Goal: Task Accomplishment & Management: Manage account settings

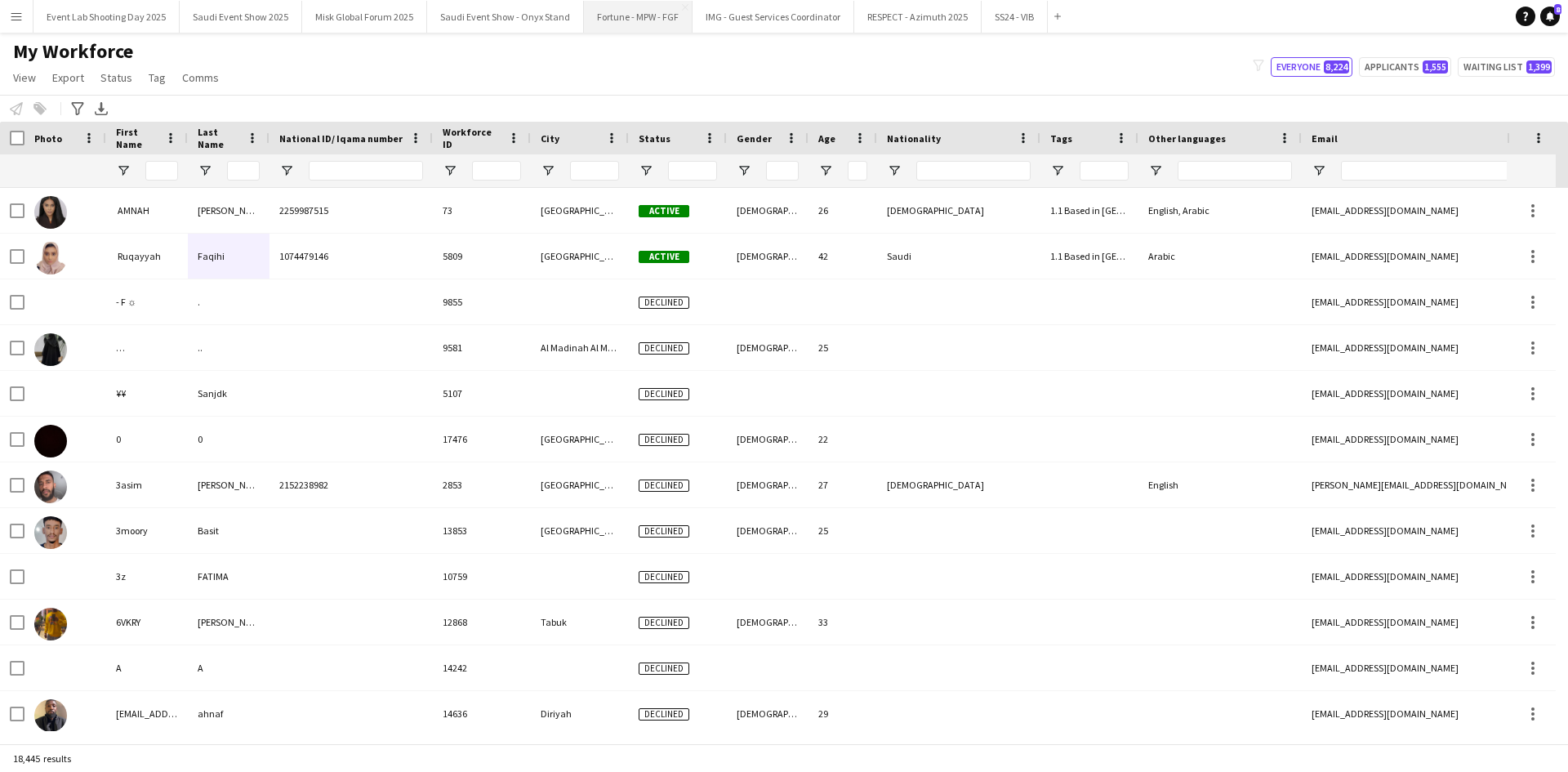
click at [595, 21] on button "Fortune - MPW - FGF Close" at bounding box center [638, 17] width 109 height 32
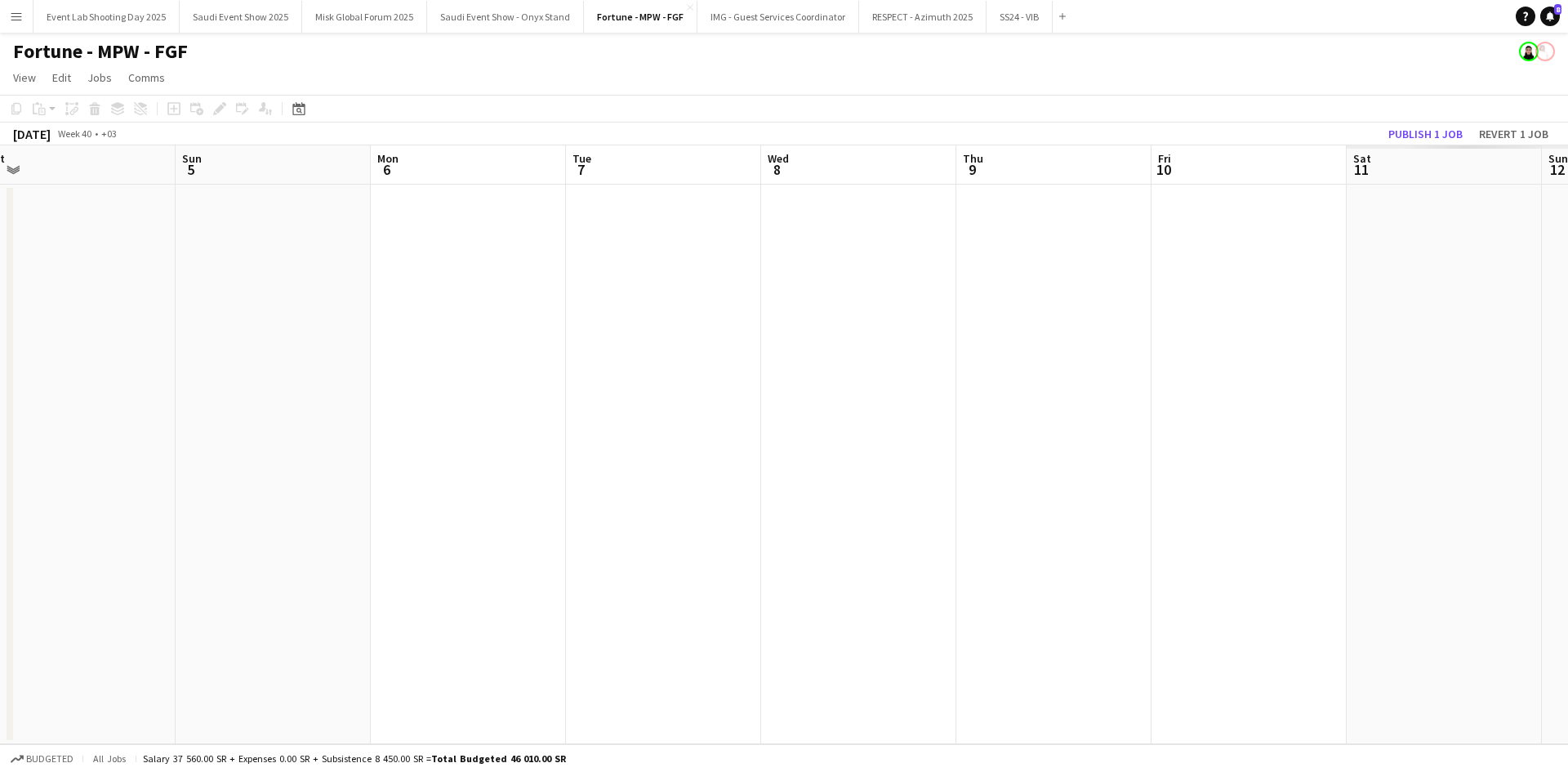
drag, startPoint x: 1232, startPoint y: 460, endPoint x: 432, endPoint y: 502, distance: 801.1
click at [432, 502] on app-calendar-viewport "Wed 1 Thu 2 Fri 3 Sat 4 Sun 5 Mon 6 Tue 7 Wed 8 Thu 9 Fri 10 Sat 11 Sun 12 Mon …" at bounding box center [784, 444] width 1568 height 599
drag, startPoint x: 446, startPoint y: 508, endPoint x: 509, endPoint y: 516, distance: 63.5
click at [406, 513] on app-calendar-viewport "Mon 6 Tue 7 Wed 8 Thu 9 Fri 10 Sat 11 Sun 12 Mon 13 Tue 14 Wed 15 Thu 16 Fri 17…" at bounding box center [784, 444] width 1568 height 599
drag, startPoint x: 582, startPoint y: 448, endPoint x: 907, endPoint y: 482, distance: 326.8
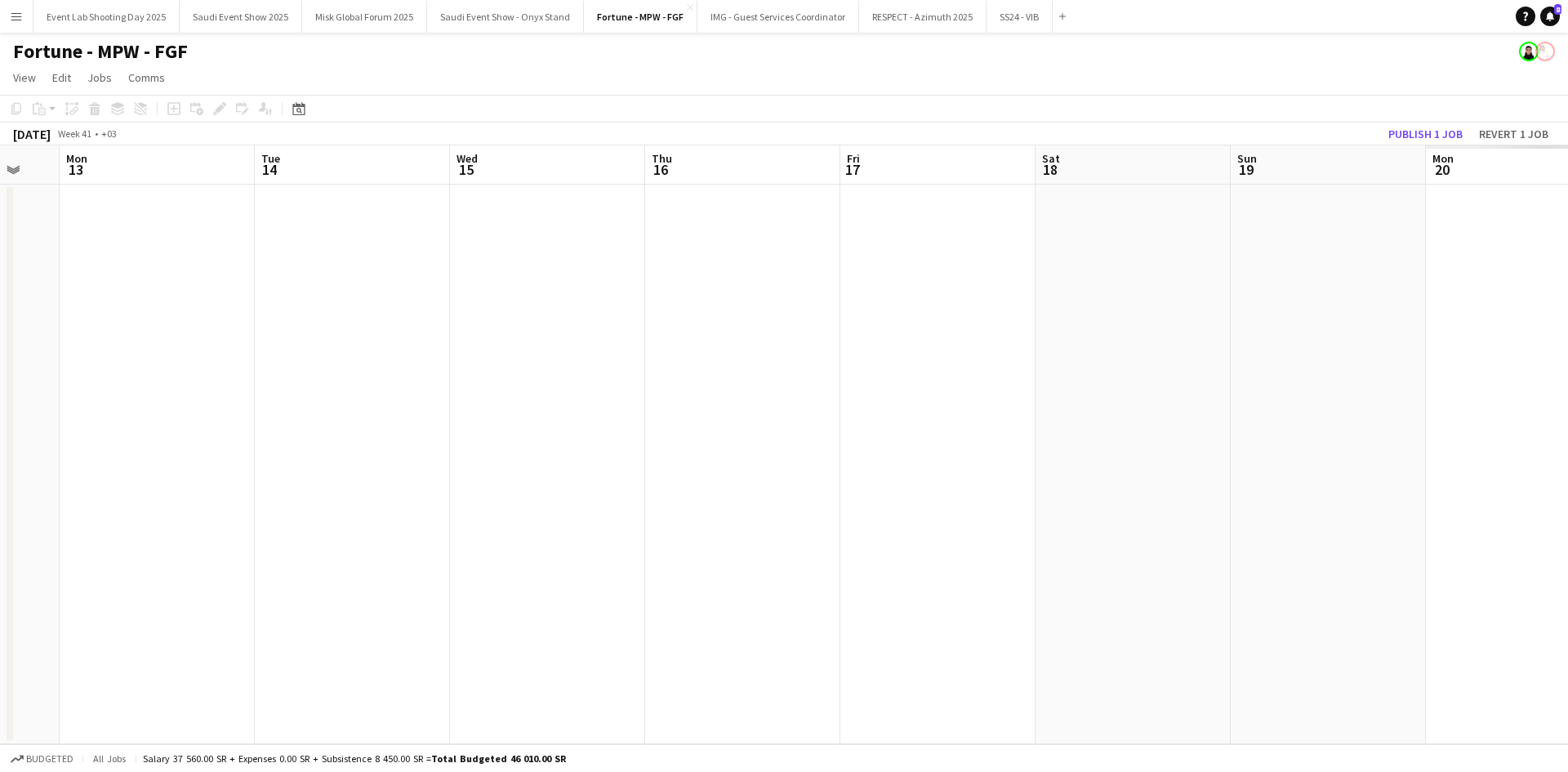
click at [549, 453] on app-calendar-viewport "Fri 10 Sat 11 Sun 12 Mon 13 Tue 14 Wed 15 Thu 16 Fri 17 Sat 18 Sun 19 Mon 20 Tu…" at bounding box center [784, 444] width 1568 height 599
drag, startPoint x: 1352, startPoint y: 449, endPoint x: 572, endPoint y: 473, distance: 780.4
click at [572, 473] on app-calendar-viewport "Fri 10 Sat 11 Sun 12 Mon 13 Tue 14 Wed 15 Thu 16 Fri 17 Sat 18 Sun 19 Mon 20 Tu…" at bounding box center [784, 444] width 1568 height 599
drag, startPoint x: 1054, startPoint y: 374, endPoint x: 524, endPoint y: 382, distance: 530.1
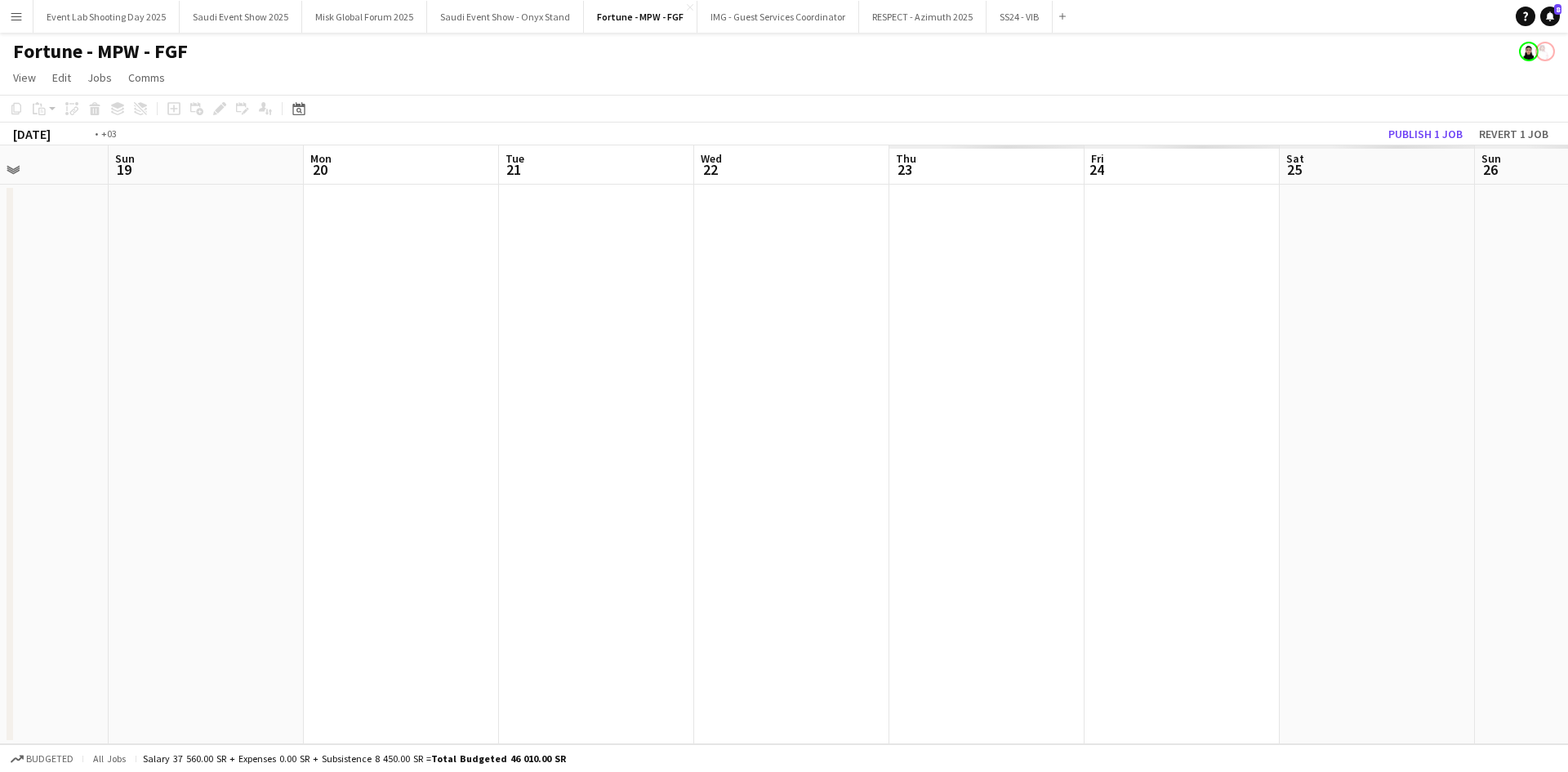
click at [523, 382] on app-calendar-viewport "Thu 16 Fri 17 Sat 18 Sun 19 Mon 20 Tue 21 Wed 22 Thu 23 Fri 24 Sat 25 Sun 26 Mo…" at bounding box center [784, 444] width 1568 height 599
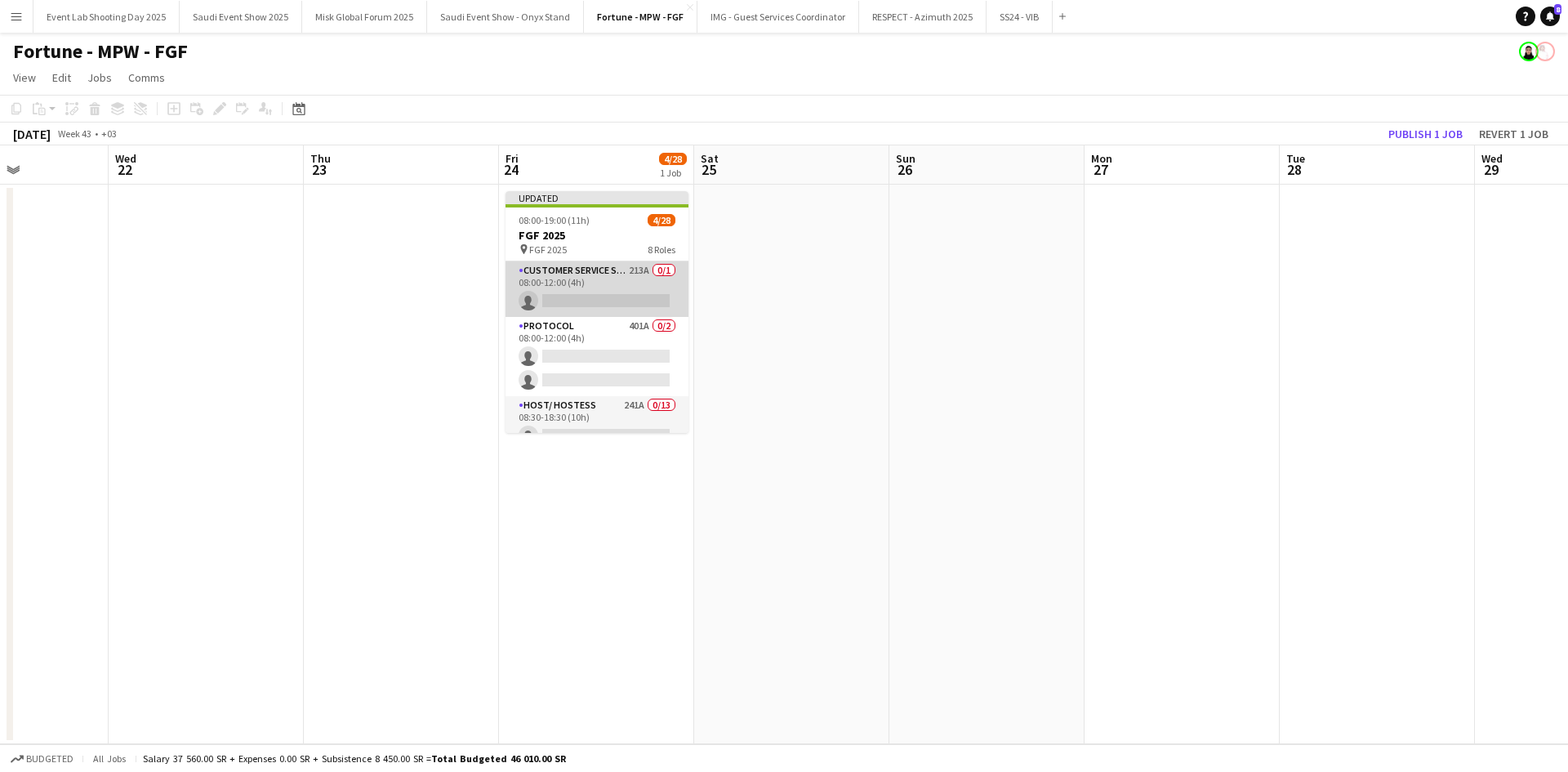
click at [570, 280] on app-card-role "Customer Service Staff 213A 0/1 08:00-12:00 (4h) single-neutral-actions" at bounding box center [597, 290] width 183 height 56
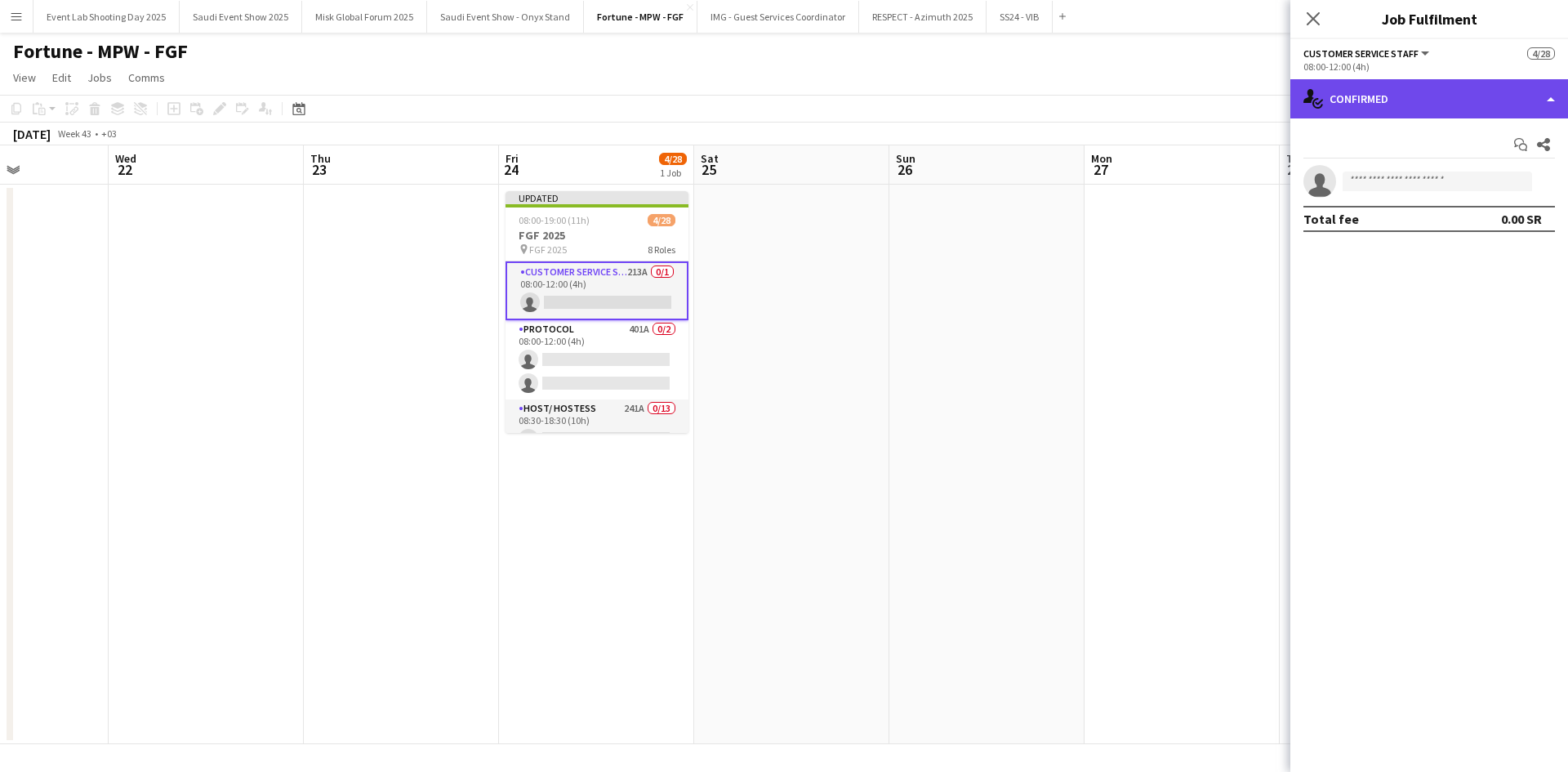
click at [1306, 106] on icon "single-neutral-actions-check-2" at bounding box center [1312, 98] width 20 height 20
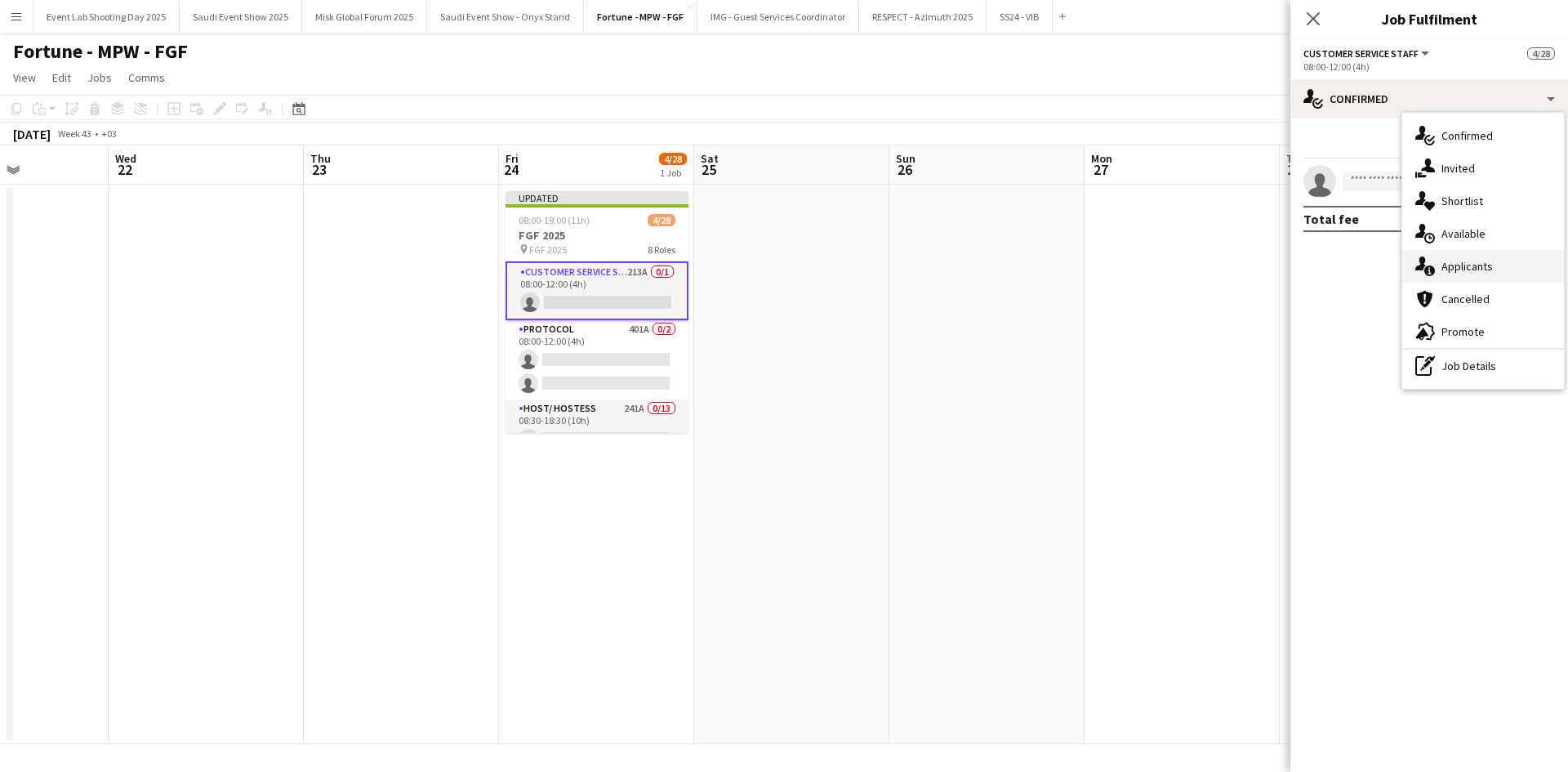
click at [1464, 267] on span "Applicants" at bounding box center [1466, 266] width 51 height 15
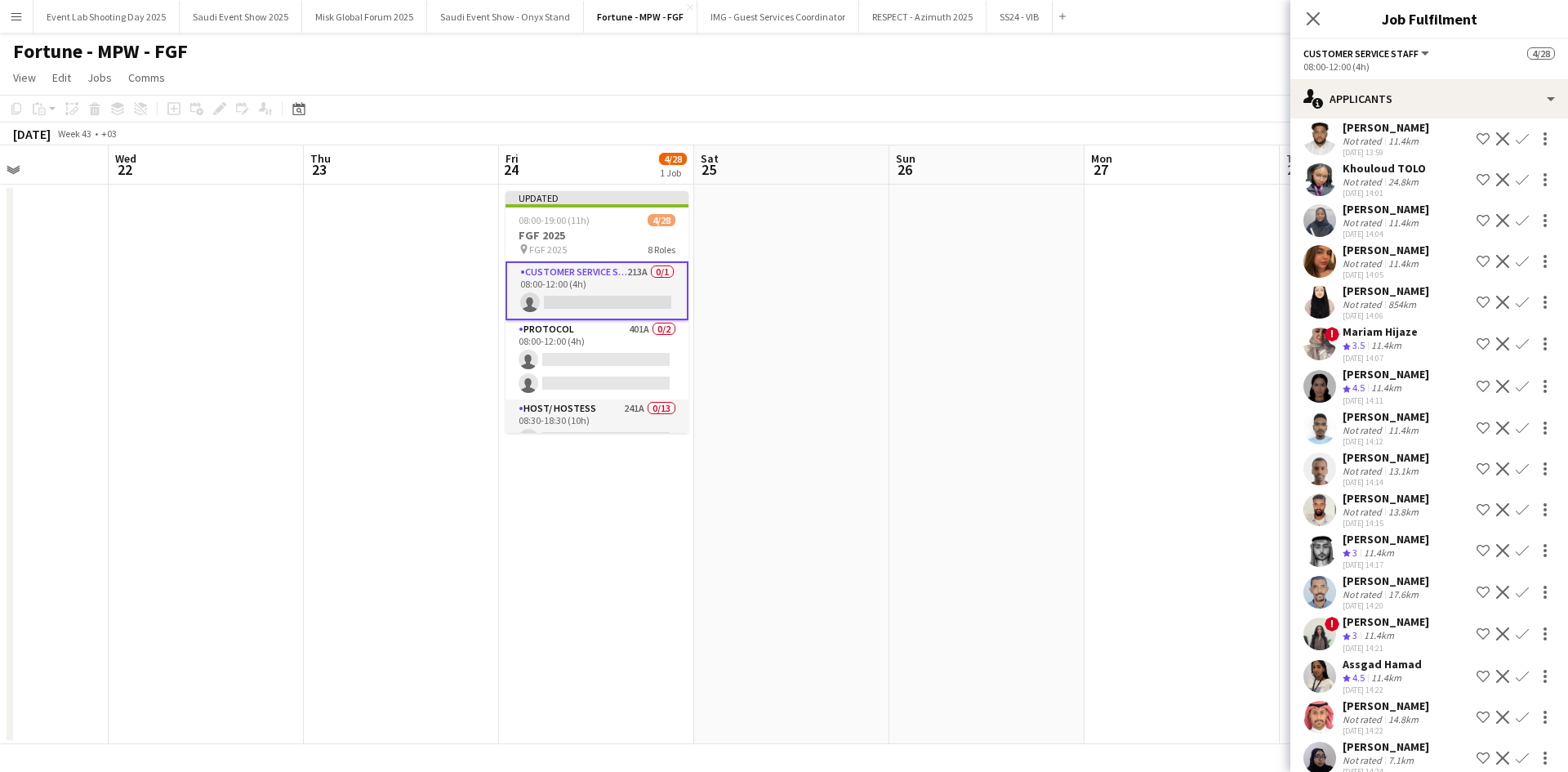
scroll to position [980, 0]
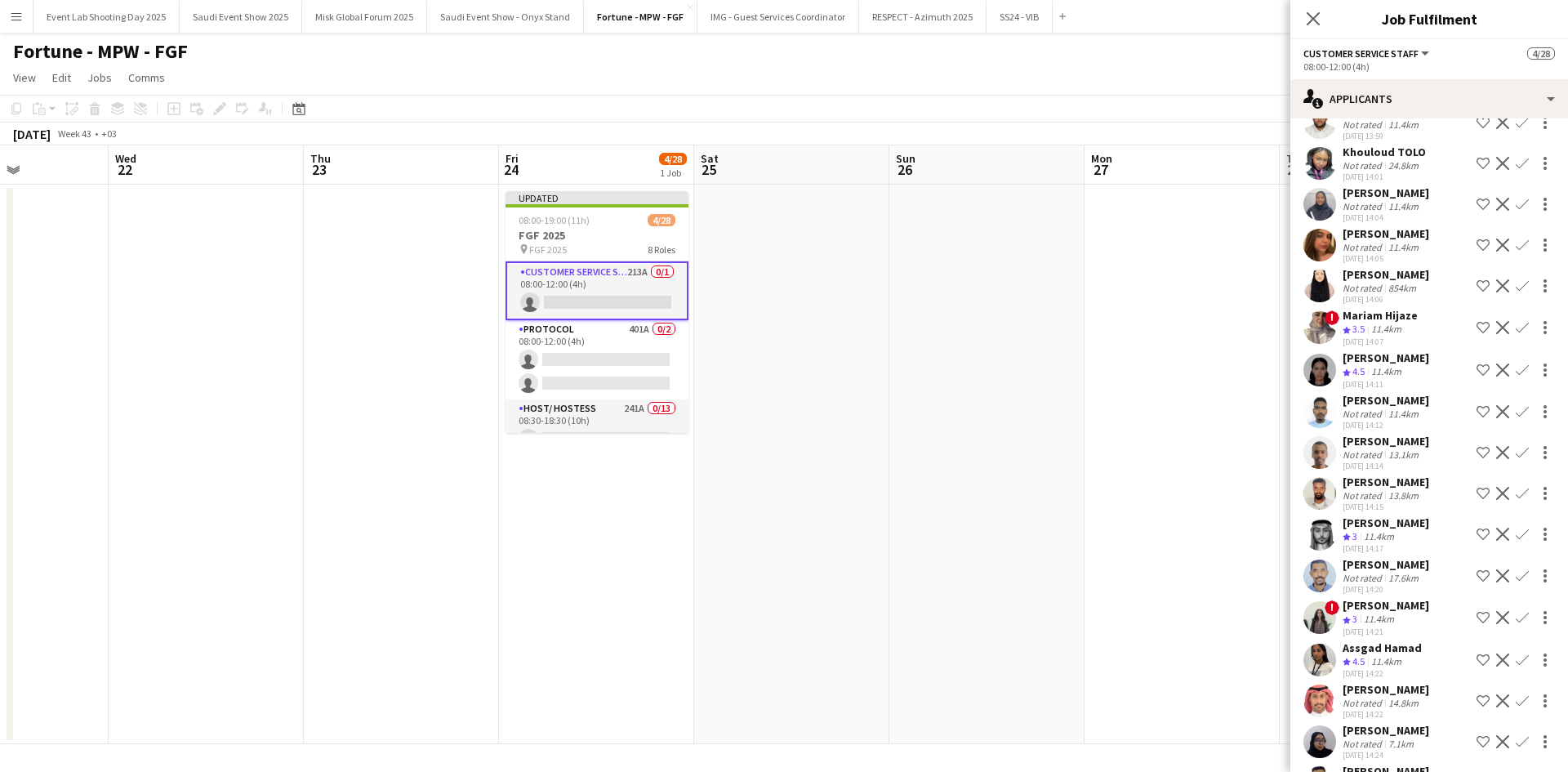
click at [1477, 363] on app-icon "Shortlist crew" at bounding box center [1483, 369] width 13 height 13
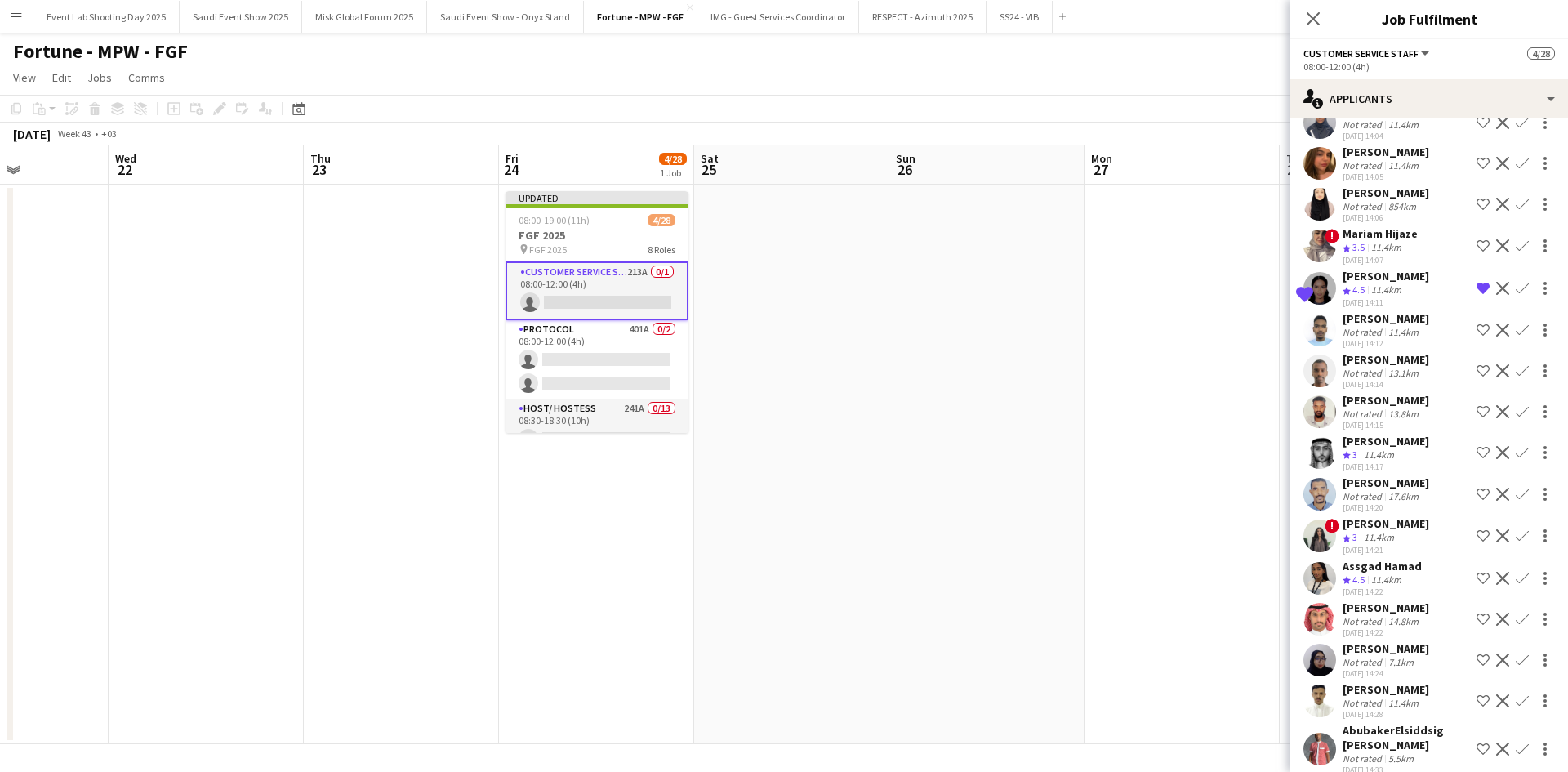
scroll to position [1143, 0]
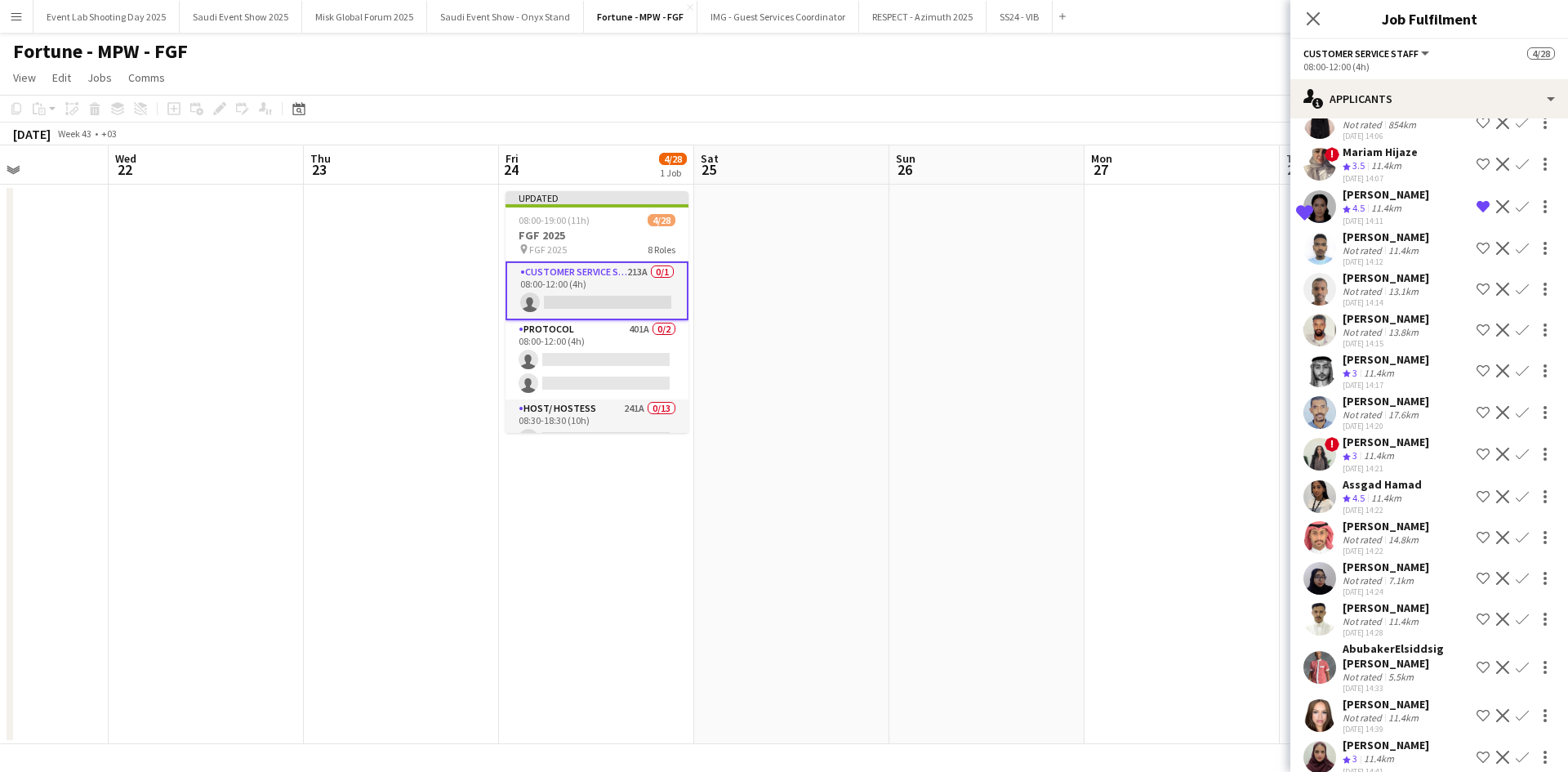
click at [1477, 200] on app-icon "Remove crew from shortlist" at bounding box center [1483, 206] width 13 height 13
click at [1477, 200] on app-icon "Shortlist crew" at bounding box center [1483, 206] width 13 height 13
click at [1477, 490] on app-icon "Shortlist crew" at bounding box center [1483, 496] width 13 height 13
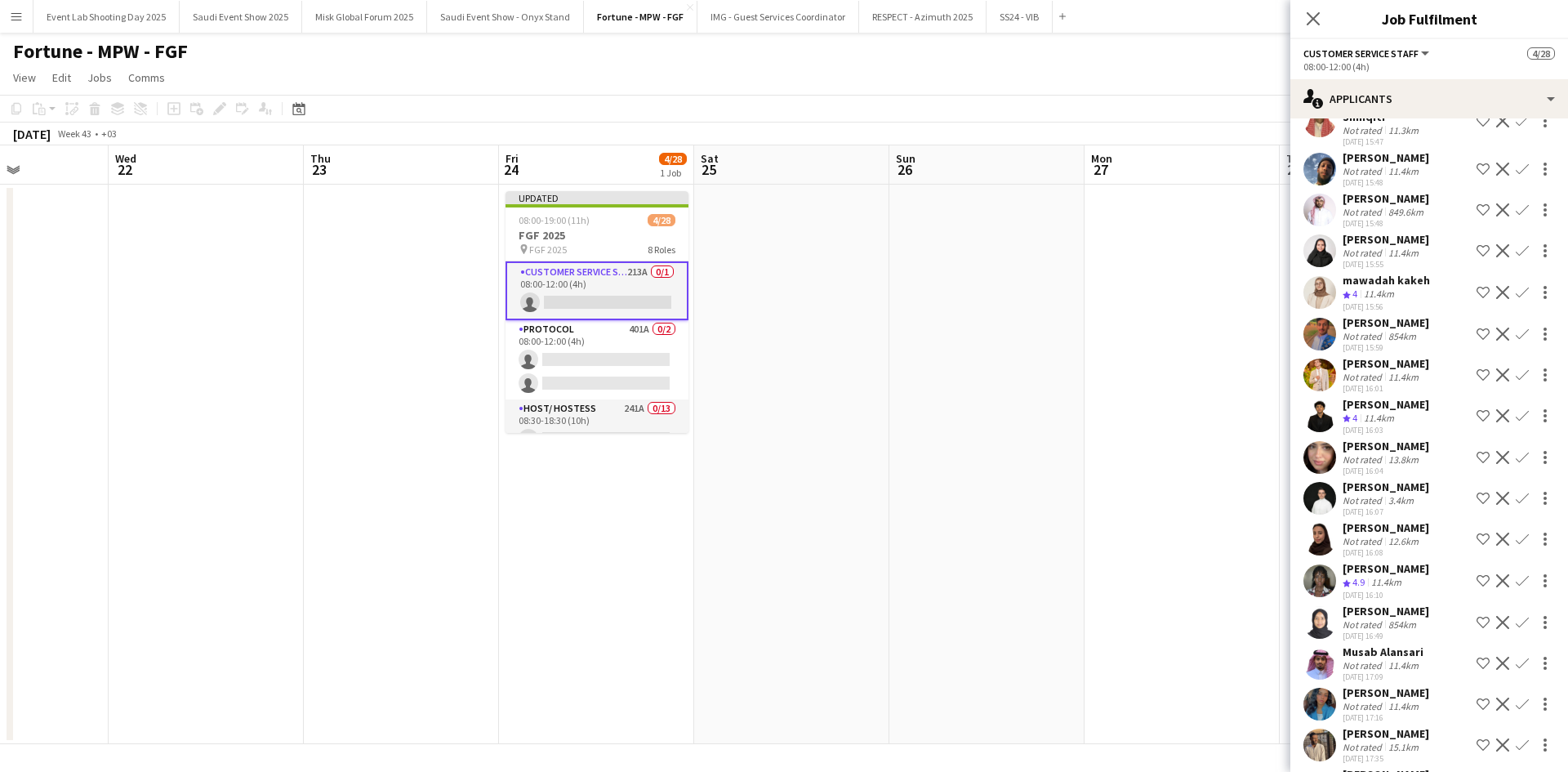
scroll to position [2613, 0]
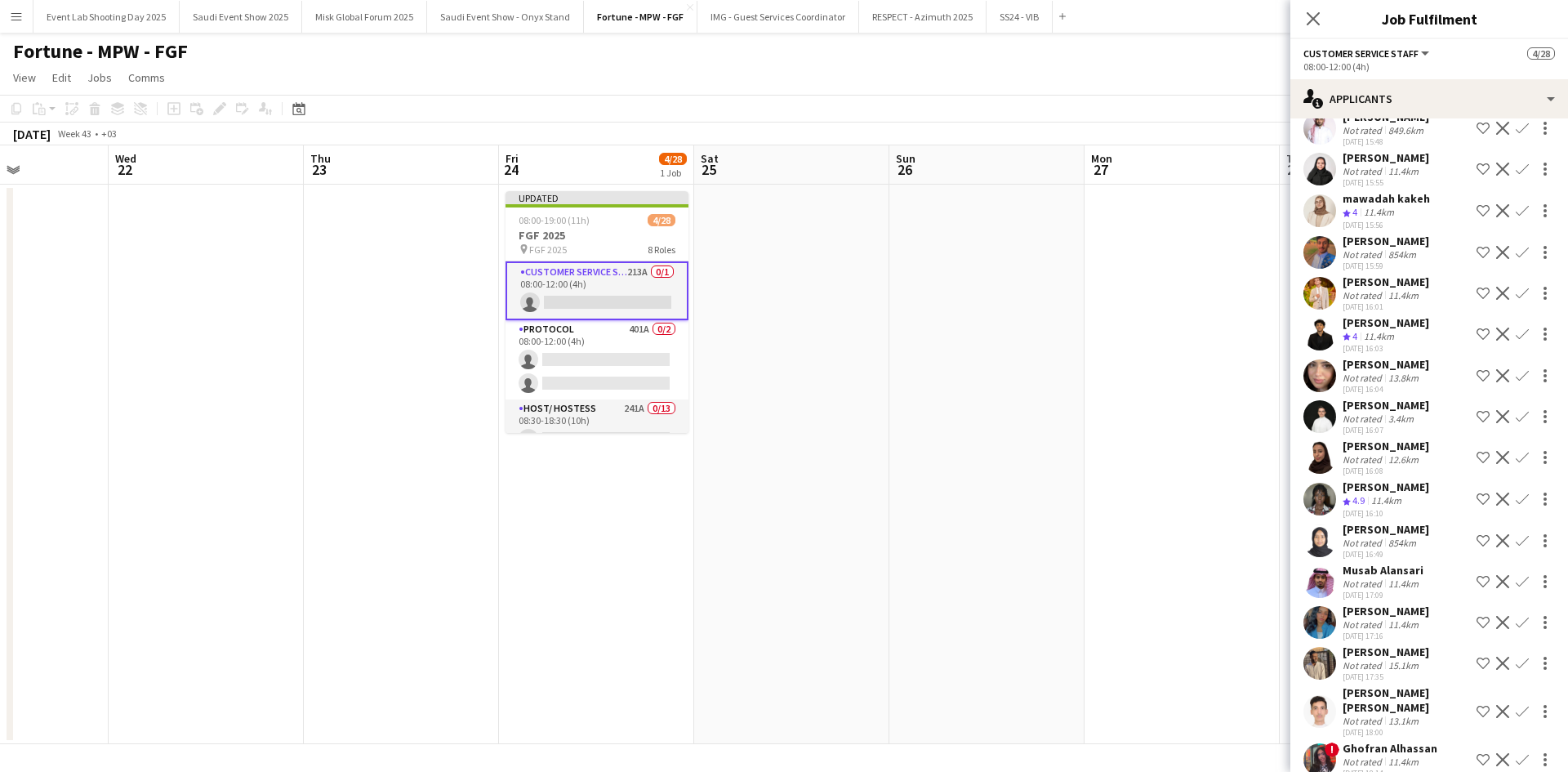
click at [1477, 383] on app-icon "Shortlist crew" at bounding box center [1483, 376] width 13 height 13
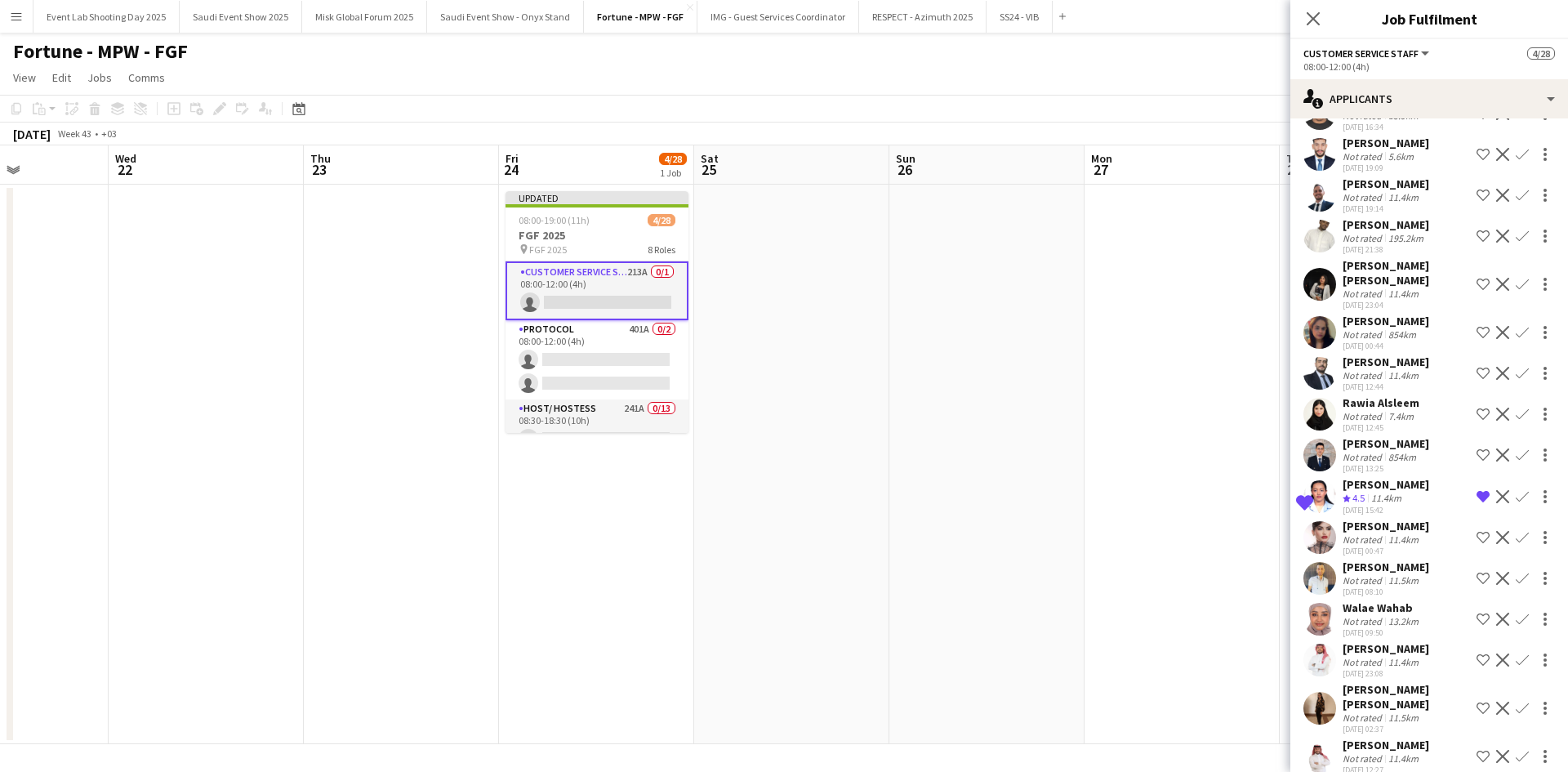
scroll to position [6698, 0]
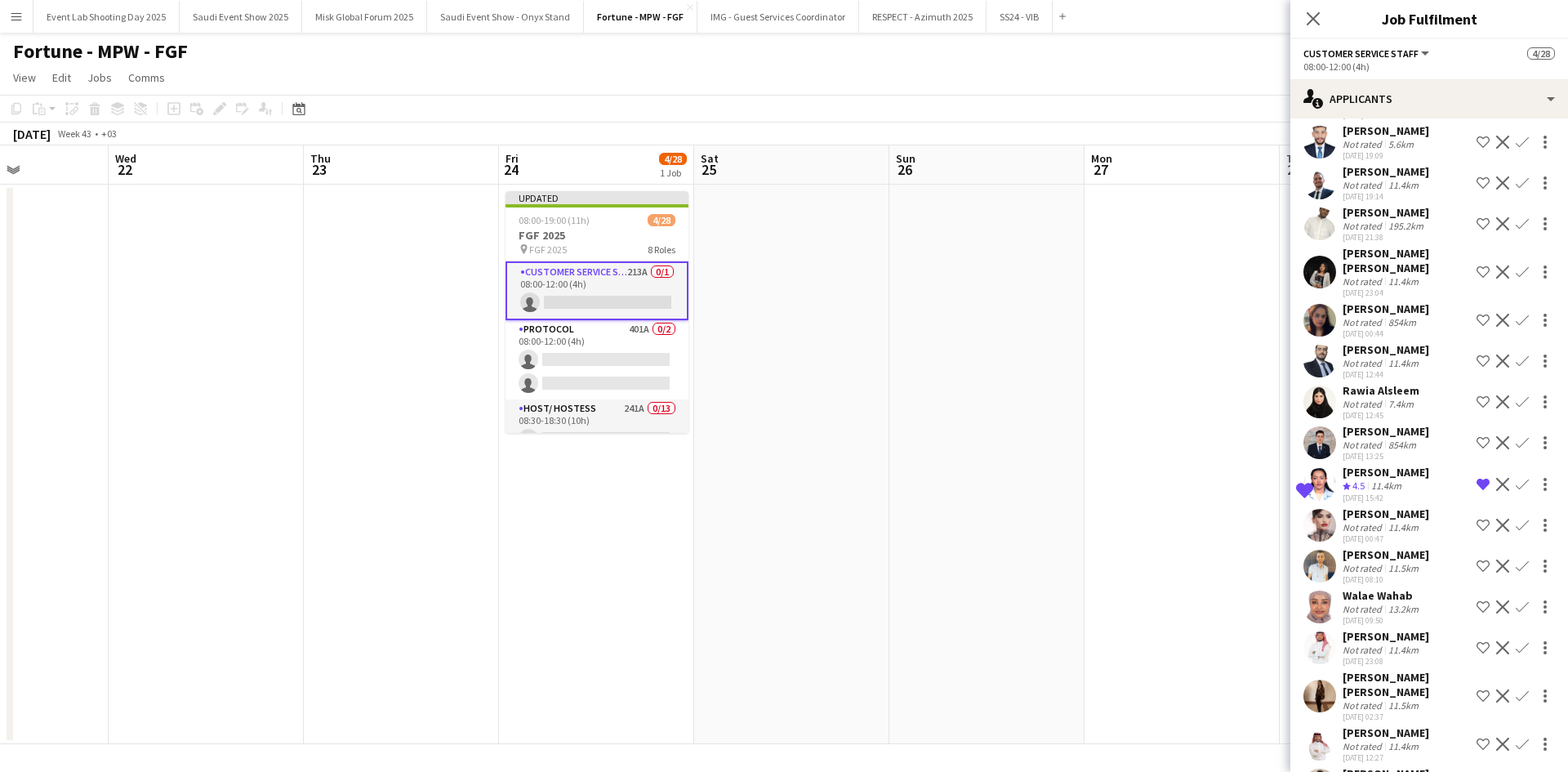
click at [1477, 532] on app-icon "Shortlist crew" at bounding box center [1483, 525] width 13 height 13
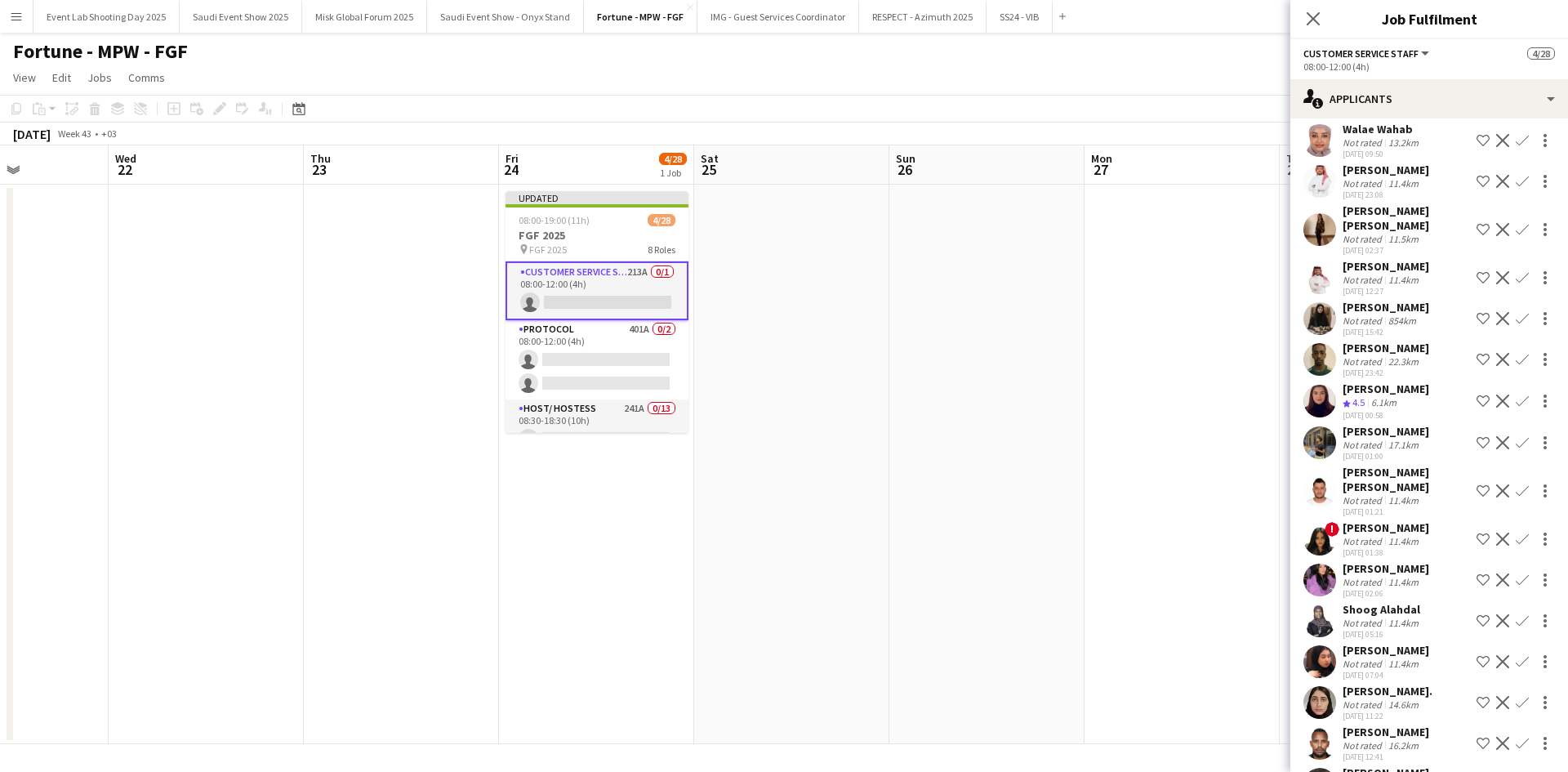
scroll to position [7187, 0]
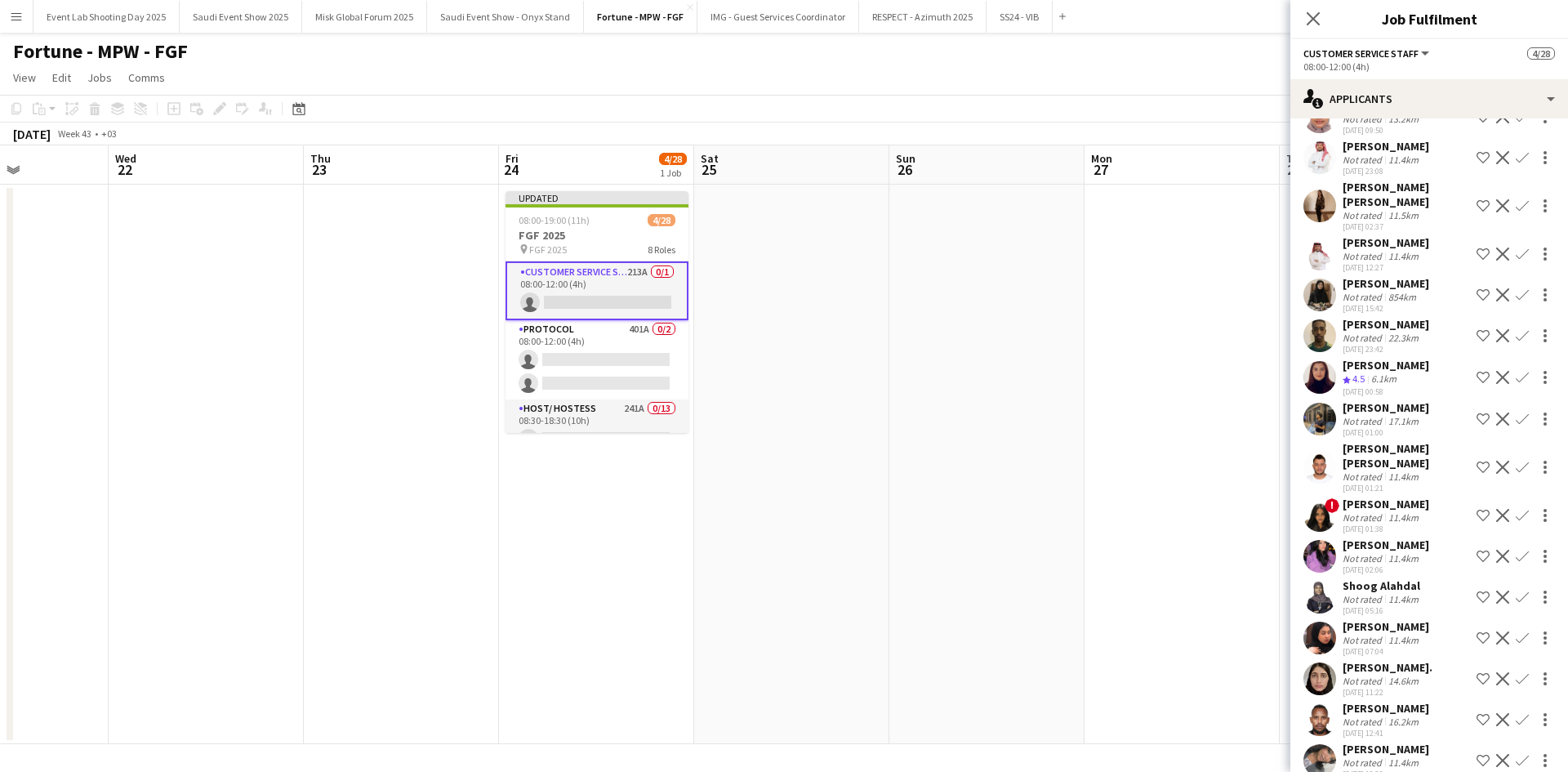
click at [1377, 552] on div "[PERSON_NAME]" at bounding box center [1386, 544] width 87 height 15
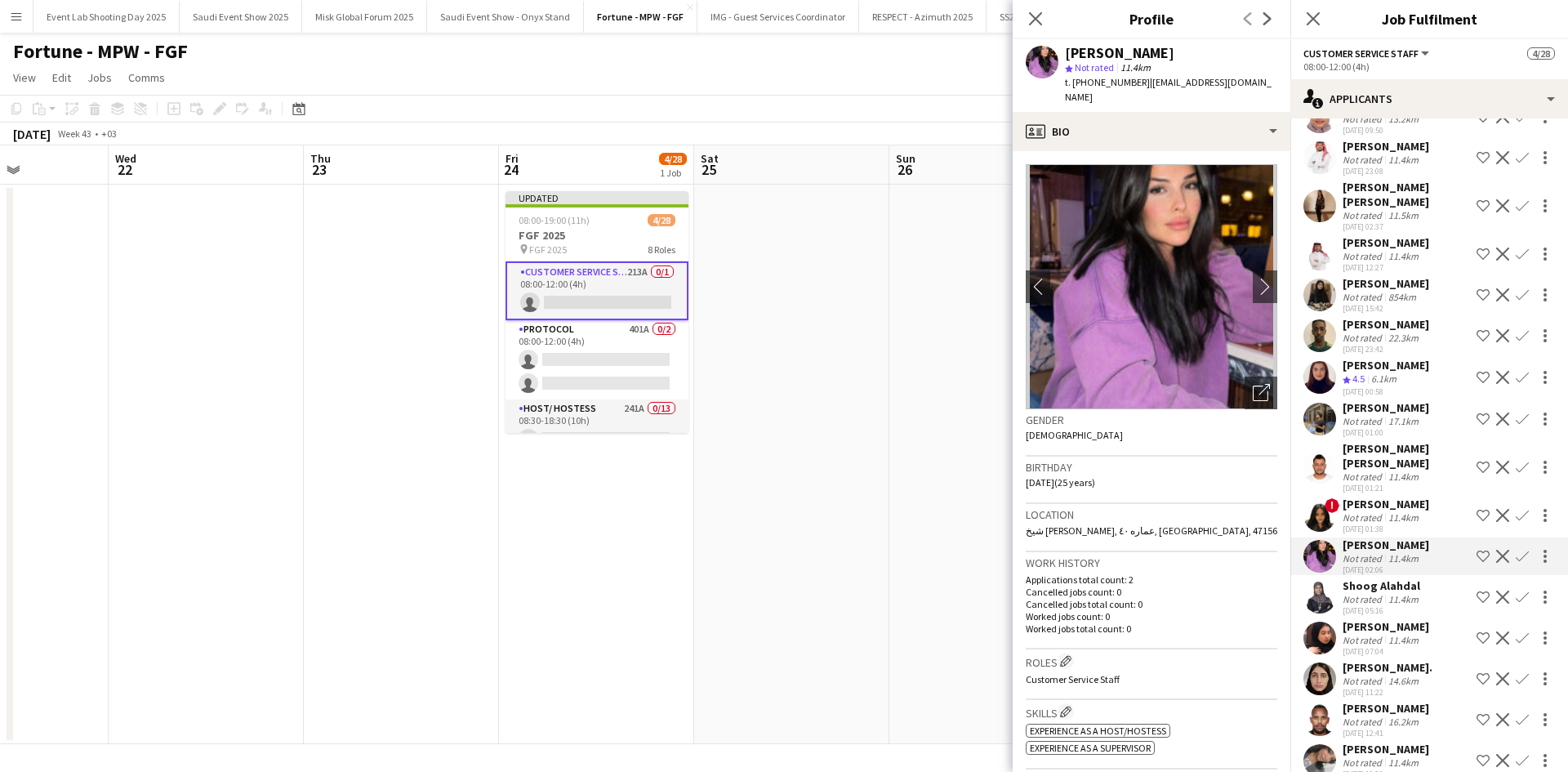
click at [1477, 562] on app-icon "Shortlist crew" at bounding box center [1483, 556] width 13 height 13
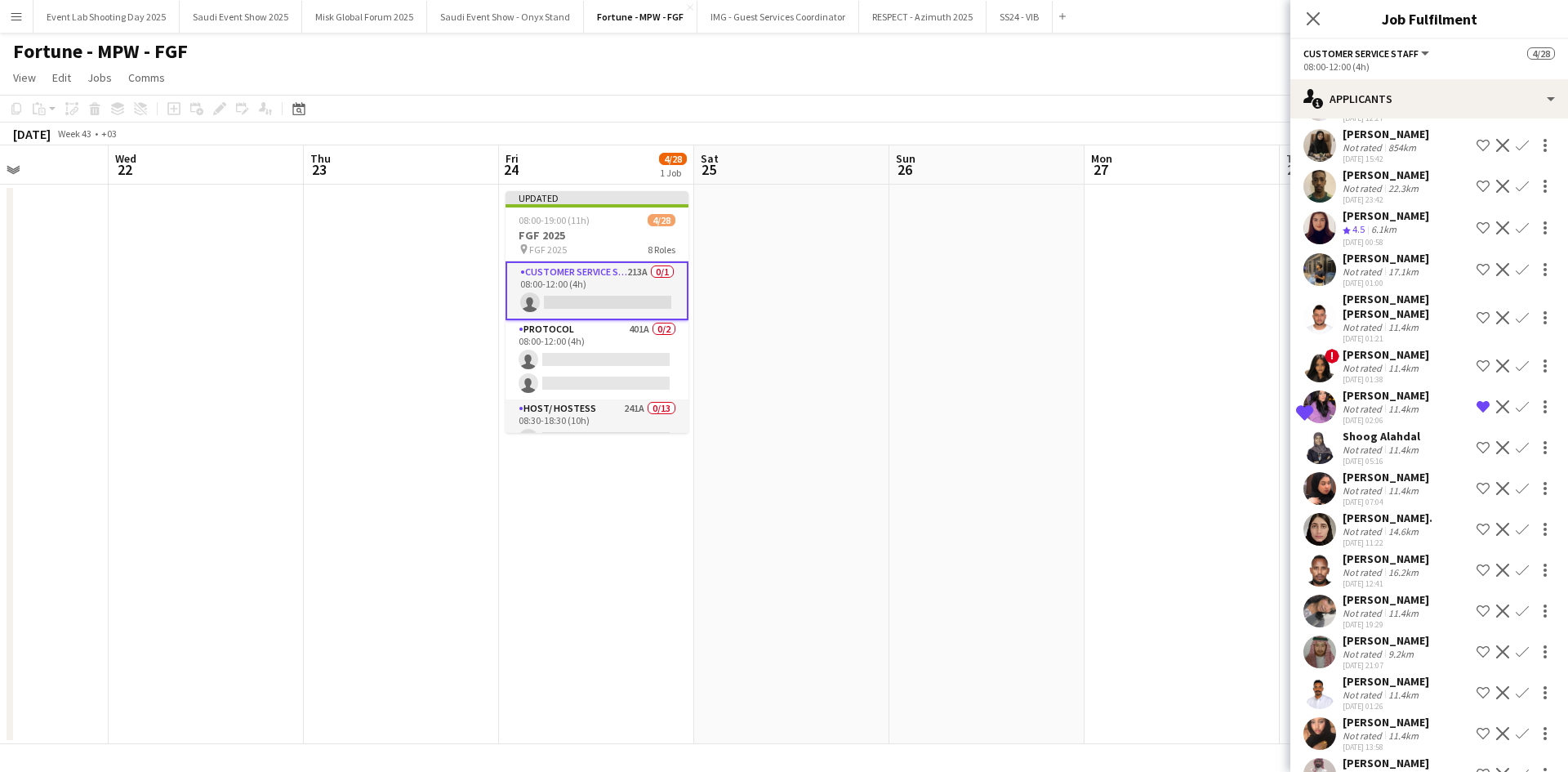
scroll to position [7351, 0]
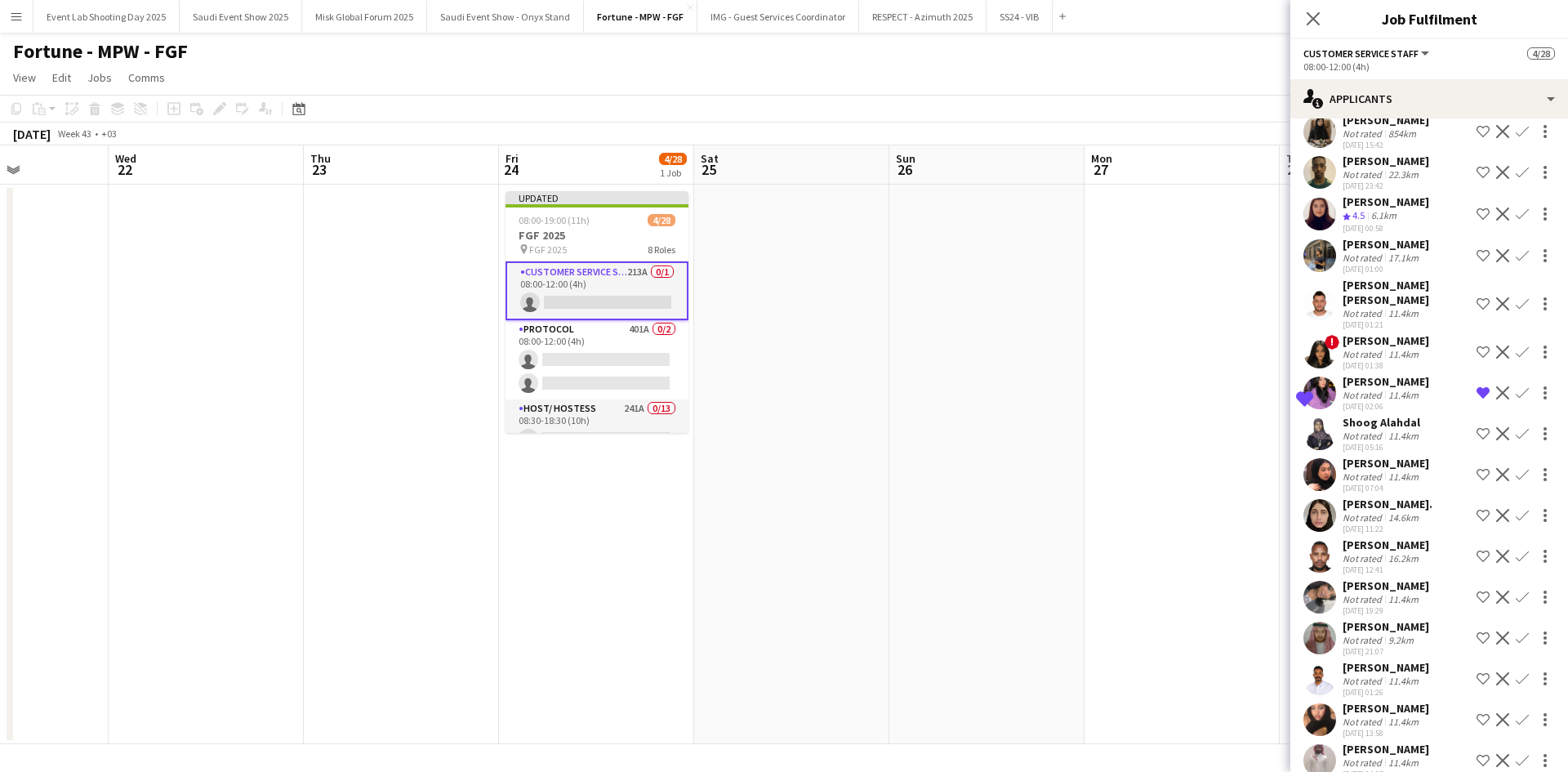
click at [1324, 230] on app-user-avatar at bounding box center [1319, 214] width 33 height 33
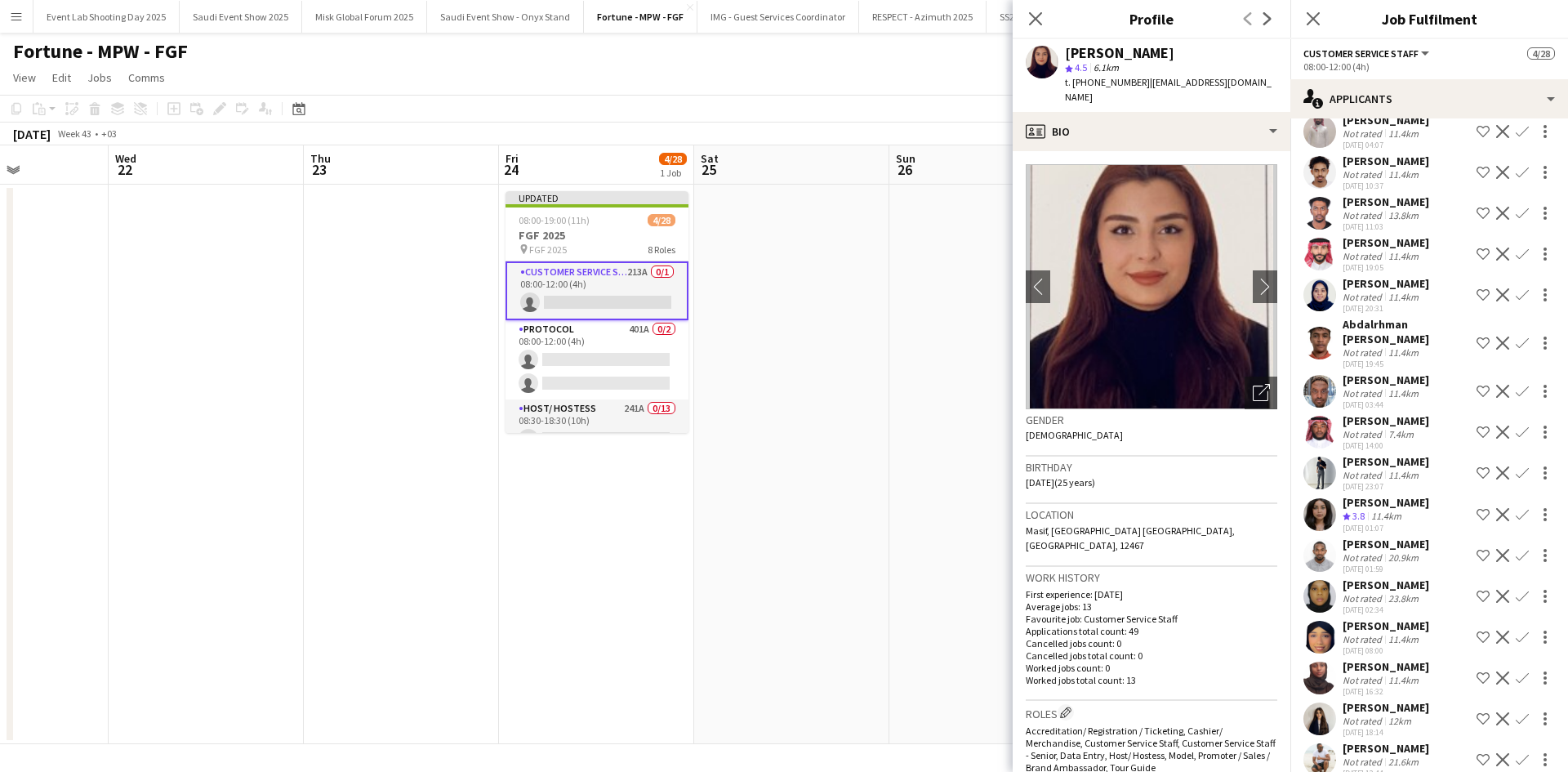
scroll to position [8004, 0]
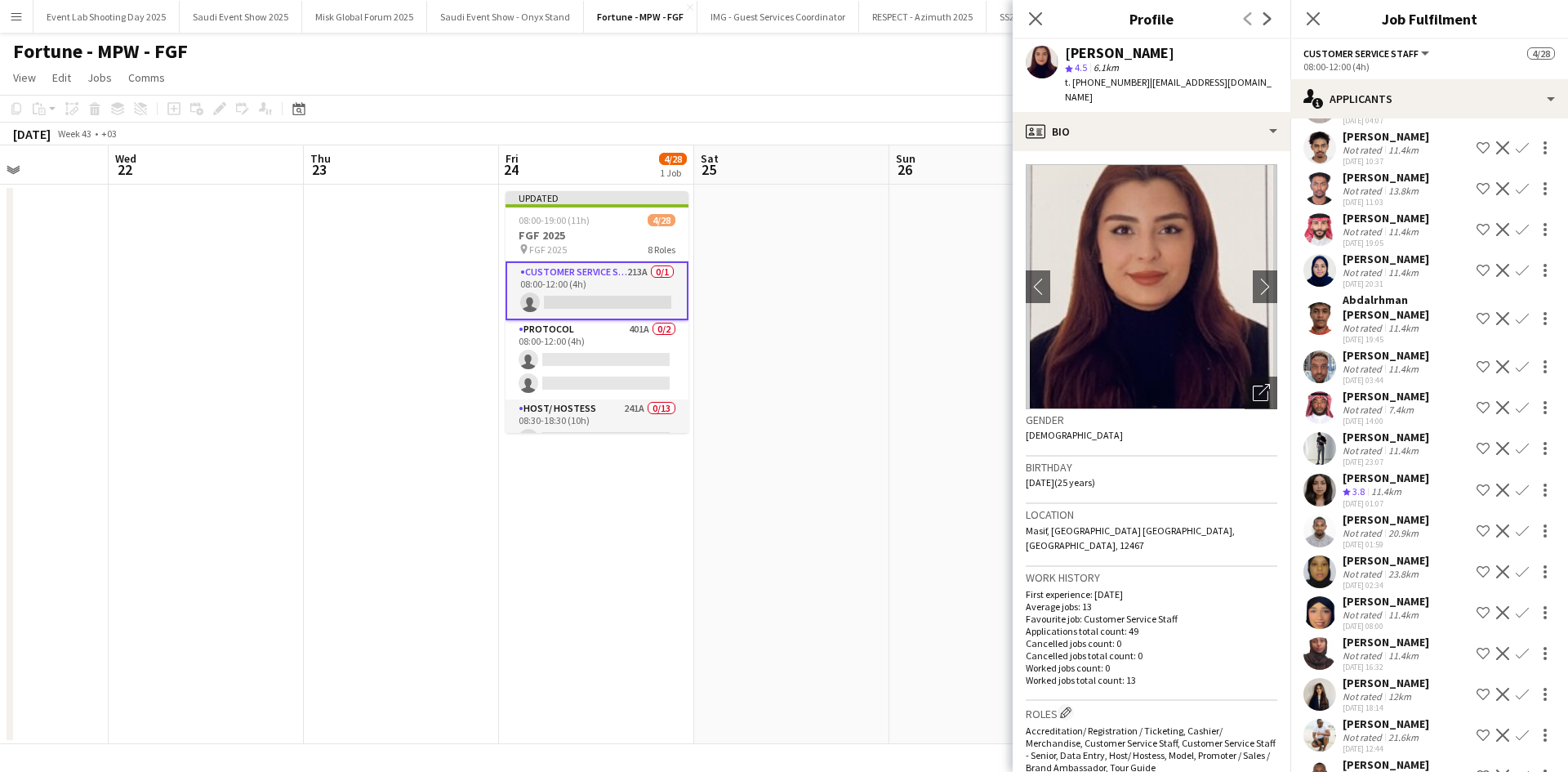
click at [1333, 506] on app-user-avatar at bounding box center [1319, 490] width 33 height 33
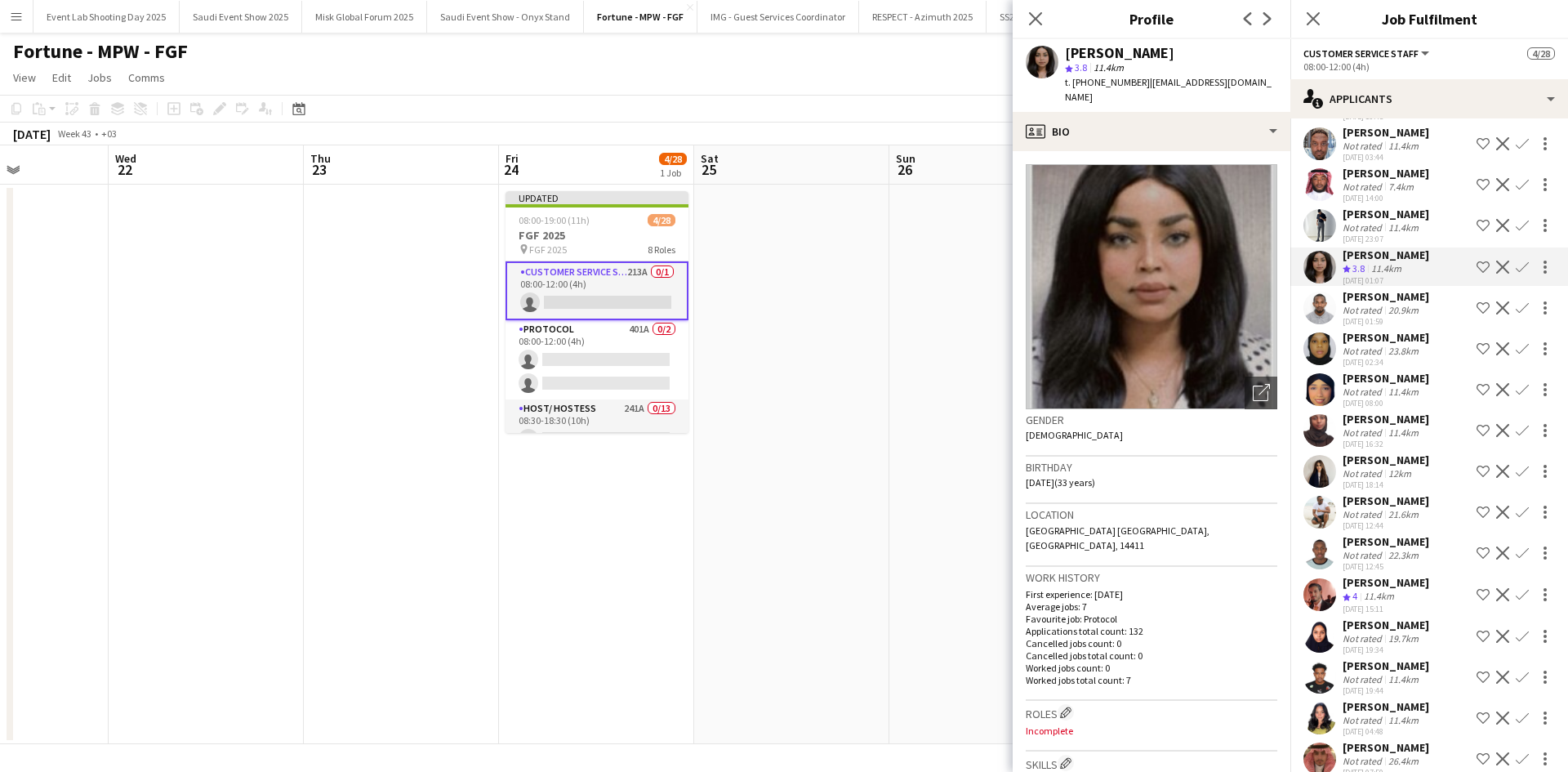
scroll to position [8249, 0]
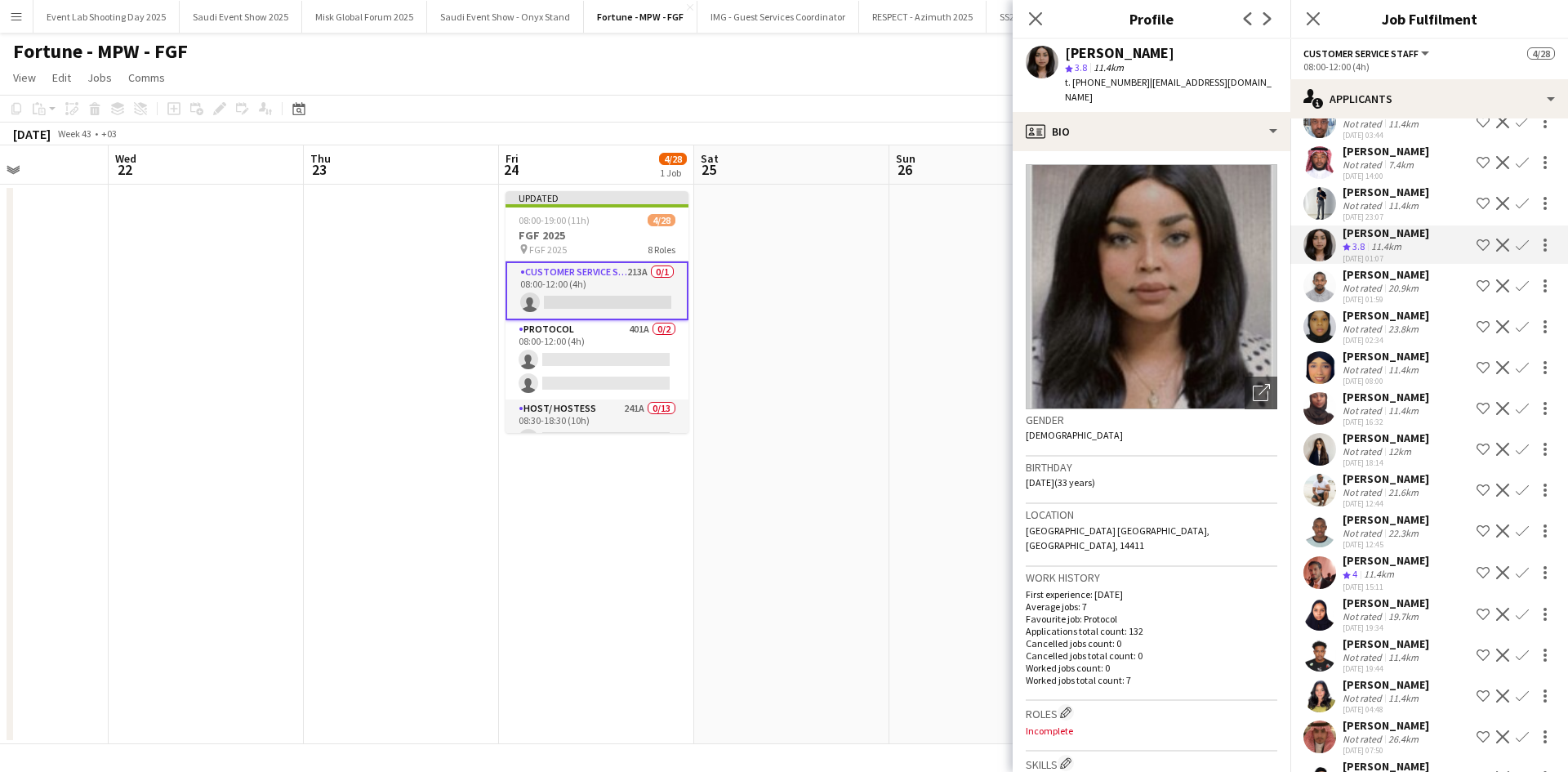
click at [1352, 445] on div "[PERSON_NAME]" at bounding box center [1386, 437] width 87 height 15
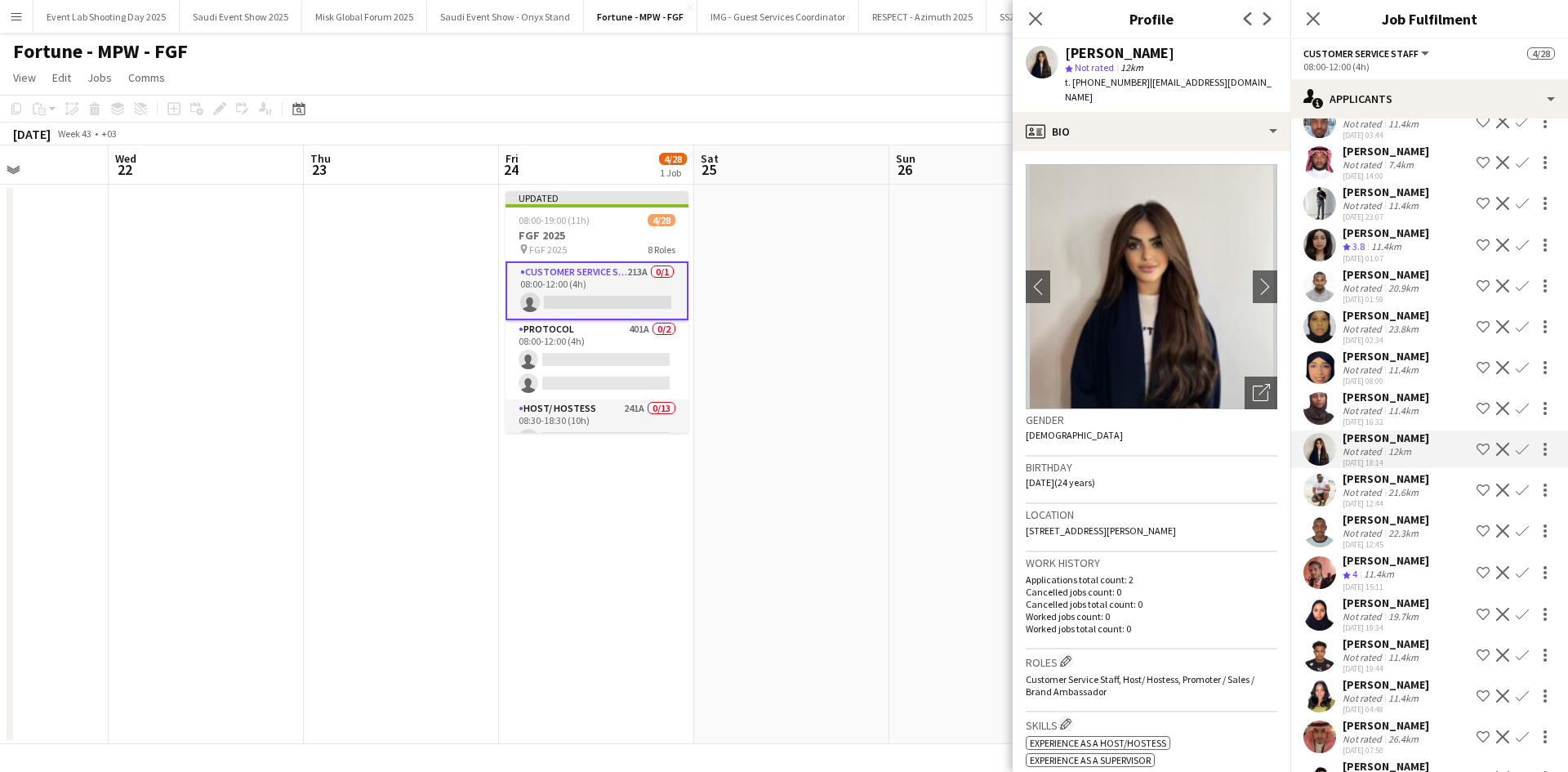
click at [1477, 456] on app-icon "Shortlist crew" at bounding box center [1483, 449] width 13 height 13
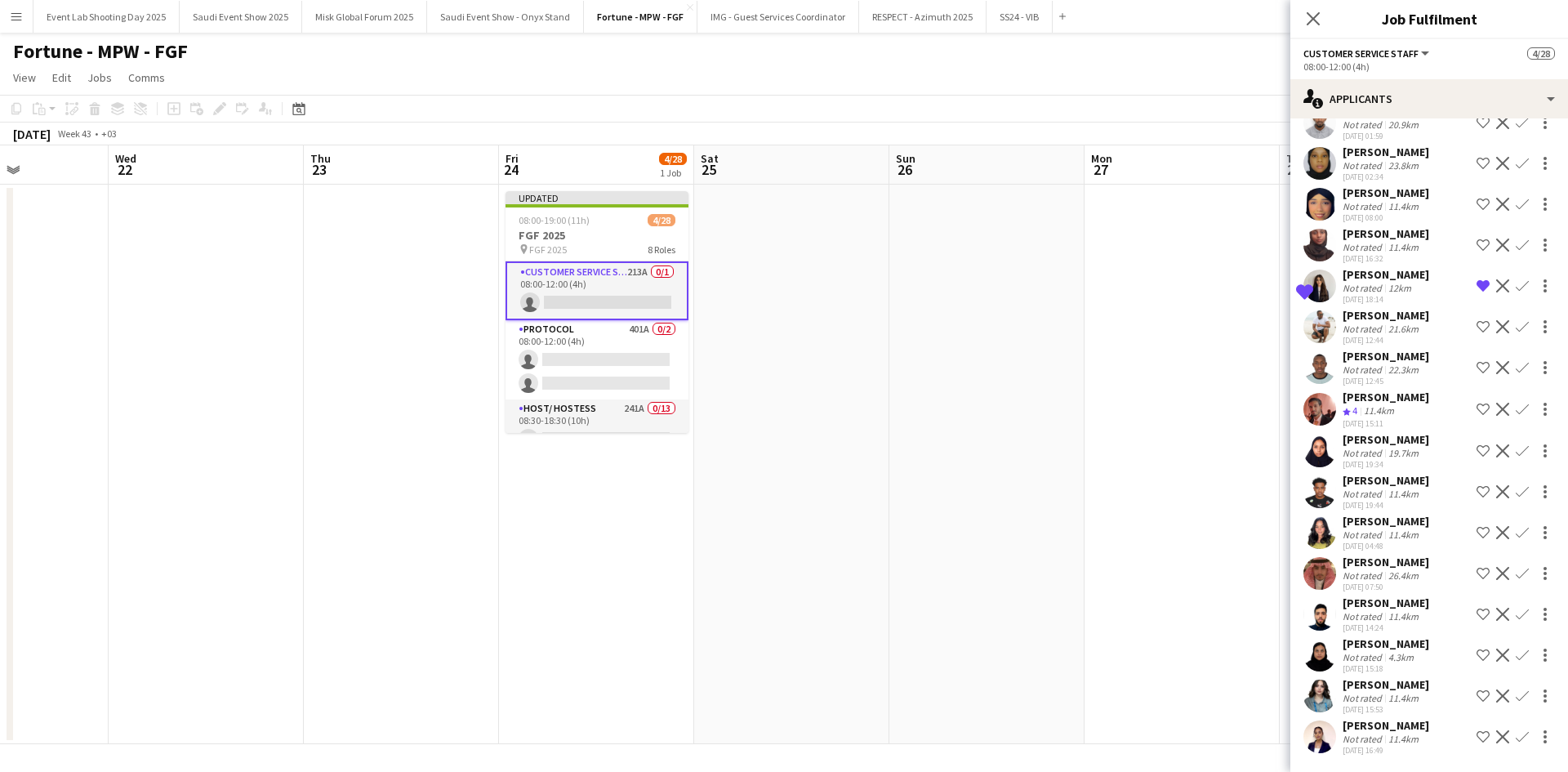
scroll to position [8428, 0]
click at [1355, 526] on div "[PERSON_NAME]" at bounding box center [1386, 521] width 87 height 15
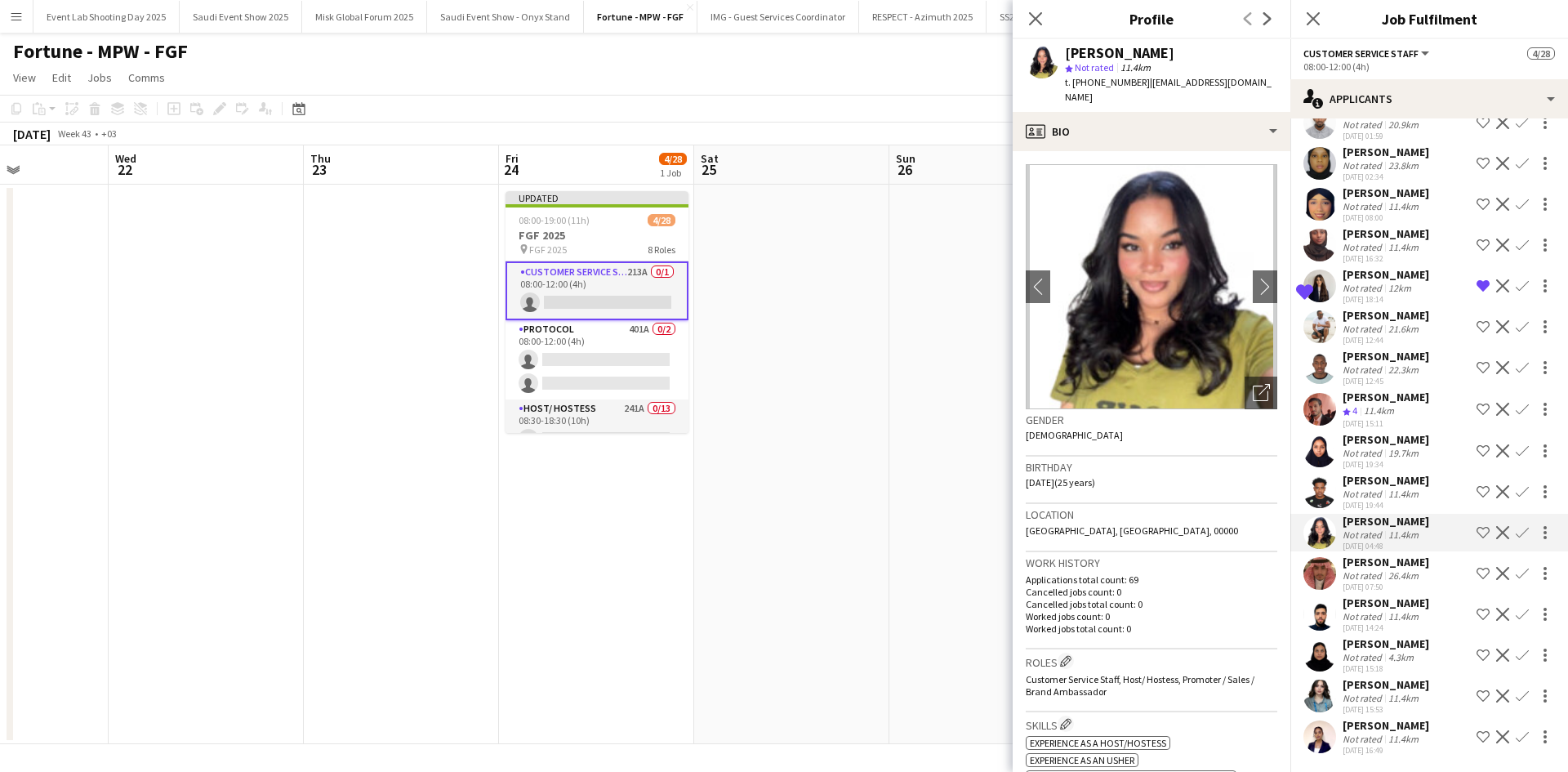
click at [1377, 646] on div "[PERSON_NAME]" at bounding box center [1386, 643] width 87 height 15
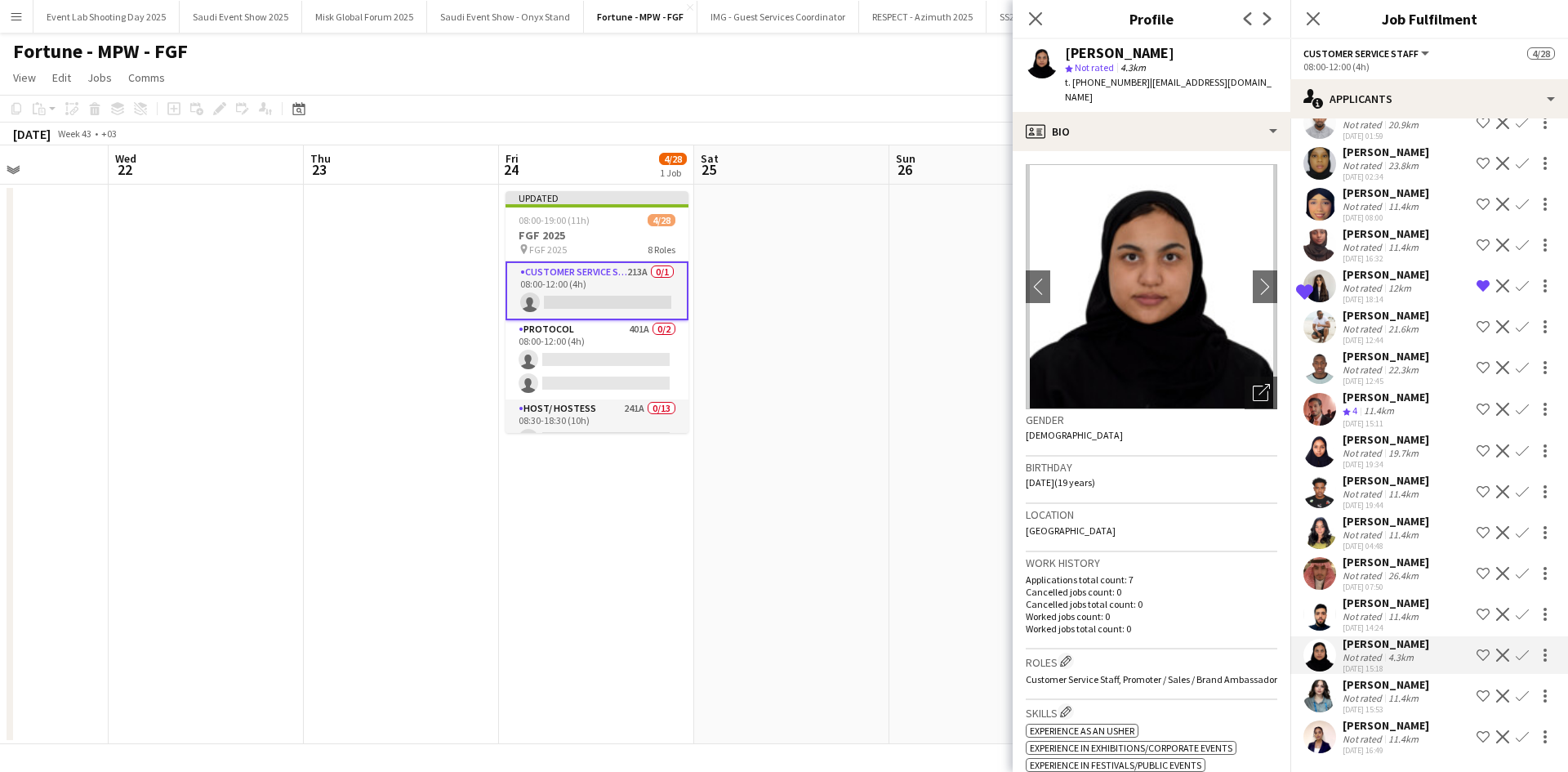
click at [1377, 684] on div "[PERSON_NAME]" at bounding box center [1386, 684] width 87 height 15
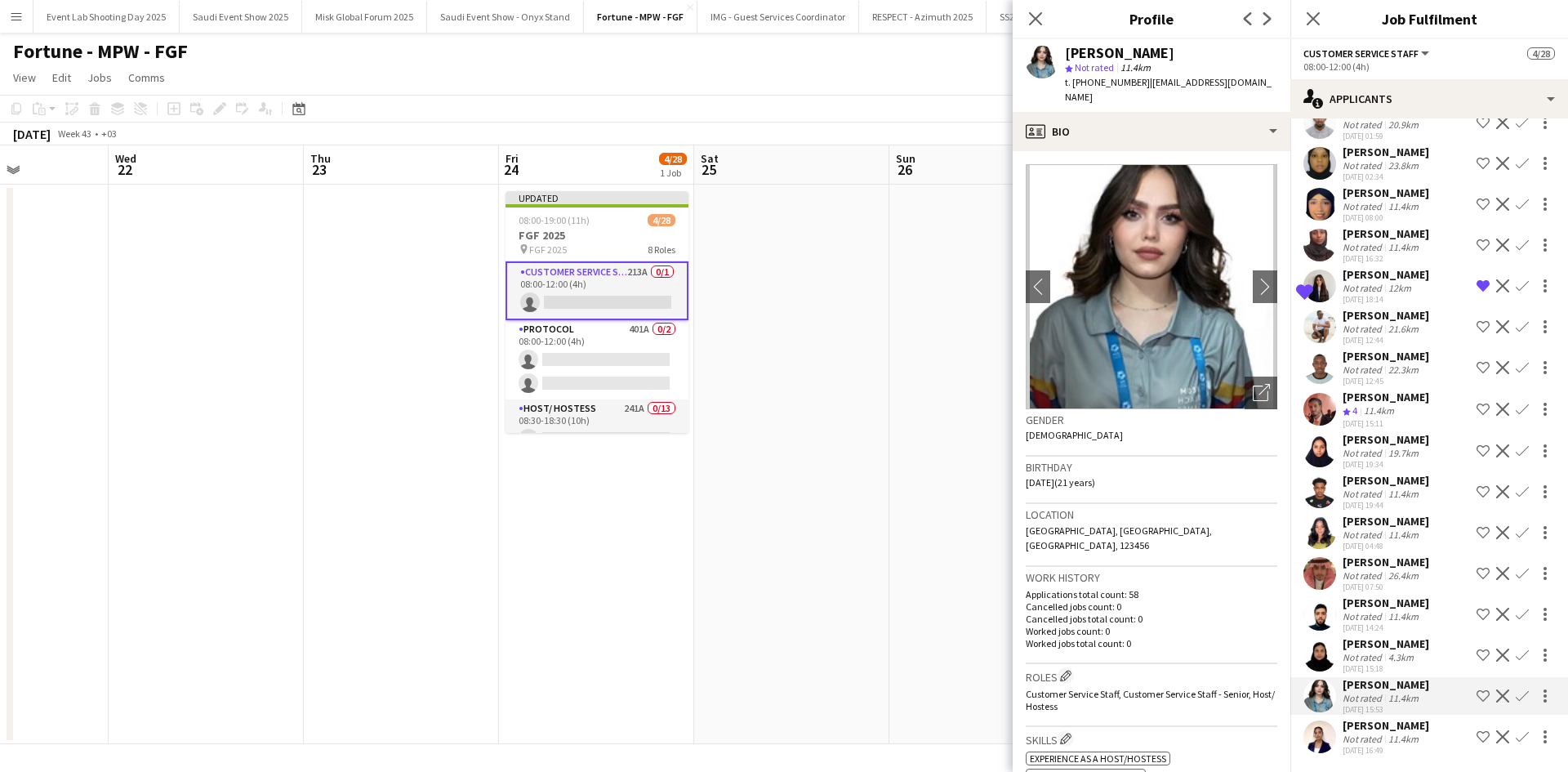
click at [1477, 694] on app-icon "Shortlist crew" at bounding box center [1483, 695] width 13 height 13
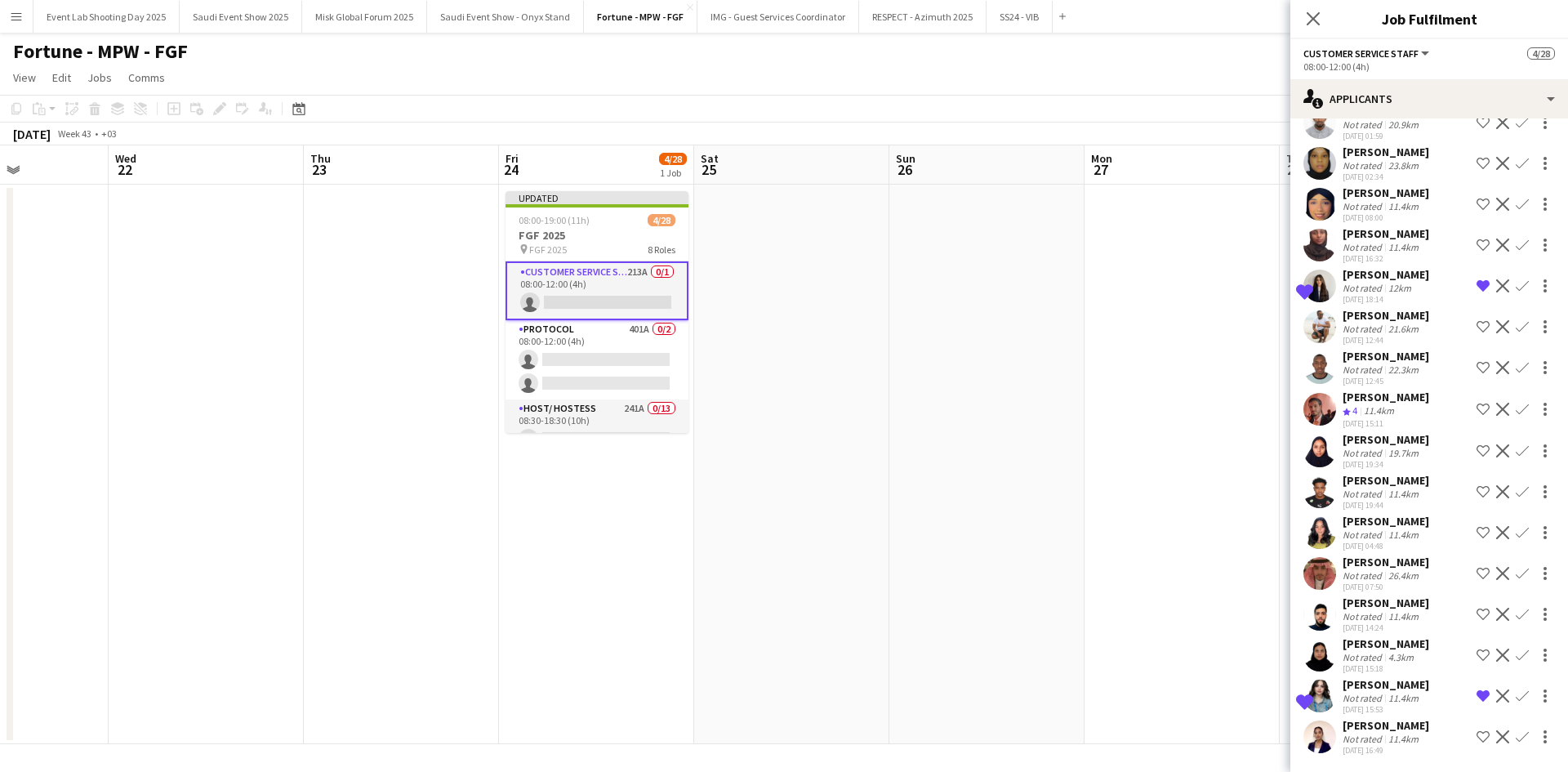
click at [1400, 732] on div "[PERSON_NAME]" at bounding box center [1386, 725] width 87 height 15
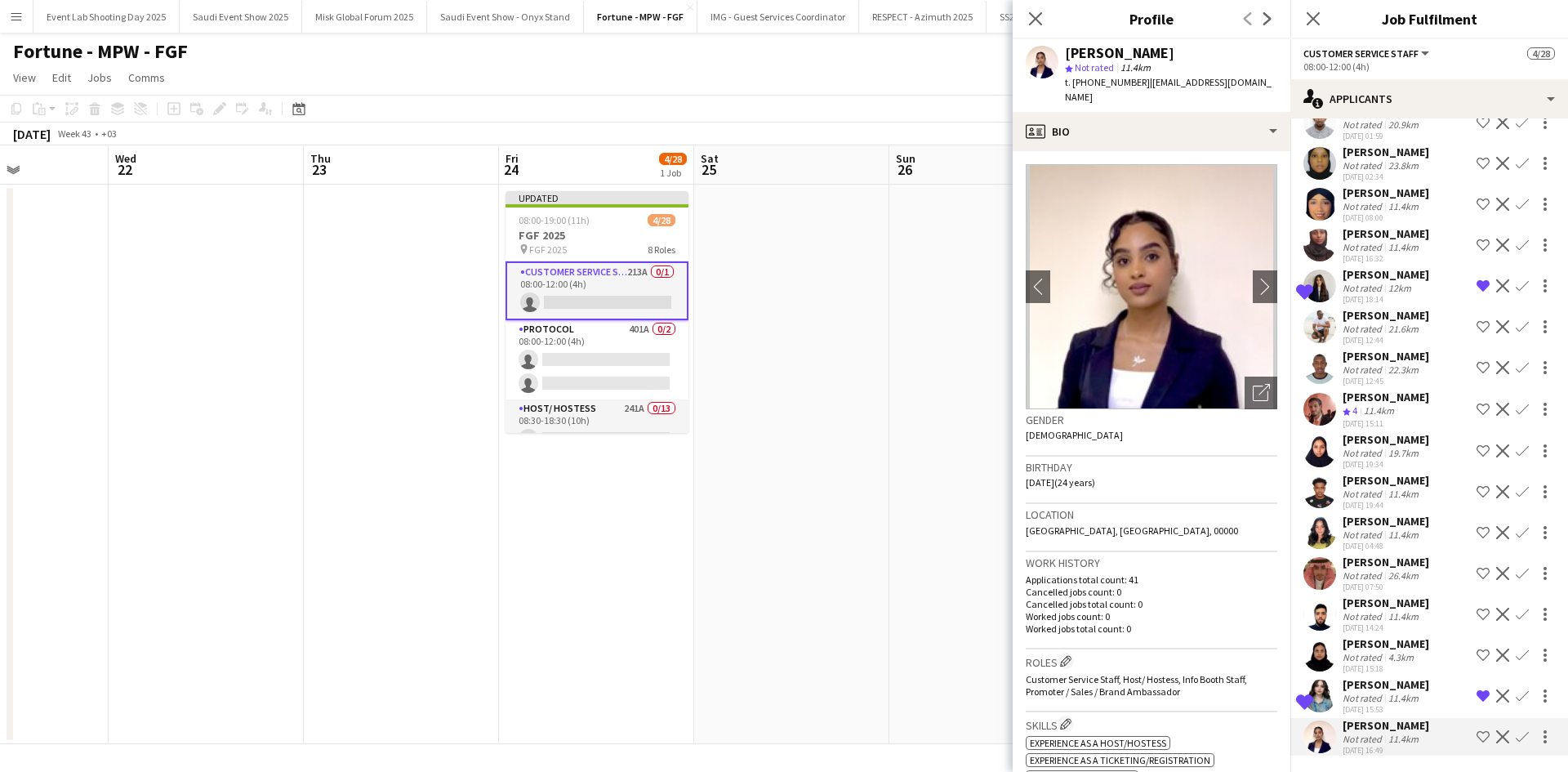
click at [1477, 737] on app-icon "Shortlist crew" at bounding box center [1483, 736] width 13 height 13
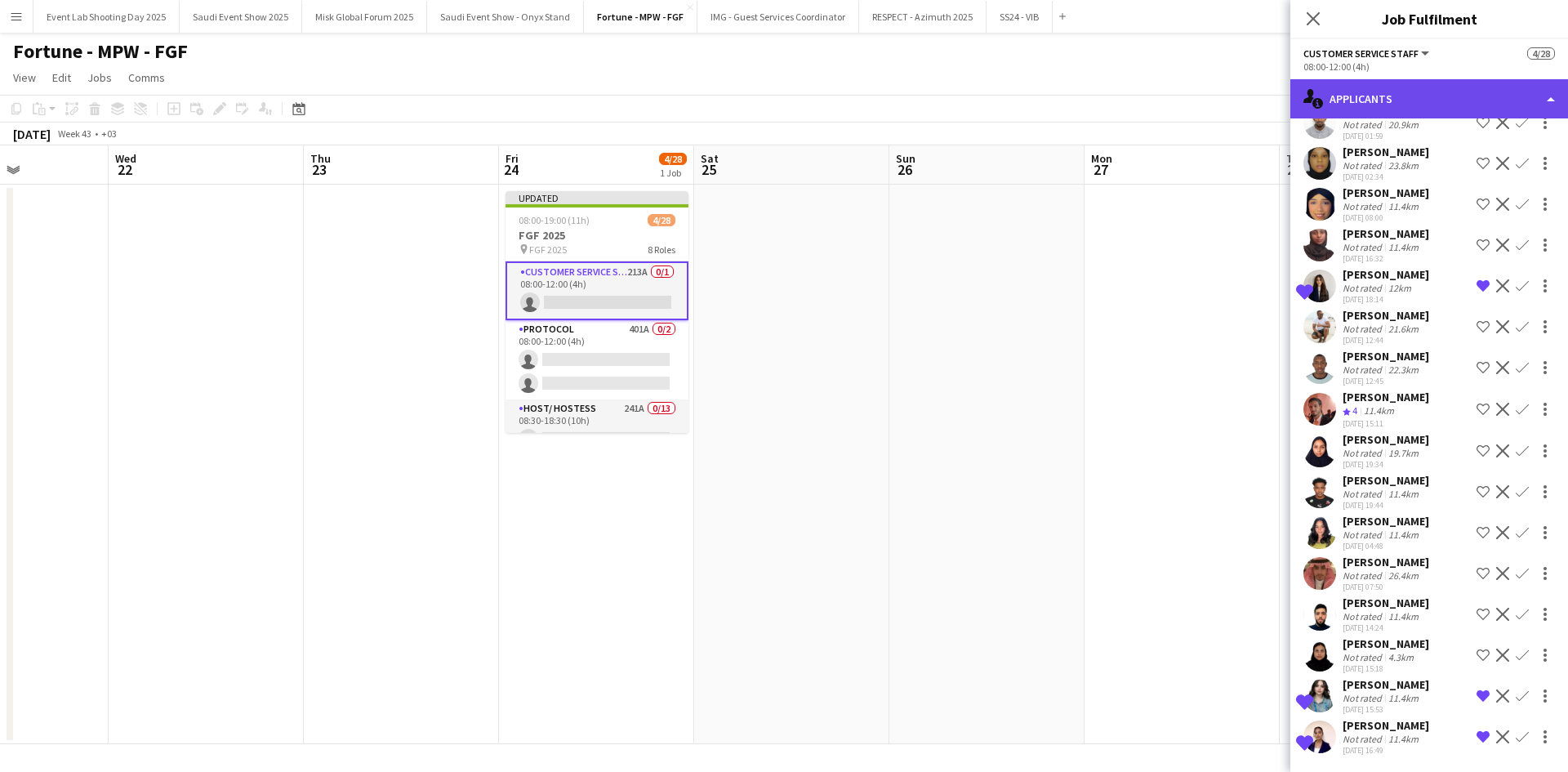
click at [1413, 96] on div "single-neutral-actions-information Applicants" at bounding box center [1428, 98] width 277 height 39
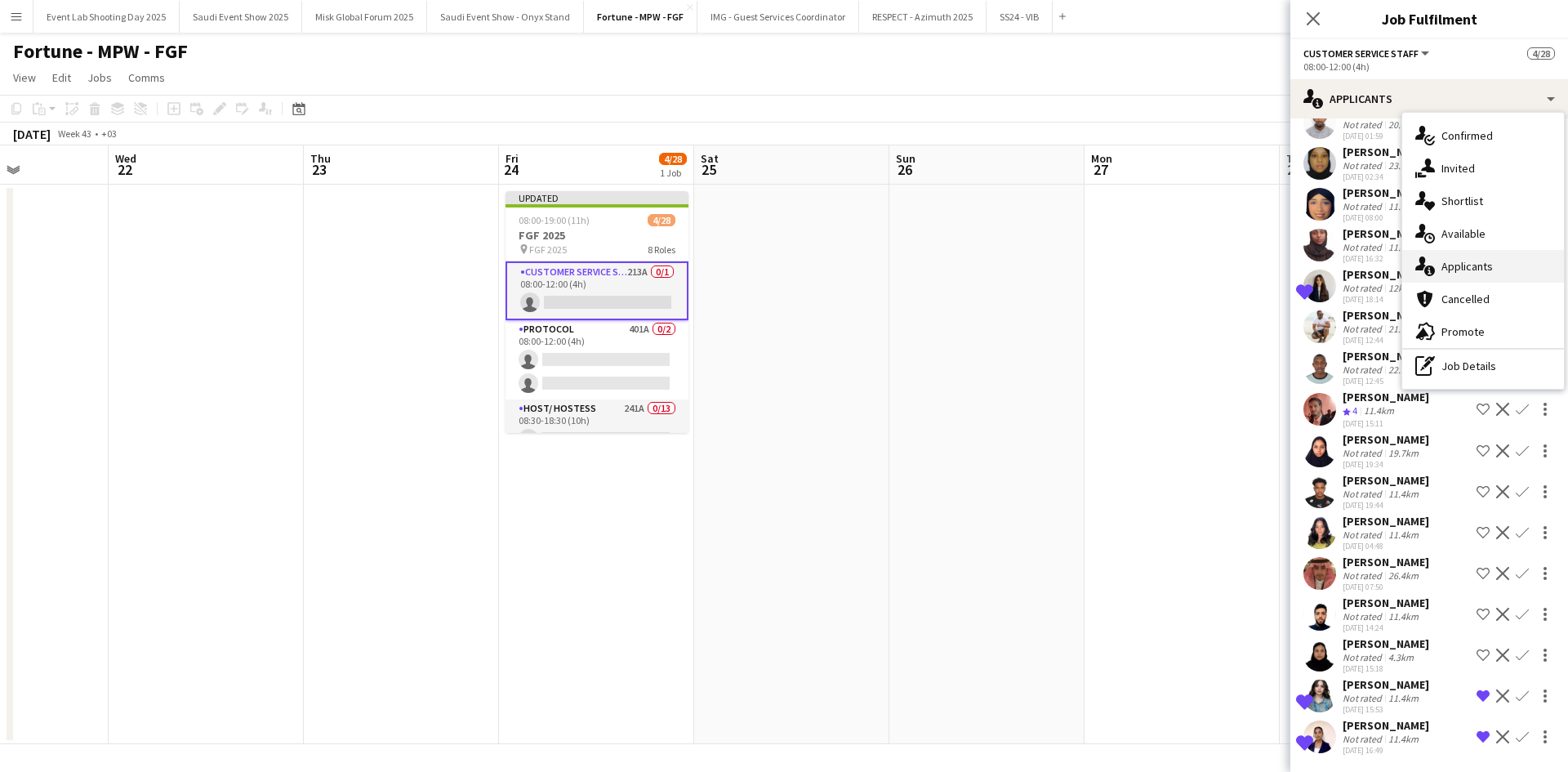
click at [1439, 270] on div "single-neutral-actions-information Applicants" at bounding box center [1483, 266] width 162 height 33
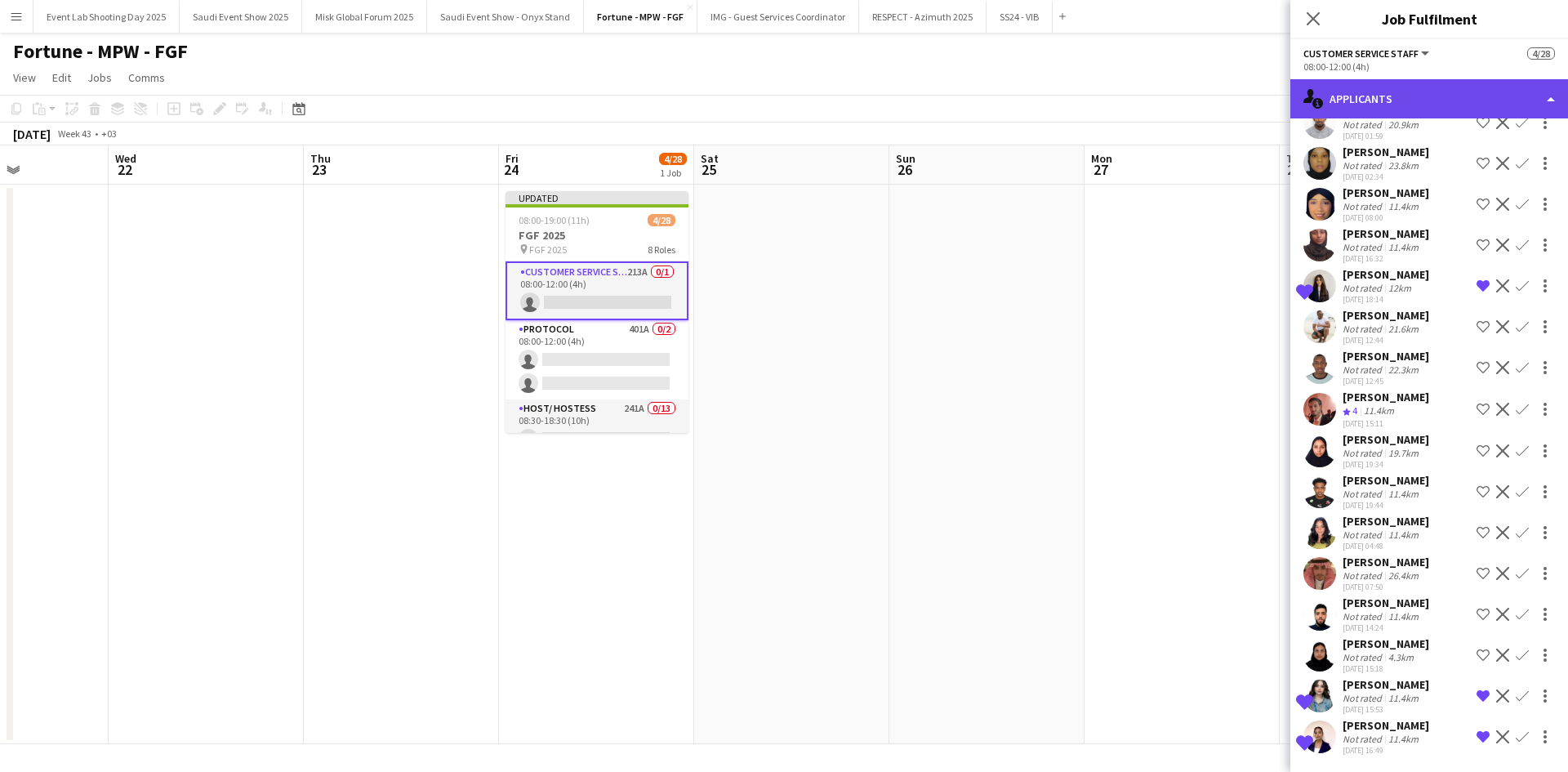
click at [1410, 98] on div "single-neutral-actions-information Applicants" at bounding box center [1428, 98] width 277 height 39
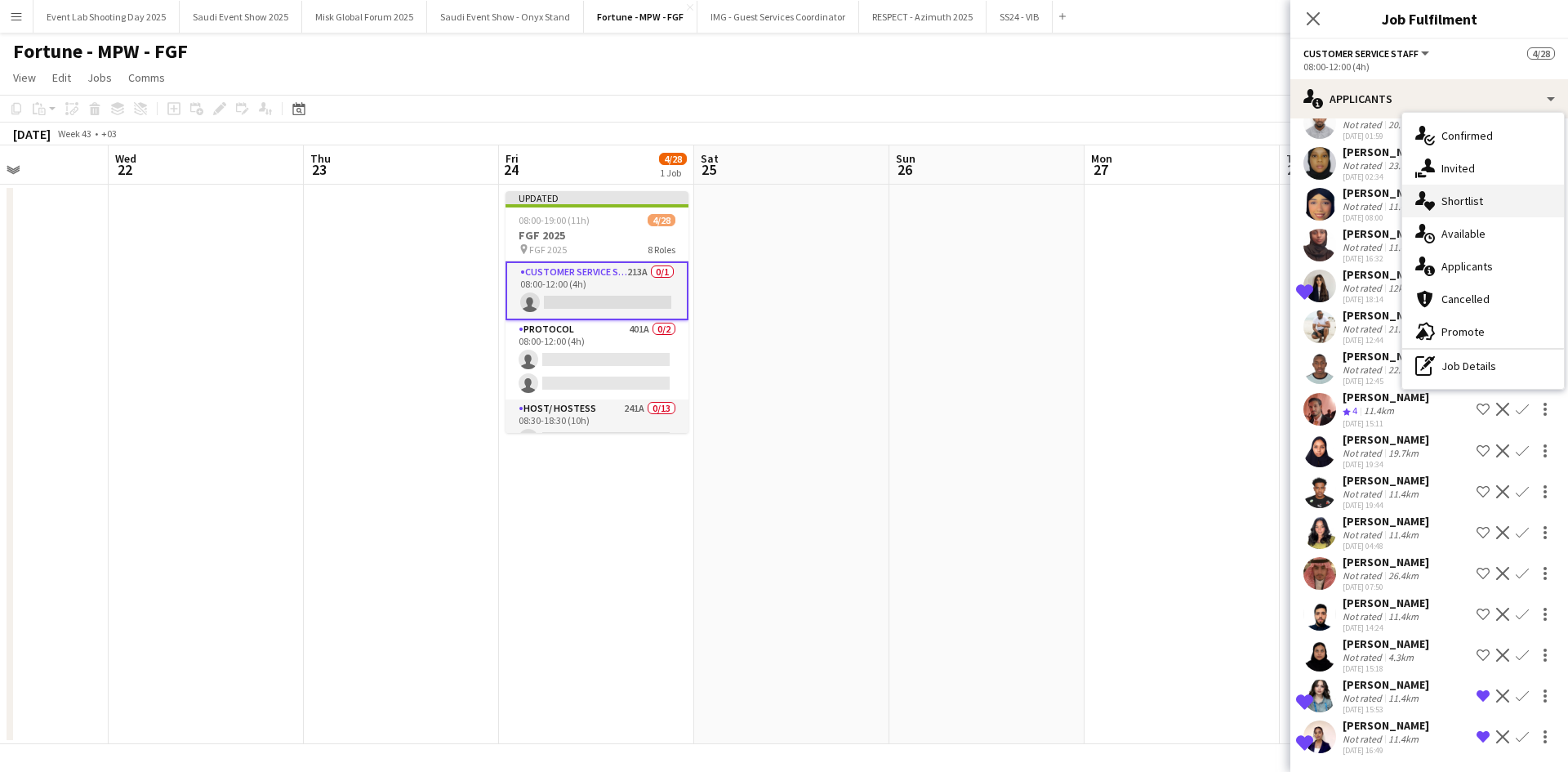
click at [1450, 196] on span "Shortlist" at bounding box center [1462, 201] width 42 height 15
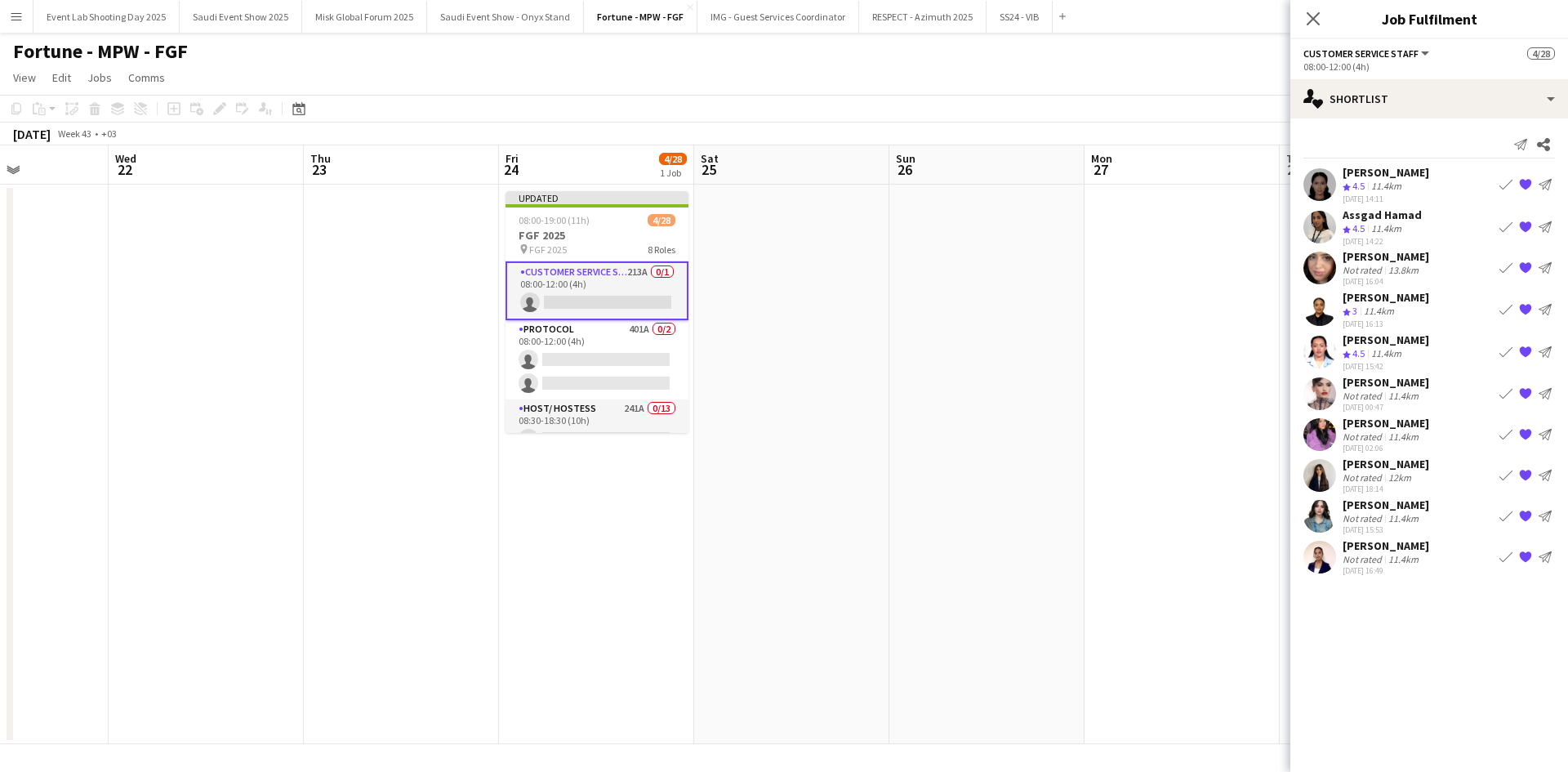
click at [1526, 311] on app-icon "{{ spriteTitle }}" at bounding box center [1525, 309] width 13 height 13
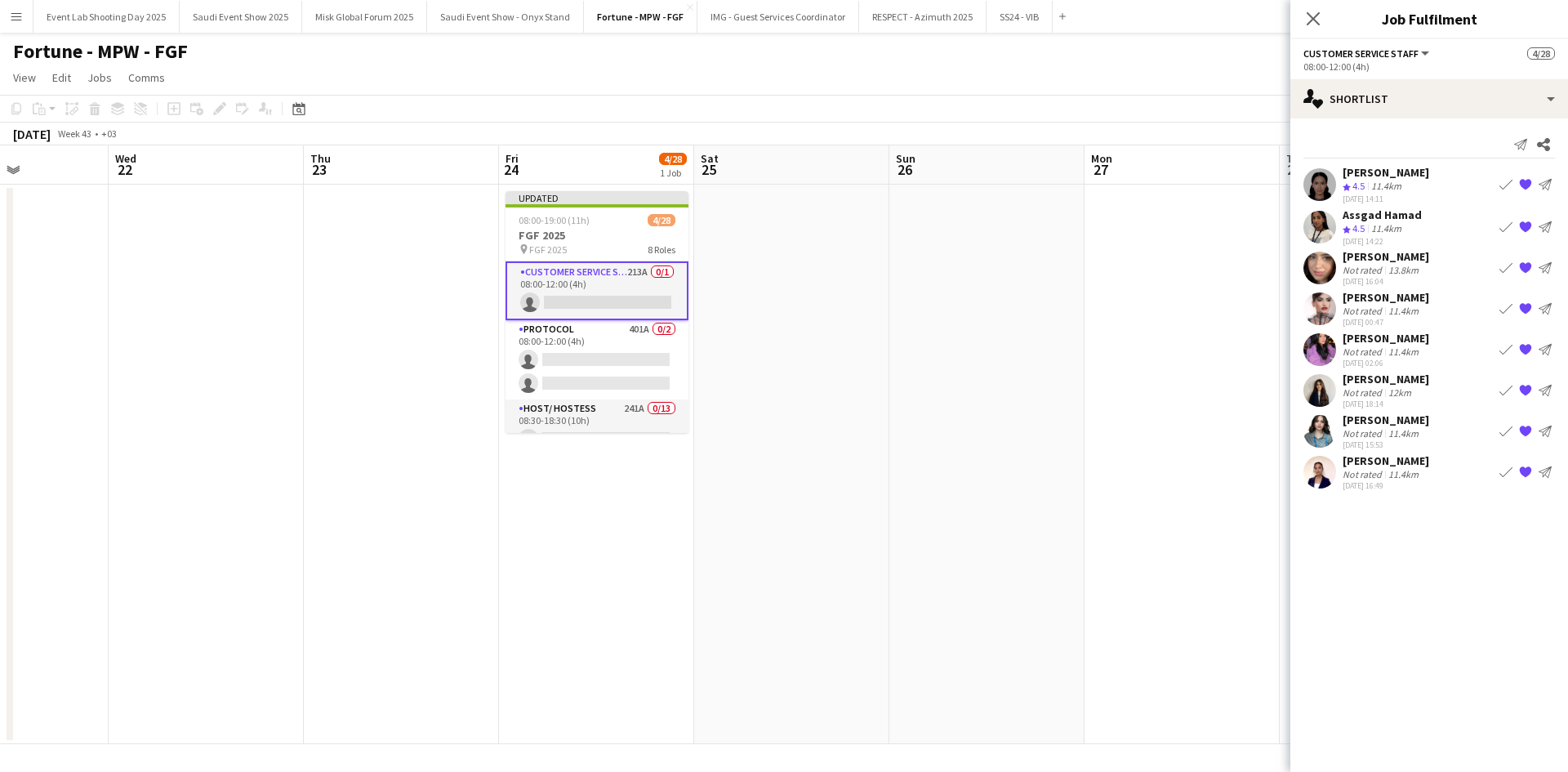
click at [1525, 184] on app-icon "{{ spriteTitle }}" at bounding box center [1525, 184] width 13 height 13
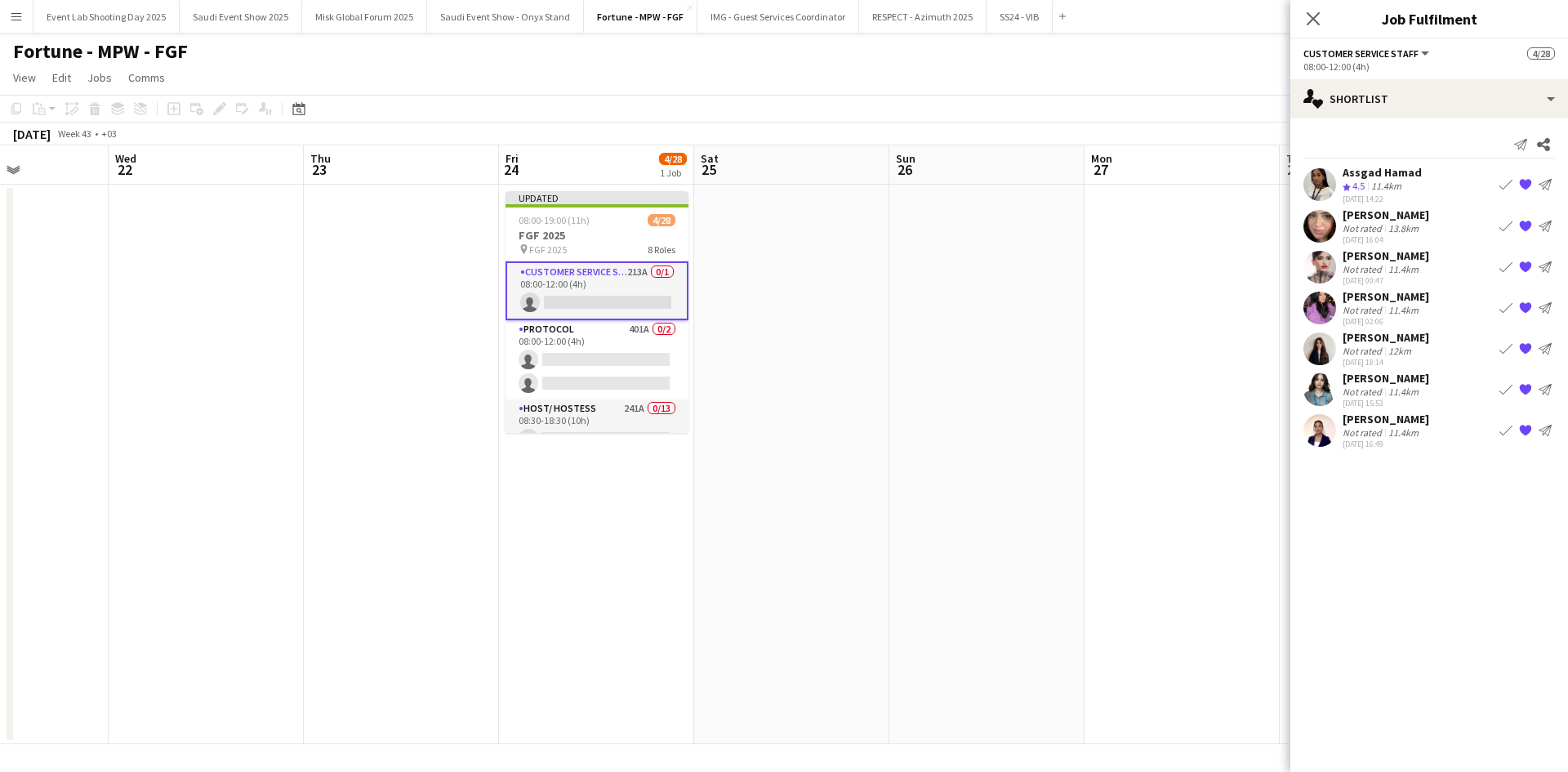
click at [1525, 183] on app-icon "{{ spriteTitle }}" at bounding box center [1525, 184] width 13 height 13
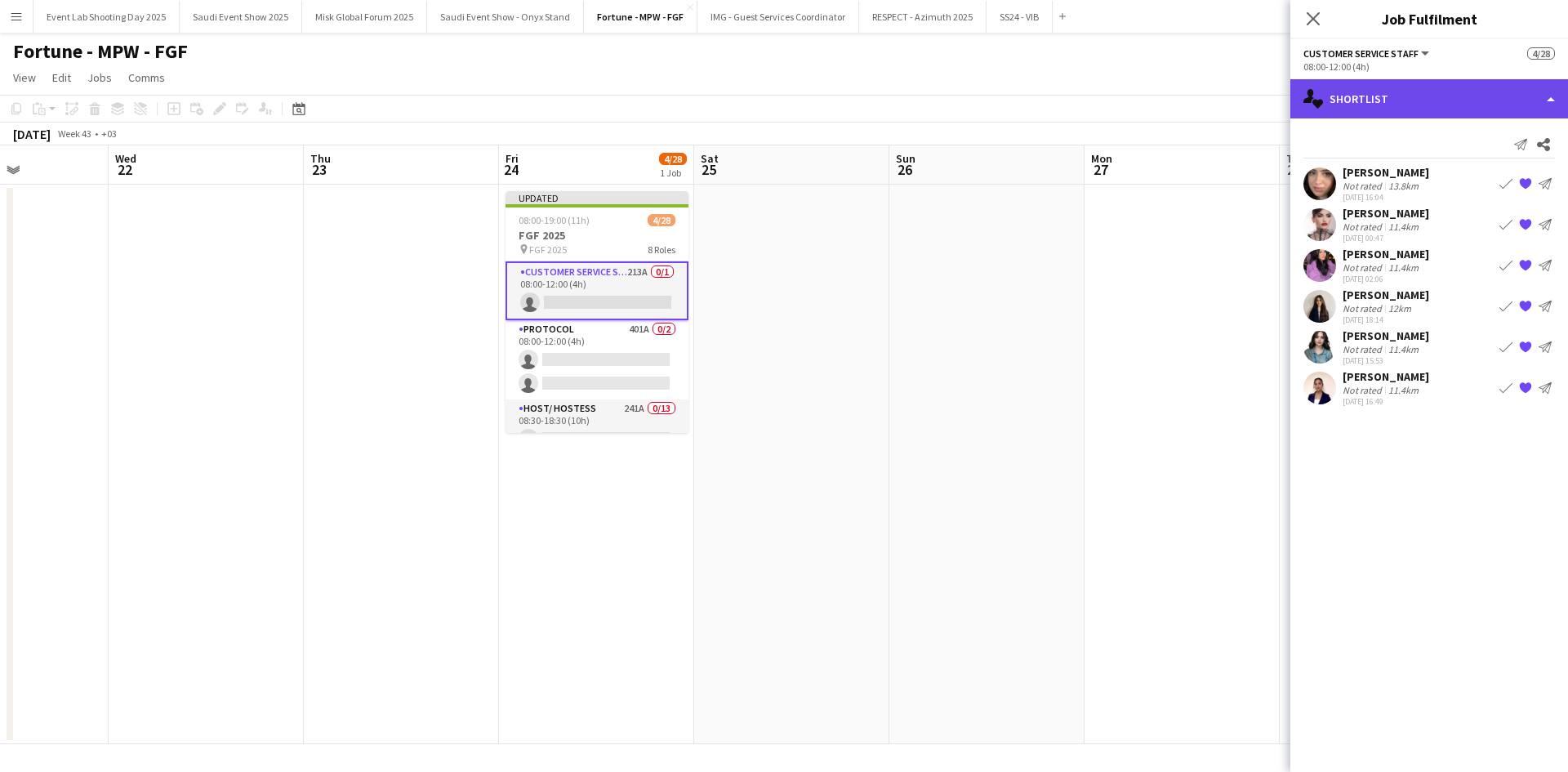
click at [1421, 101] on div "single-neutral-actions-heart Shortlist" at bounding box center [1428, 98] width 277 height 39
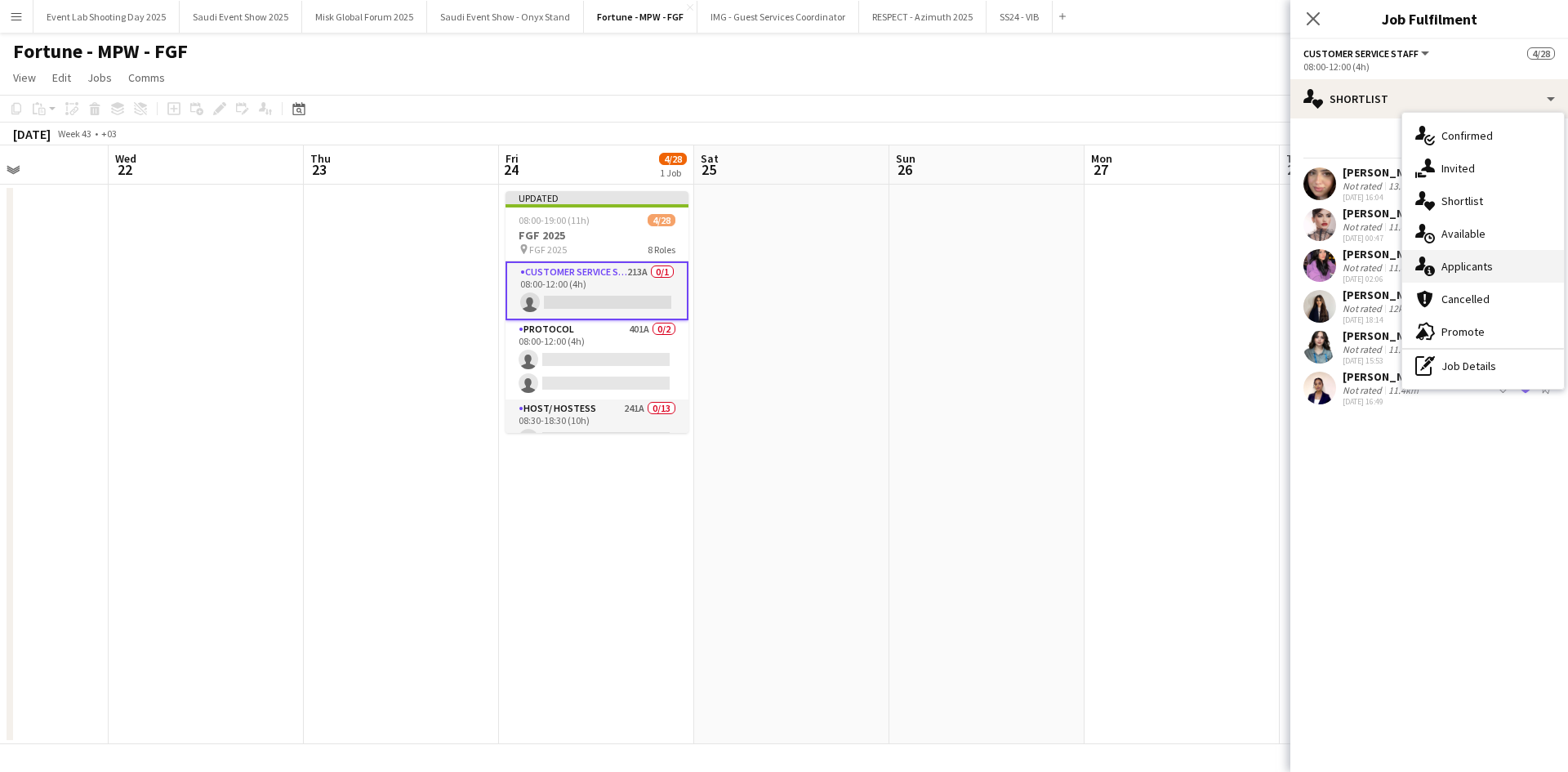
click at [1425, 260] on icon at bounding box center [1420, 263] width 10 height 14
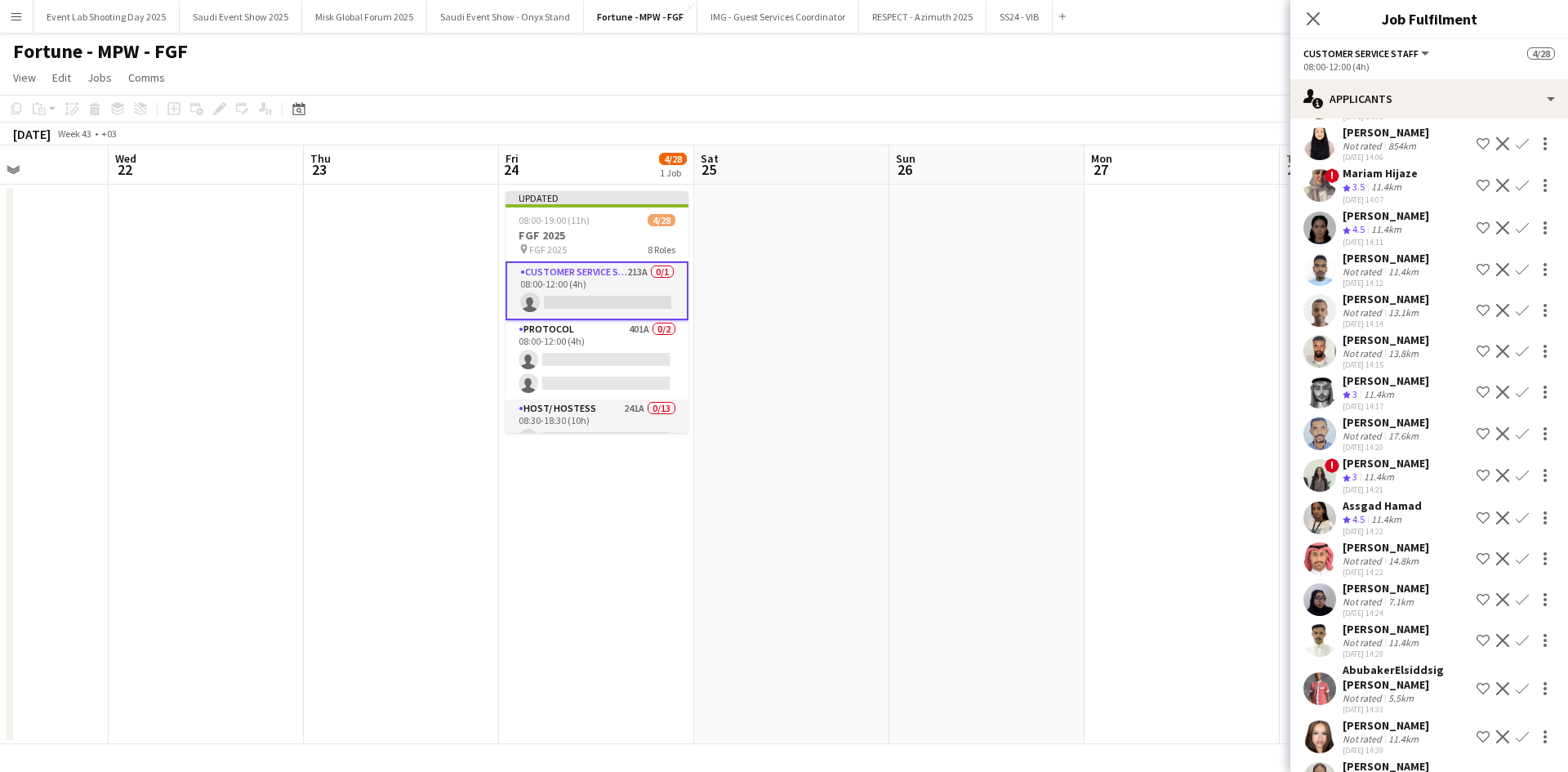
scroll to position [1143, 0]
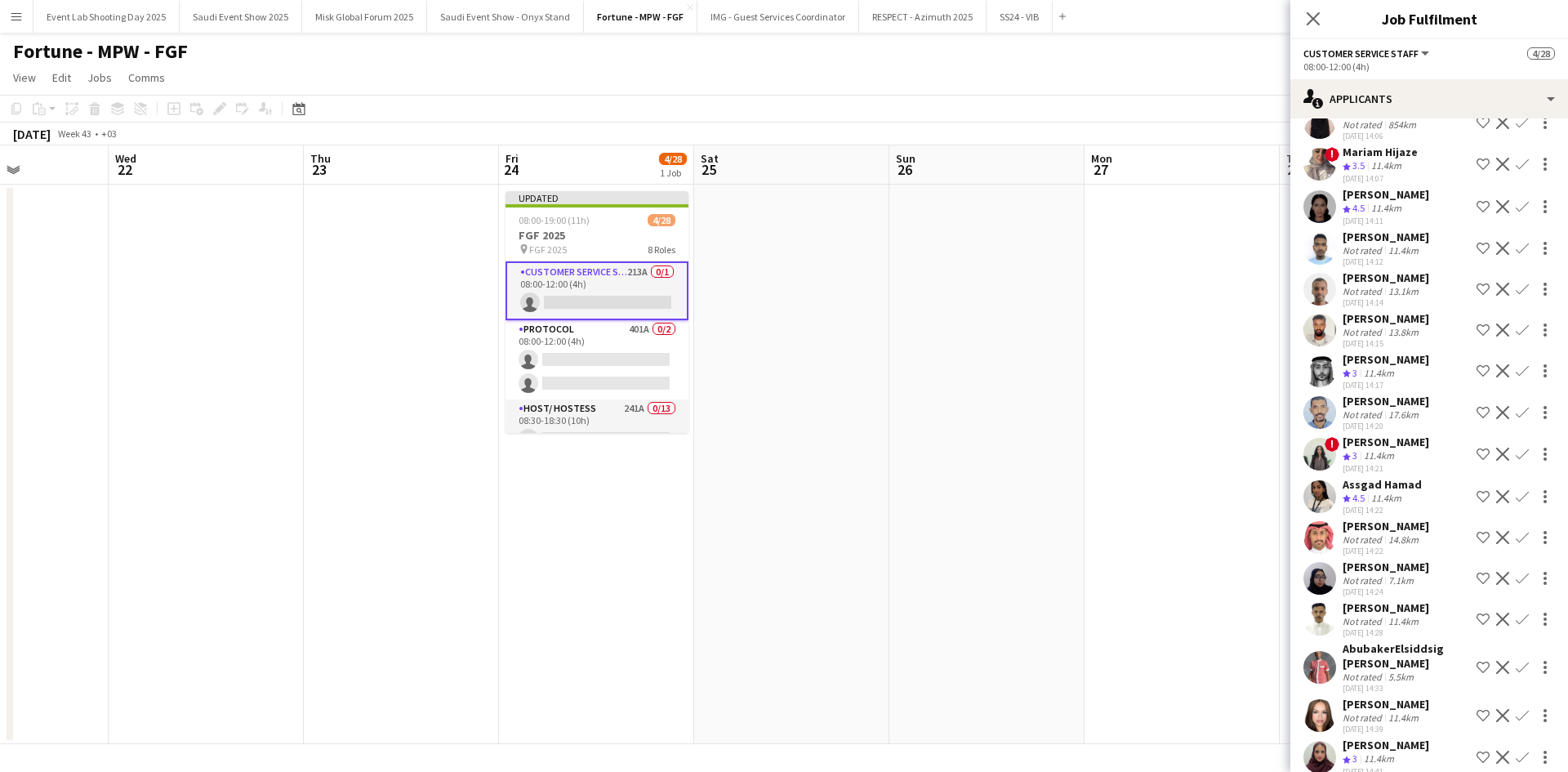
click at [1325, 439] on app-user-avatar at bounding box center [1319, 455] width 33 height 33
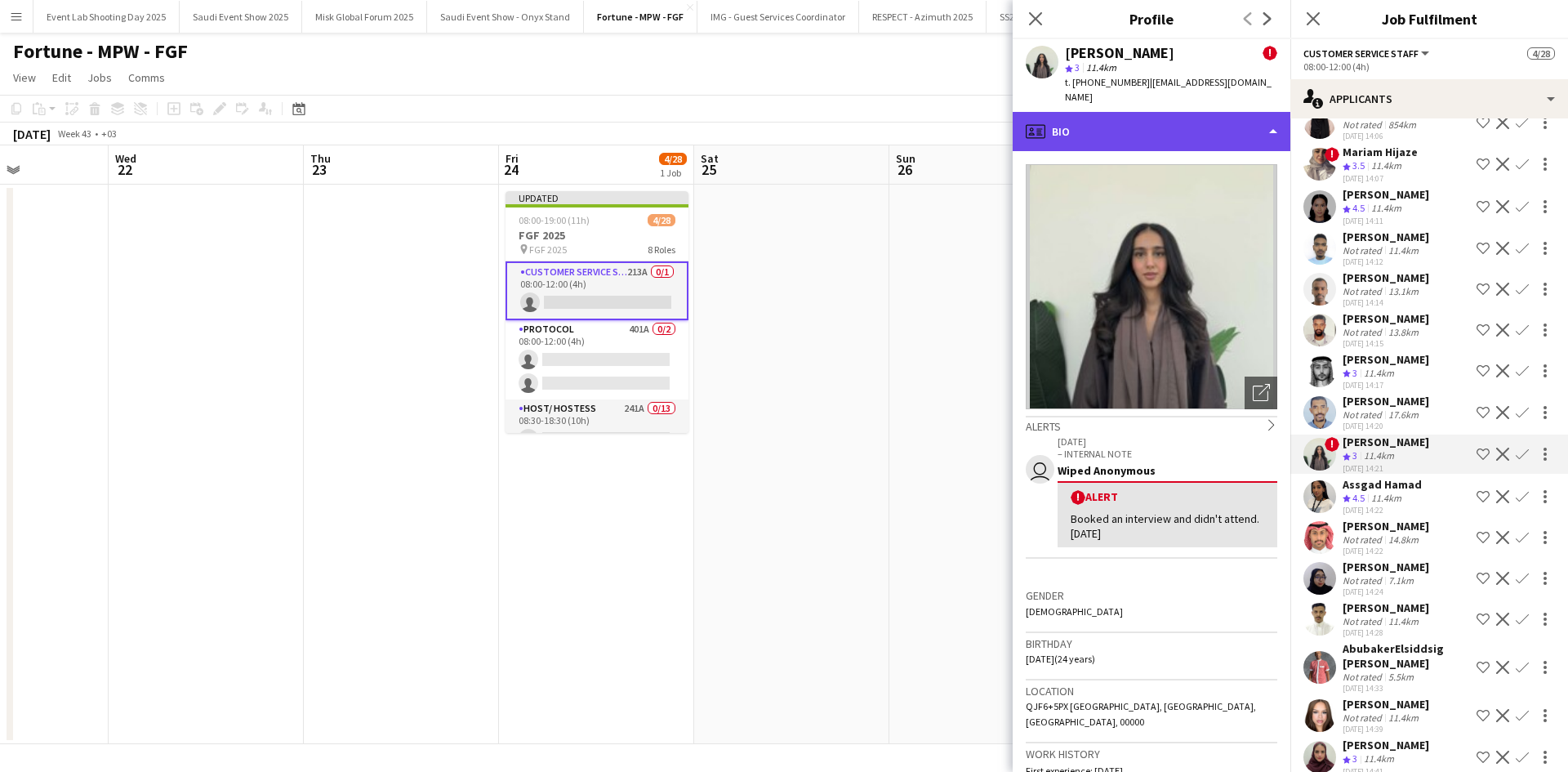
click at [1150, 117] on div "profile Bio" at bounding box center [1151, 131] width 277 height 39
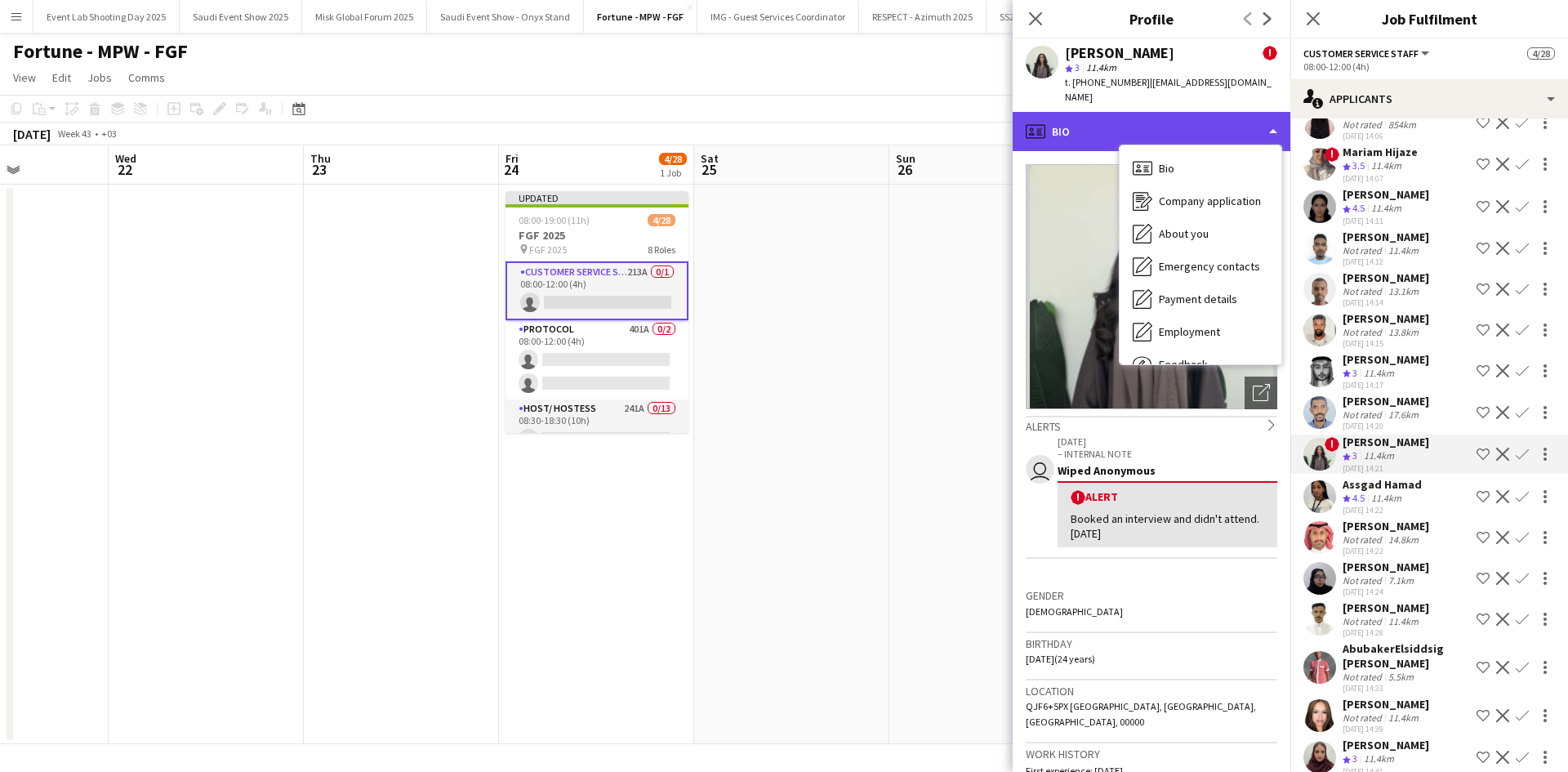
click at [1100, 112] on div "profile Bio" at bounding box center [1151, 131] width 277 height 39
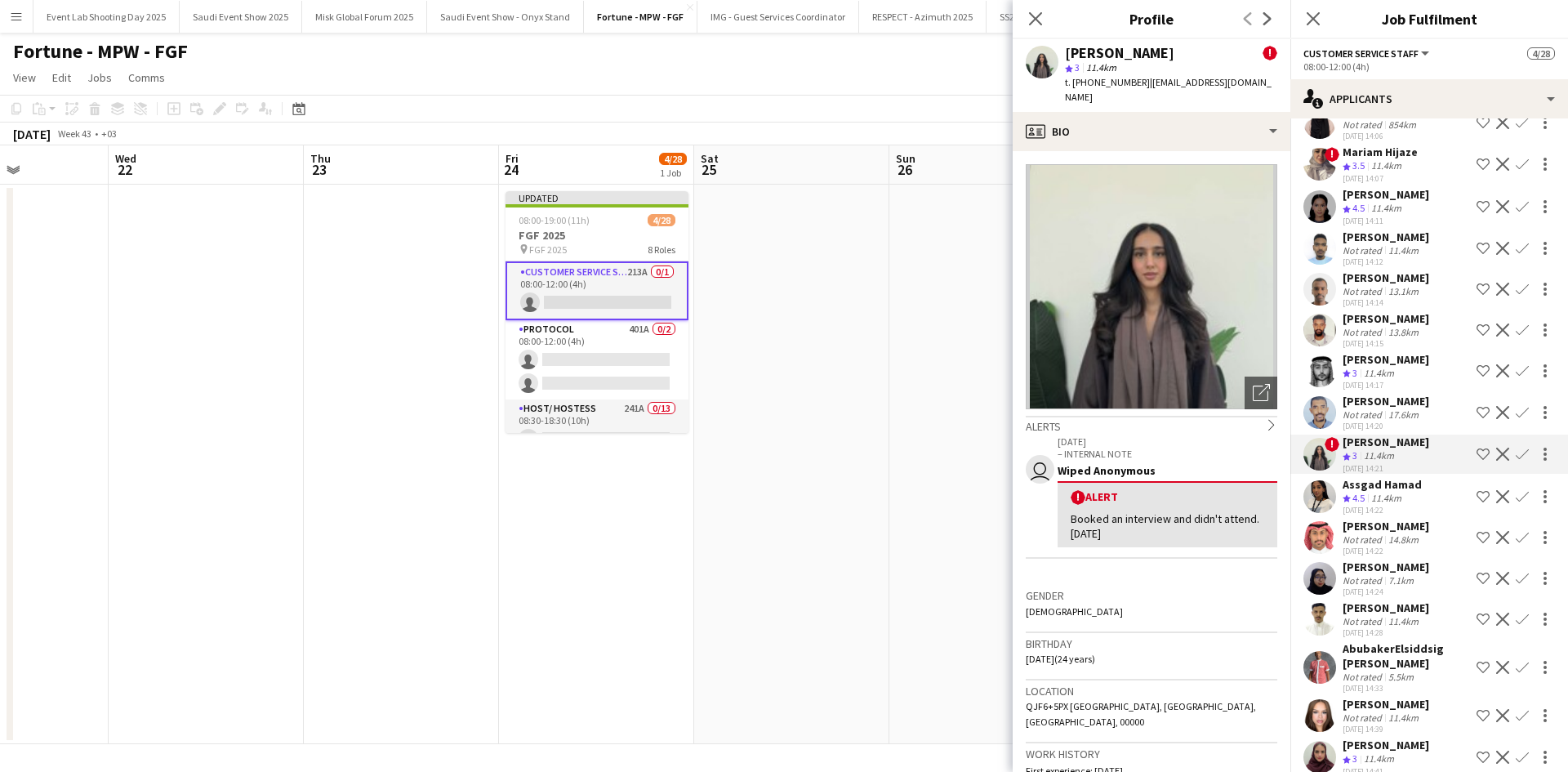
click at [1477, 448] on app-icon "Shortlist crew" at bounding box center [1483, 454] width 13 height 13
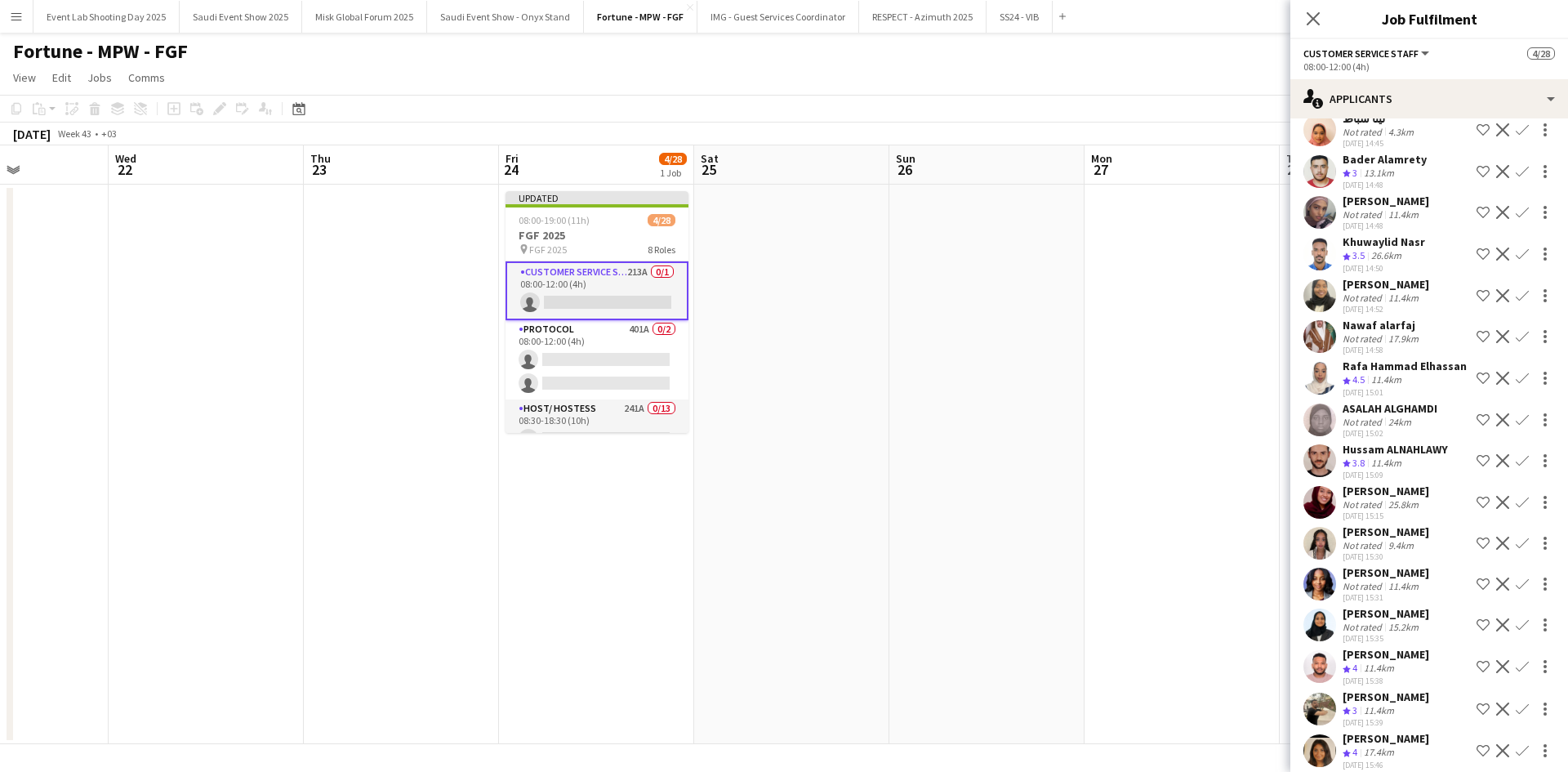
scroll to position [1879, 0]
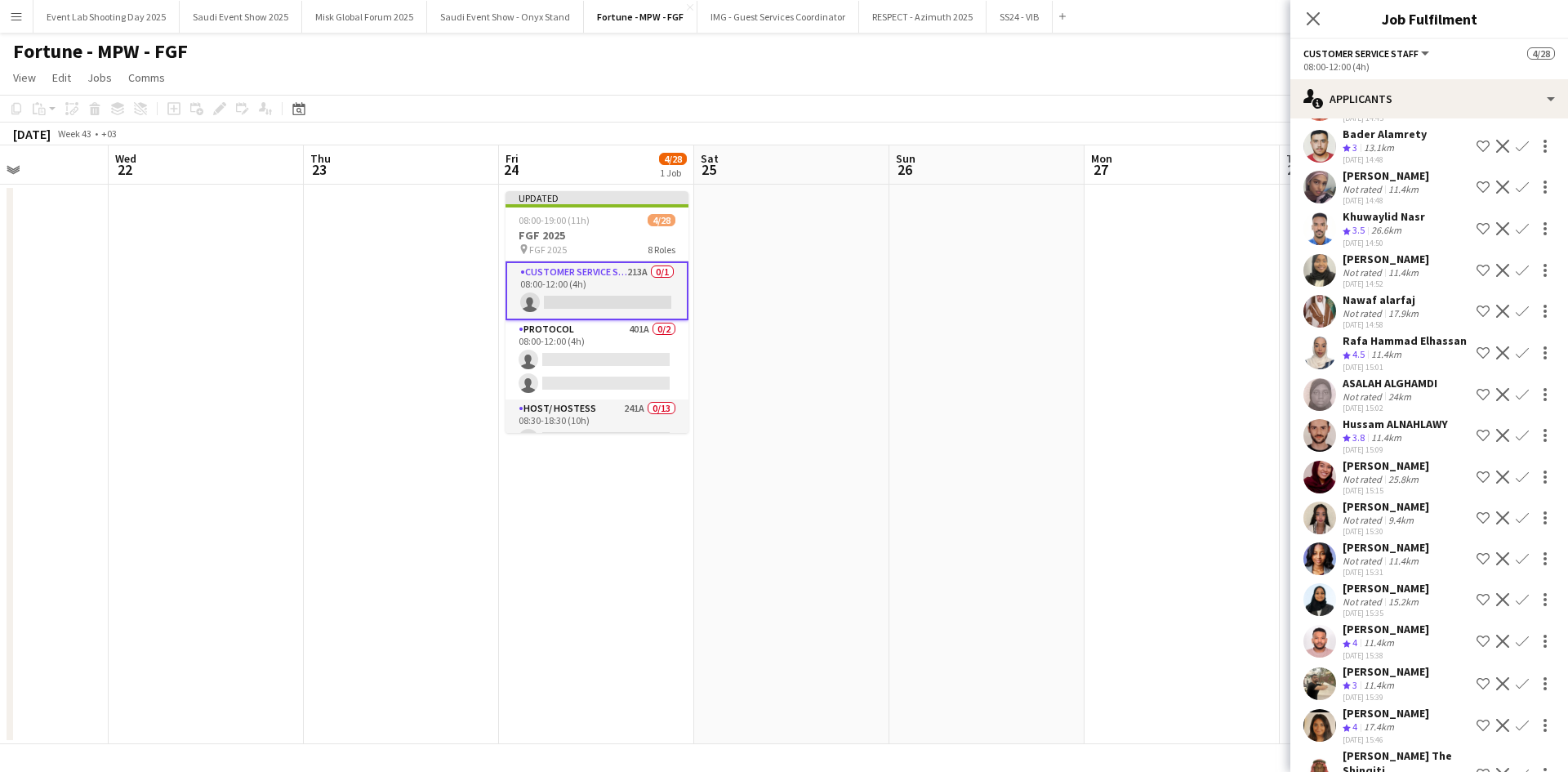
click at [1322, 507] on app-user-avatar at bounding box center [1319, 518] width 33 height 33
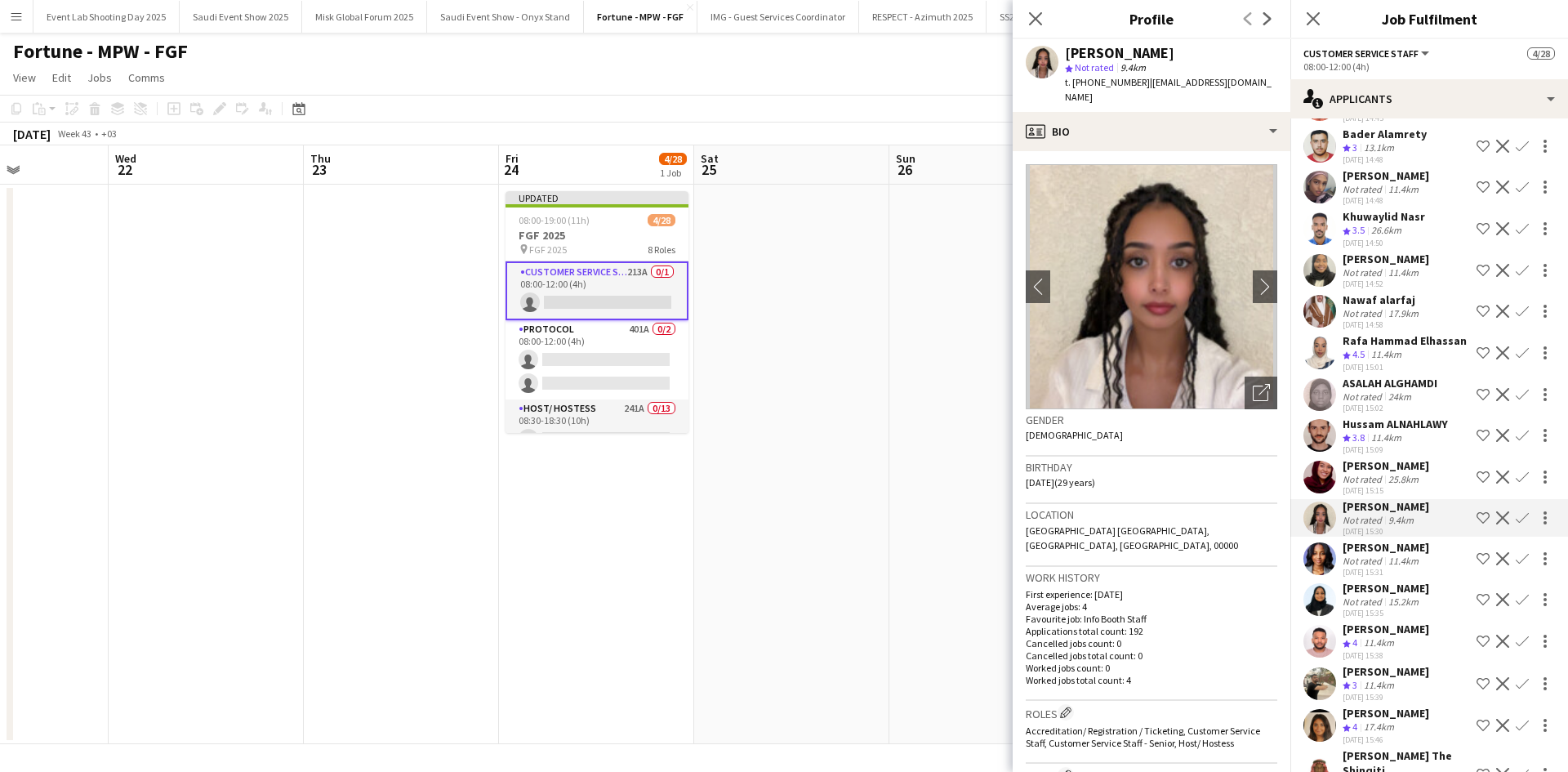
click at [1321, 481] on app-user-avatar at bounding box center [1319, 477] width 33 height 33
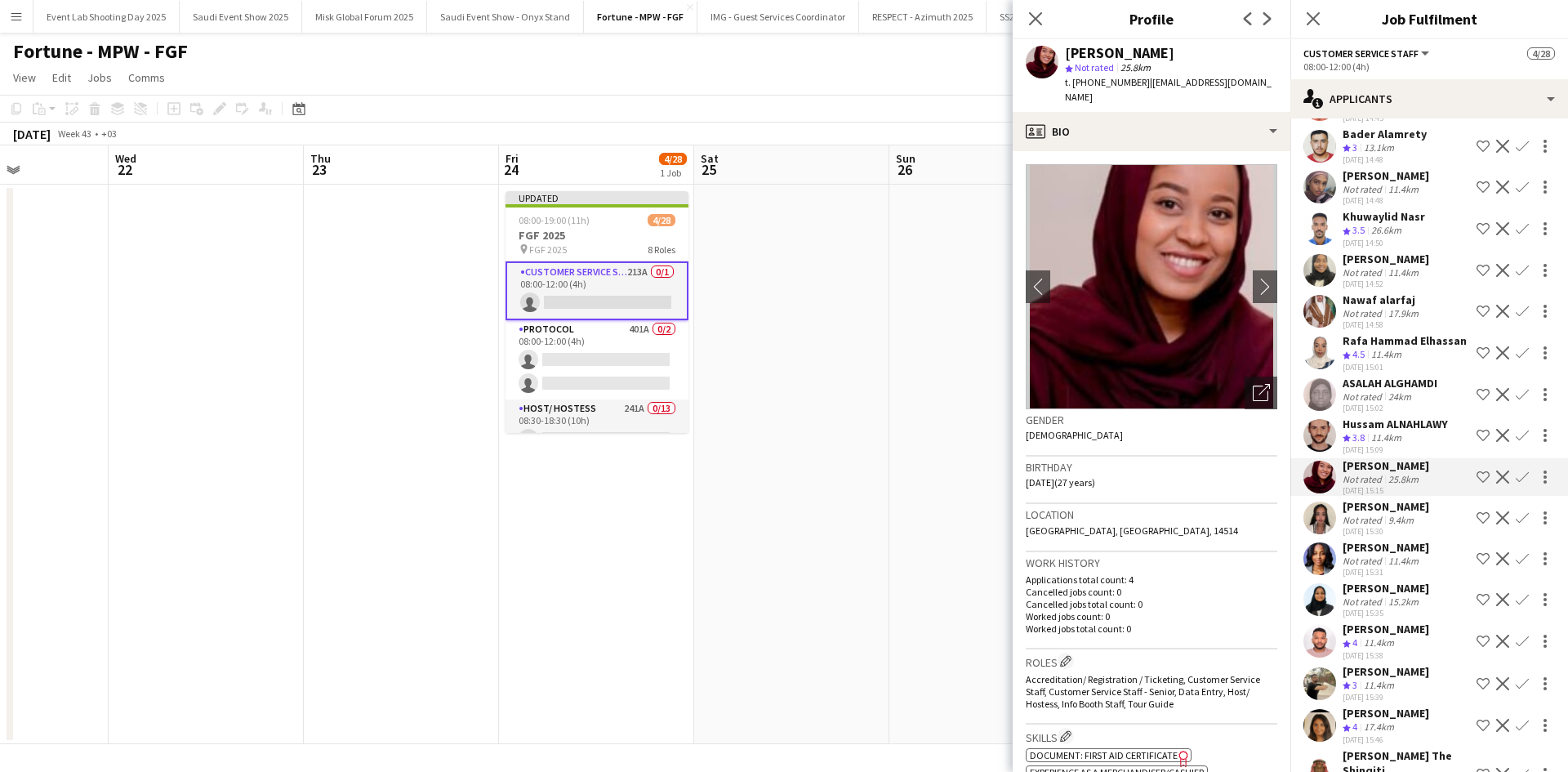
click at [1323, 521] on app-user-avatar at bounding box center [1319, 518] width 33 height 33
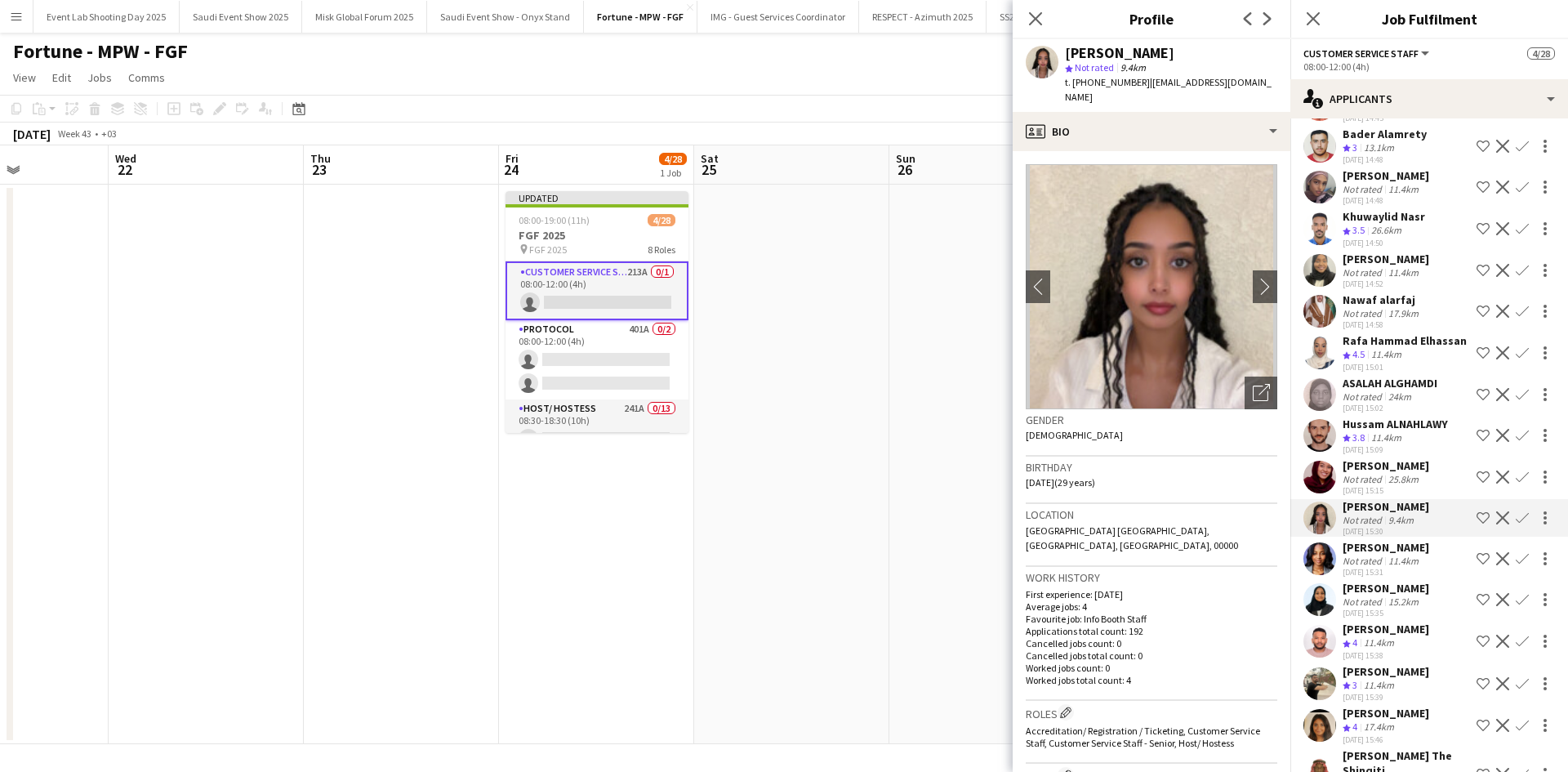
click at [1477, 519] on app-icon "Shortlist crew" at bounding box center [1483, 517] width 13 height 13
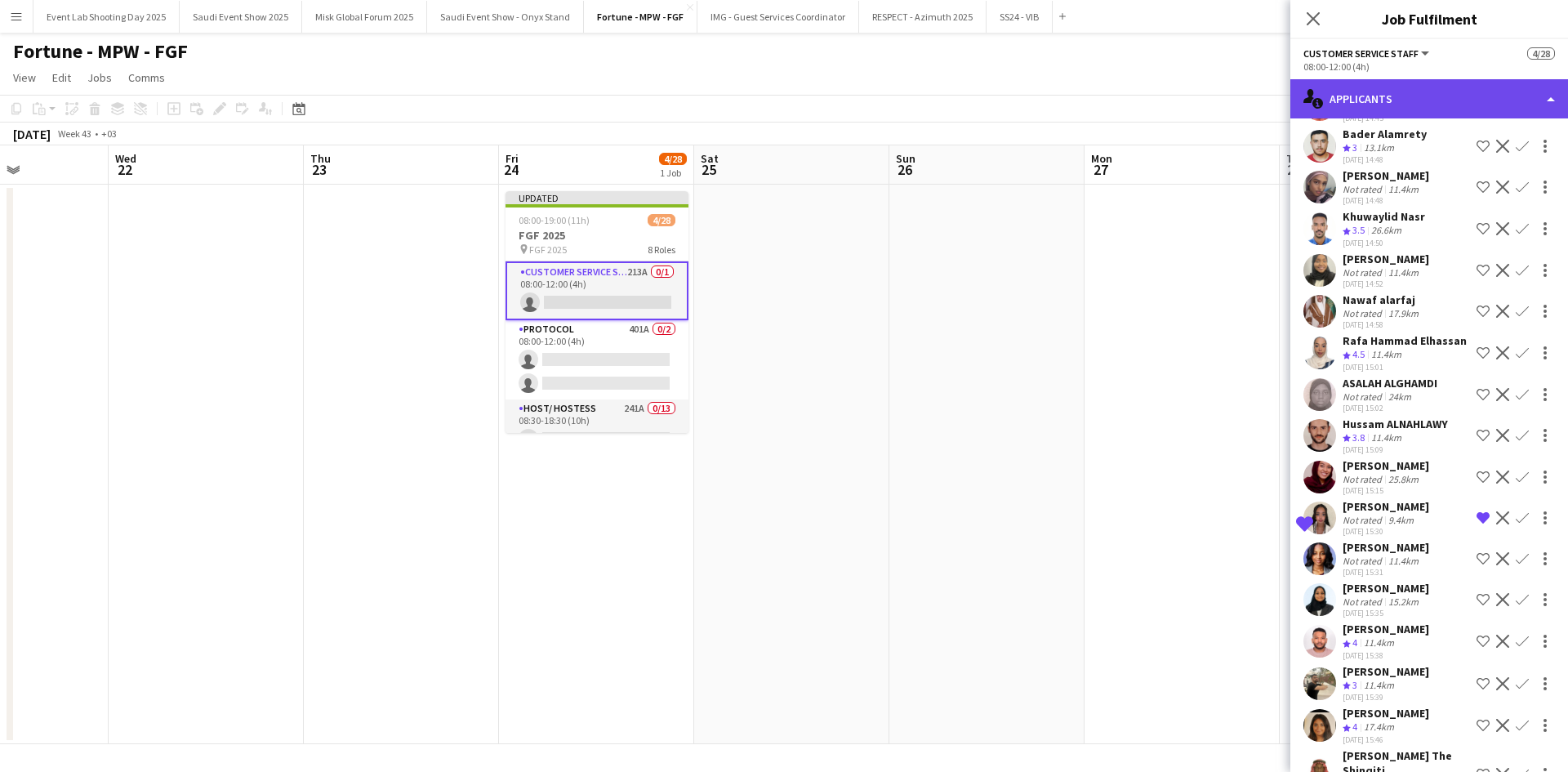
click at [1407, 95] on div "single-neutral-actions-information Applicants" at bounding box center [1428, 98] width 277 height 39
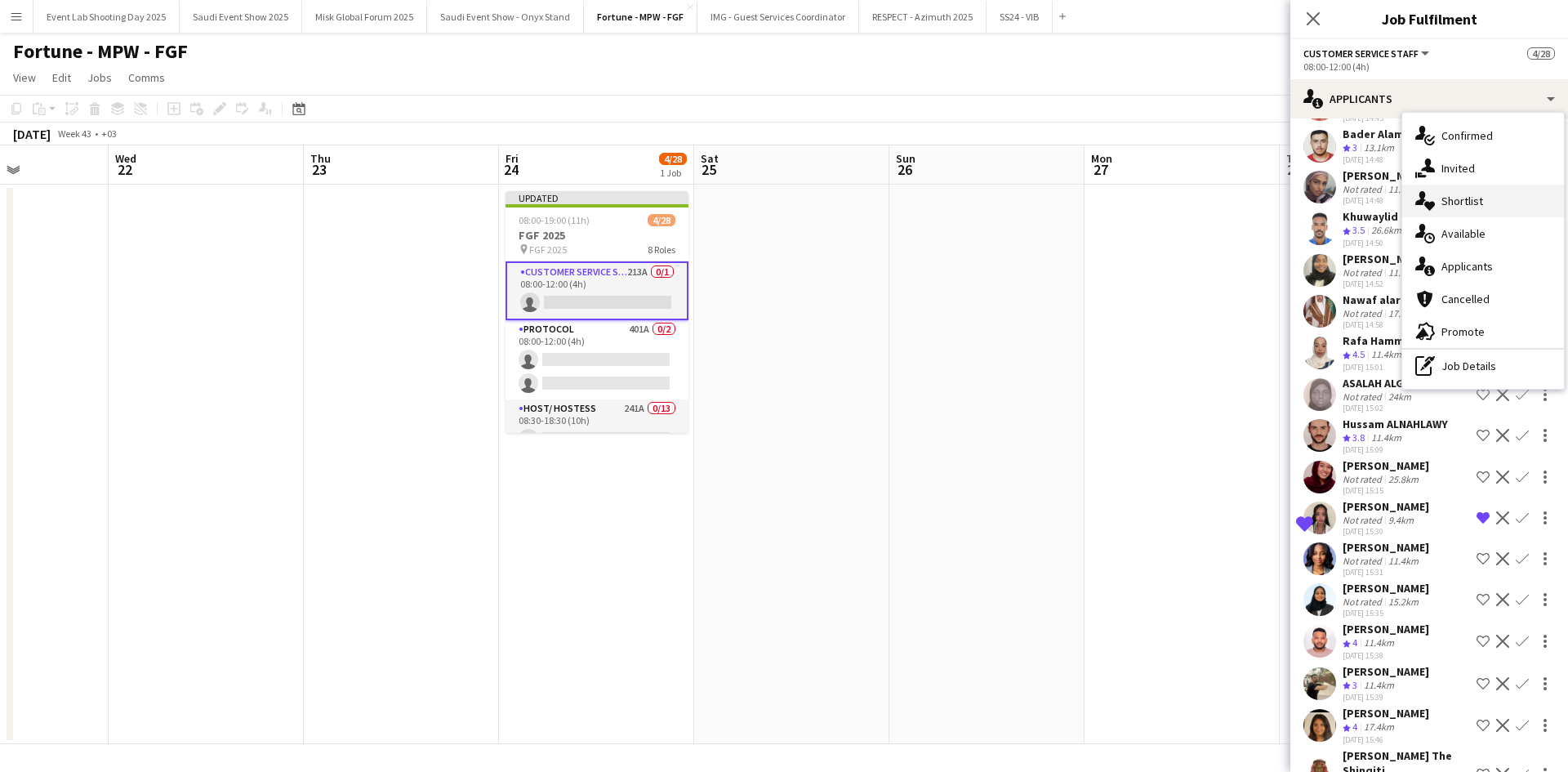
click at [1460, 202] on span "Shortlist" at bounding box center [1462, 201] width 42 height 15
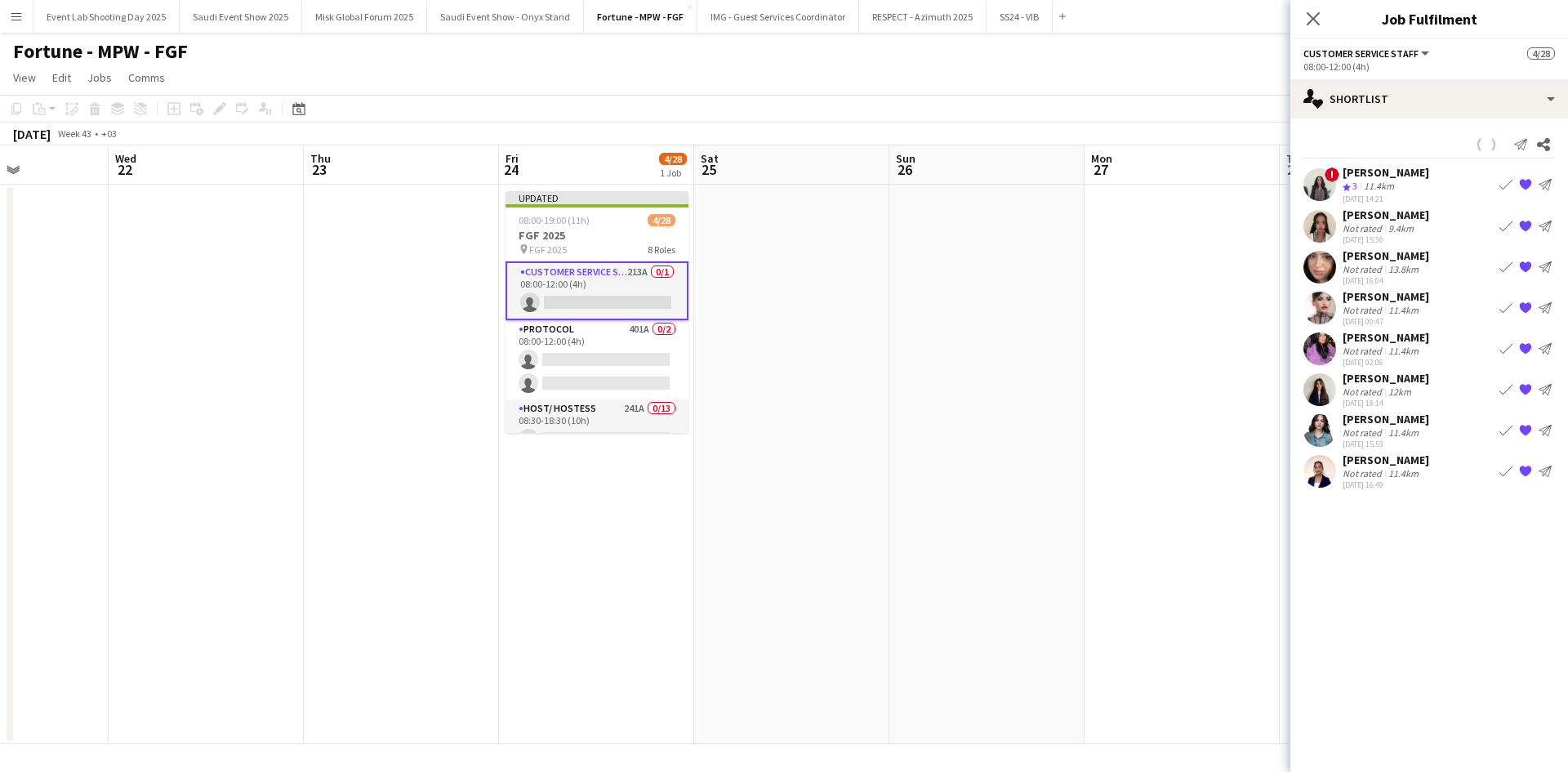
scroll to position [0, 0]
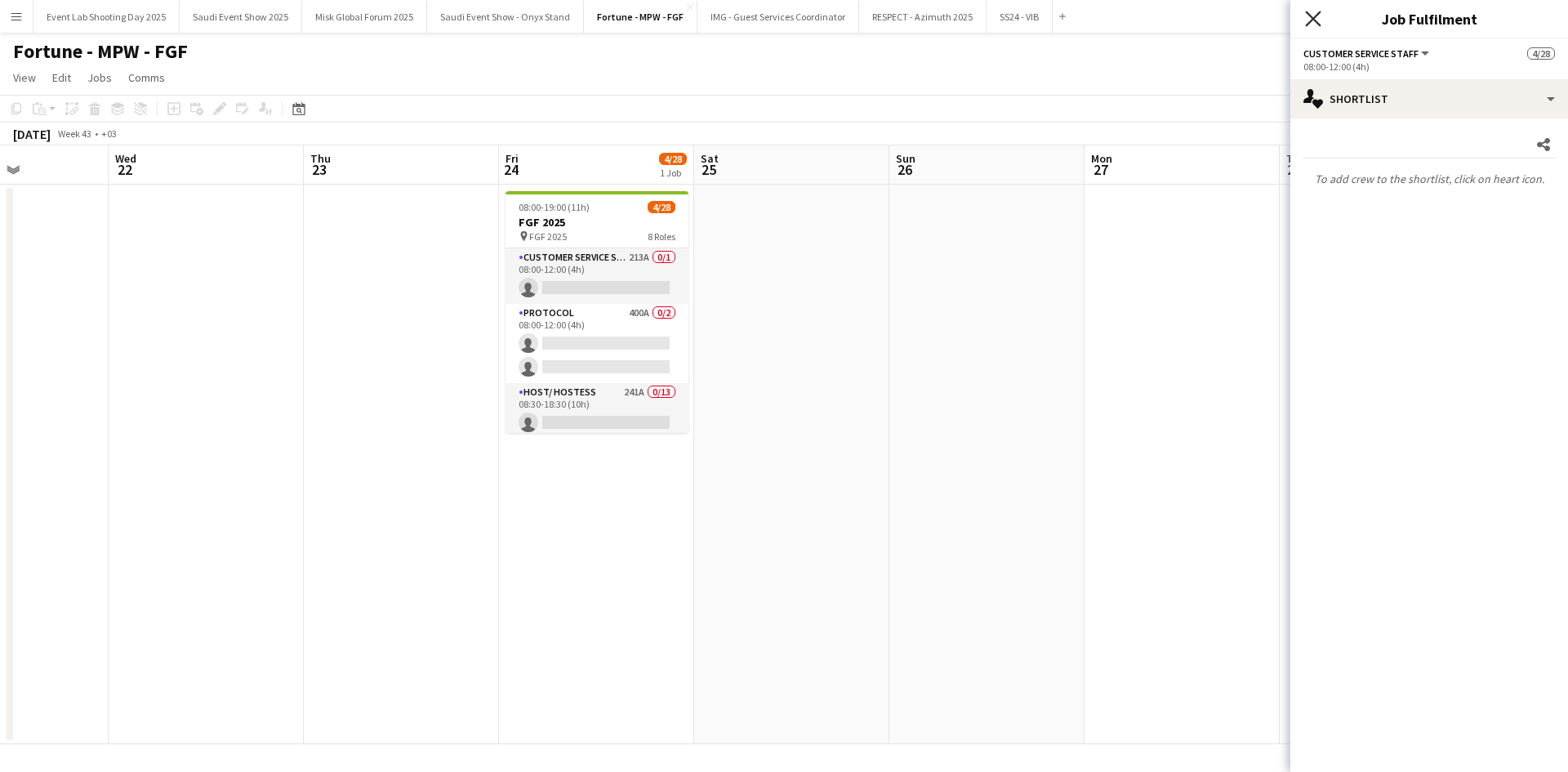
click at [1312, 12] on icon "Close pop-in" at bounding box center [1312, 18] width 16 height 16
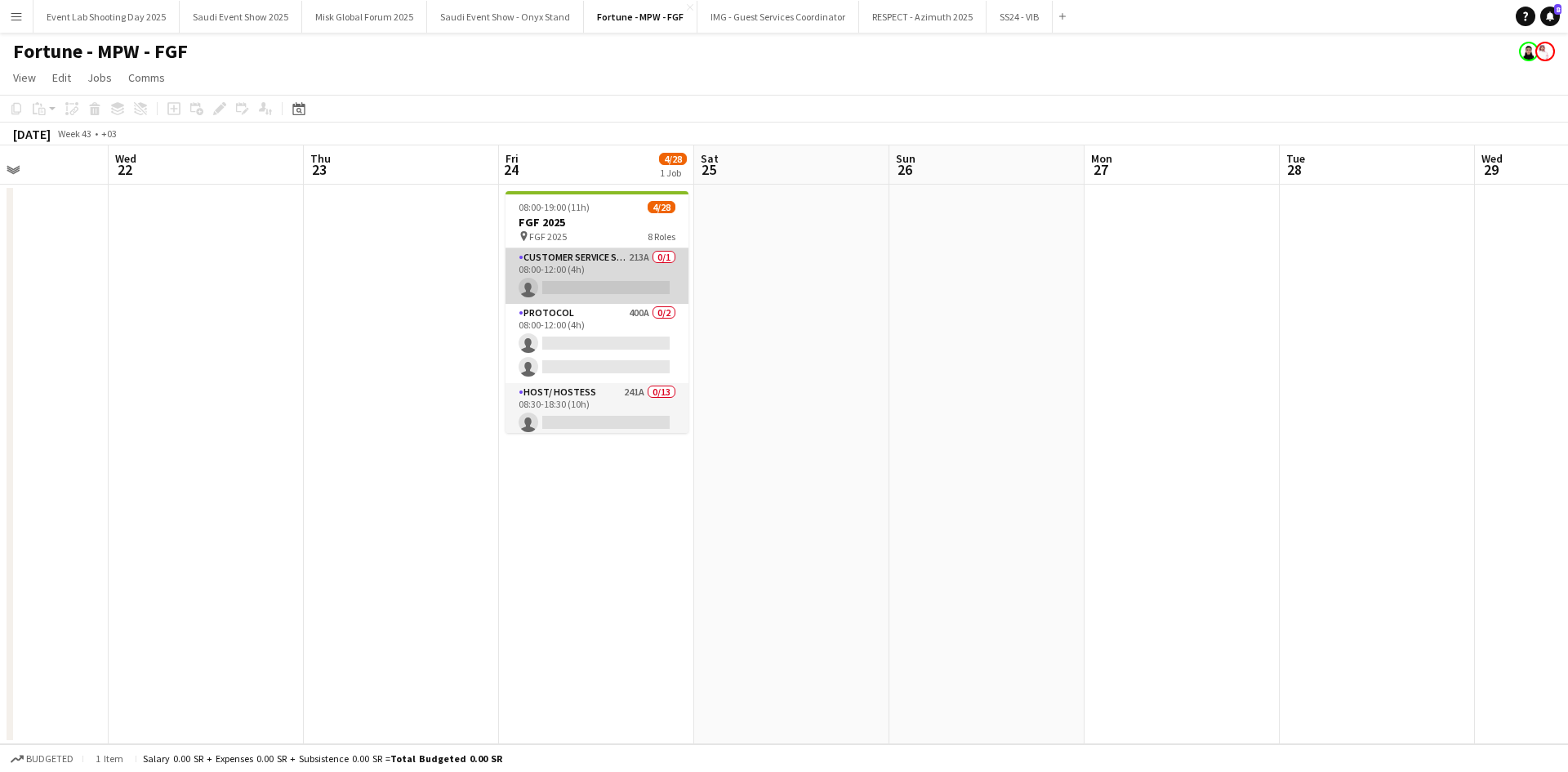
click at [559, 263] on app-card-role "Customer Service Staff 213A 0/1 08:00-12:00 (4h) single-neutral-actions" at bounding box center [597, 276] width 183 height 56
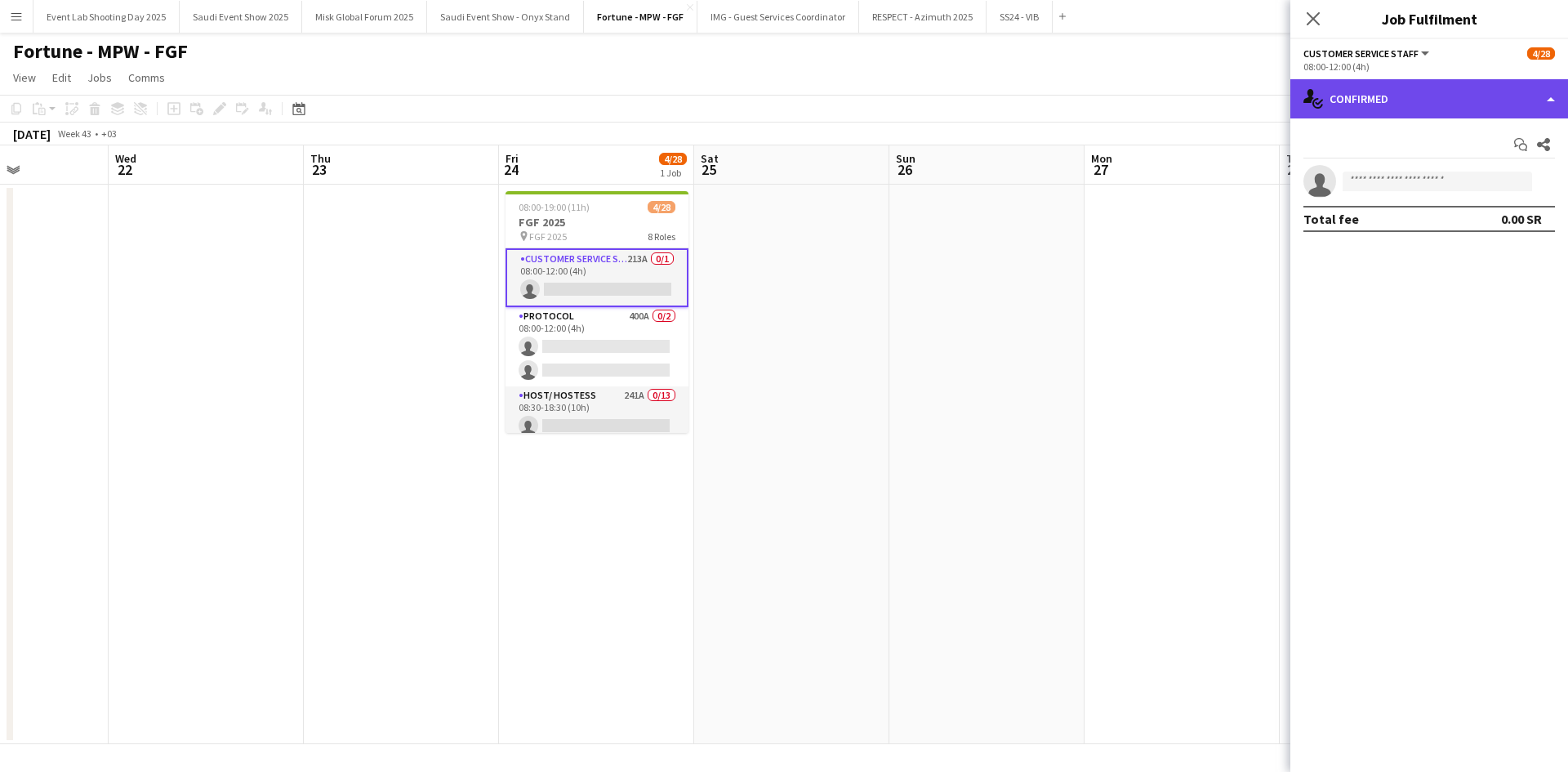
click at [1384, 94] on div "single-neutral-actions-check-2 Confirmed" at bounding box center [1428, 98] width 277 height 39
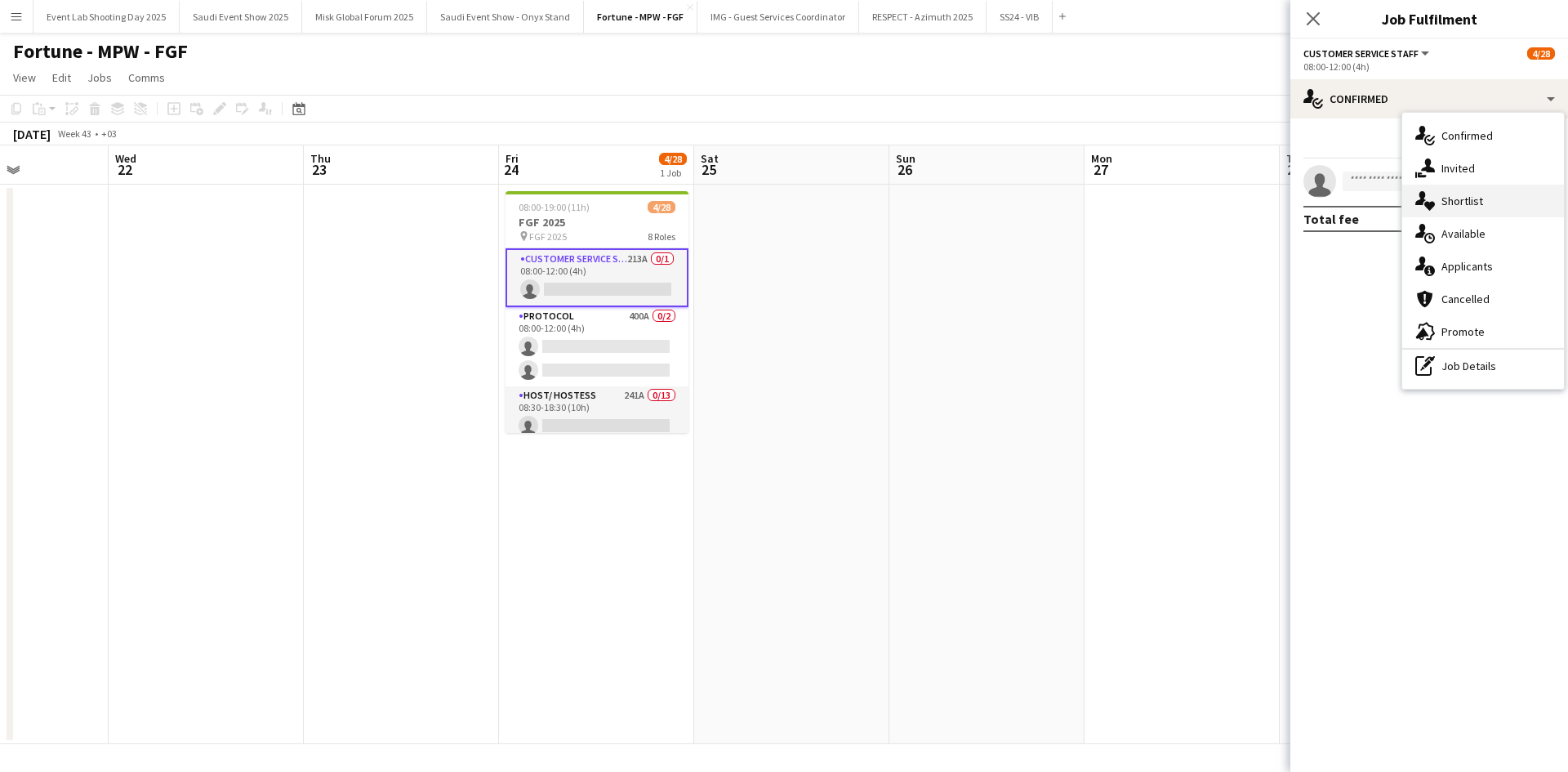
click at [1432, 198] on icon "single-neutral-actions-heart" at bounding box center [1425, 201] width 20 height 20
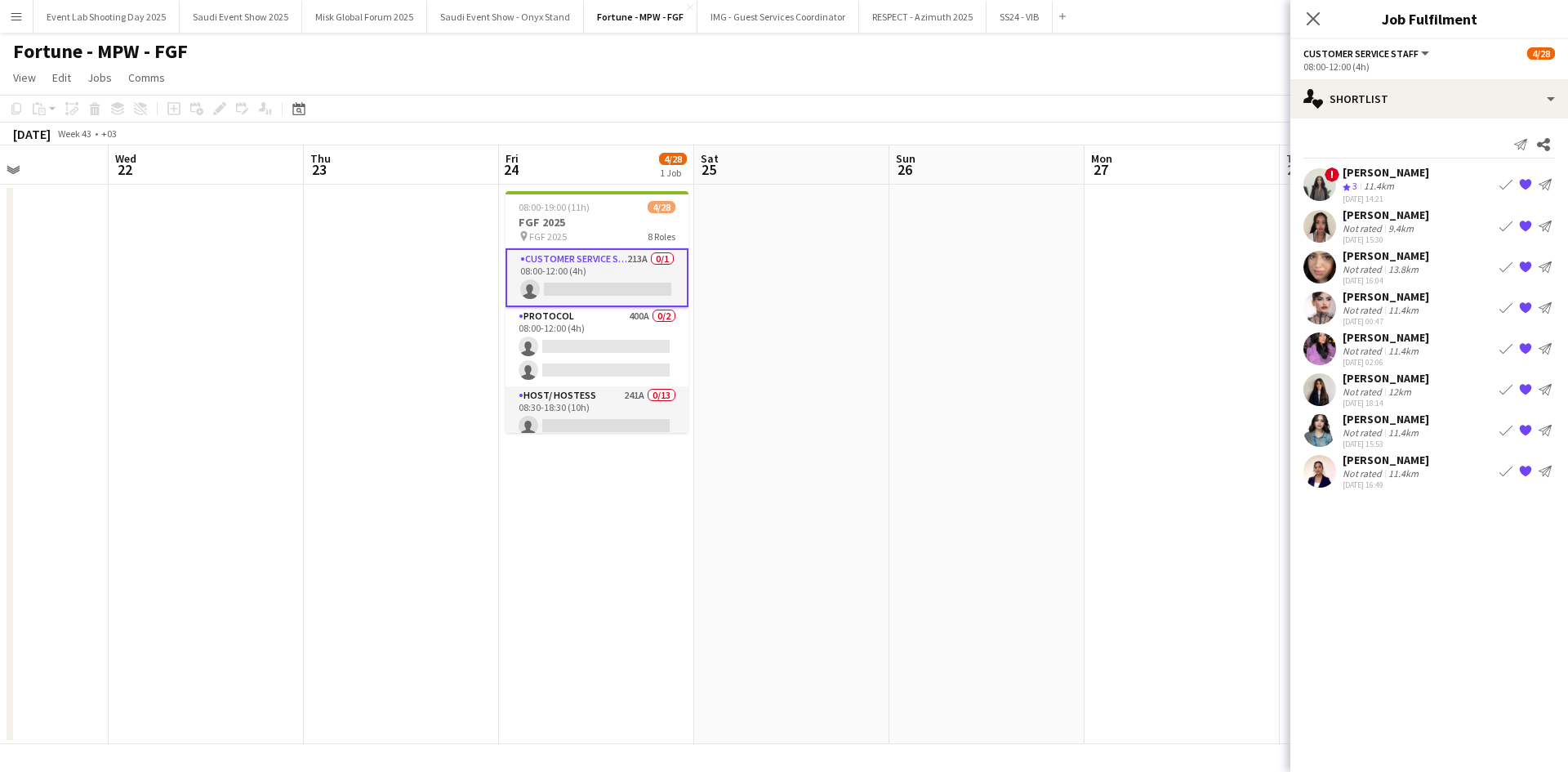
click at [1316, 191] on app-user-avatar at bounding box center [1319, 185] width 33 height 33
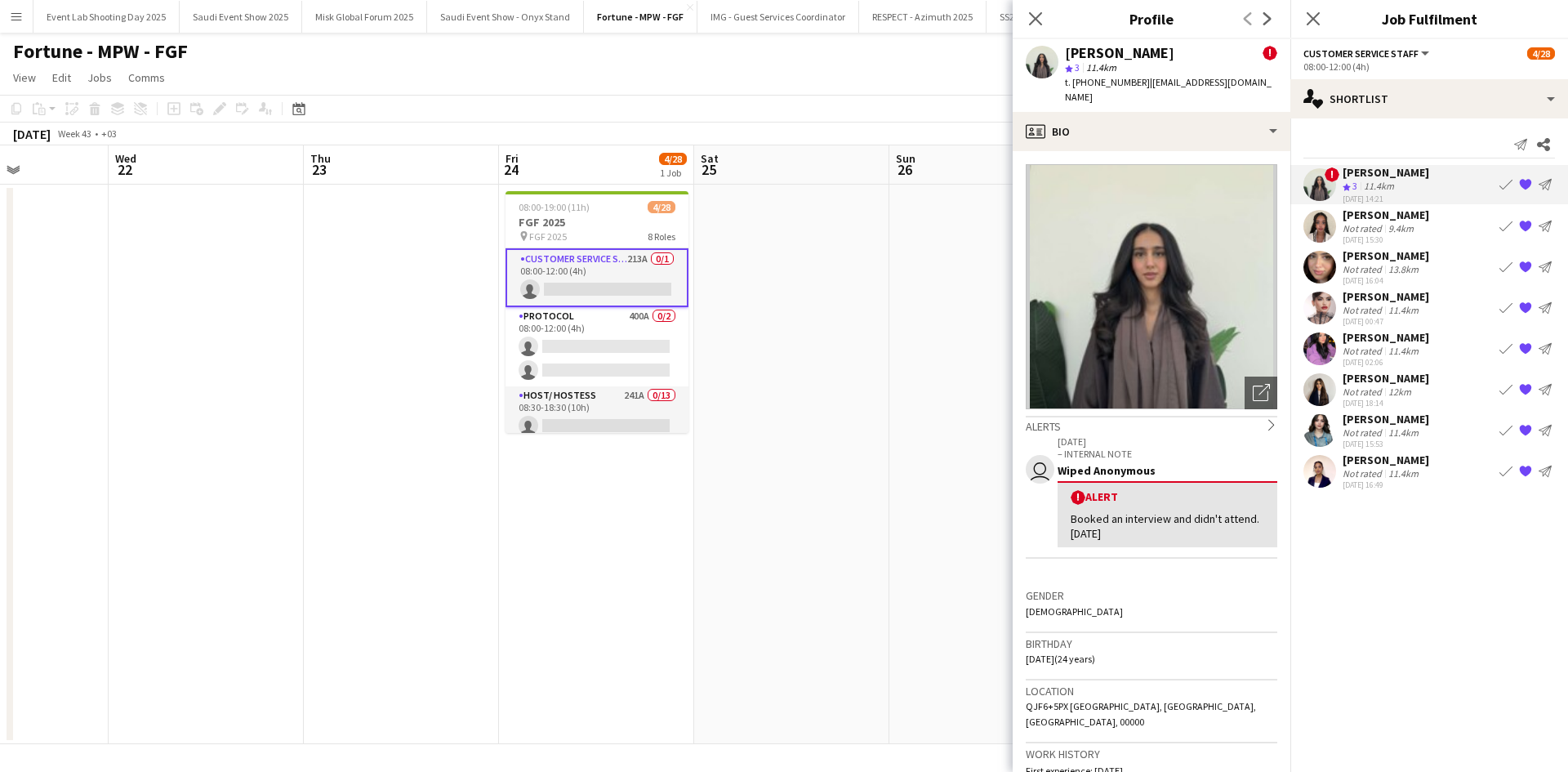
click at [1325, 223] on app-user-avatar at bounding box center [1319, 226] width 33 height 33
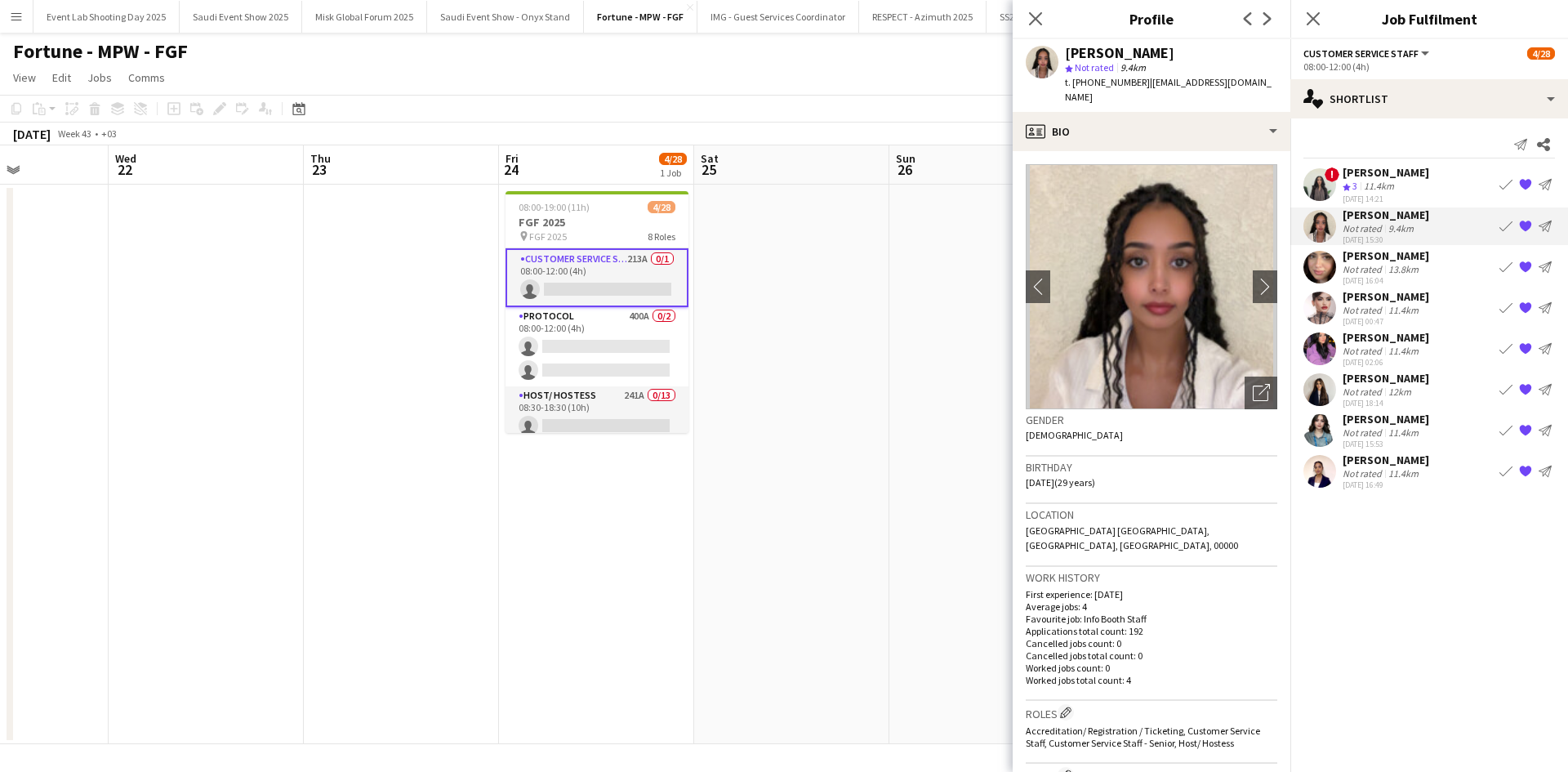
click at [1372, 180] on div "11.4km" at bounding box center [1379, 187] width 37 height 14
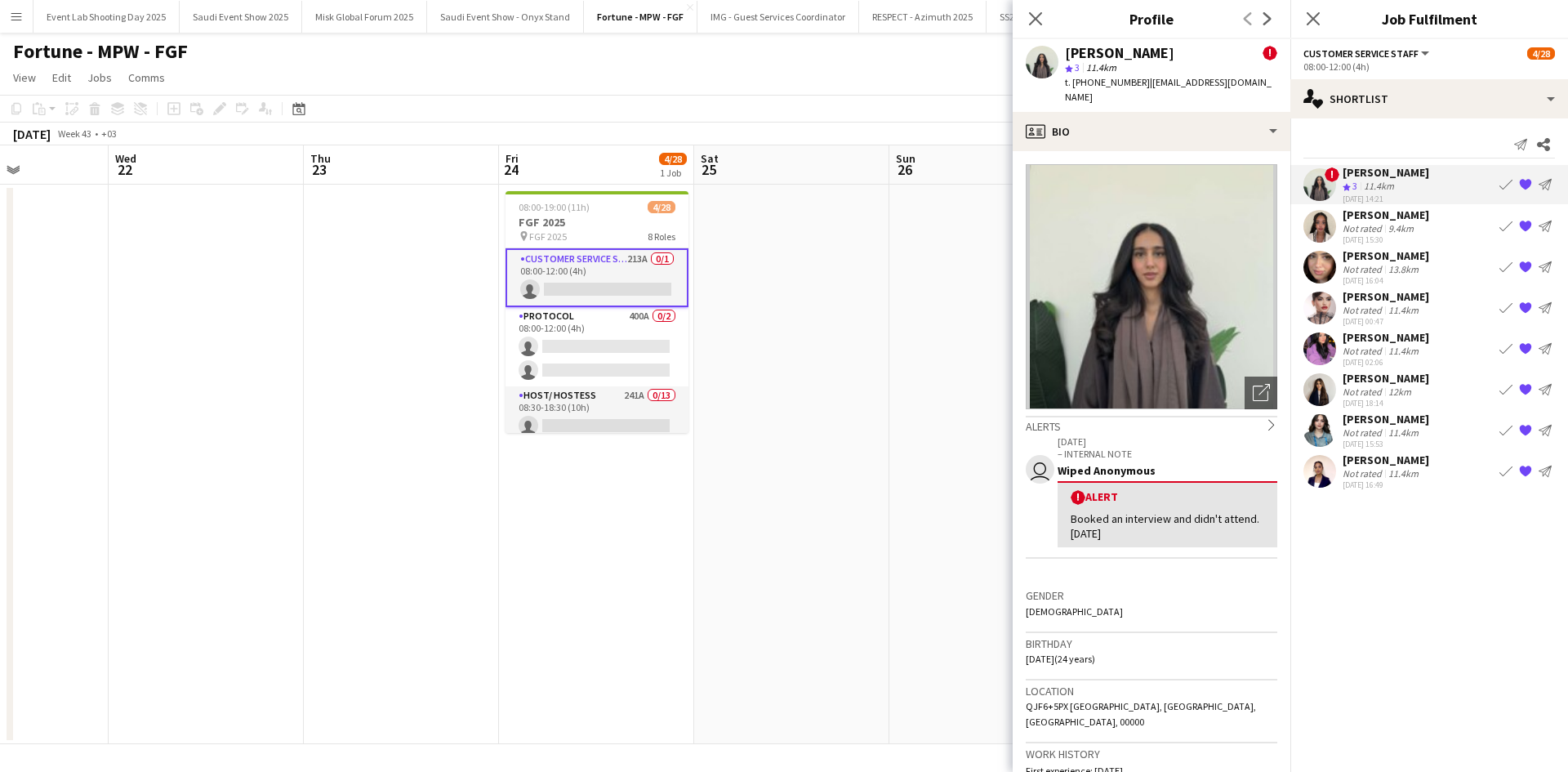
click at [1360, 213] on div "[PERSON_NAME]" at bounding box center [1386, 215] width 87 height 15
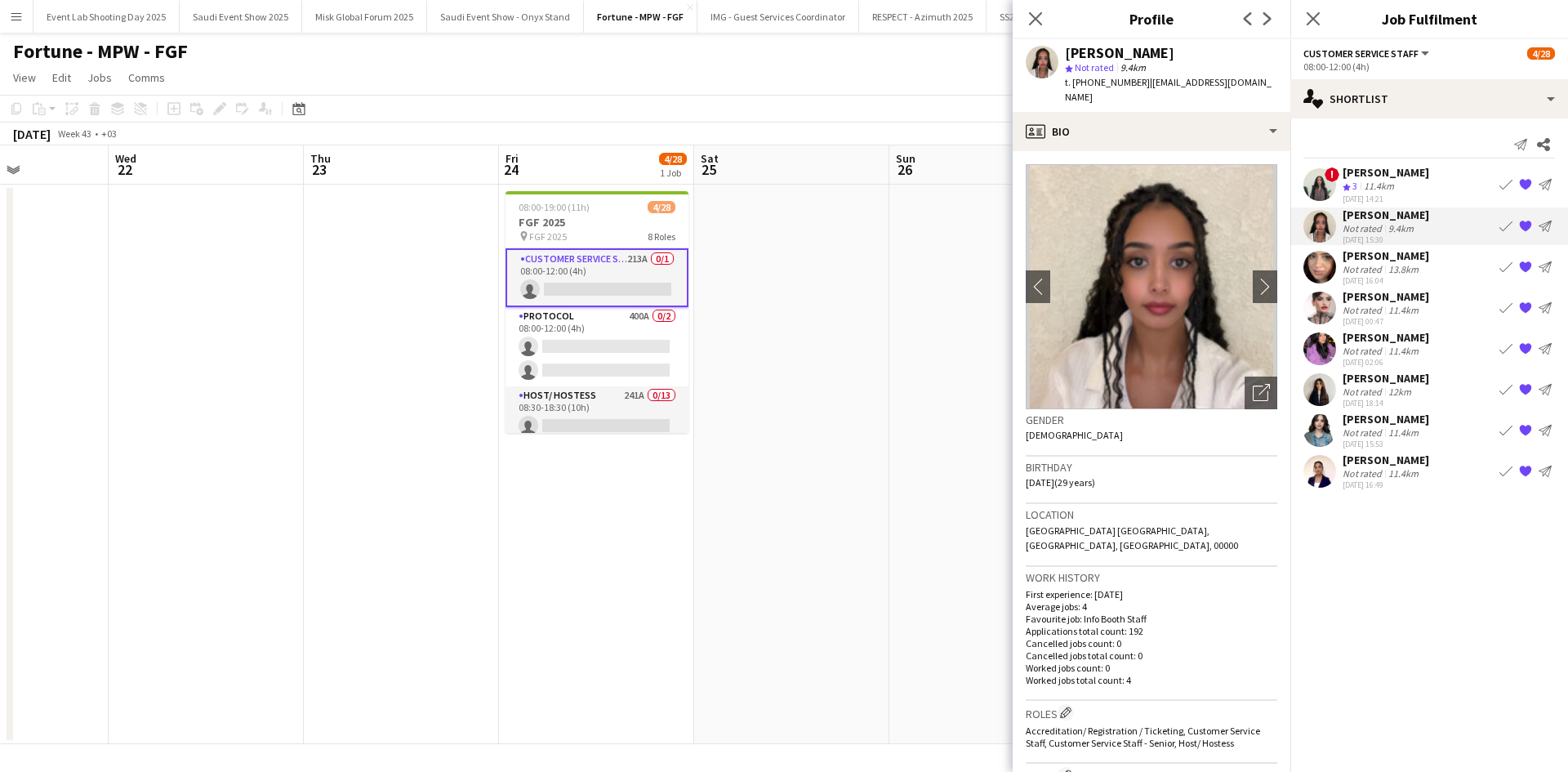
click at [1366, 259] on div "[PERSON_NAME]" at bounding box center [1386, 256] width 87 height 15
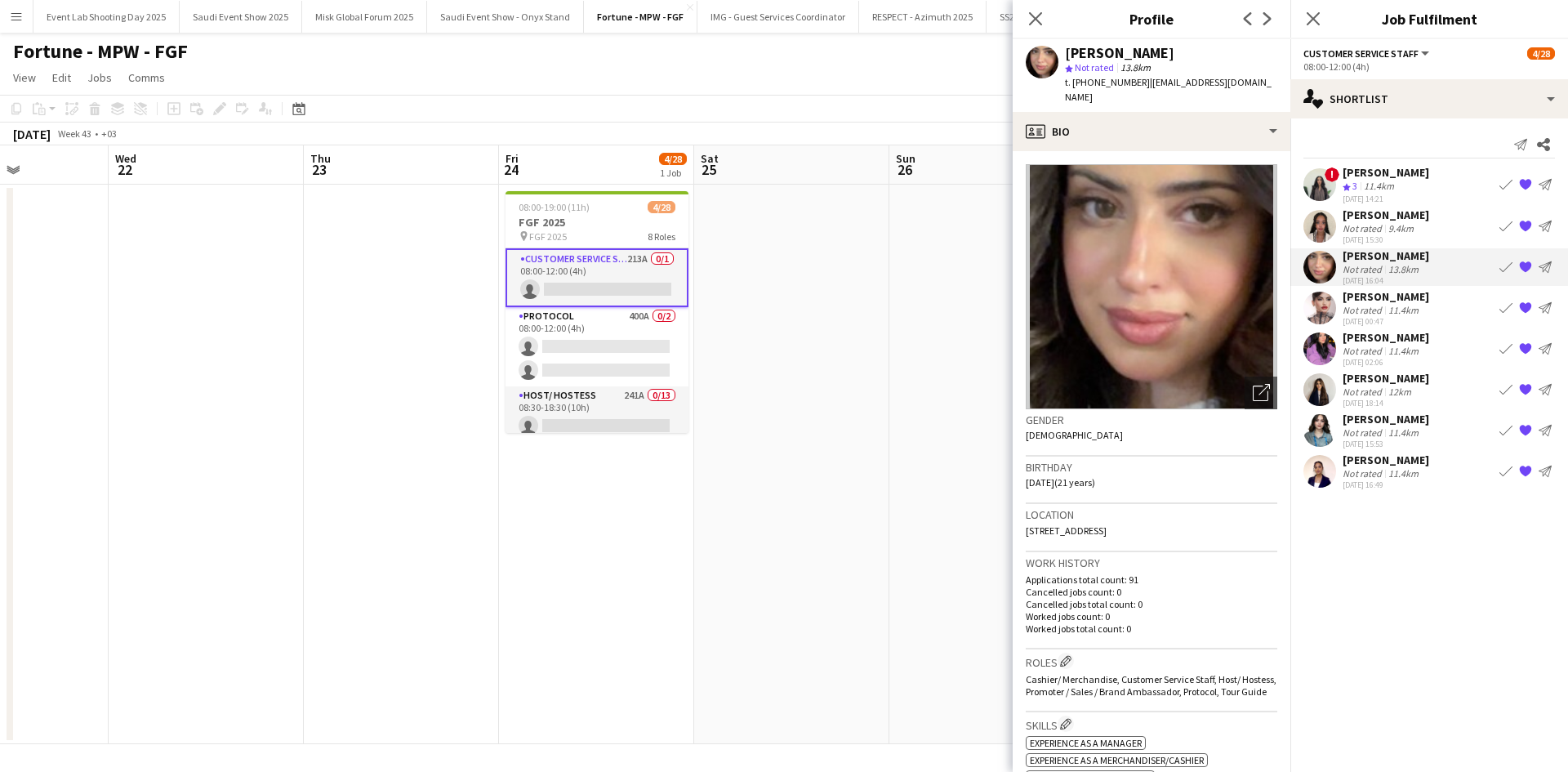
click at [1370, 299] on div "[PERSON_NAME]" at bounding box center [1386, 296] width 87 height 15
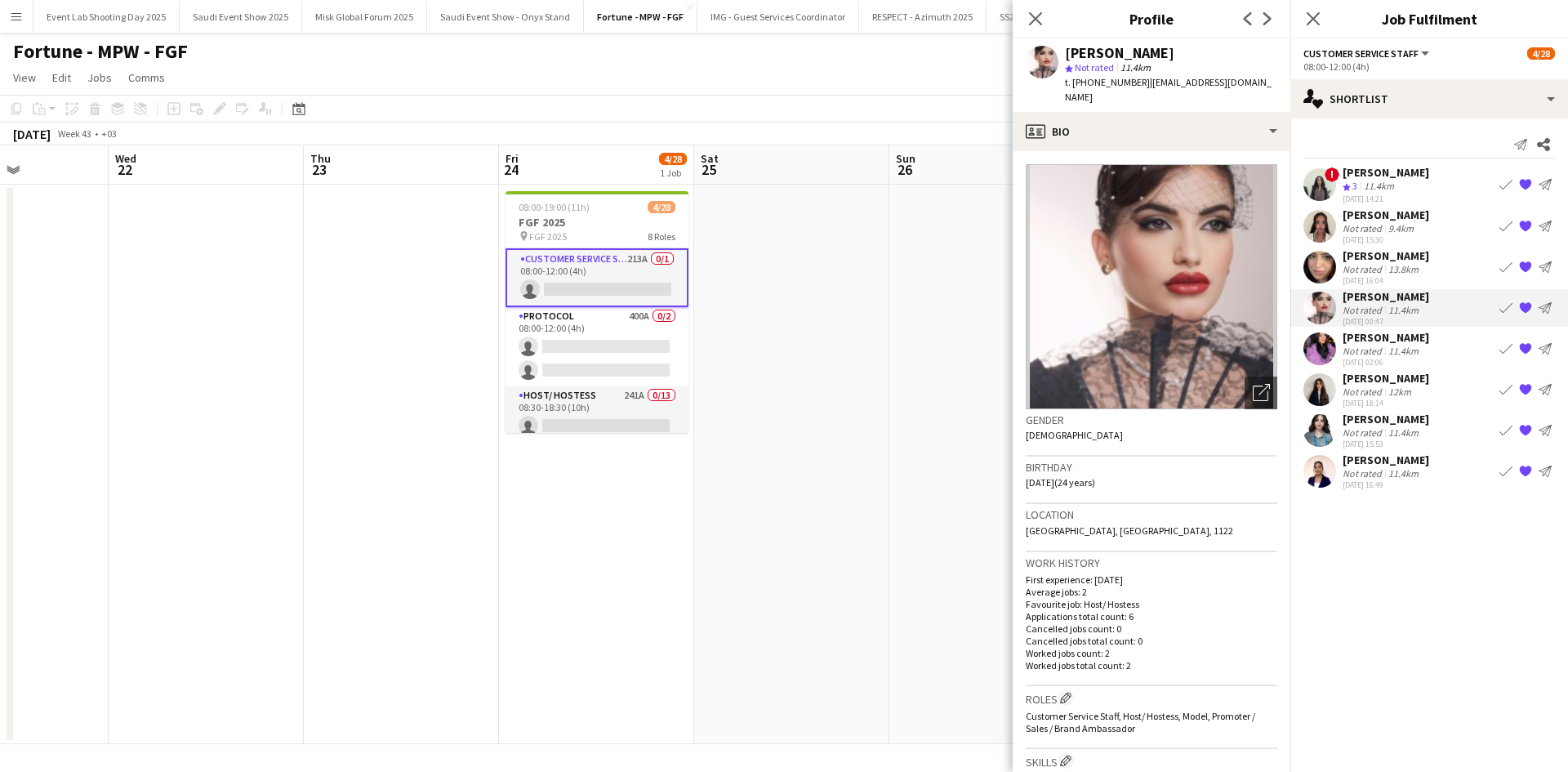
click at [1376, 350] on div "Not rated" at bounding box center [1364, 350] width 43 height 12
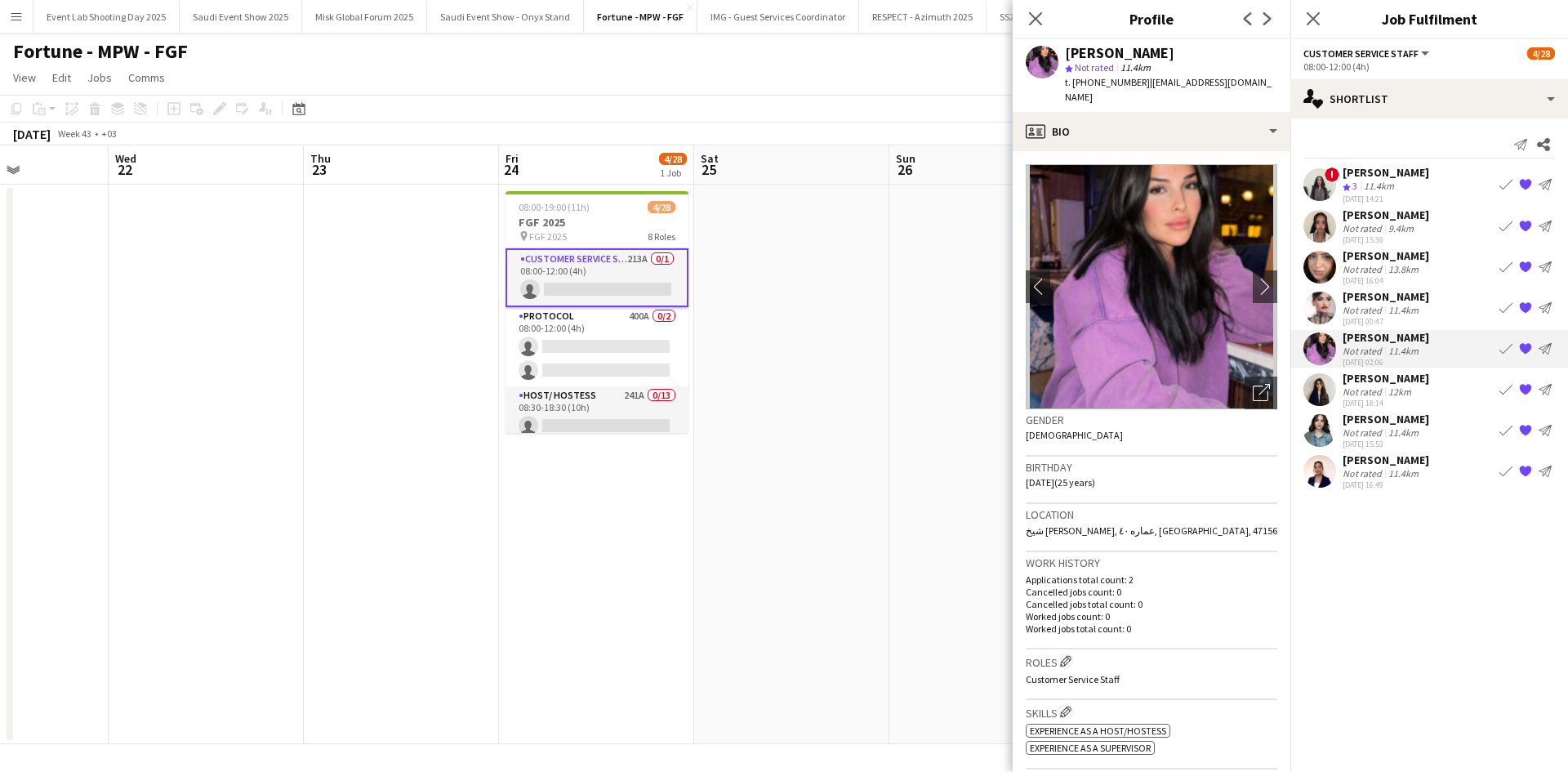
click at [1370, 388] on div "Not rated" at bounding box center [1364, 391] width 43 height 12
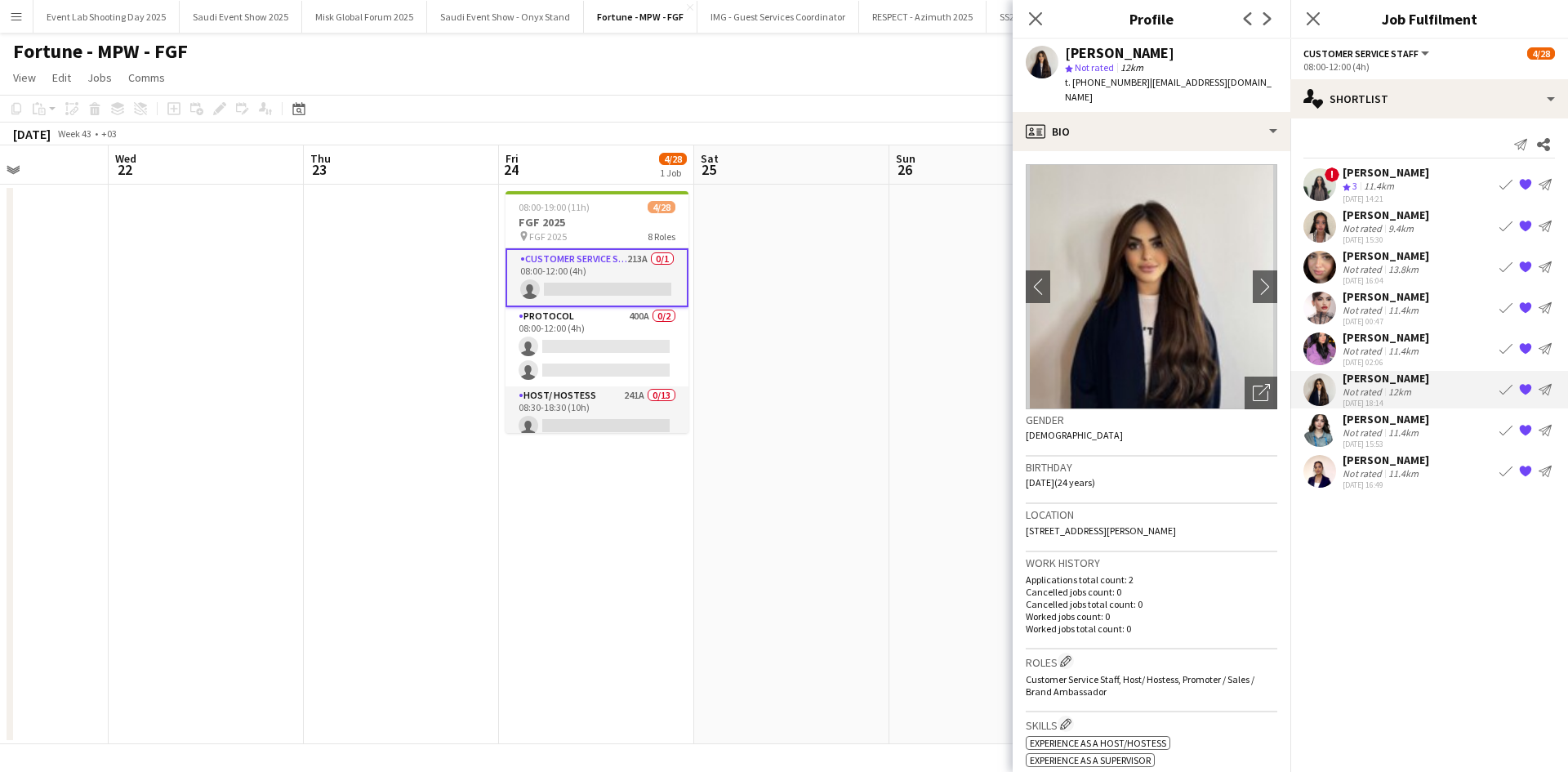
click at [1334, 416] on div at bounding box center [1319, 430] width 33 height 33
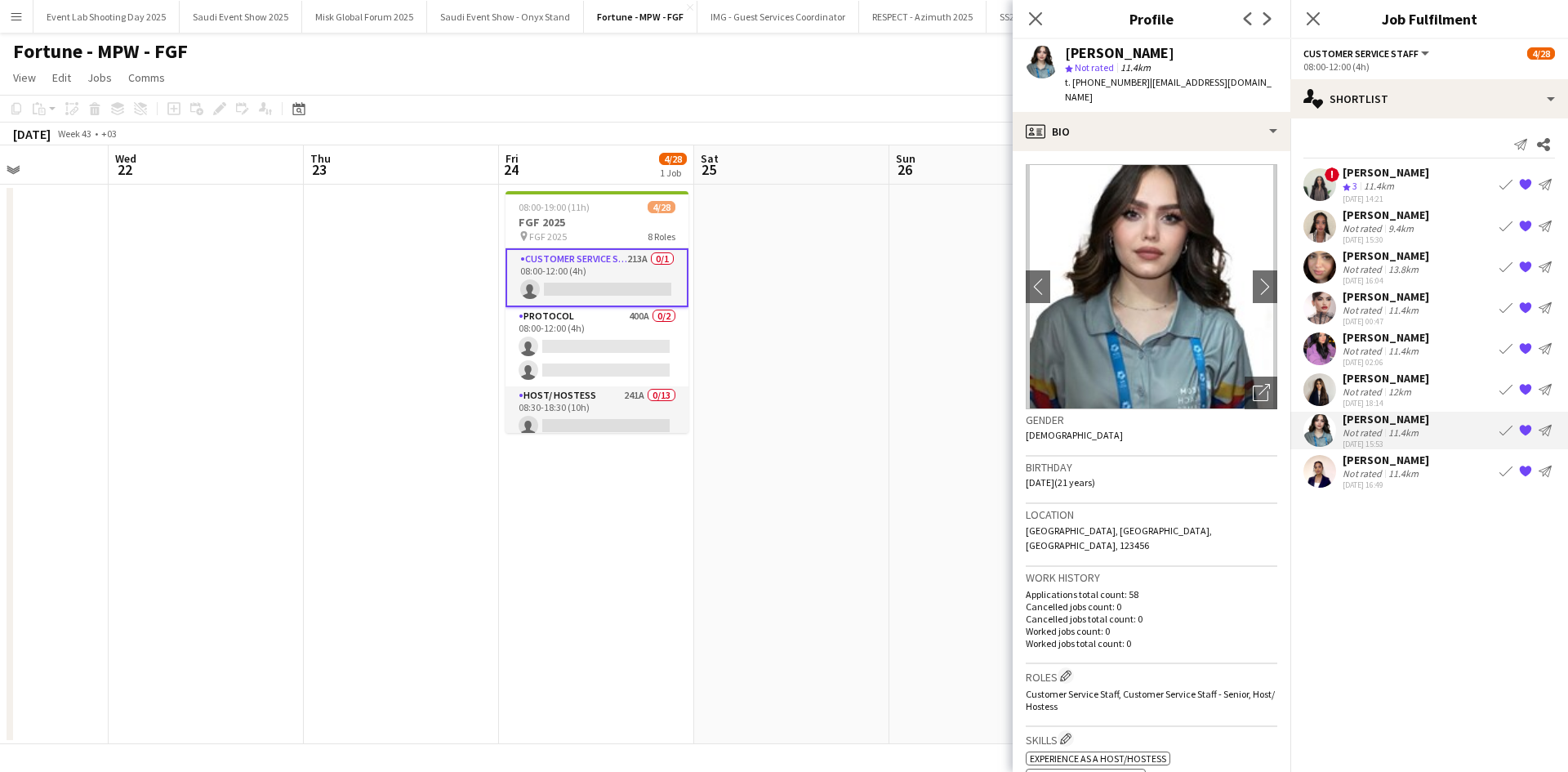
click at [1349, 467] on div "Not rated" at bounding box center [1364, 473] width 43 height 12
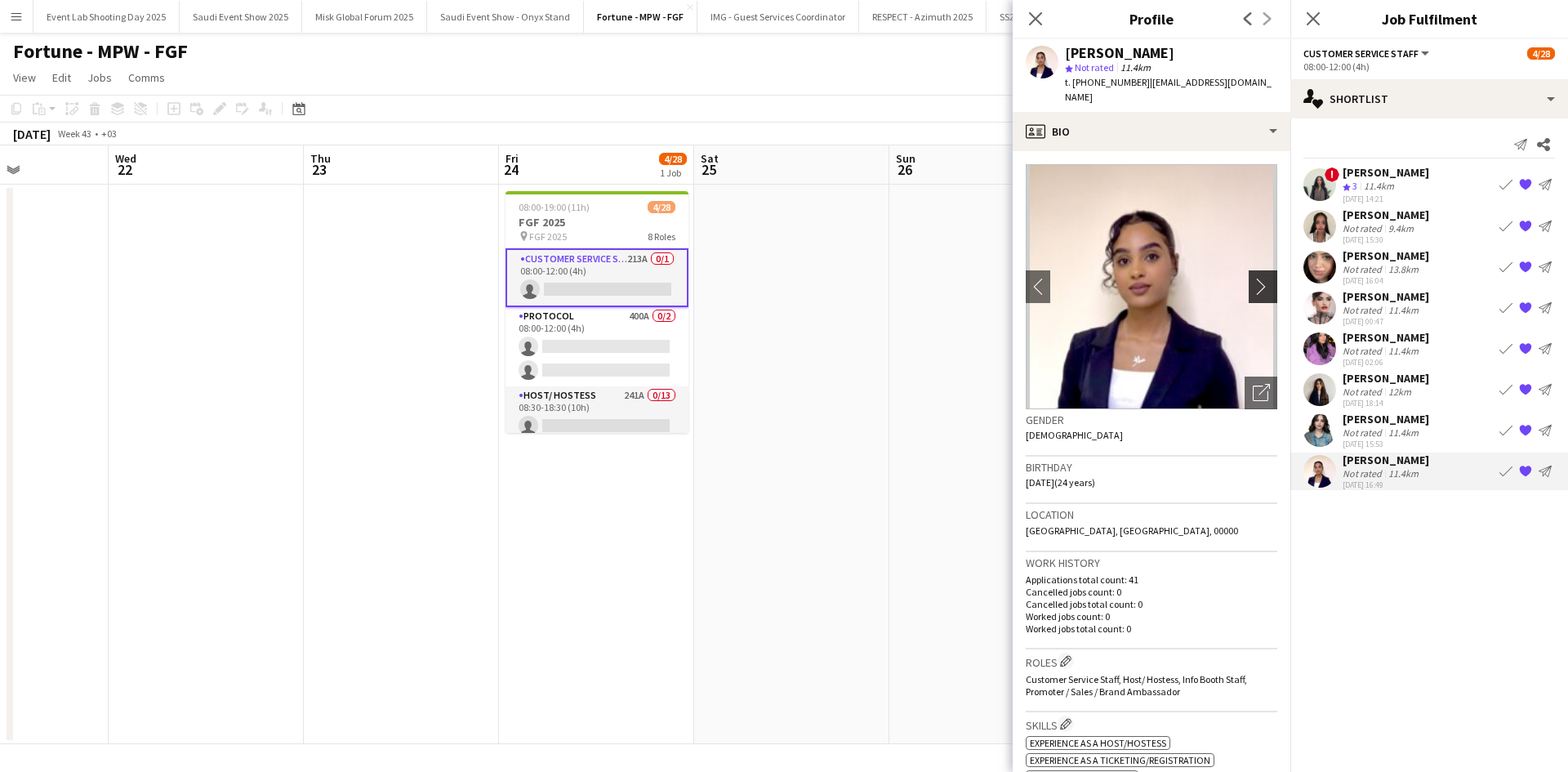
click at [1252, 270] on button "chevron-right" at bounding box center [1265, 287] width 33 height 33
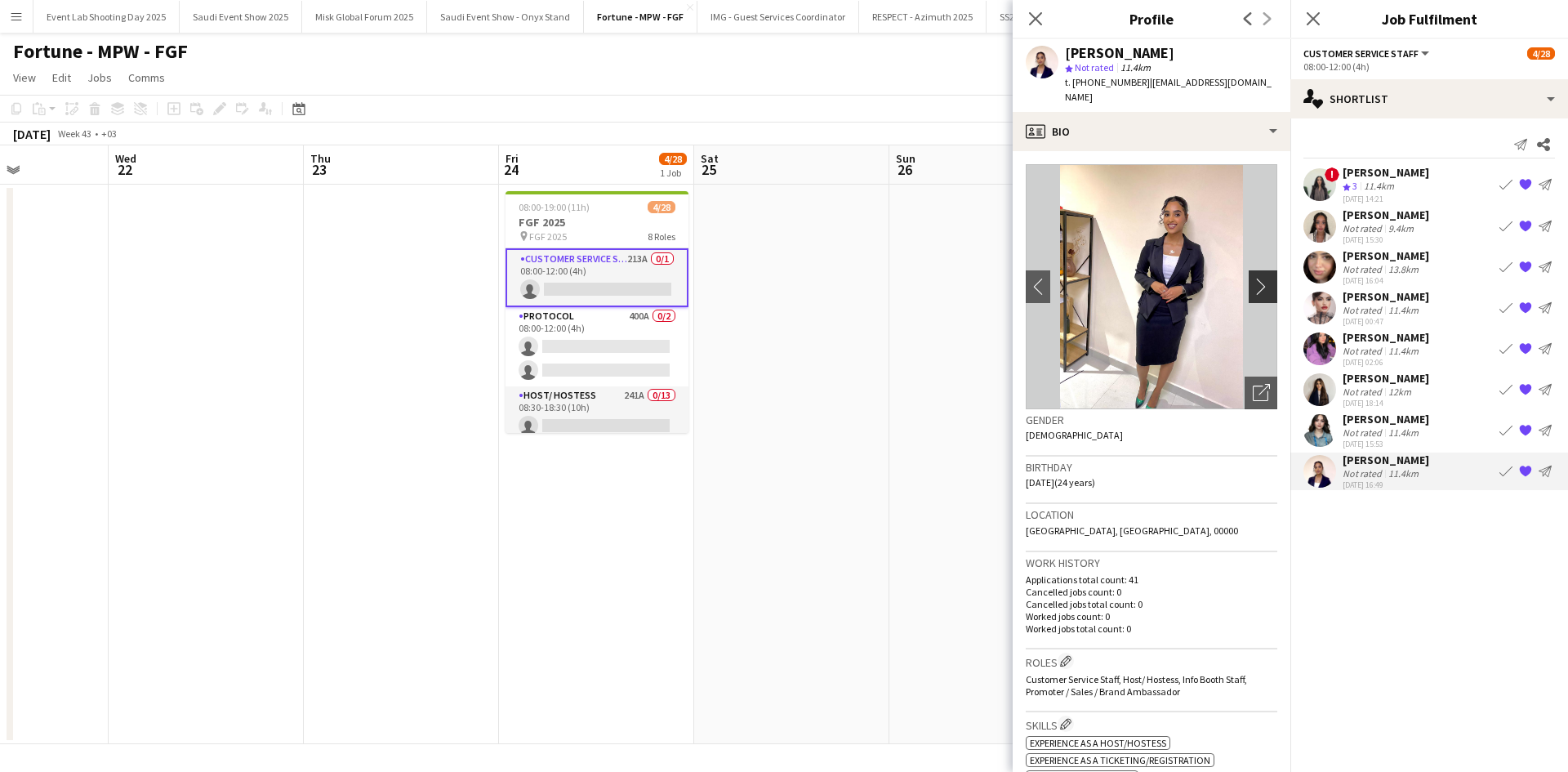
click at [1252, 270] on button "chevron-right" at bounding box center [1265, 287] width 33 height 33
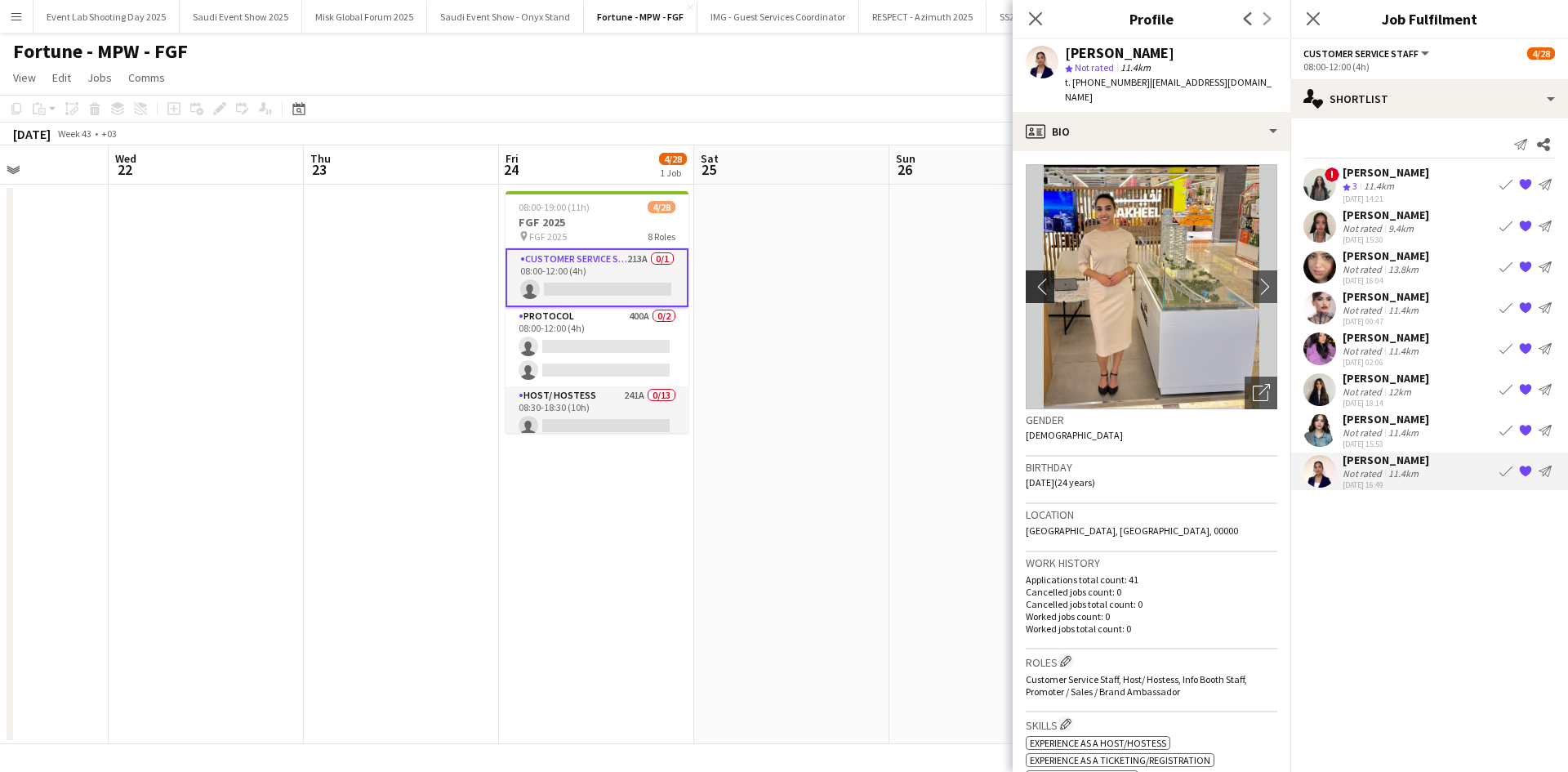
click at [1040, 270] on button "chevron-left" at bounding box center [1038, 287] width 33 height 33
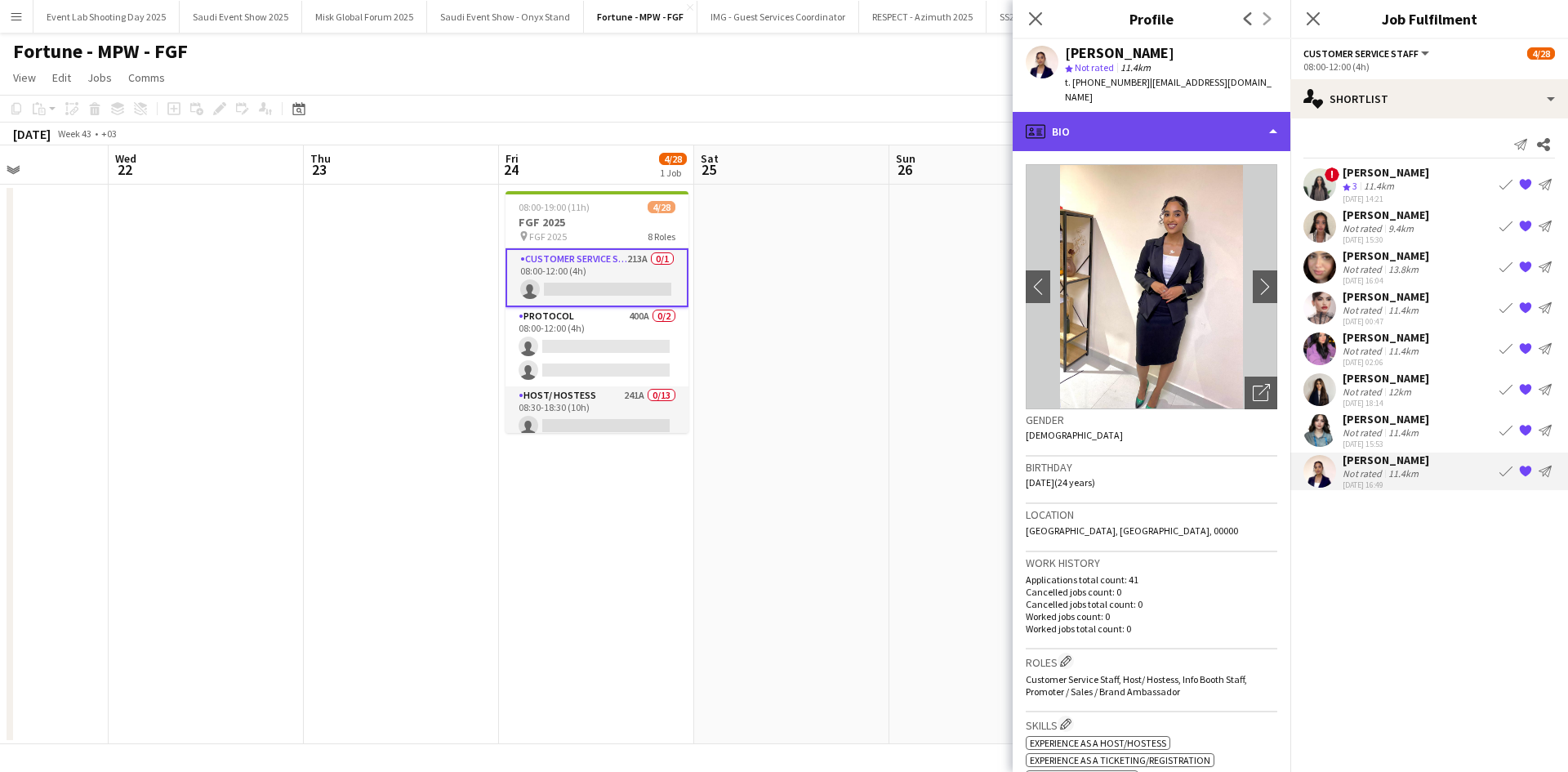
click at [1161, 112] on div "profile Bio" at bounding box center [1151, 131] width 277 height 39
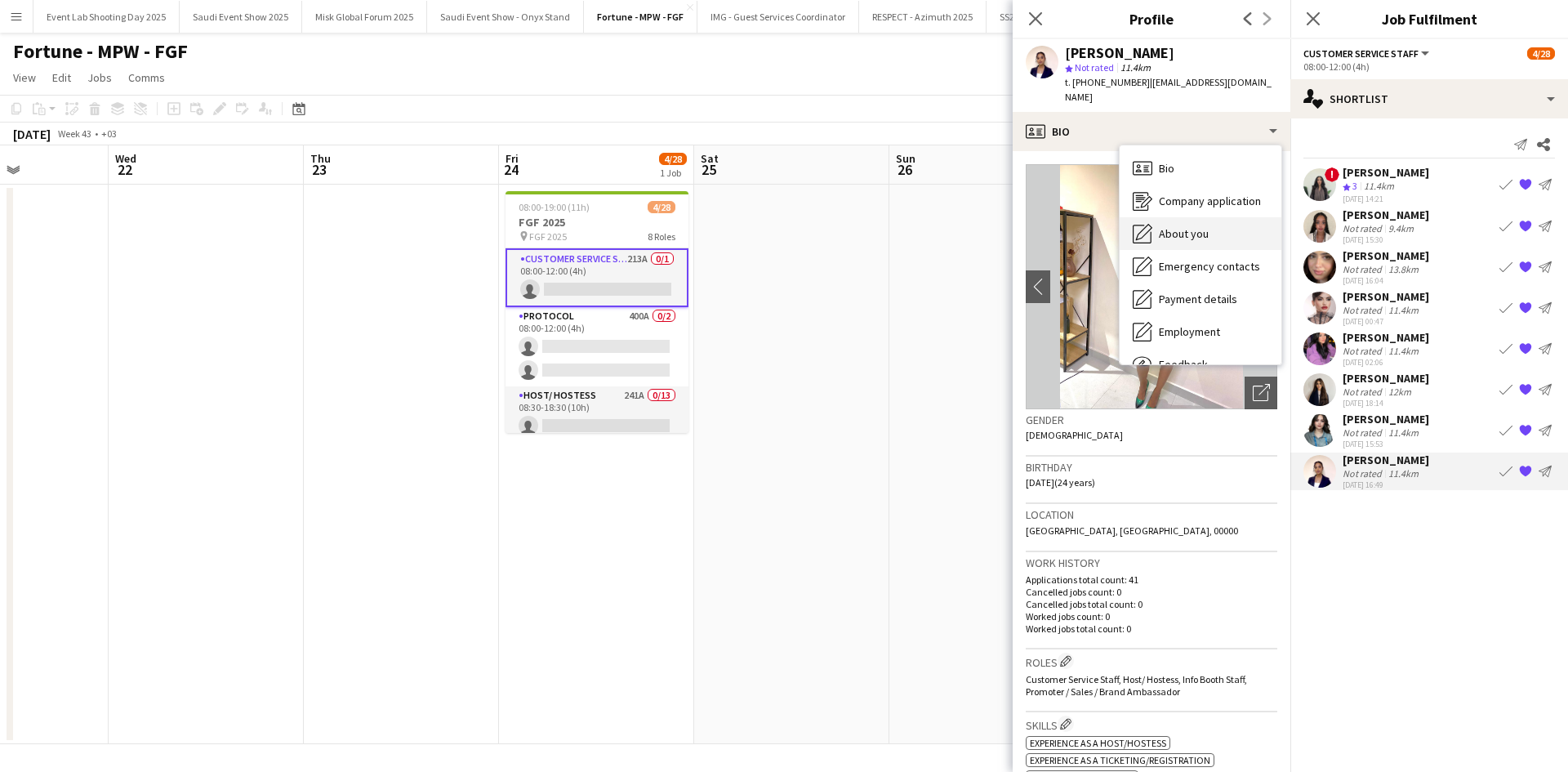
click at [1179, 226] on span "About you" at bounding box center [1183, 233] width 50 height 15
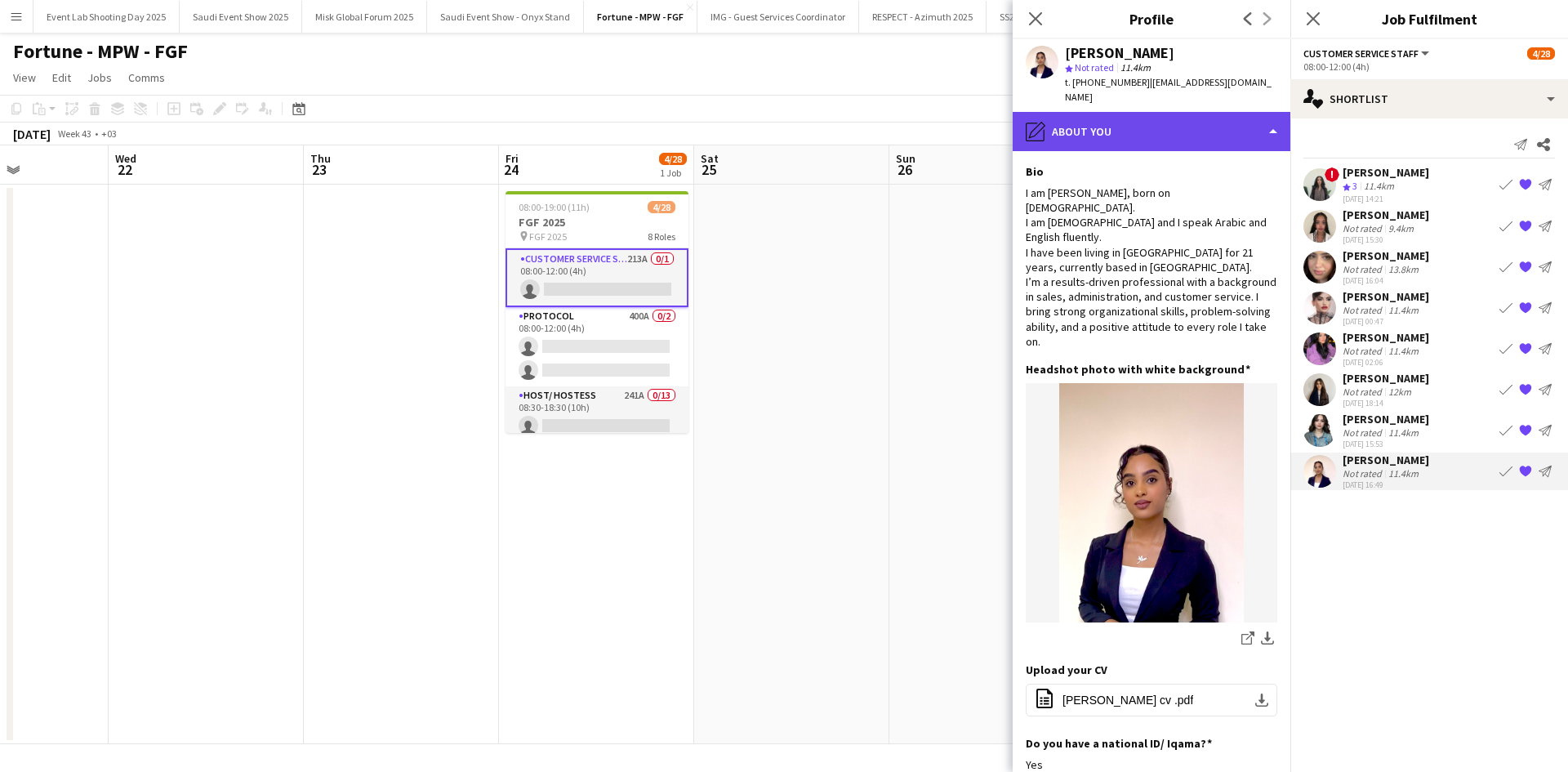
click at [1153, 124] on div "pencil4 About you" at bounding box center [1151, 131] width 277 height 39
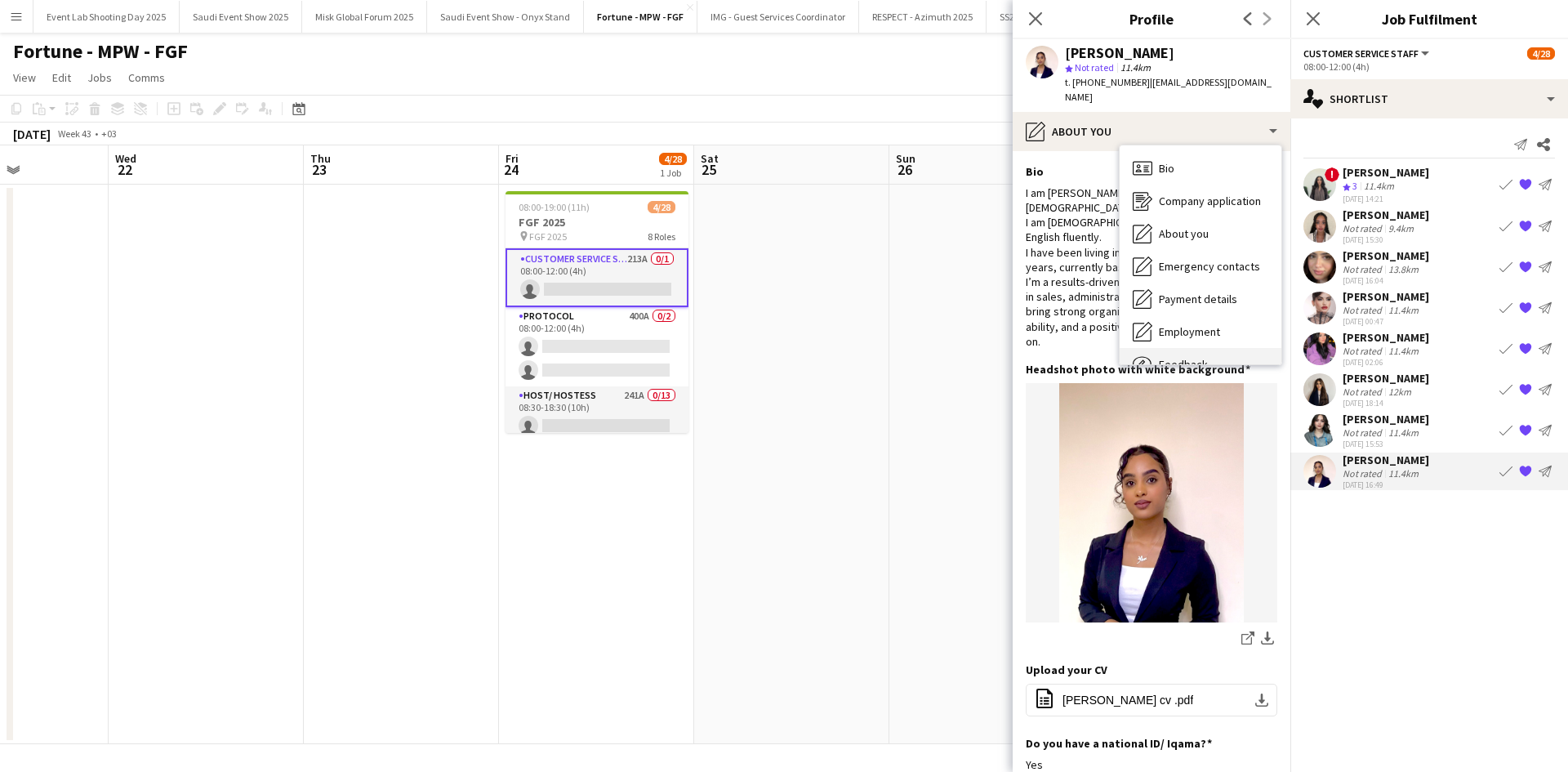
click at [1186, 357] on span "Feedback" at bounding box center [1183, 364] width 49 height 15
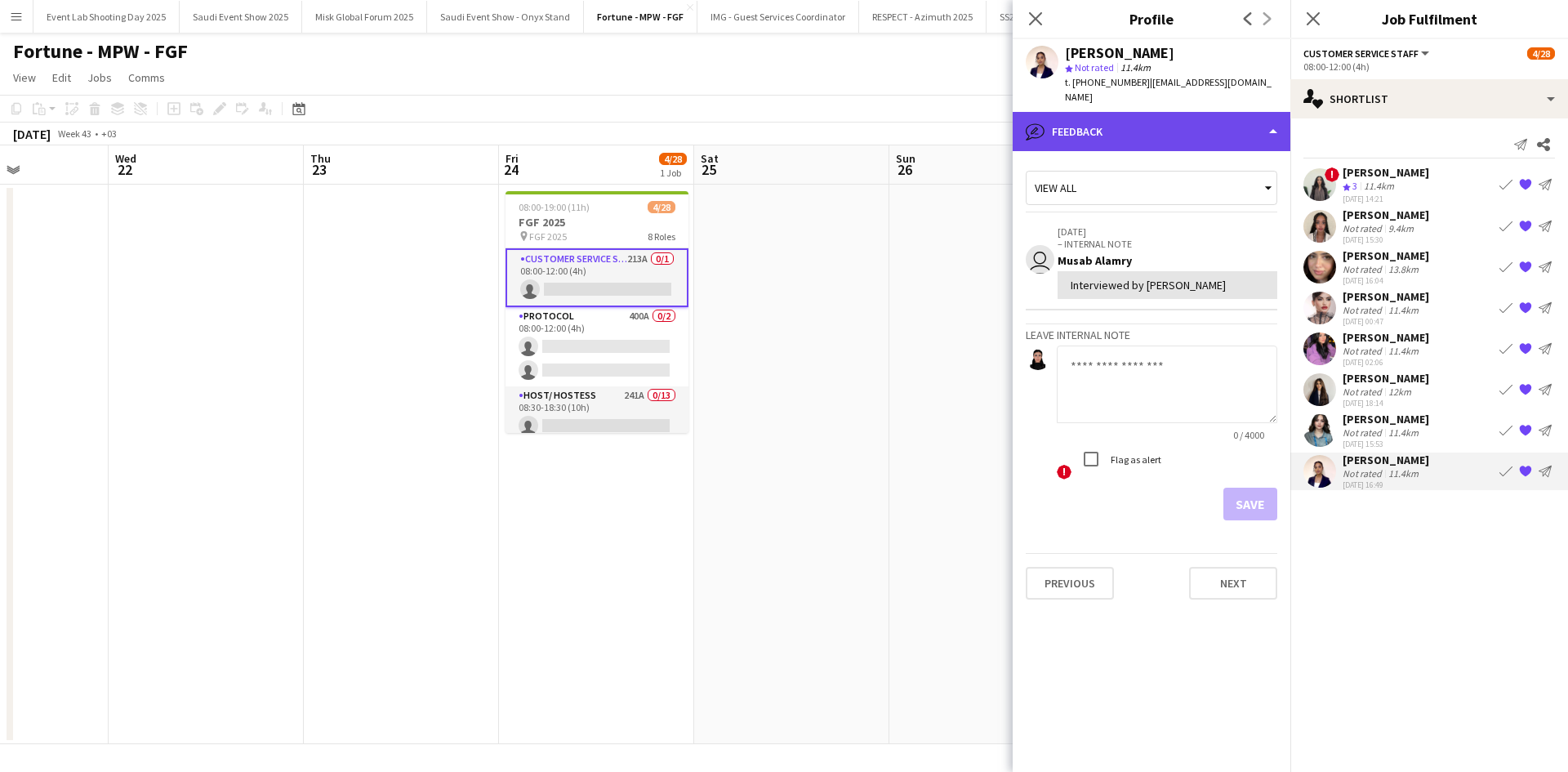
click at [1142, 116] on div "bubble-pencil Feedback" at bounding box center [1151, 131] width 277 height 39
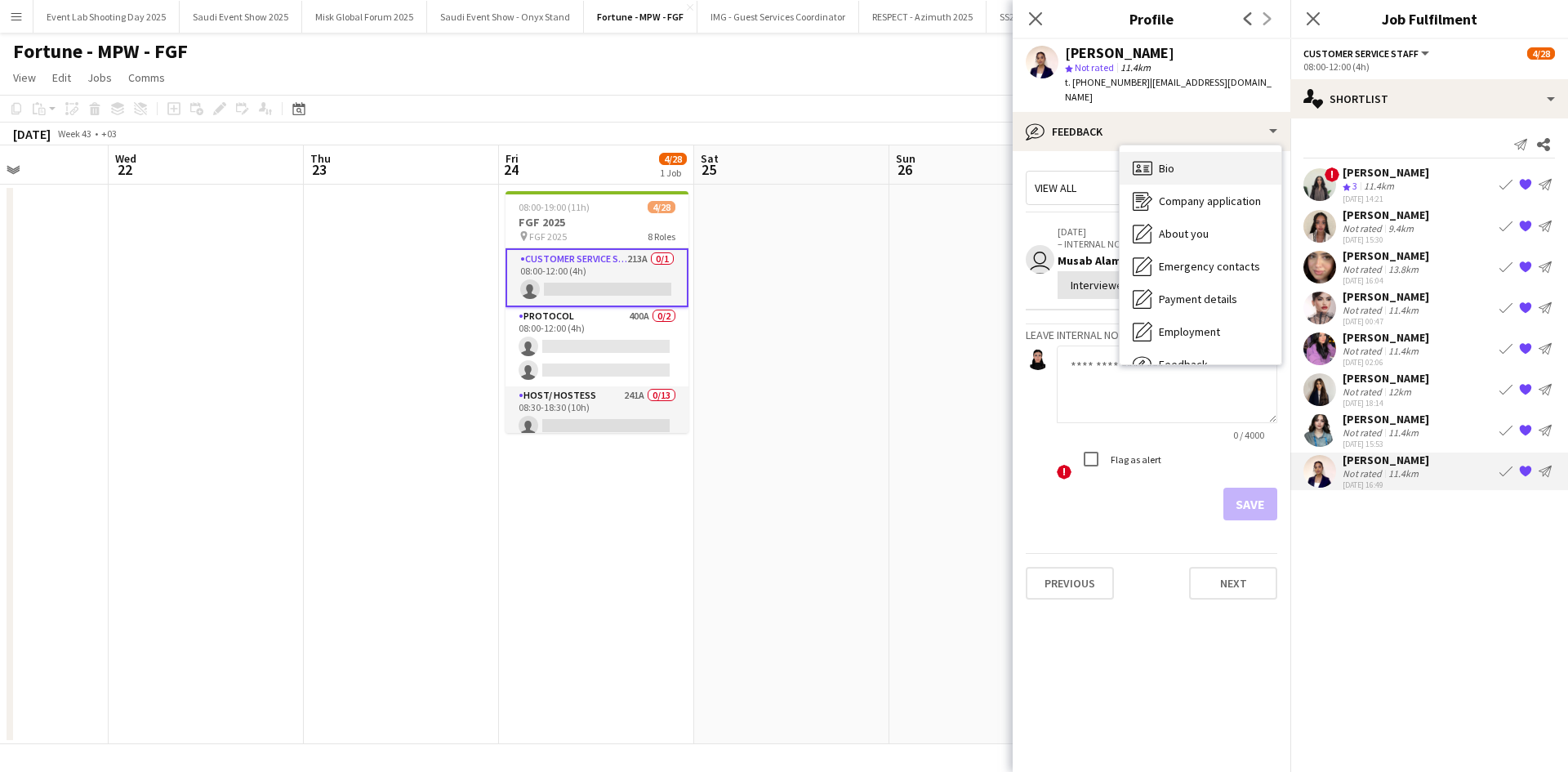
click at [1169, 161] on span "Bio" at bounding box center [1166, 168] width 16 height 15
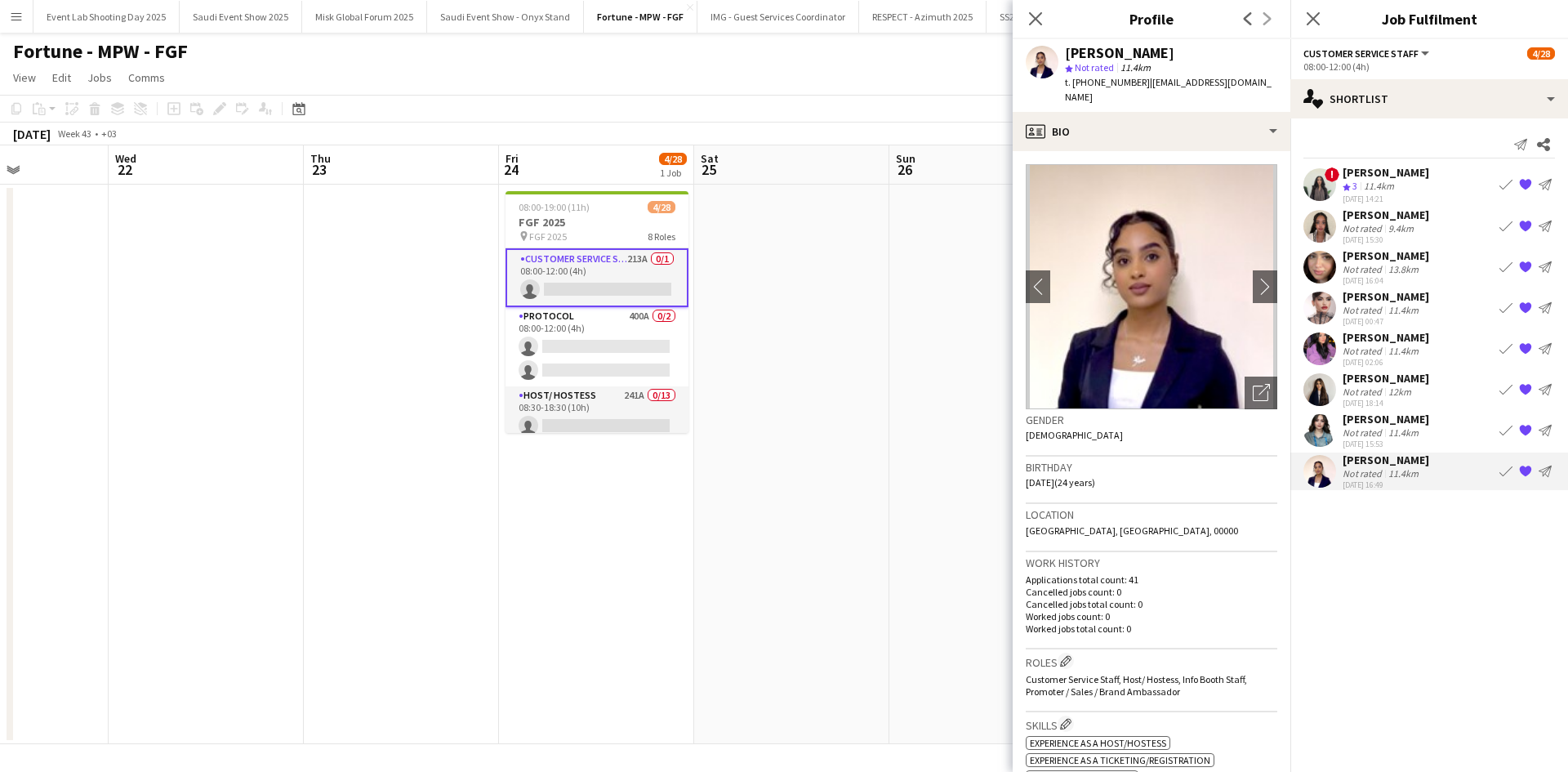
click at [1338, 413] on div "[PERSON_NAME] Not rated 11.4km [DATE] 15:53 Book crew {{ spriteTitle }} Send no…" at bounding box center [1428, 430] width 277 height 37
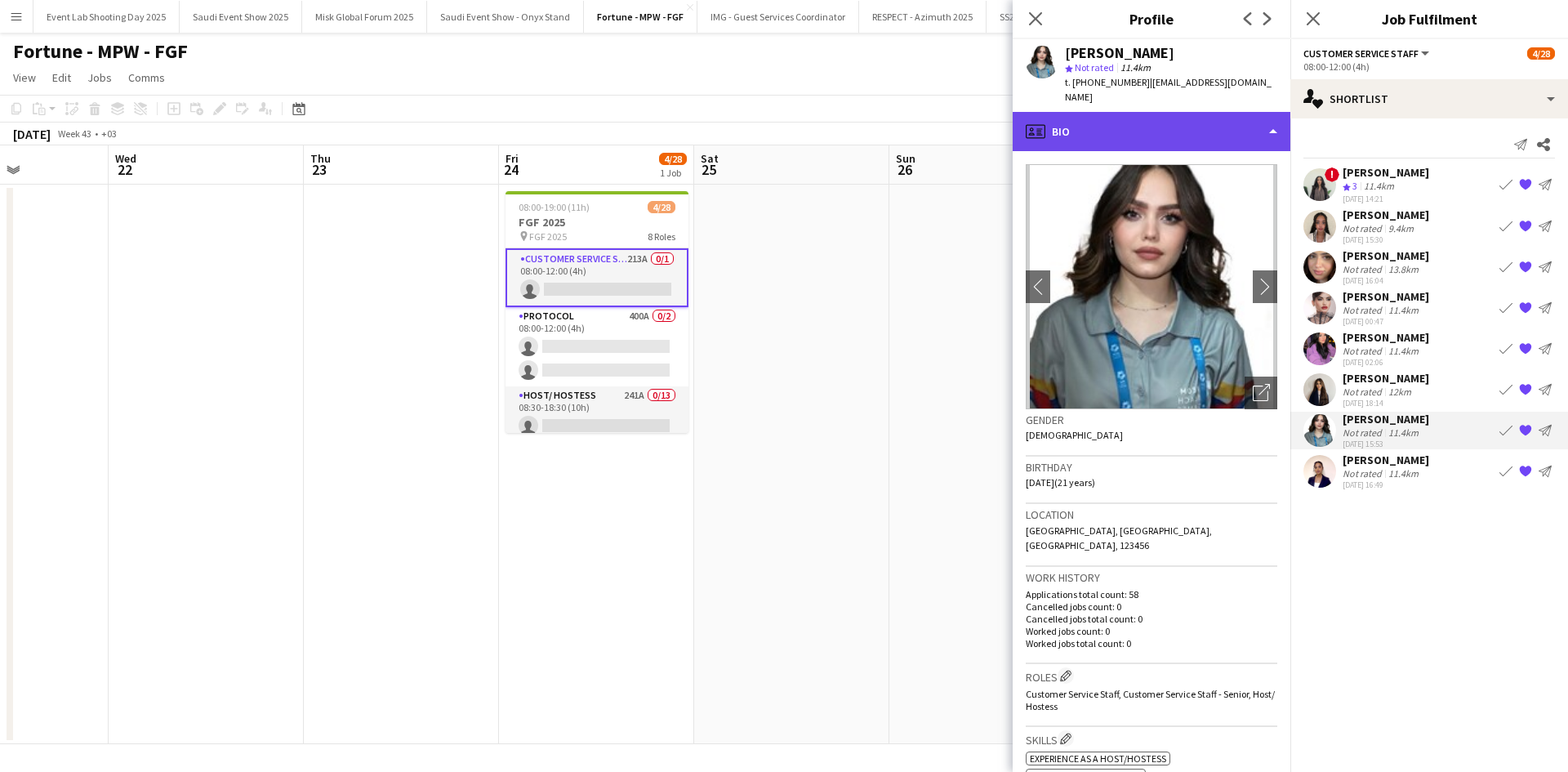
click at [1200, 112] on div "profile Bio" at bounding box center [1151, 131] width 277 height 39
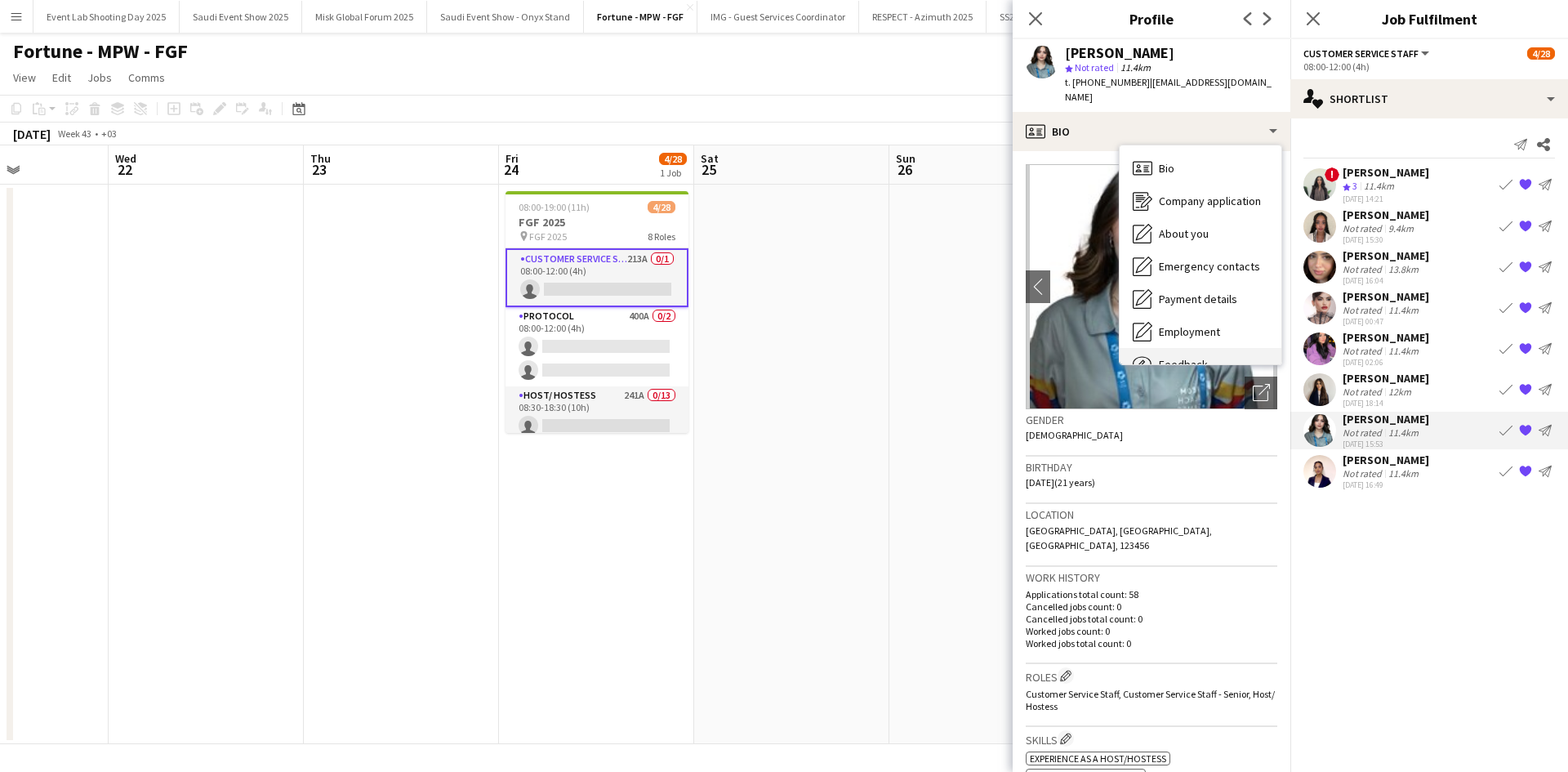
click at [1213, 348] on div "Feedback Feedback" at bounding box center [1200, 364] width 162 height 33
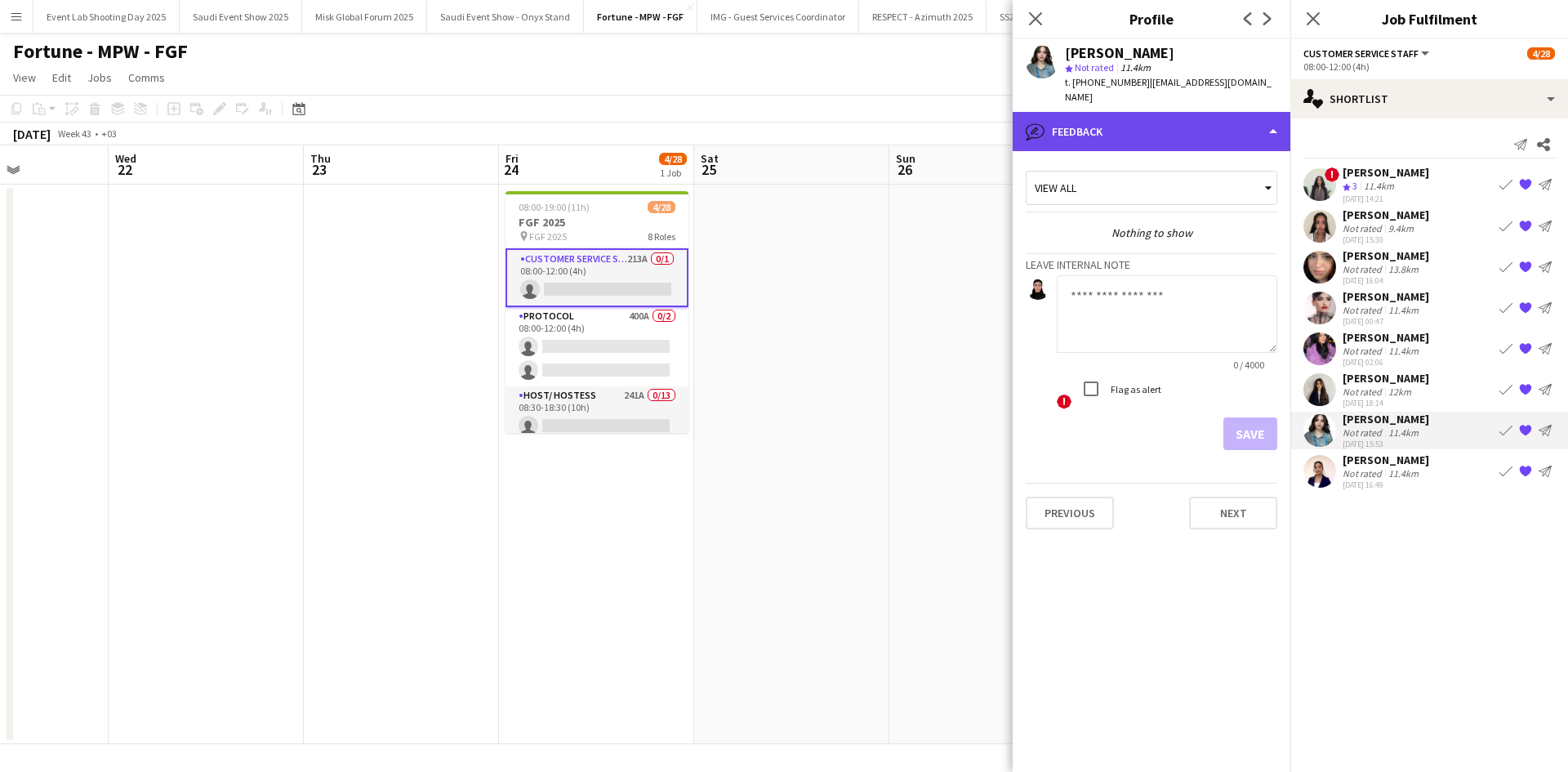
click at [1126, 112] on div "bubble-pencil Feedback" at bounding box center [1151, 131] width 277 height 39
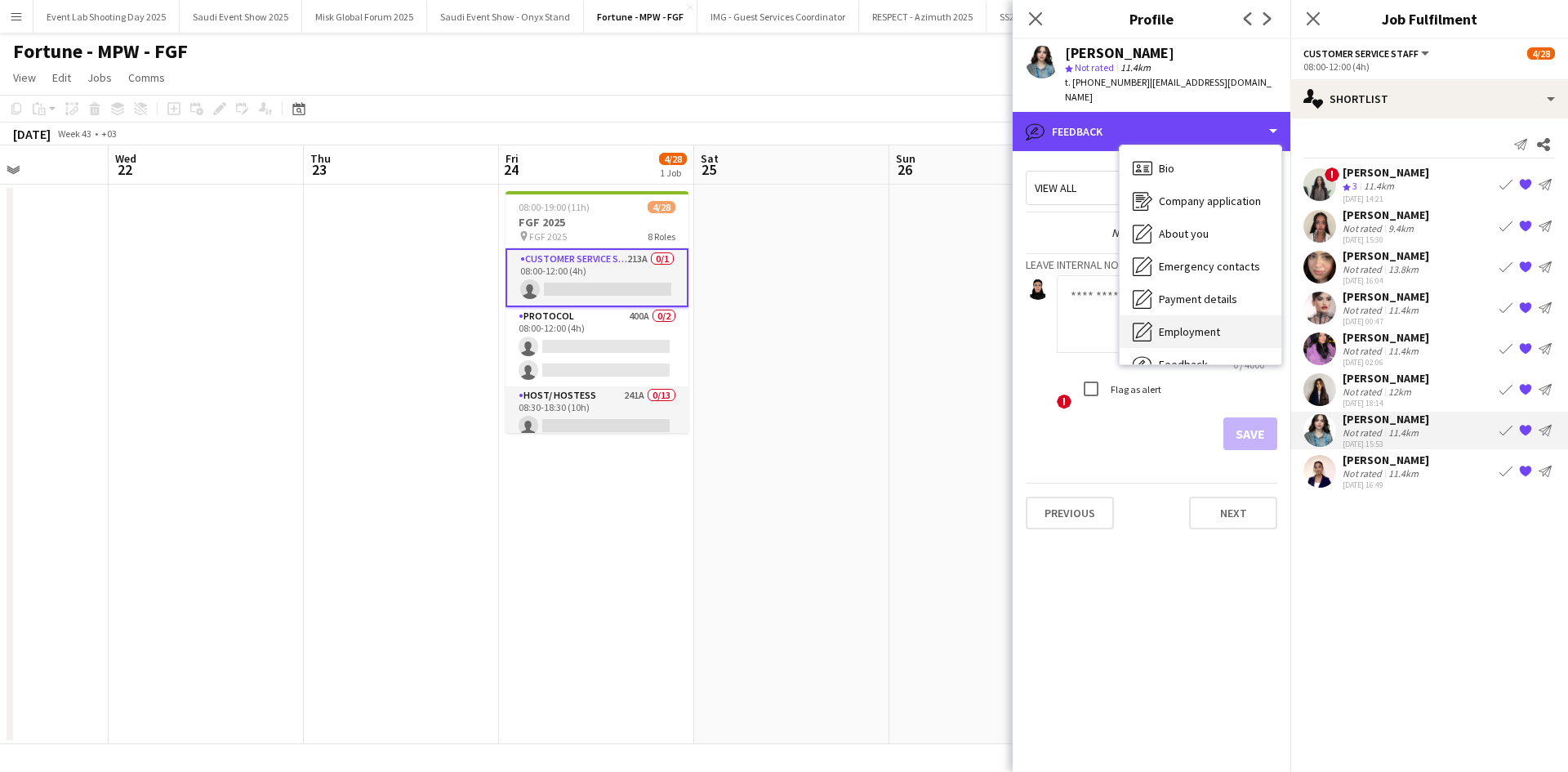
scroll to position [56, 0]
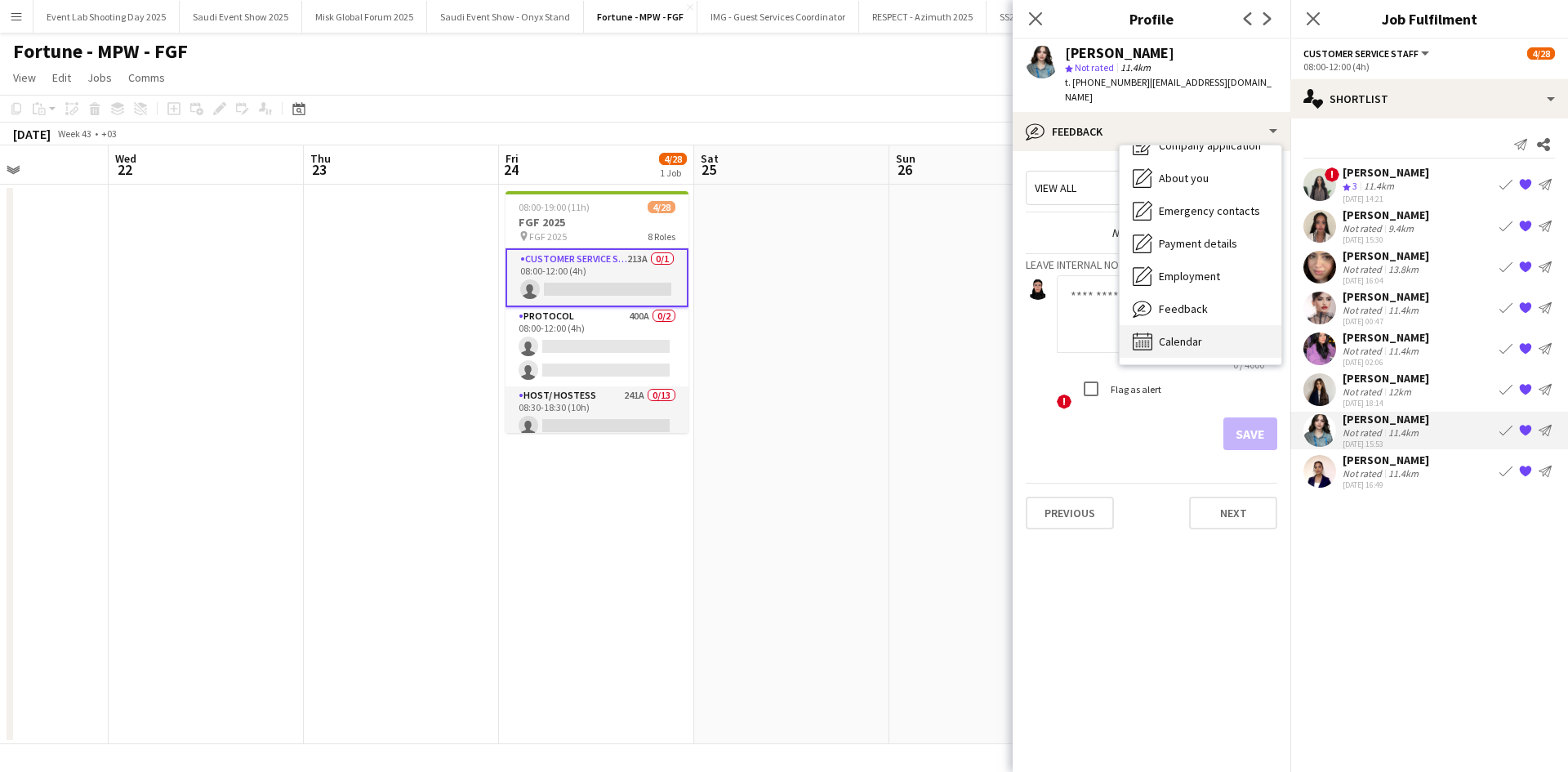
click at [1178, 334] on span "Calendar" at bounding box center [1180, 341] width 43 height 15
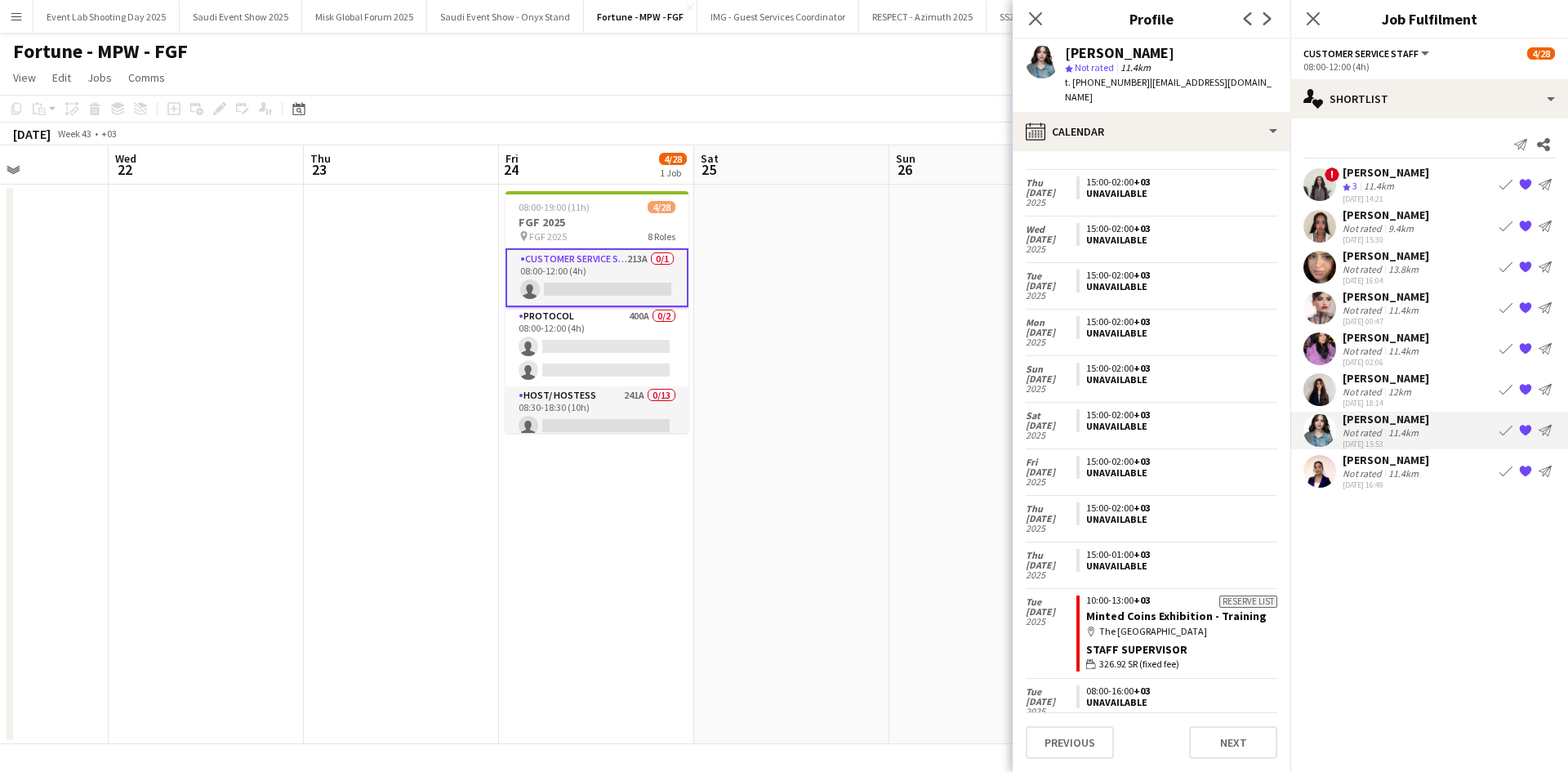
scroll to position [0, 0]
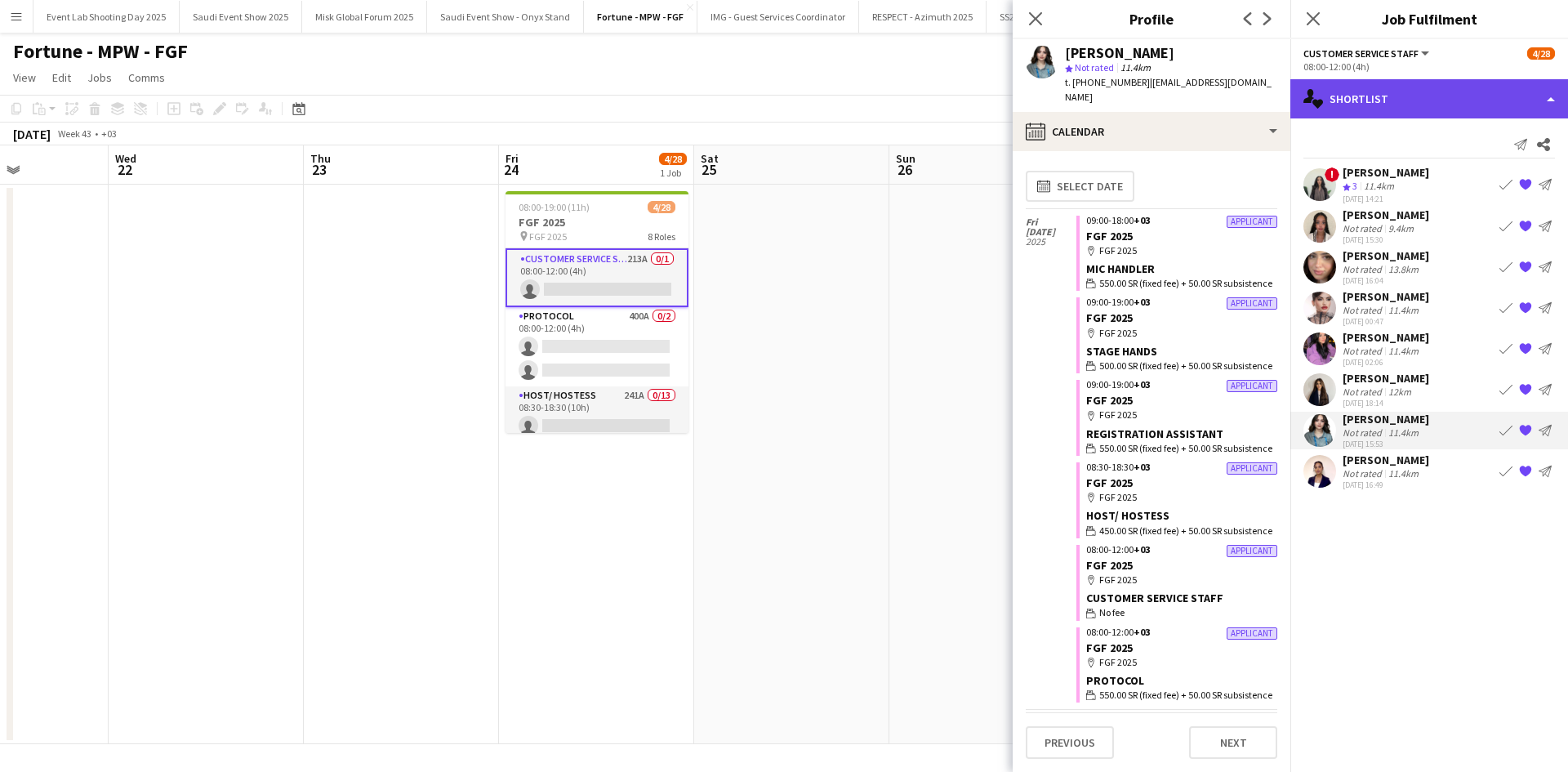
click at [1393, 107] on div "single-neutral-actions-heart Shortlist" at bounding box center [1428, 98] width 277 height 39
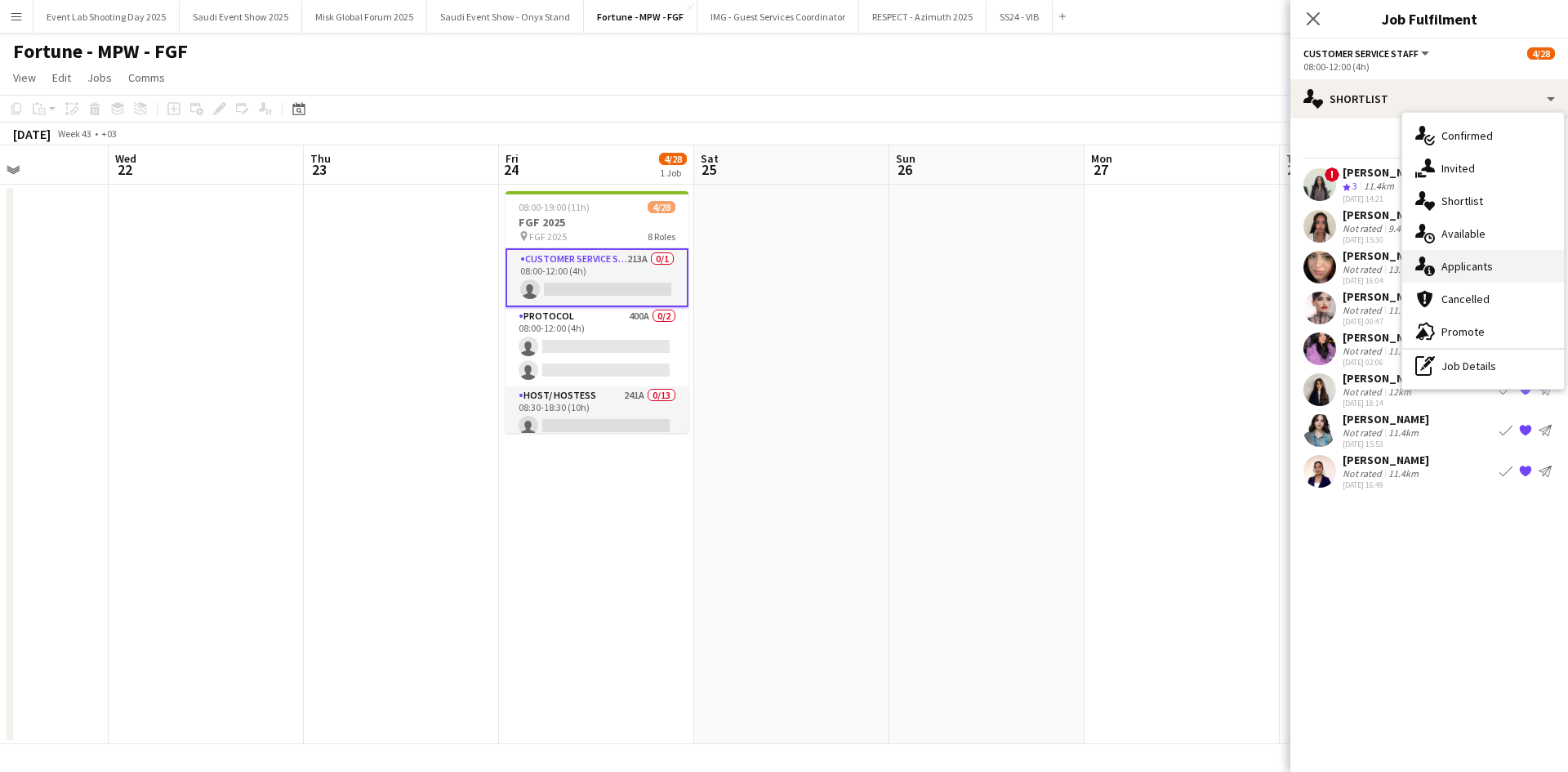
click at [1467, 273] on span "Applicants" at bounding box center [1466, 266] width 51 height 15
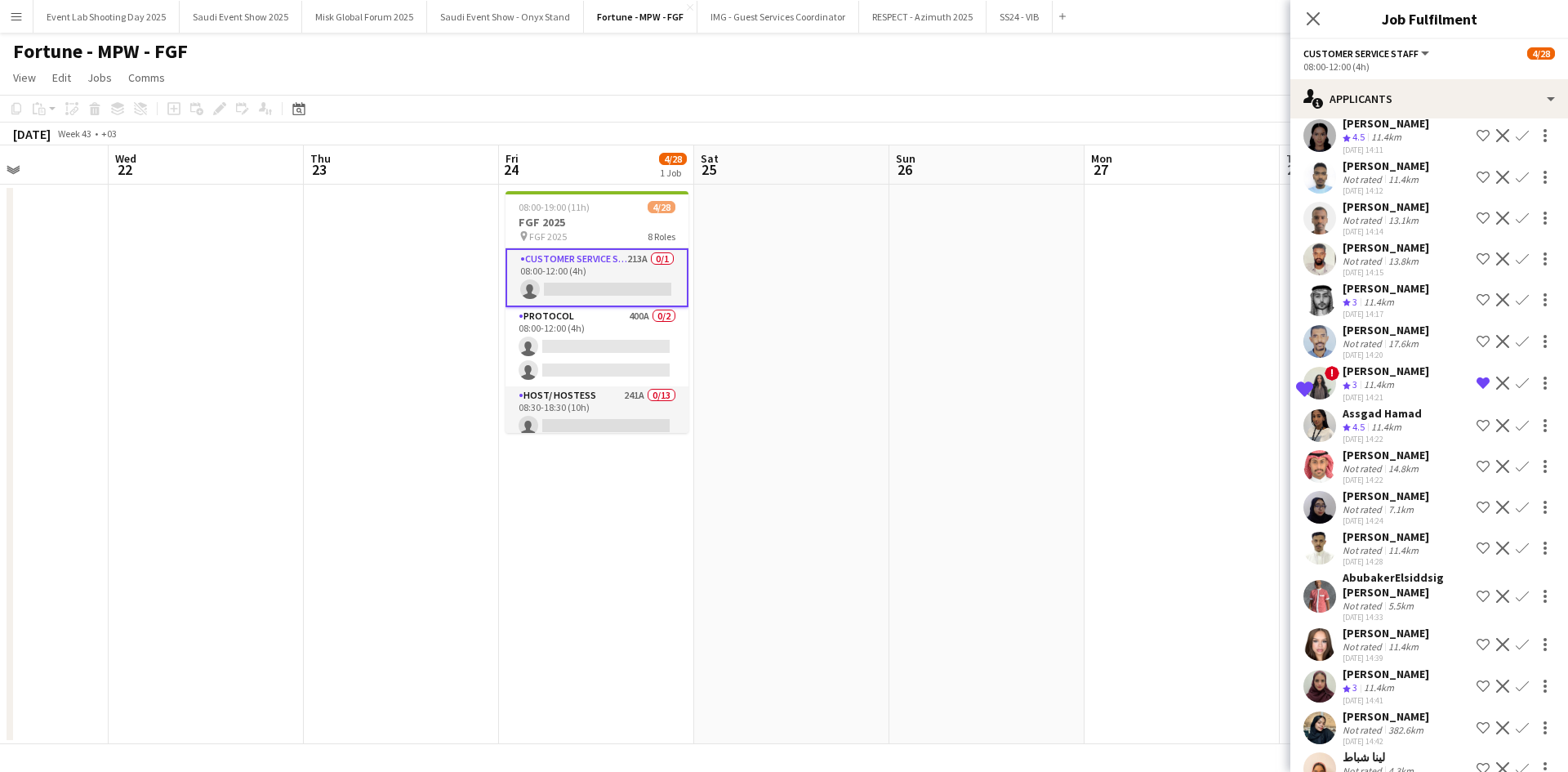
scroll to position [1425, 0]
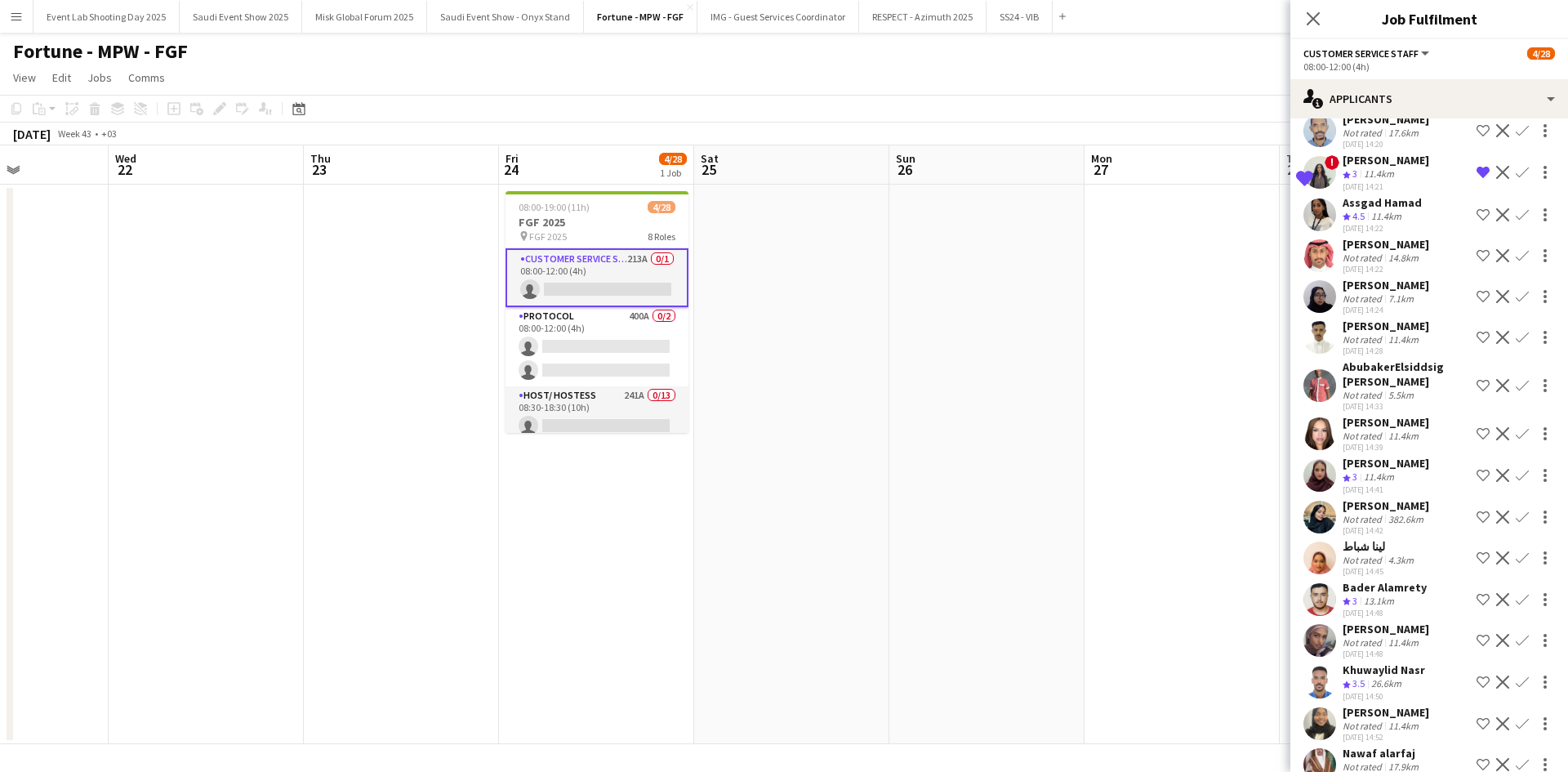
click at [490, 73] on app-page-menu "View Day view expanded Day view collapsed Month view Date picker Jump to [DATE]…" at bounding box center [784, 79] width 1568 height 31
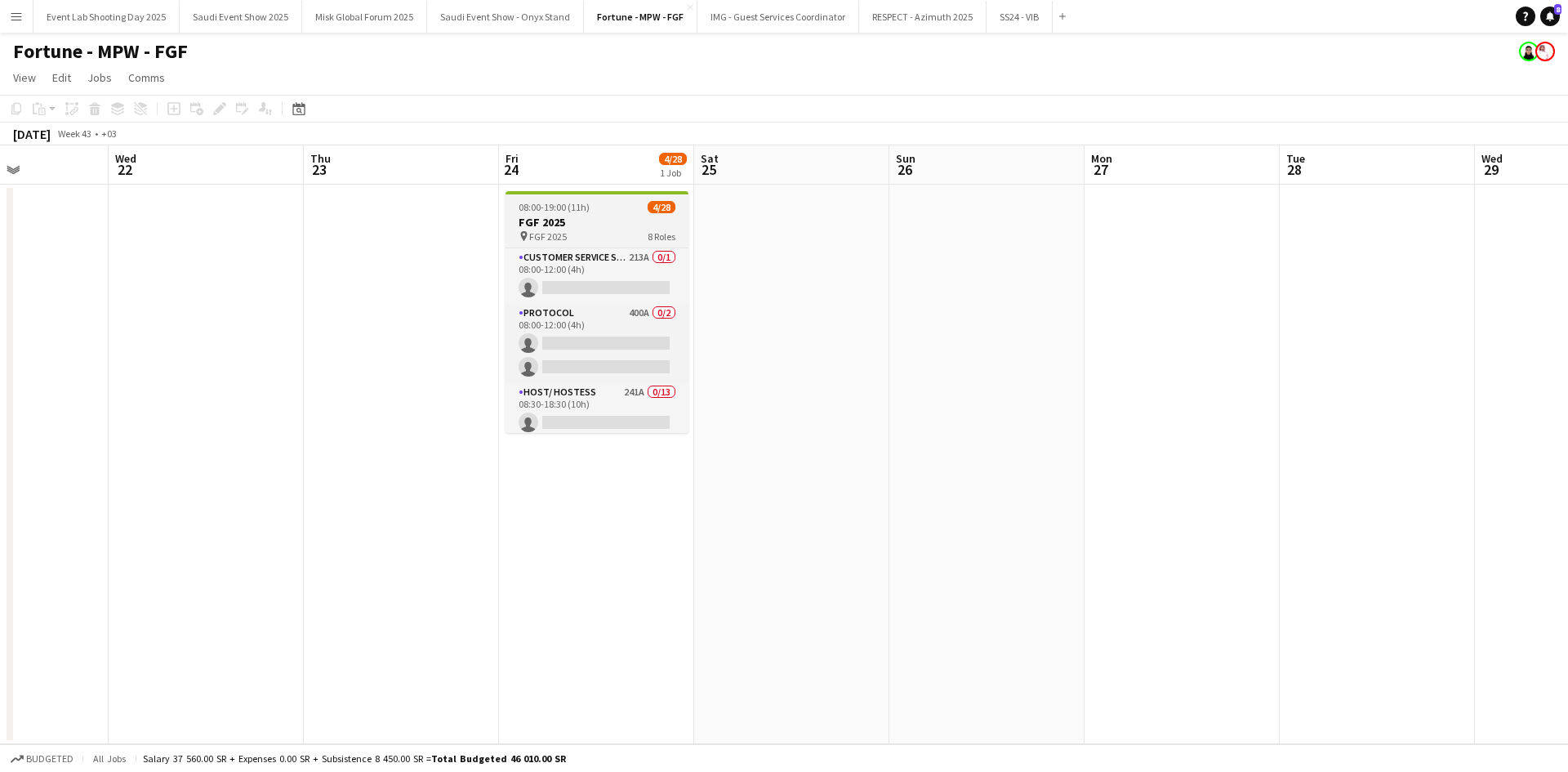
click at [599, 210] on div "08:00-19:00 (11h) 4/28" at bounding box center [597, 207] width 183 height 12
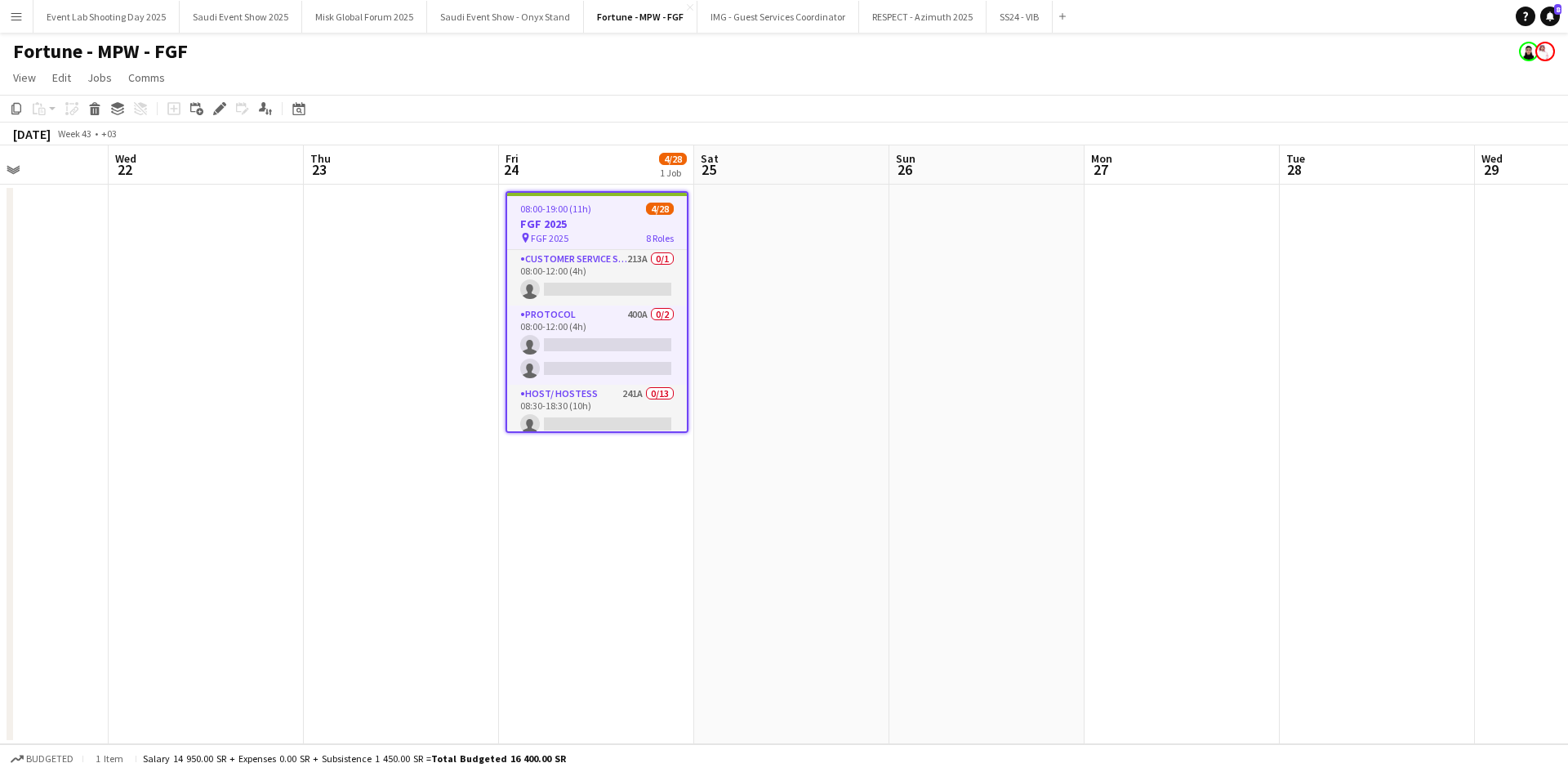
click at [219, 98] on app-toolbar "Copy Paste Paste Ctrl+V Paste with crew Ctrl+Shift+V Paste linked Job [GEOGRAPH…" at bounding box center [784, 109] width 1568 height 28
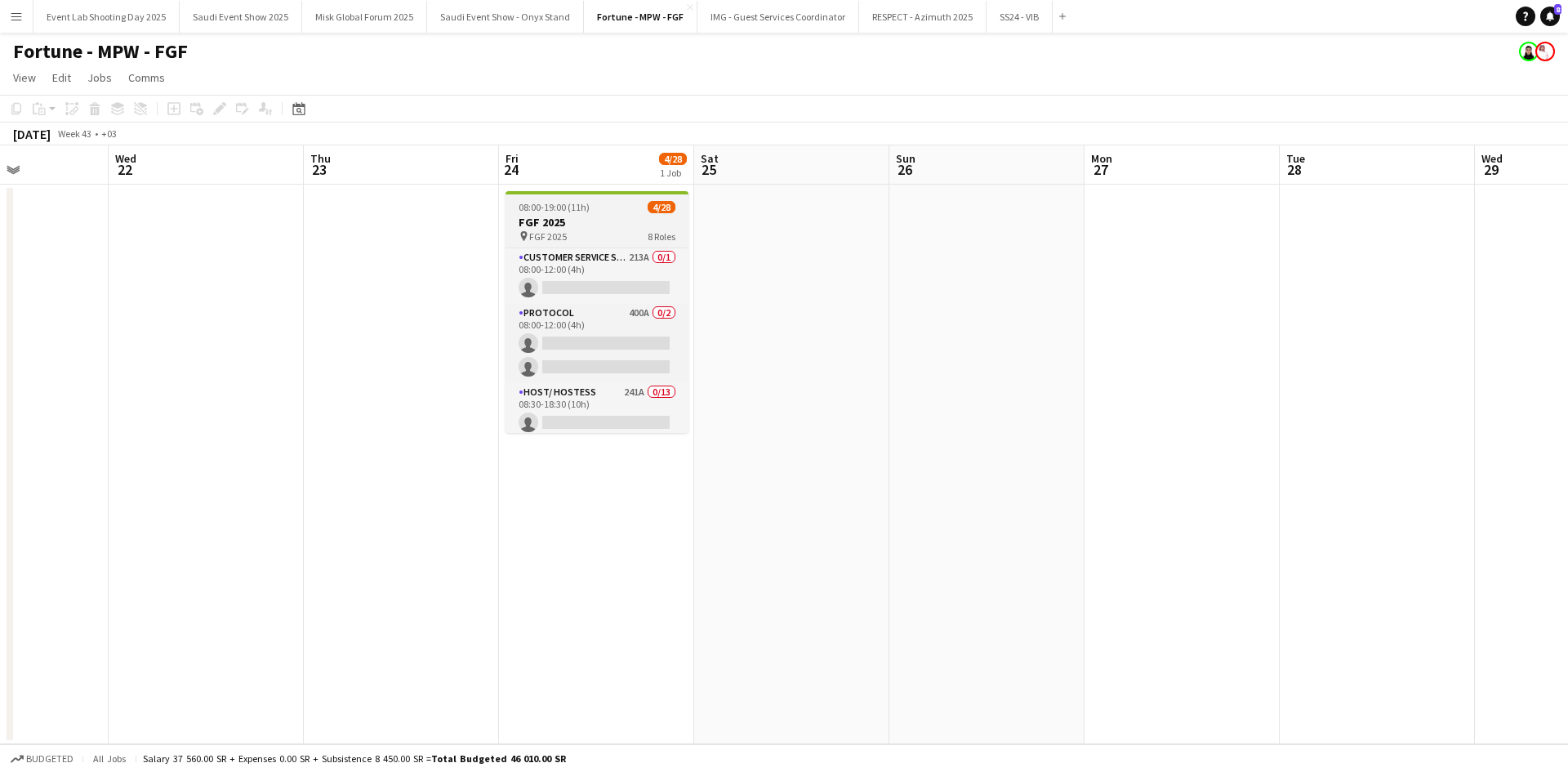
click at [622, 216] on h3 "FGF 2025" at bounding box center [597, 222] width 183 height 15
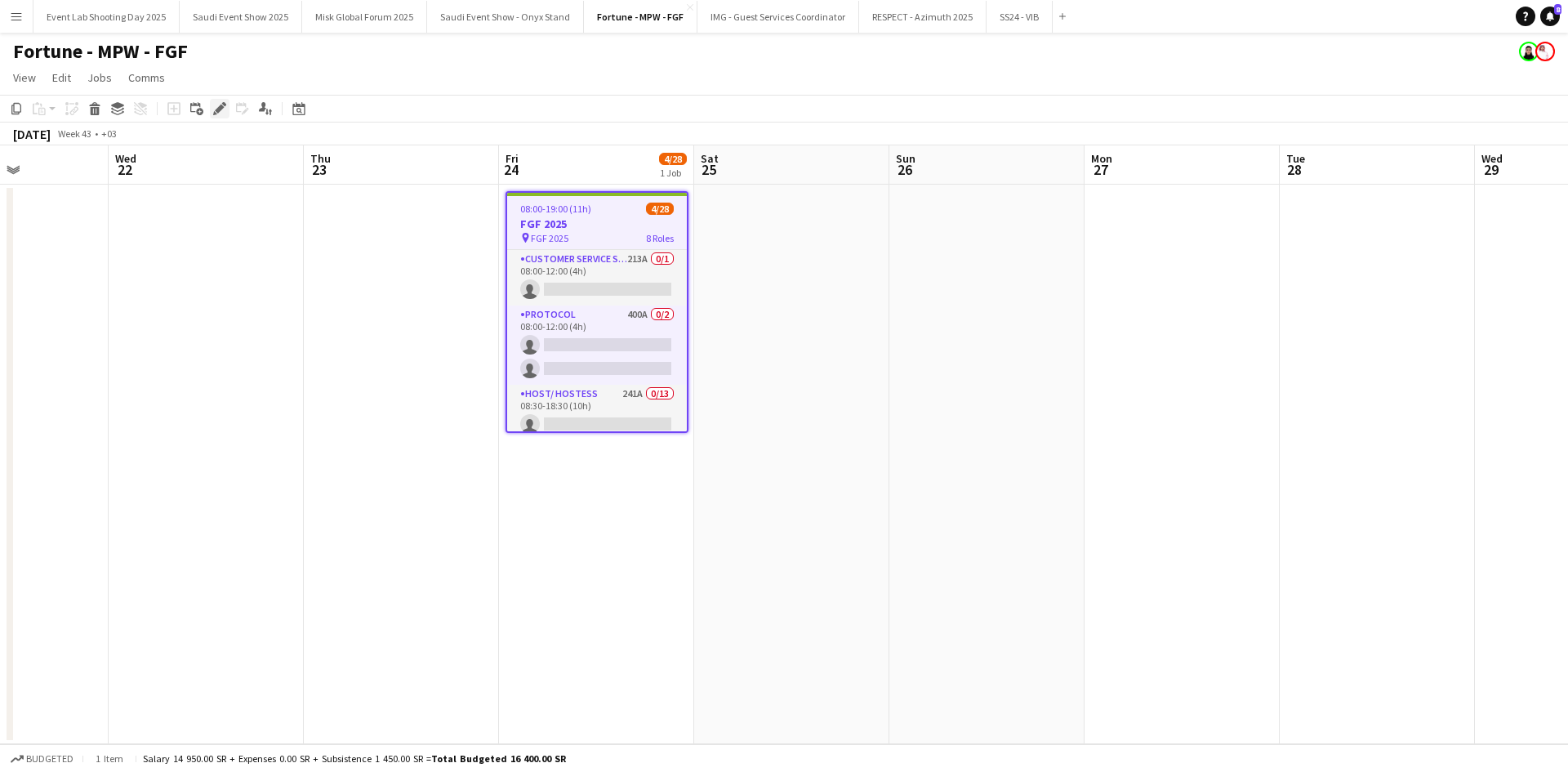
click at [221, 106] on icon at bounding box center [219, 109] width 9 height 9
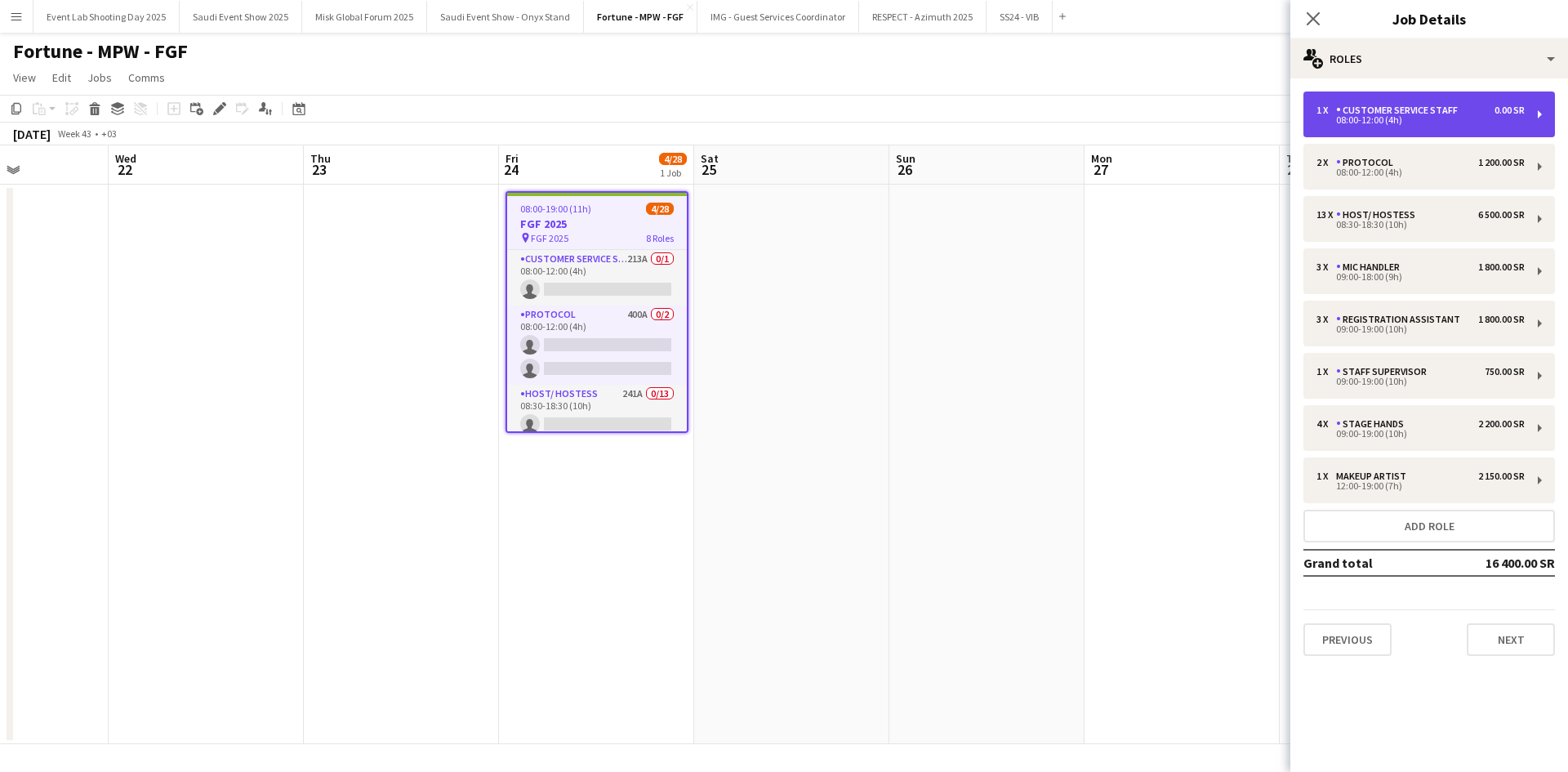
click at [1397, 113] on div "Customer Service Staff" at bounding box center [1399, 110] width 128 height 11
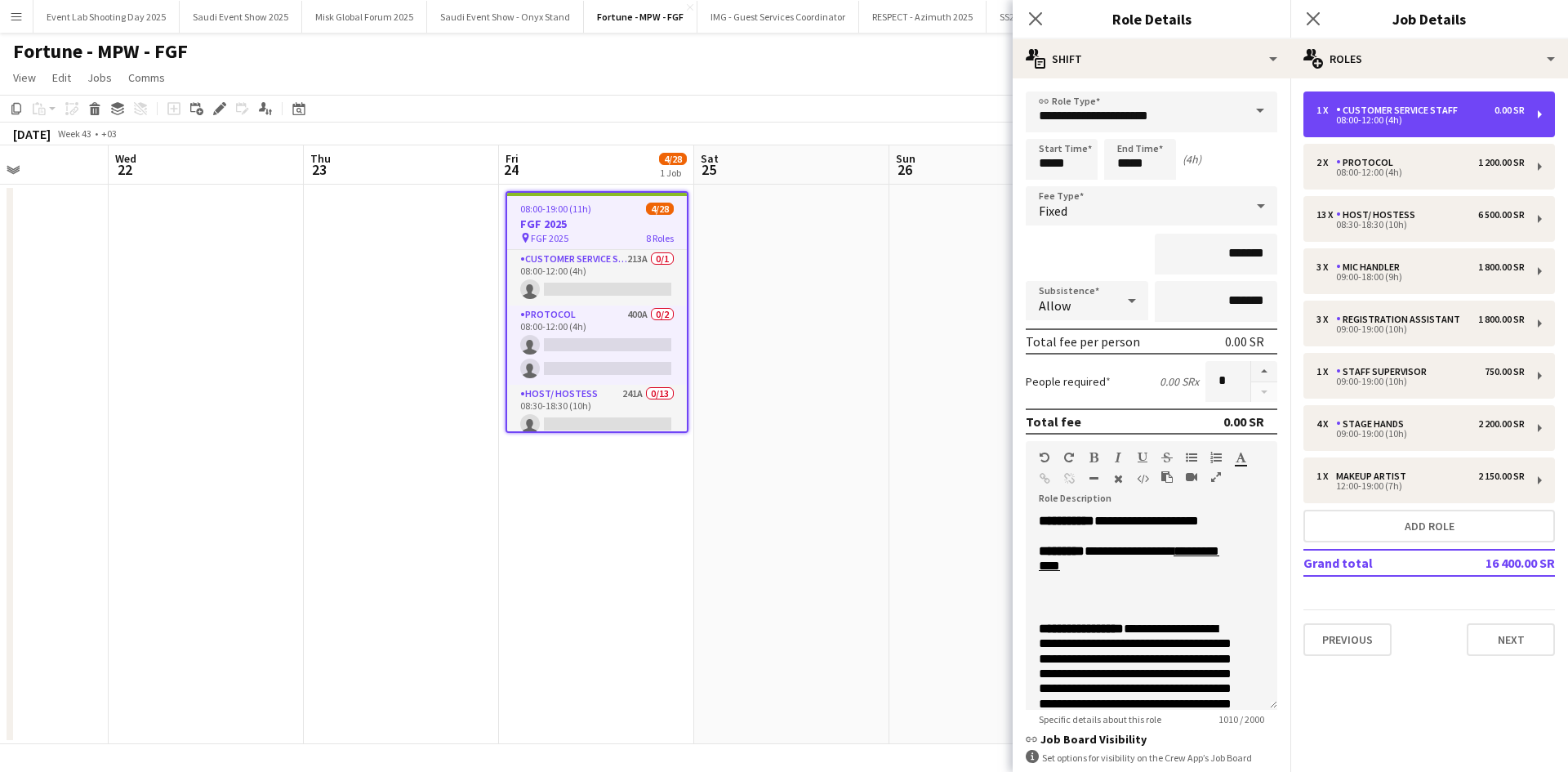
scroll to position [208, 0]
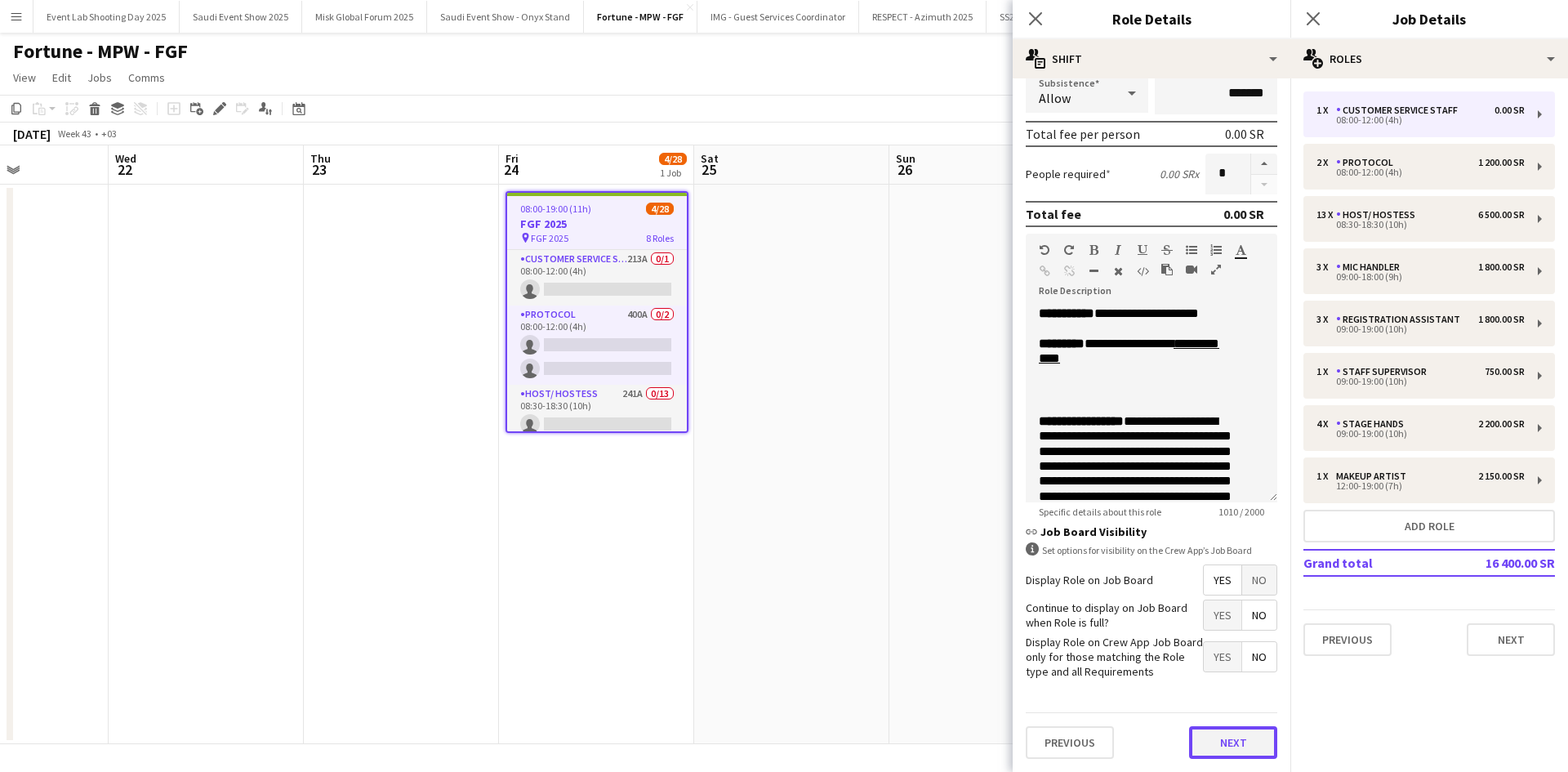
click at [1222, 735] on button "Next" at bounding box center [1232, 742] width 88 height 33
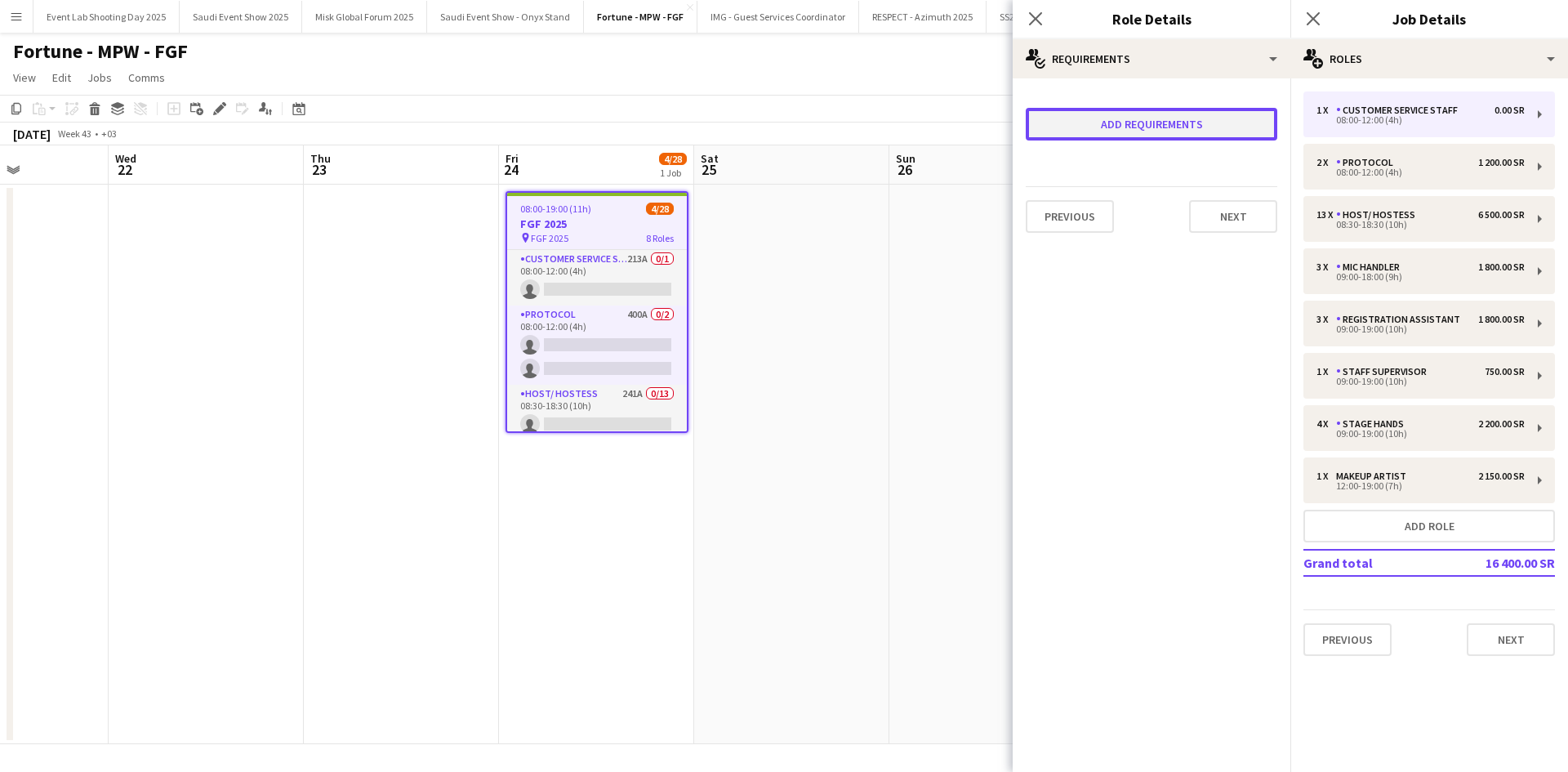
click at [1187, 128] on button "Add requirements" at bounding box center [1151, 124] width 251 height 33
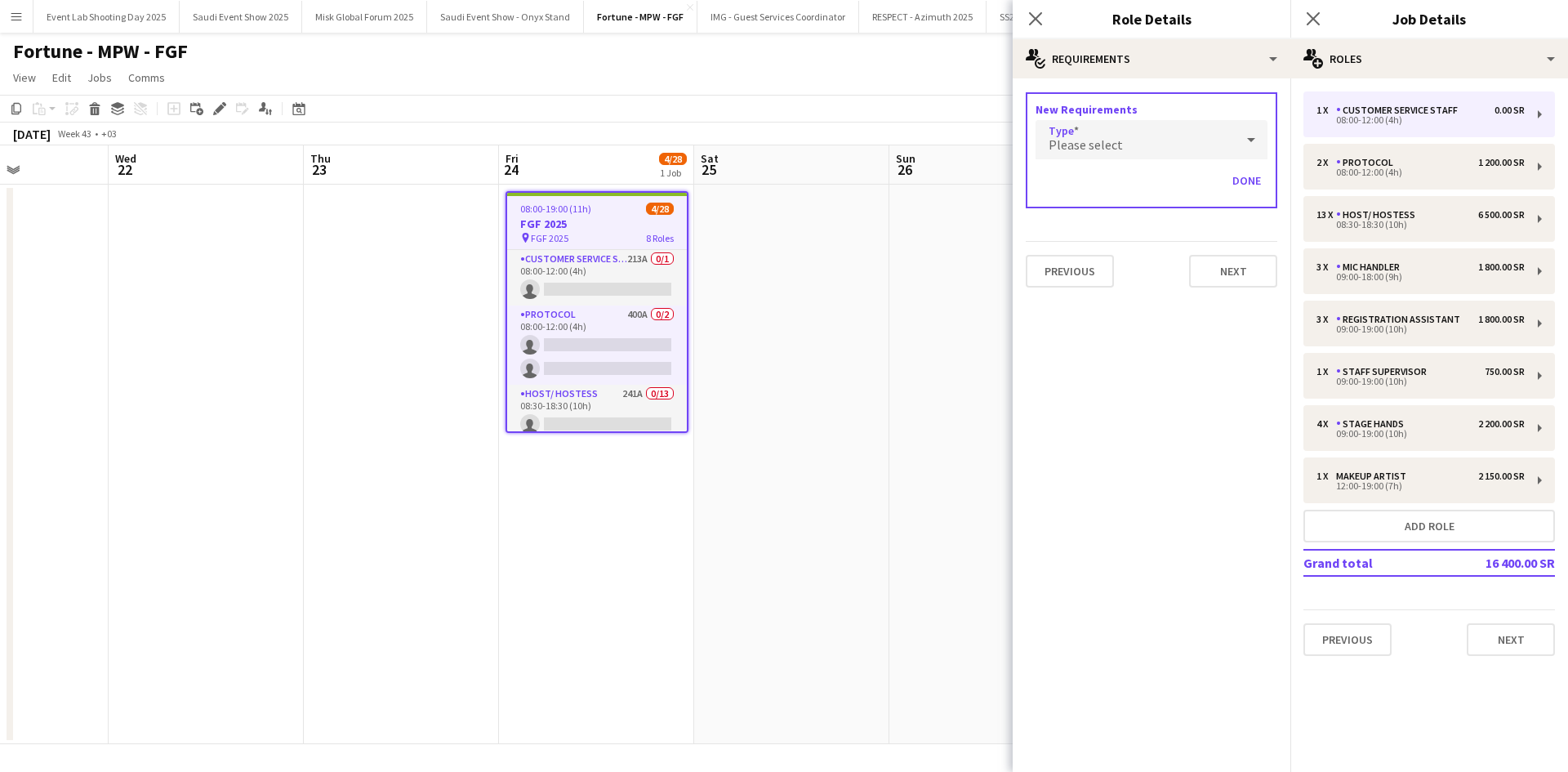
click at [1140, 150] on div "Please select" at bounding box center [1134, 139] width 199 height 39
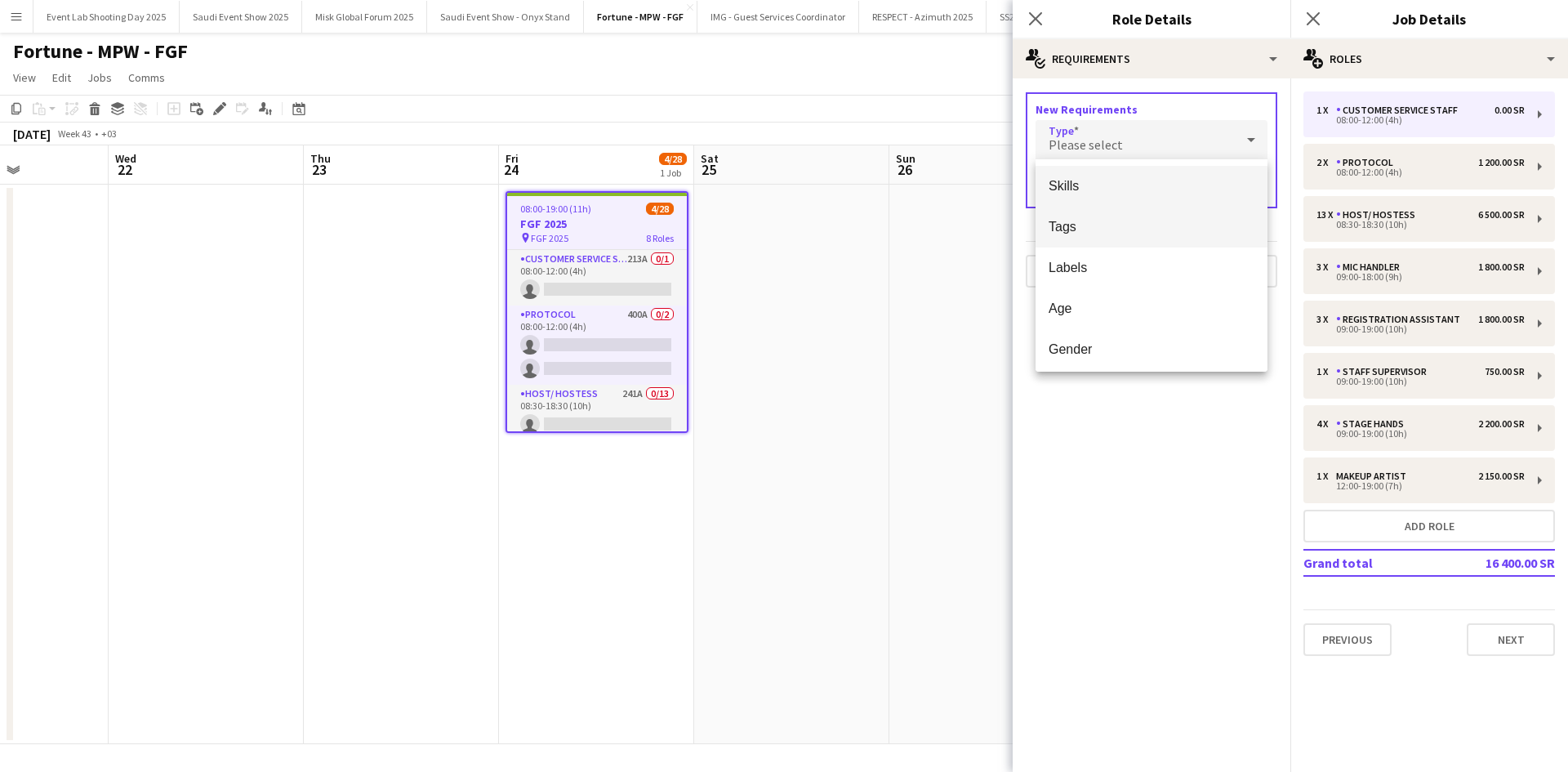
click at [1135, 223] on span "Tags" at bounding box center [1151, 227] width 206 height 16
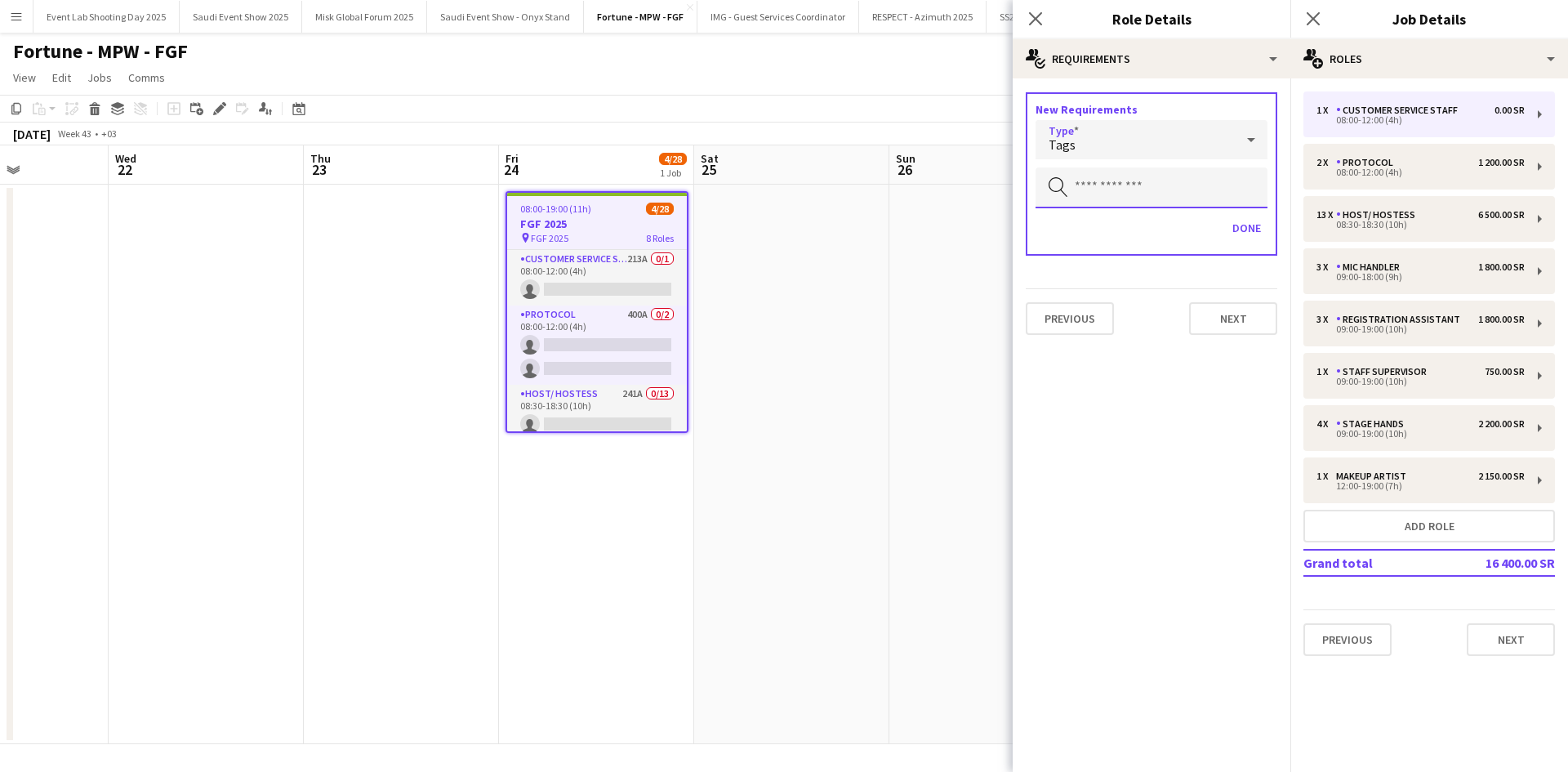
click at [1159, 186] on input "text" at bounding box center [1151, 188] width 232 height 41
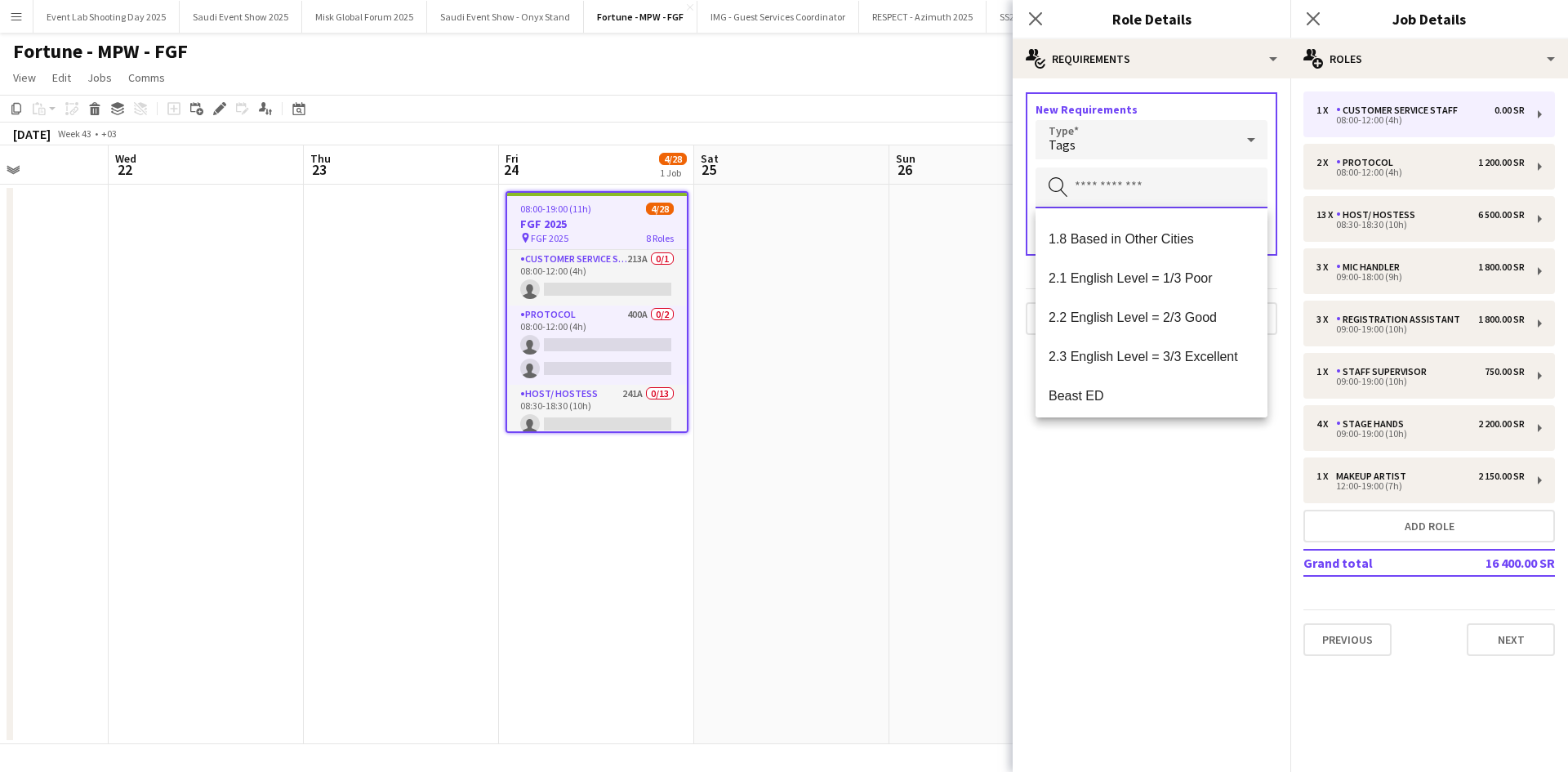
scroll to position [308, 0]
click at [1138, 368] on mat-option "2.3 English Level = 3/3 Excellent" at bounding box center [1151, 357] width 232 height 39
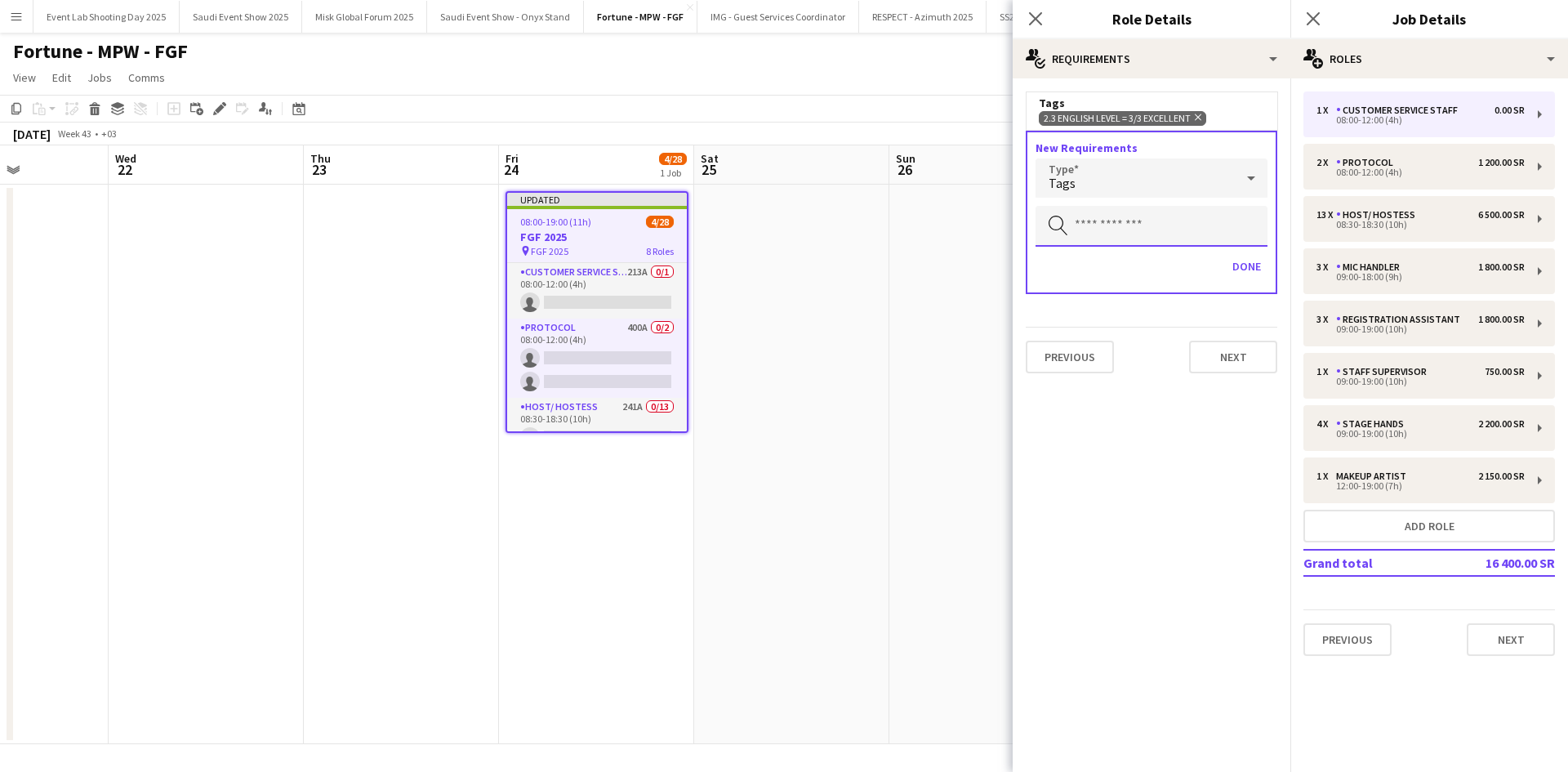
click at [1162, 220] on input "text" at bounding box center [1151, 226] width 232 height 41
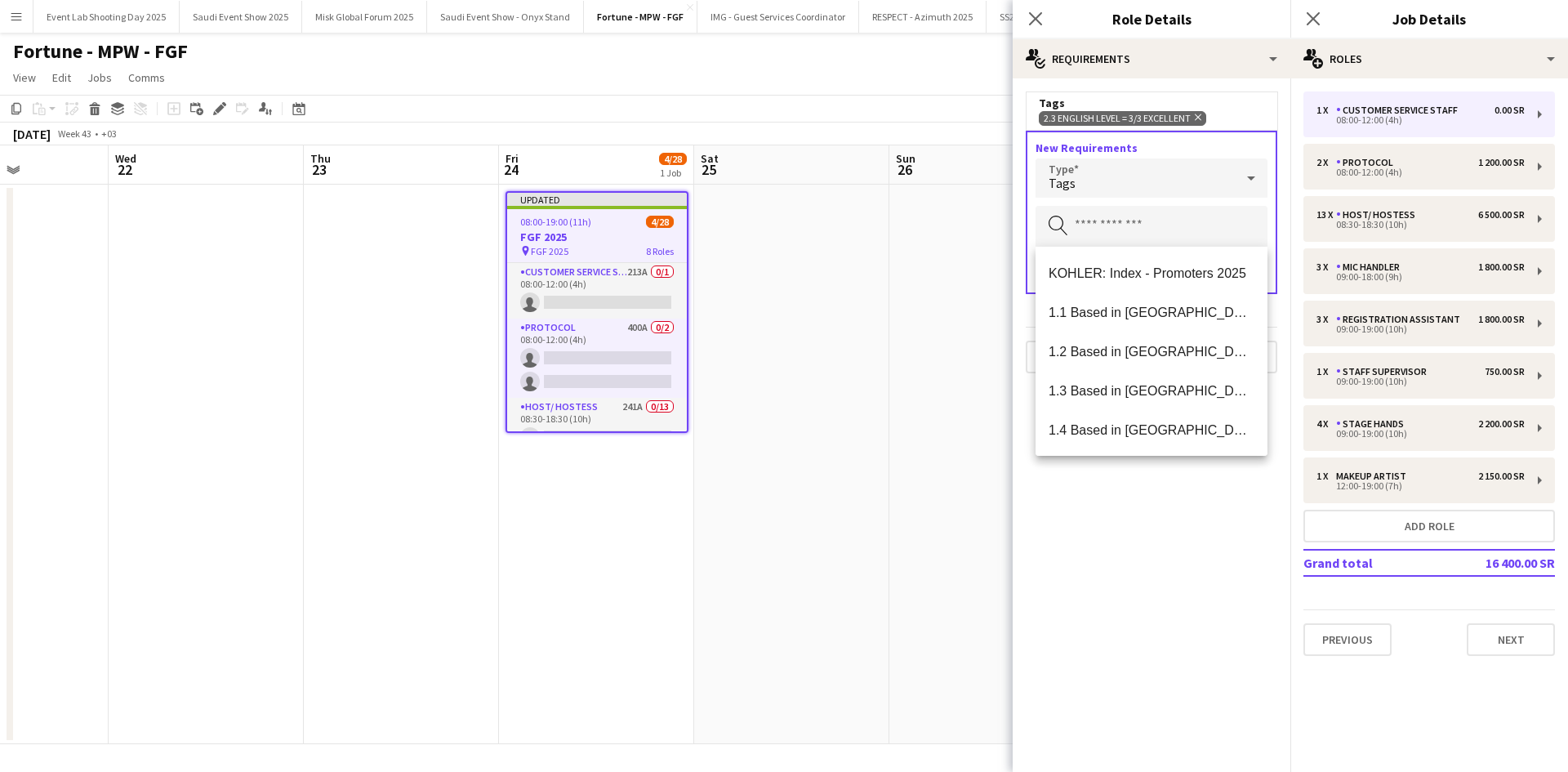
click at [1167, 482] on mat-expansion-panel "medal-empty Requirements Tags 2.3 English Level = 3/3 Excellent Remove New Requ…" at bounding box center [1151, 425] width 277 height 694
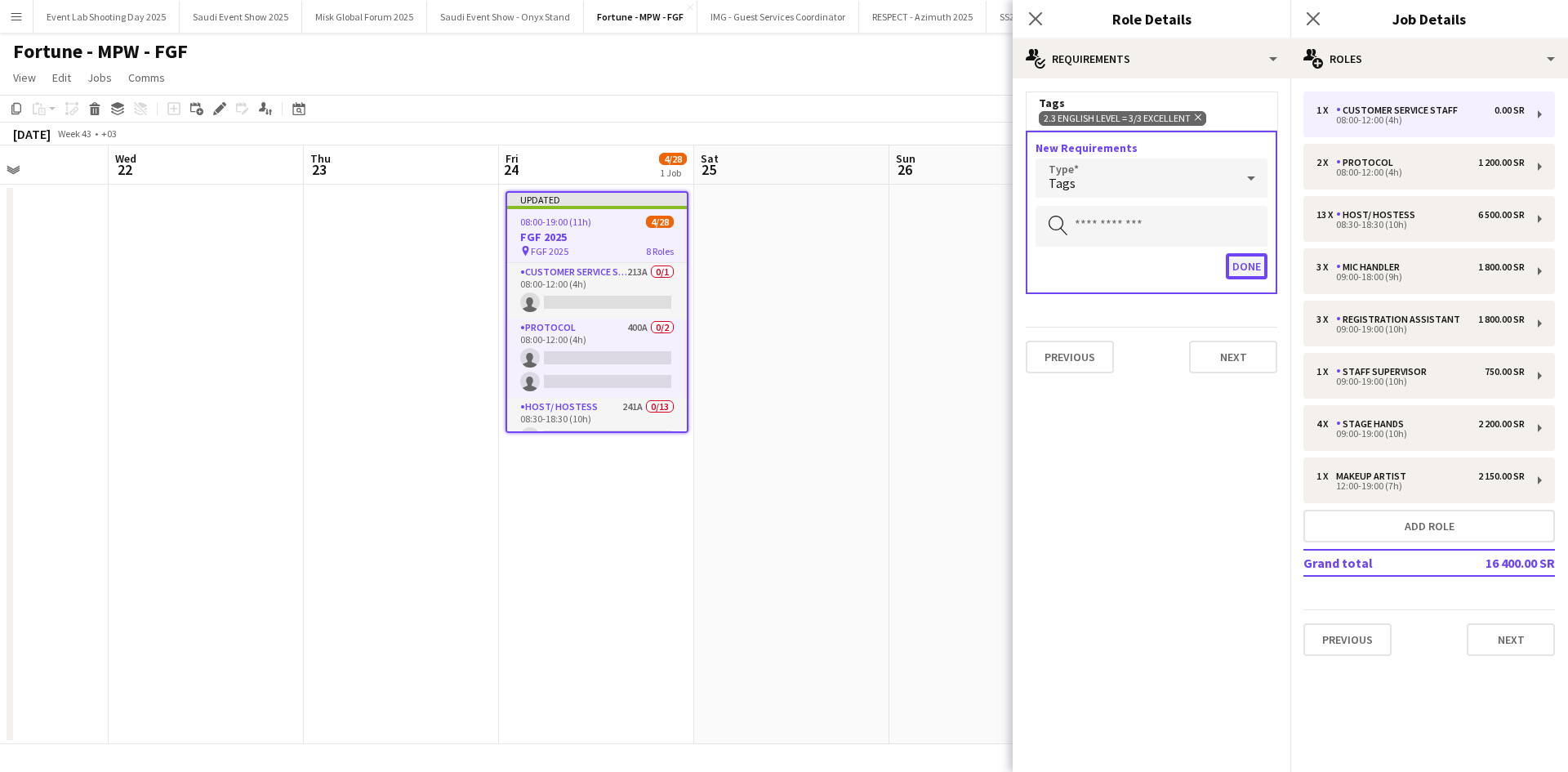
click at [1238, 268] on button "Done" at bounding box center [1246, 266] width 42 height 26
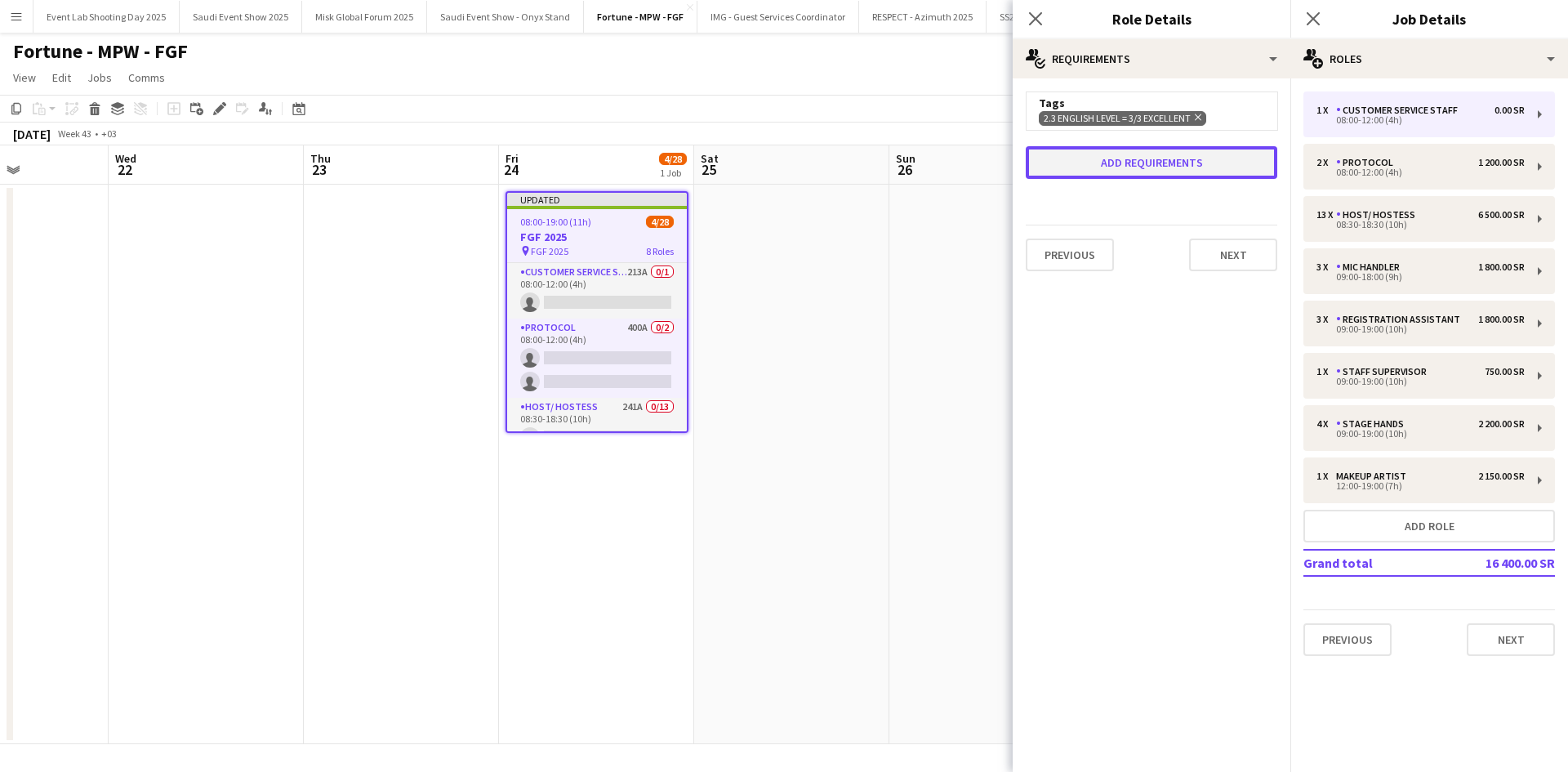
click at [1169, 163] on button "Add requirements" at bounding box center [1151, 163] width 251 height 33
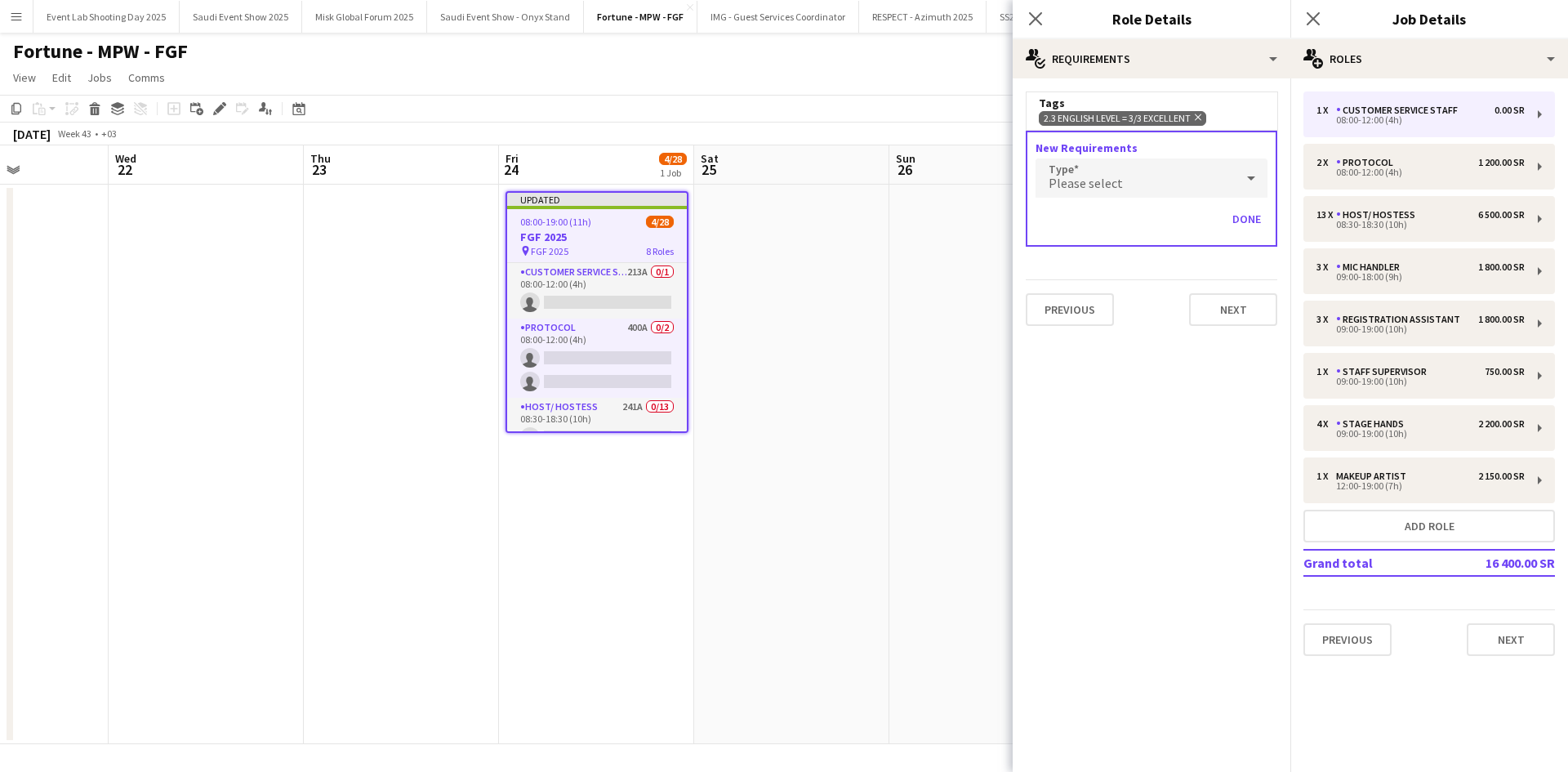
click at [1139, 184] on div "Please select" at bounding box center [1134, 177] width 199 height 39
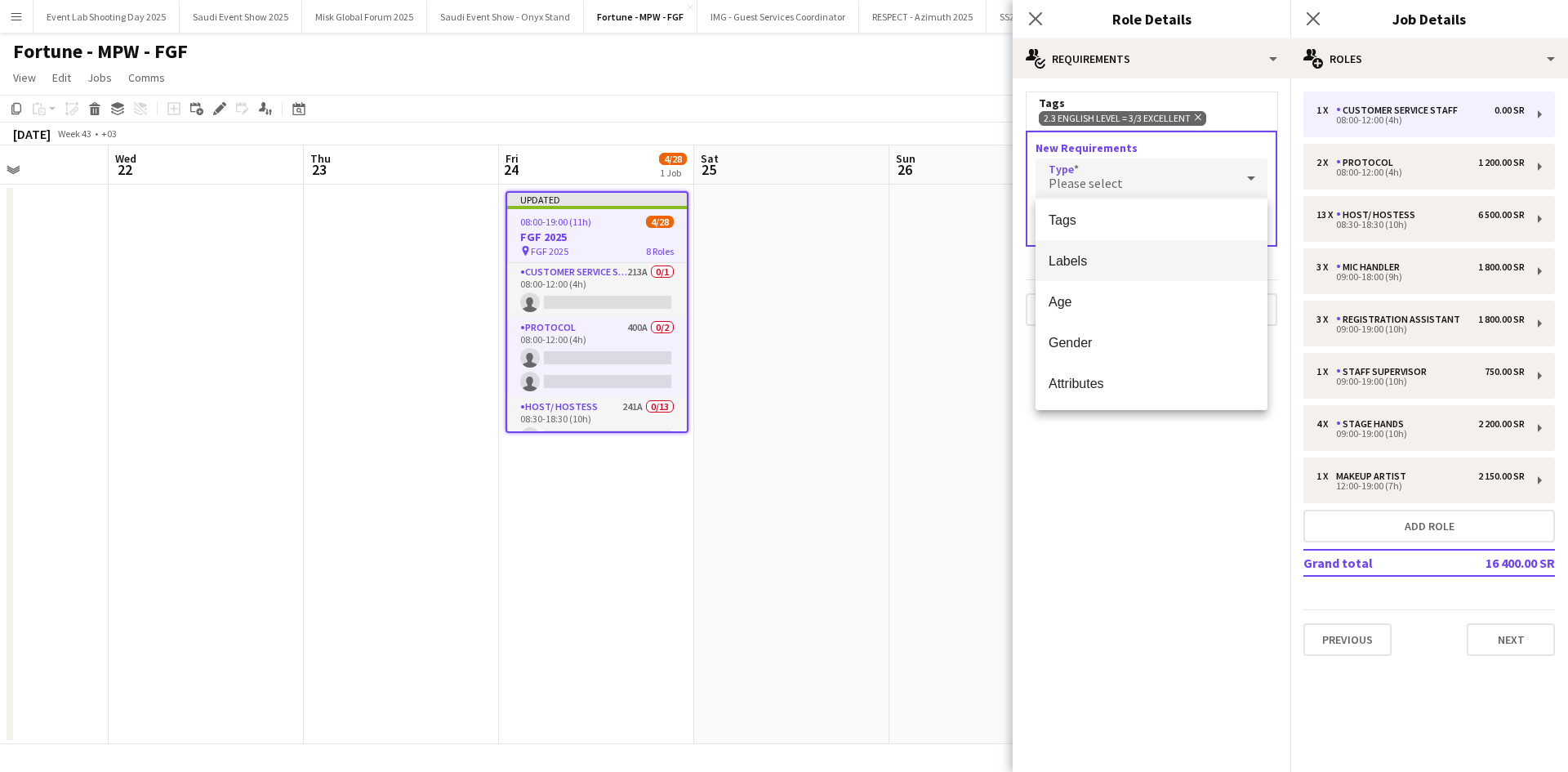
scroll to position [34, 0]
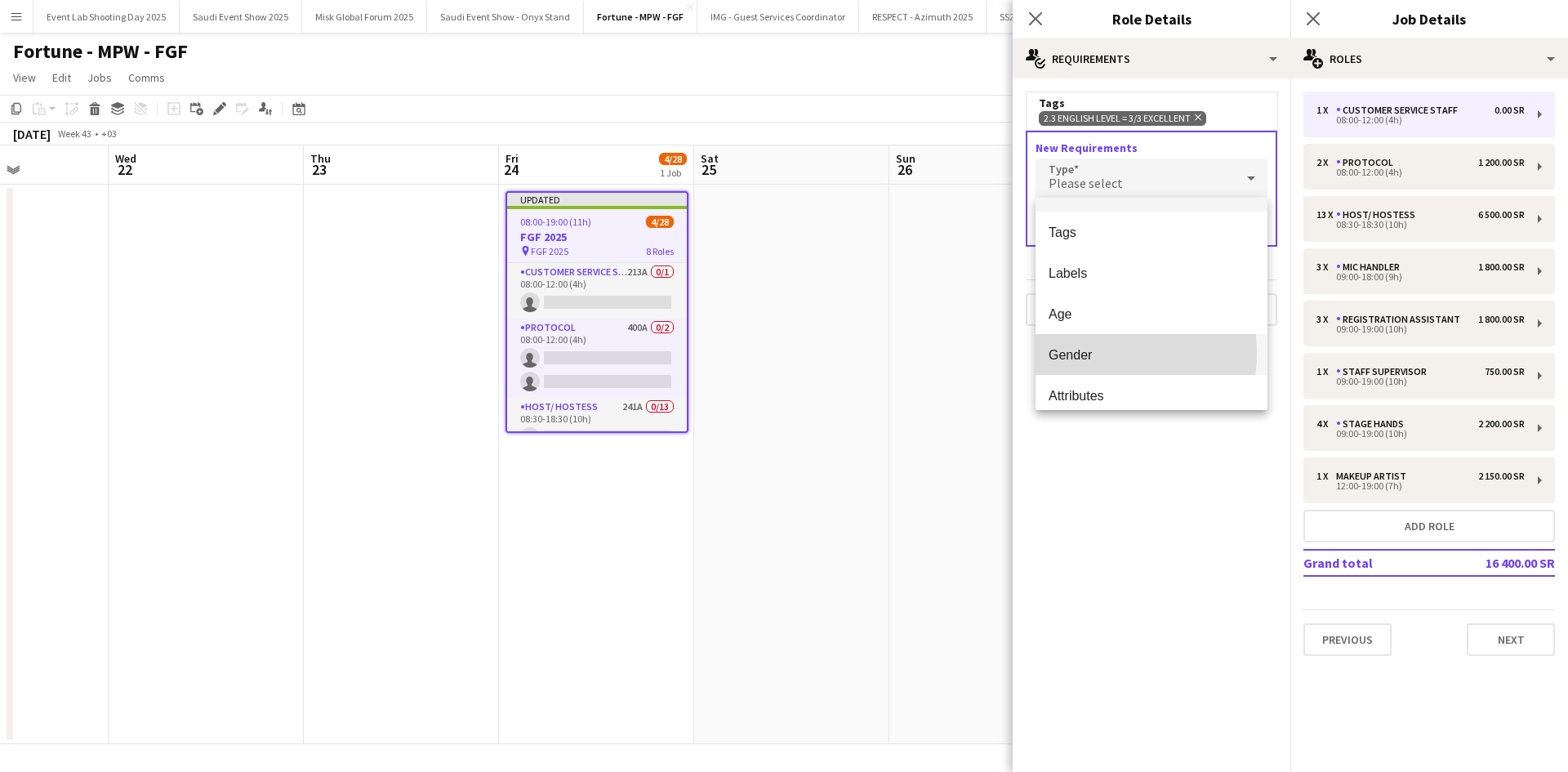
click at [1100, 354] on span "Gender" at bounding box center [1151, 355] width 206 height 16
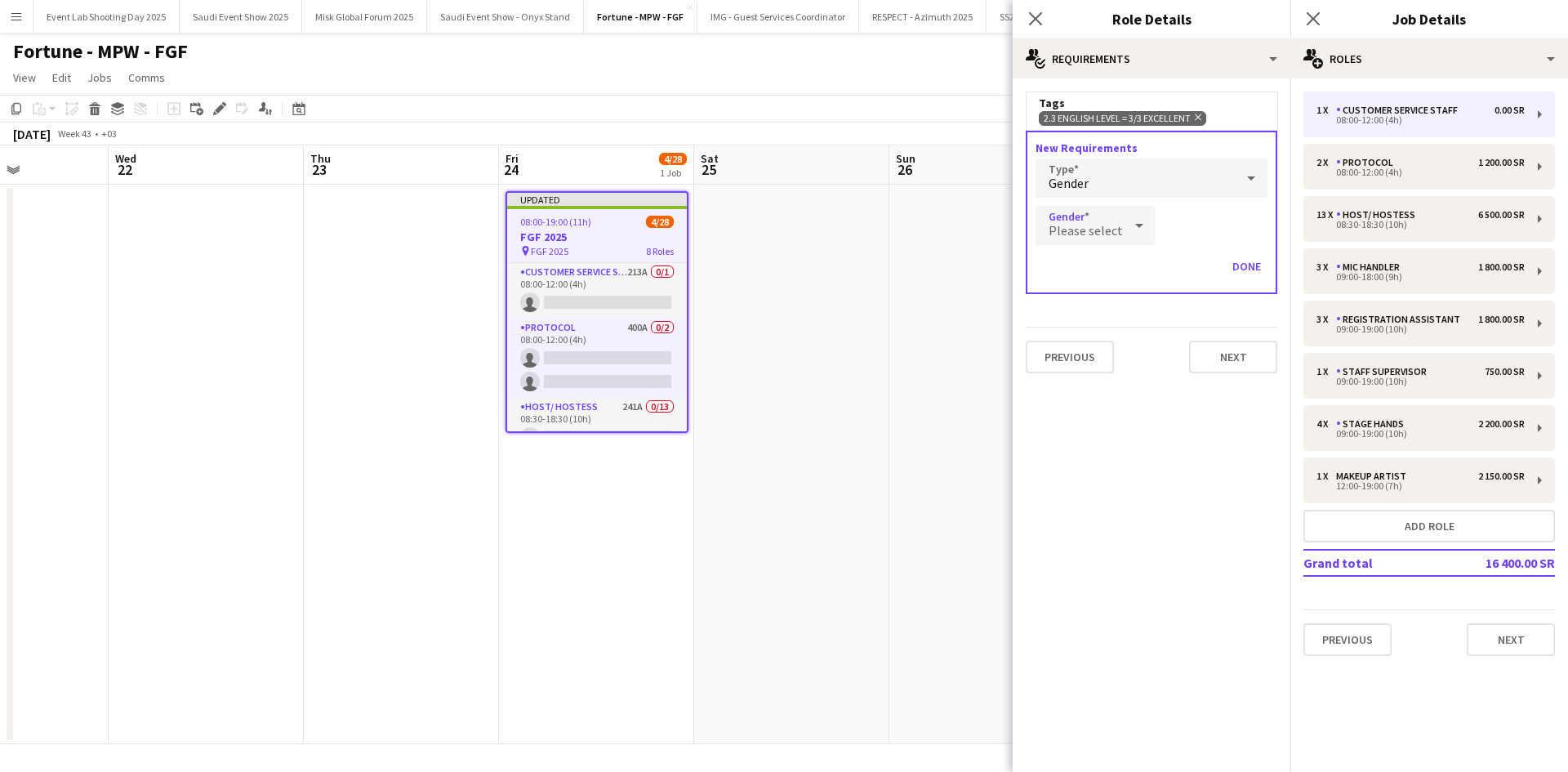
click at [1100, 227] on span "Please select" at bounding box center [1085, 230] width 74 height 17
click at [1099, 269] on span "[DEMOGRAPHIC_DATA]" at bounding box center [1093, 272] width 90 height 16
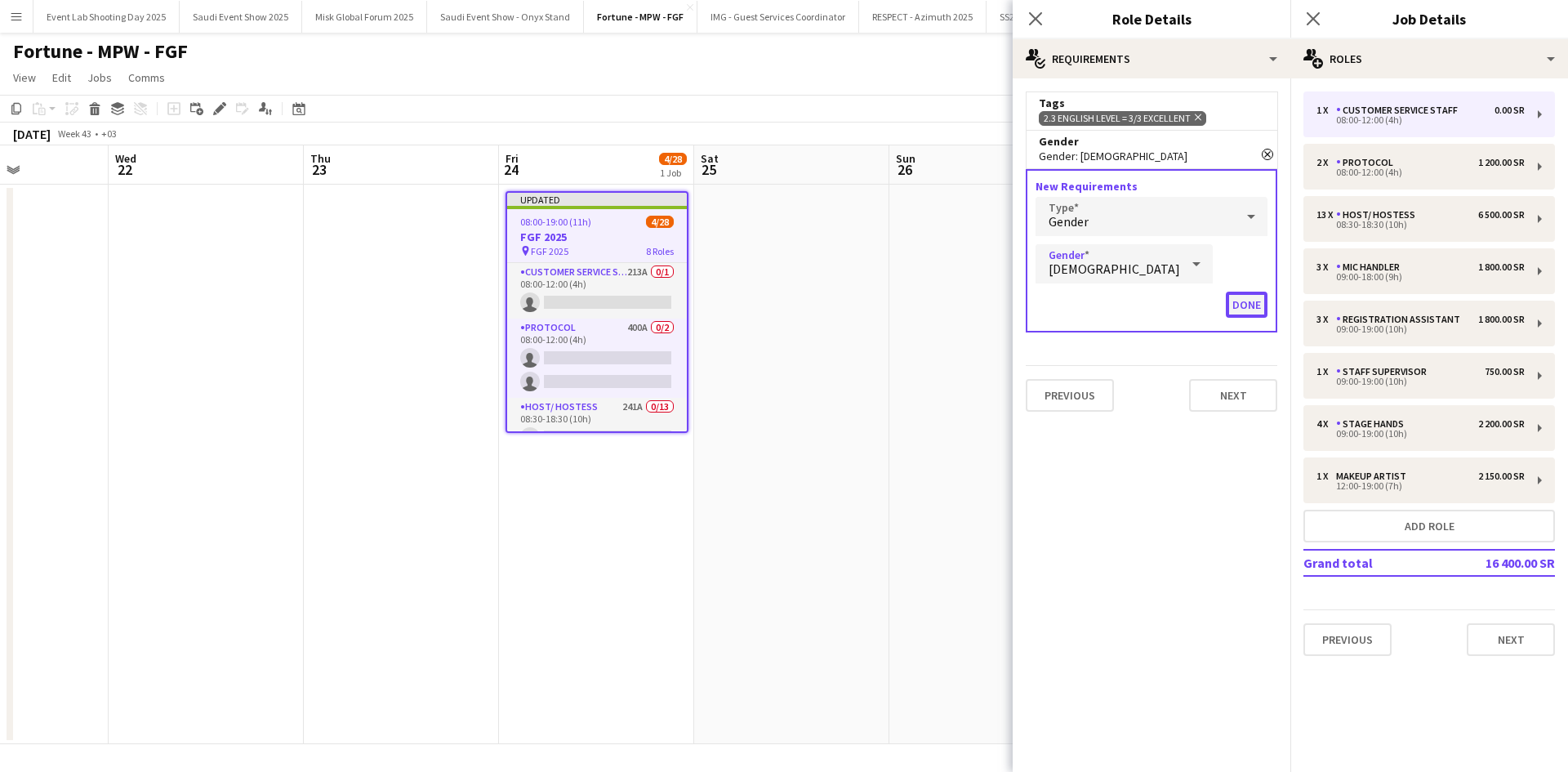
click at [1250, 309] on button "Done" at bounding box center [1246, 304] width 42 height 26
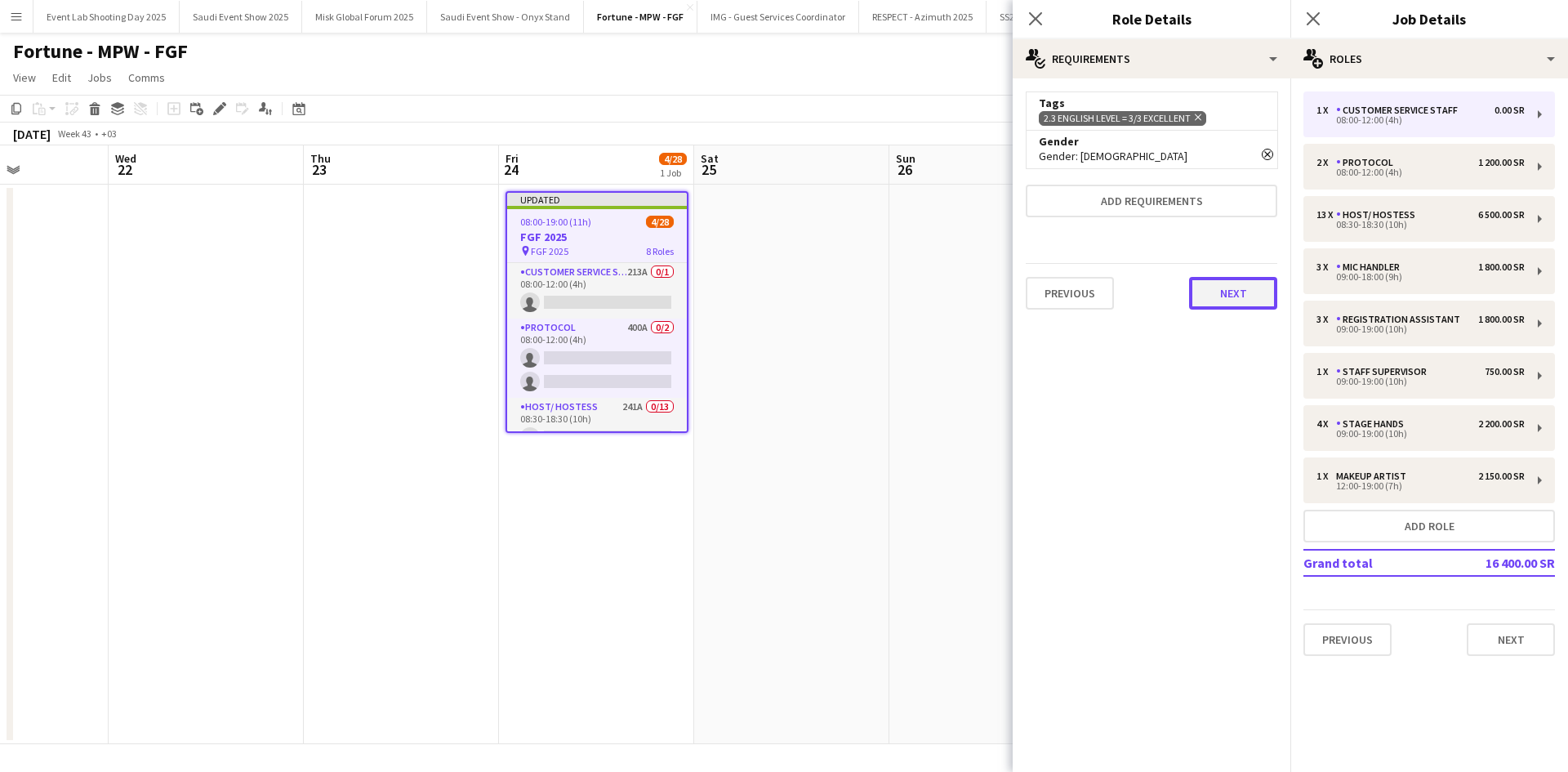
click at [1233, 299] on button "Next" at bounding box center [1232, 293] width 88 height 33
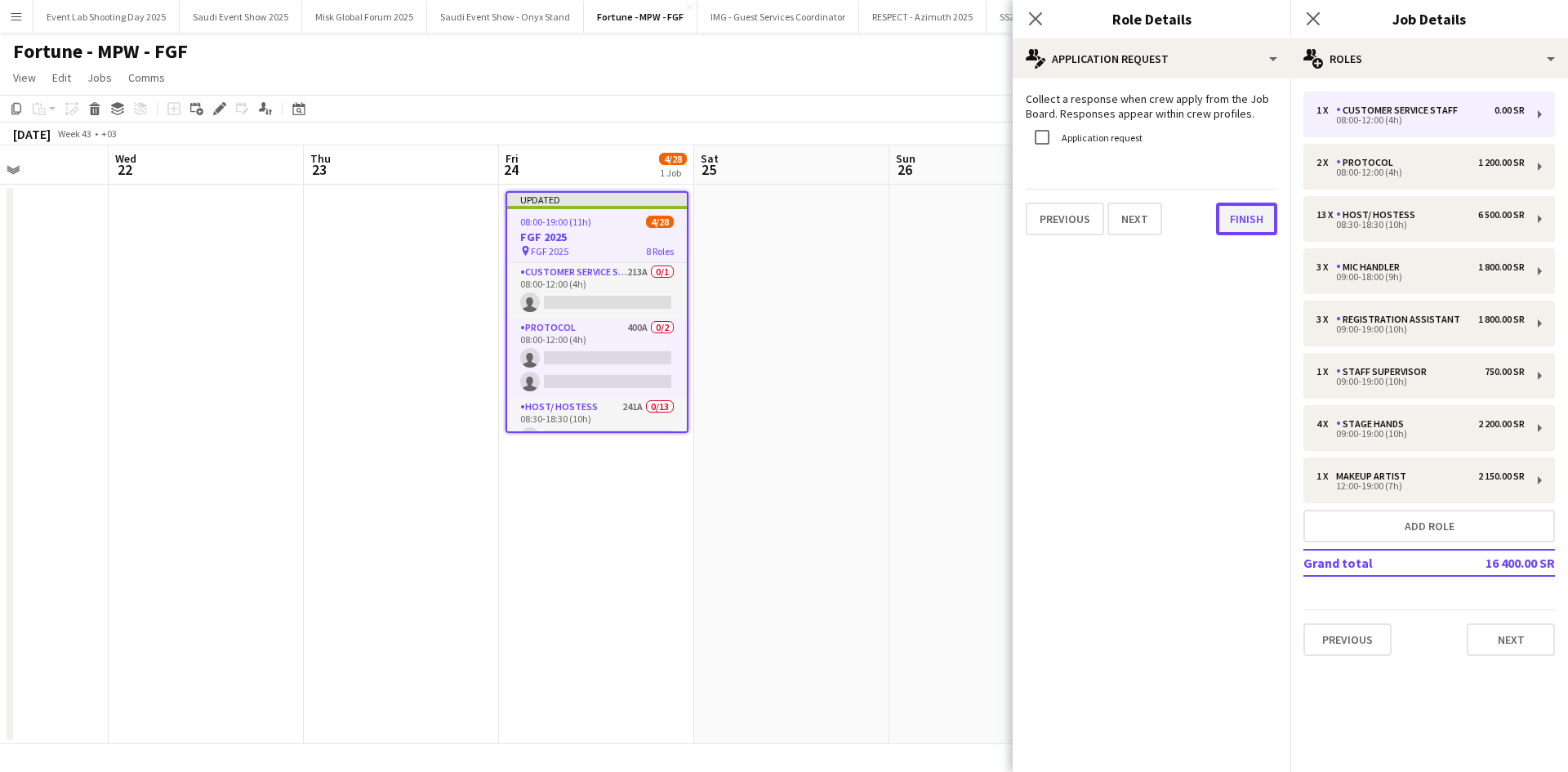
click at [1254, 223] on button "Finish" at bounding box center [1246, 219] width 61 height 33
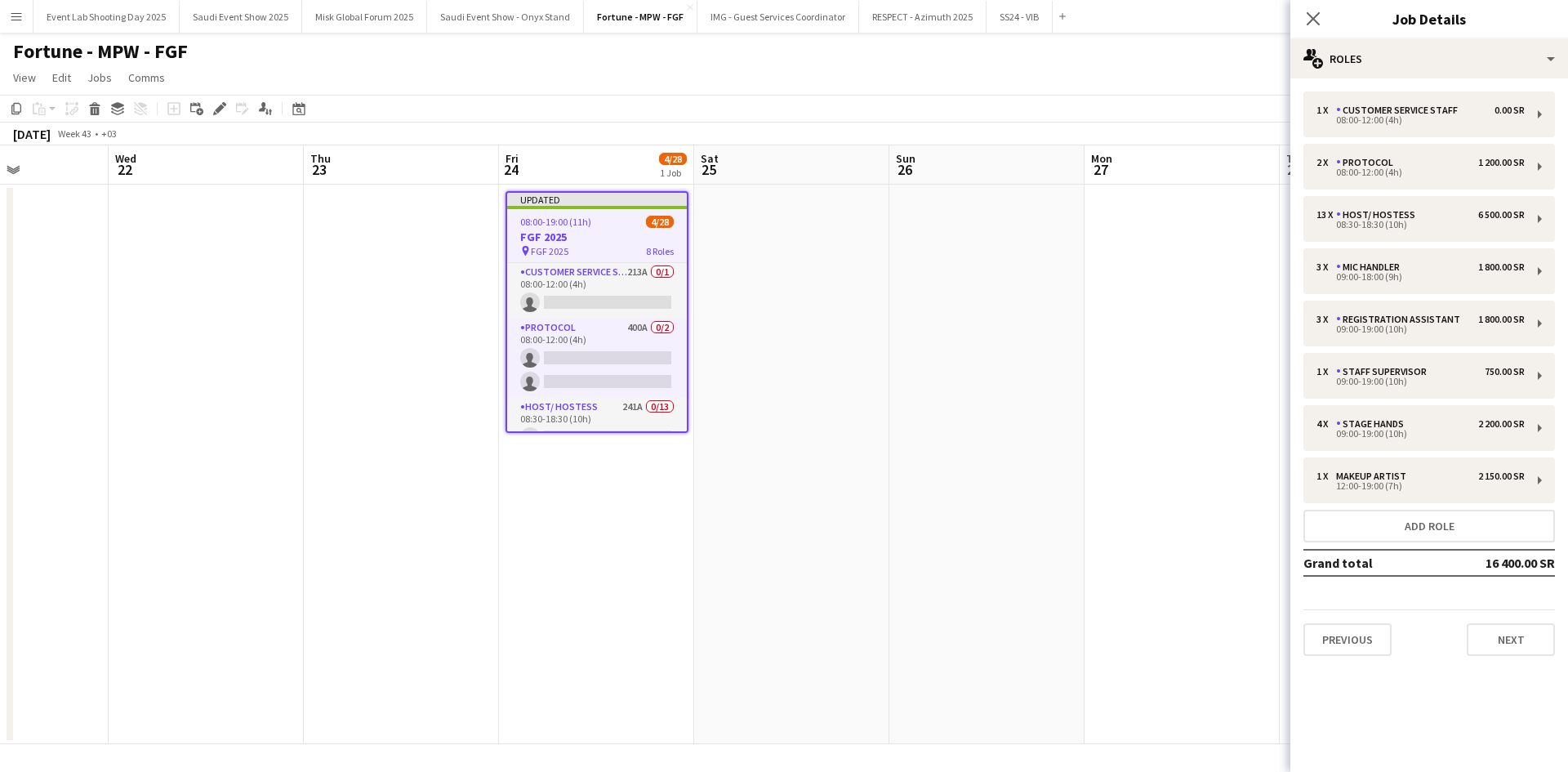
click at [1224, 63] on app-page-menu "View Day view expanded Day view collapsed Month view Date picker Jump to [DATE]…" at bounding box center [784, 79] width 1568 height 31
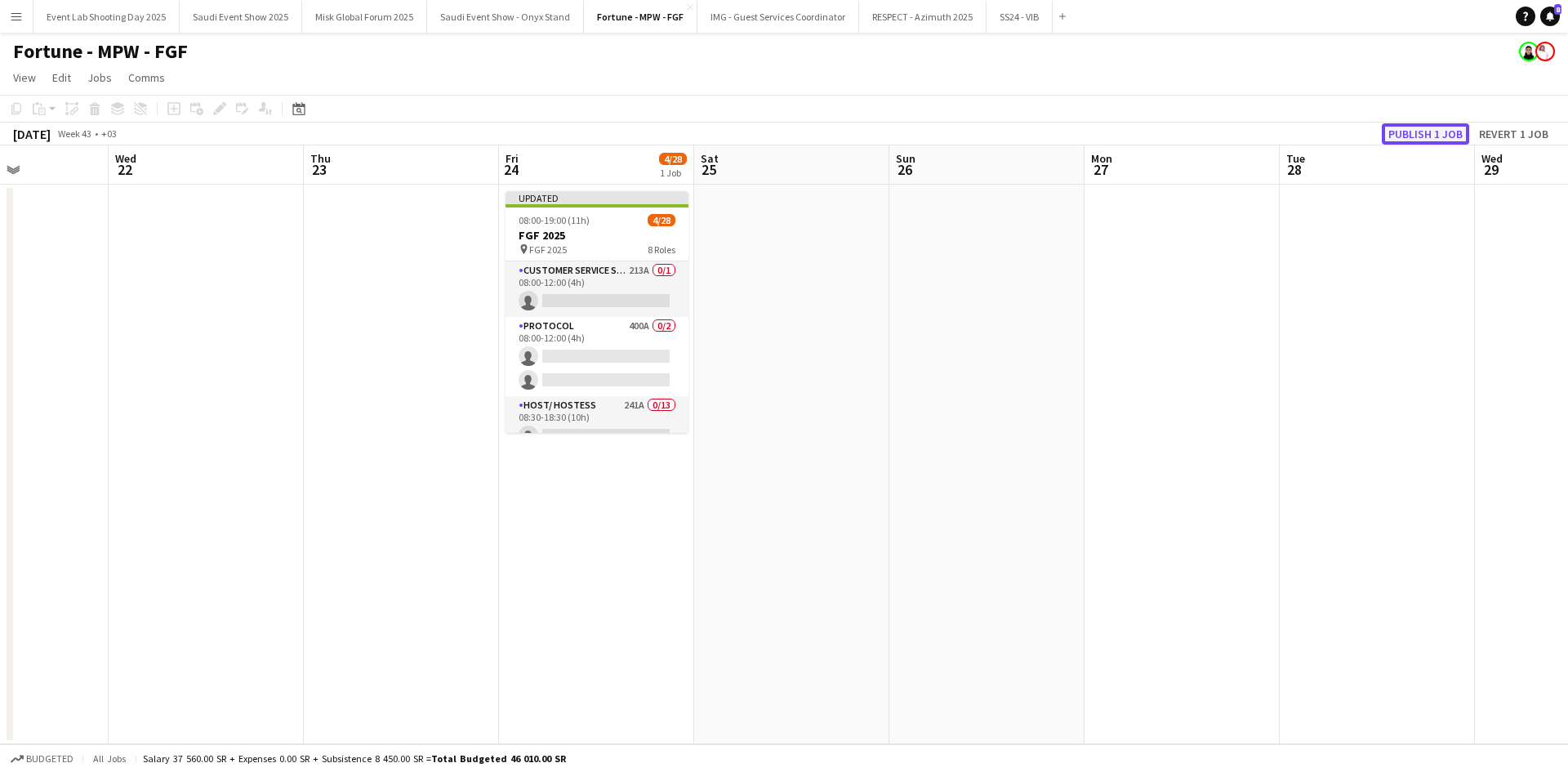
click at [1423, 134] on button "Publish 1 job" at bounding box center [1425, 134] width 88 height 21
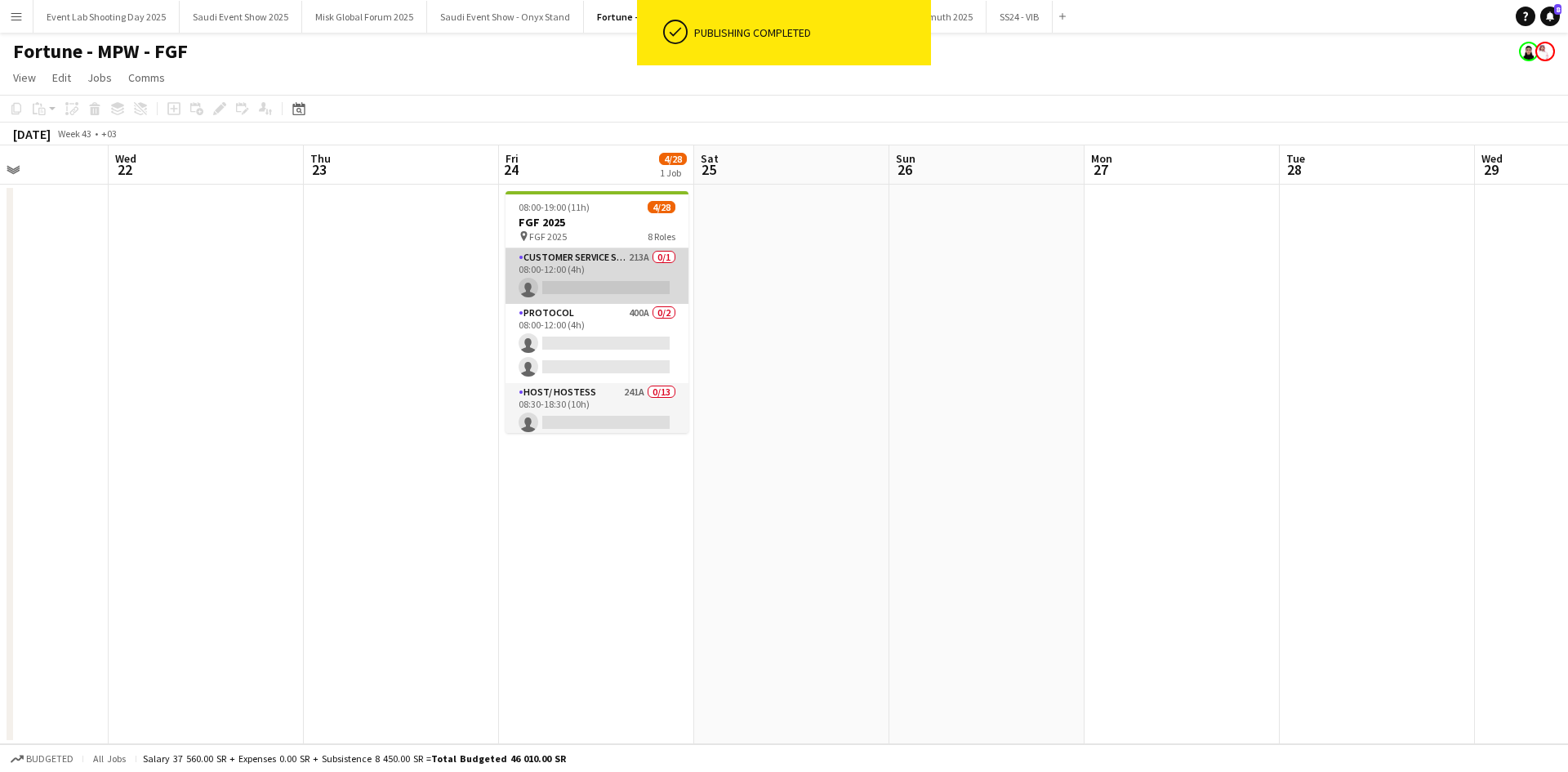
click at [589, 283] on app-card-role "Customer Service Staff 213A 0/1 08:00-12:00 (4h) single-neutral-actions" at bounding box center [597, 276] width 183 height 56
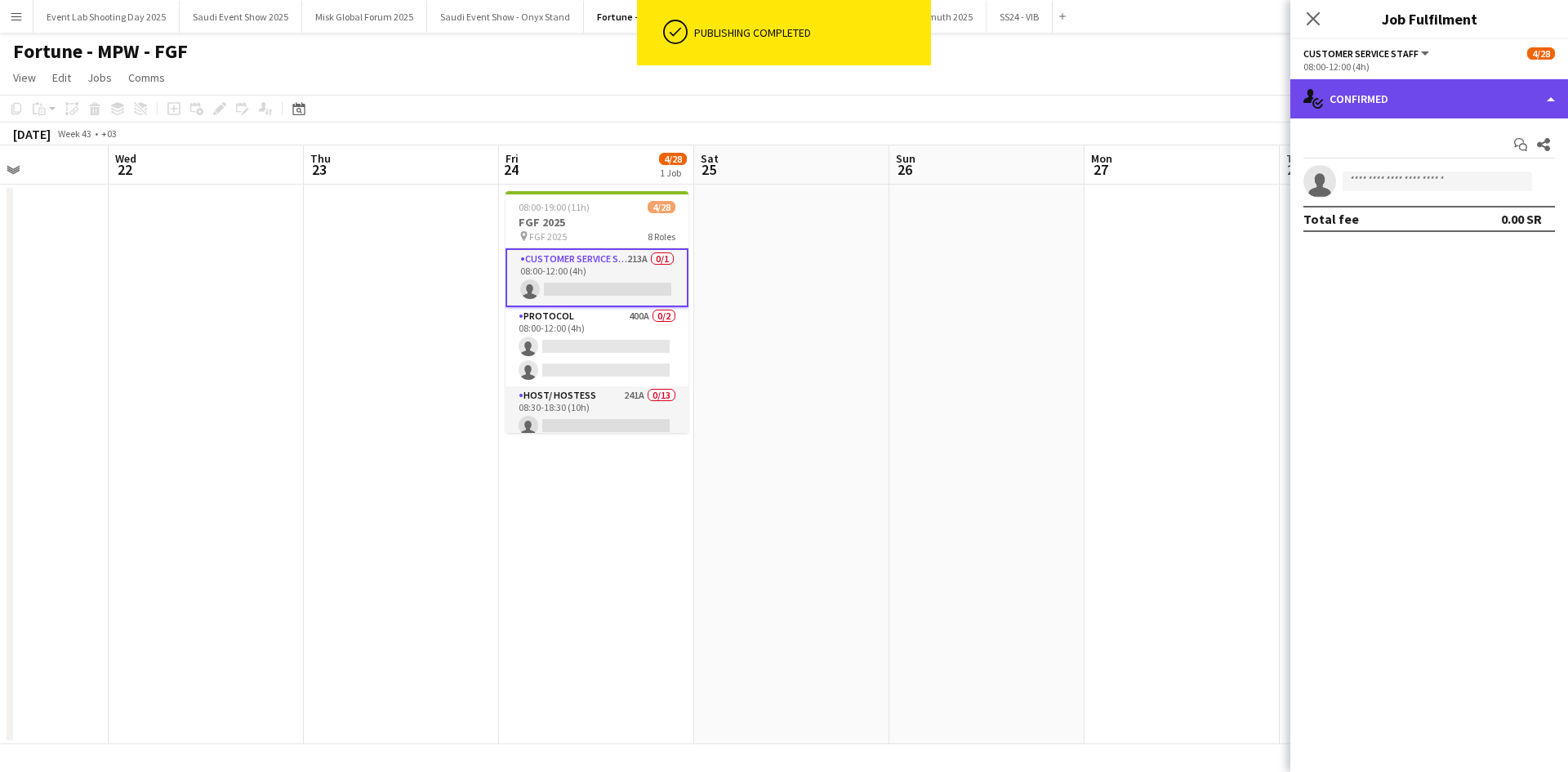
click at [1364, 108] on div "single-neutral-actions-check-2 Confirmed" at bounding box center [1428, 98] width 277 height 39
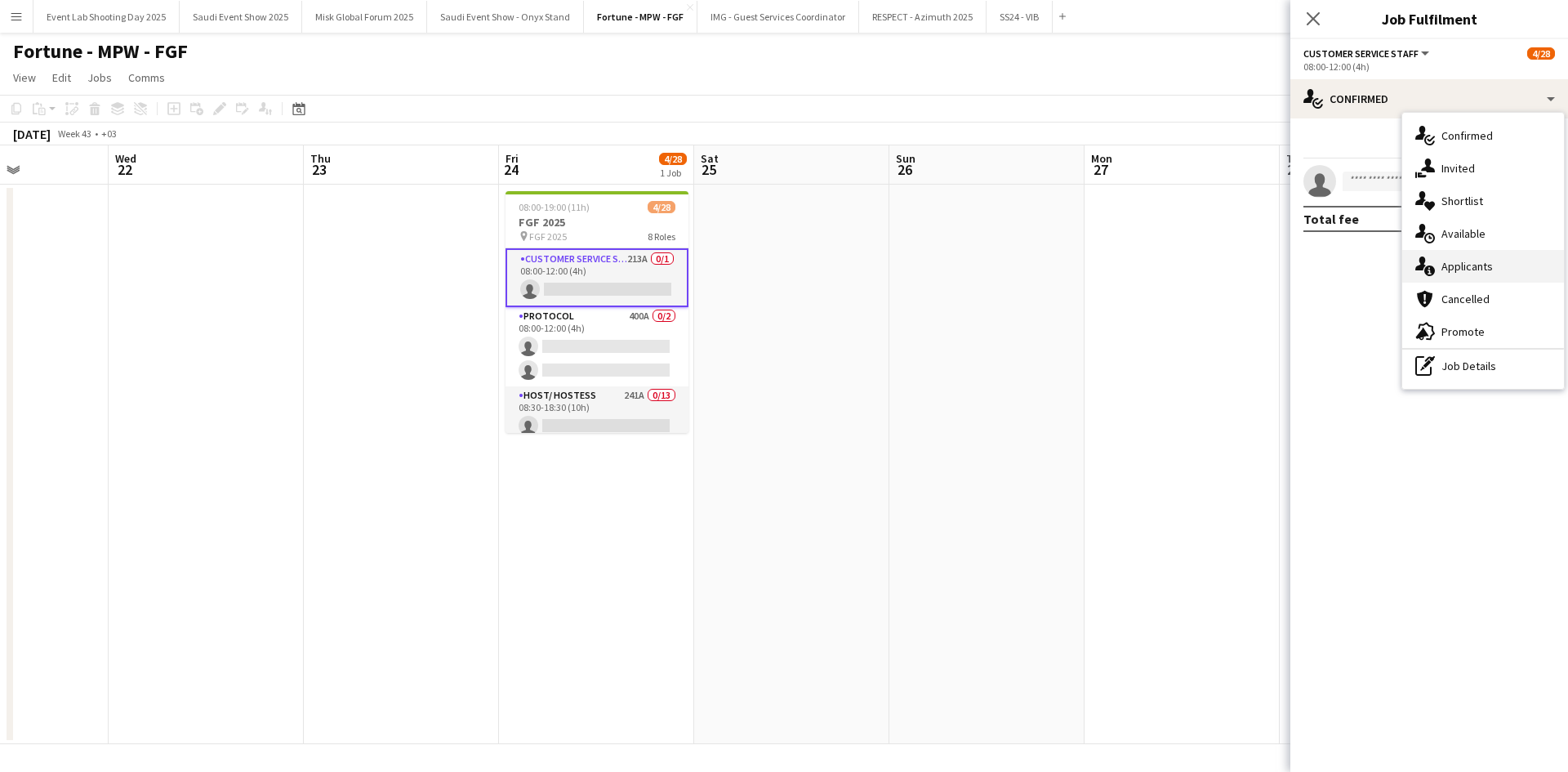
click at [1490, 263] on span "Applicants" at bounding box center [1466, 266] width 51 height 15
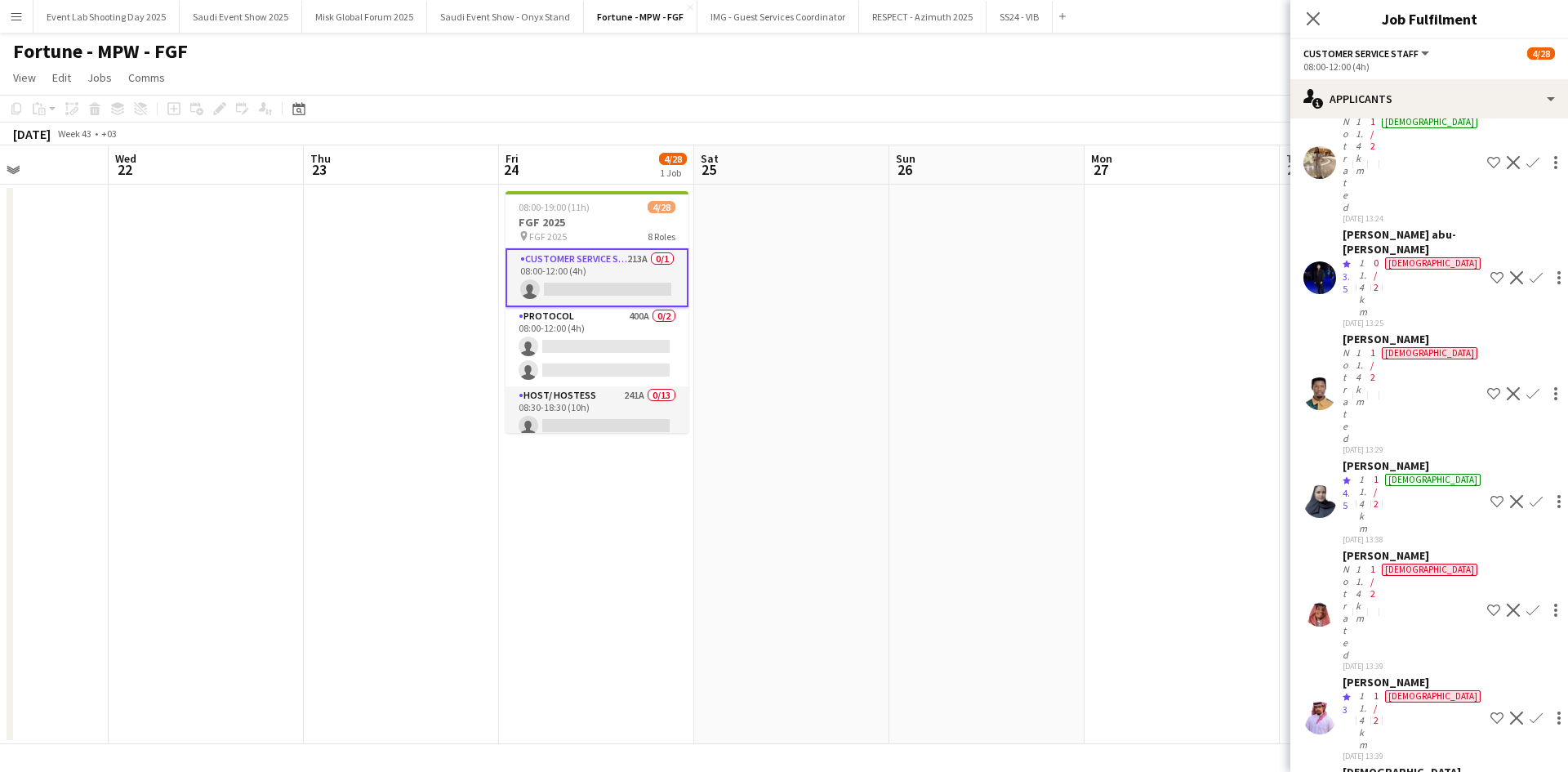
scroll to position [223, 0]
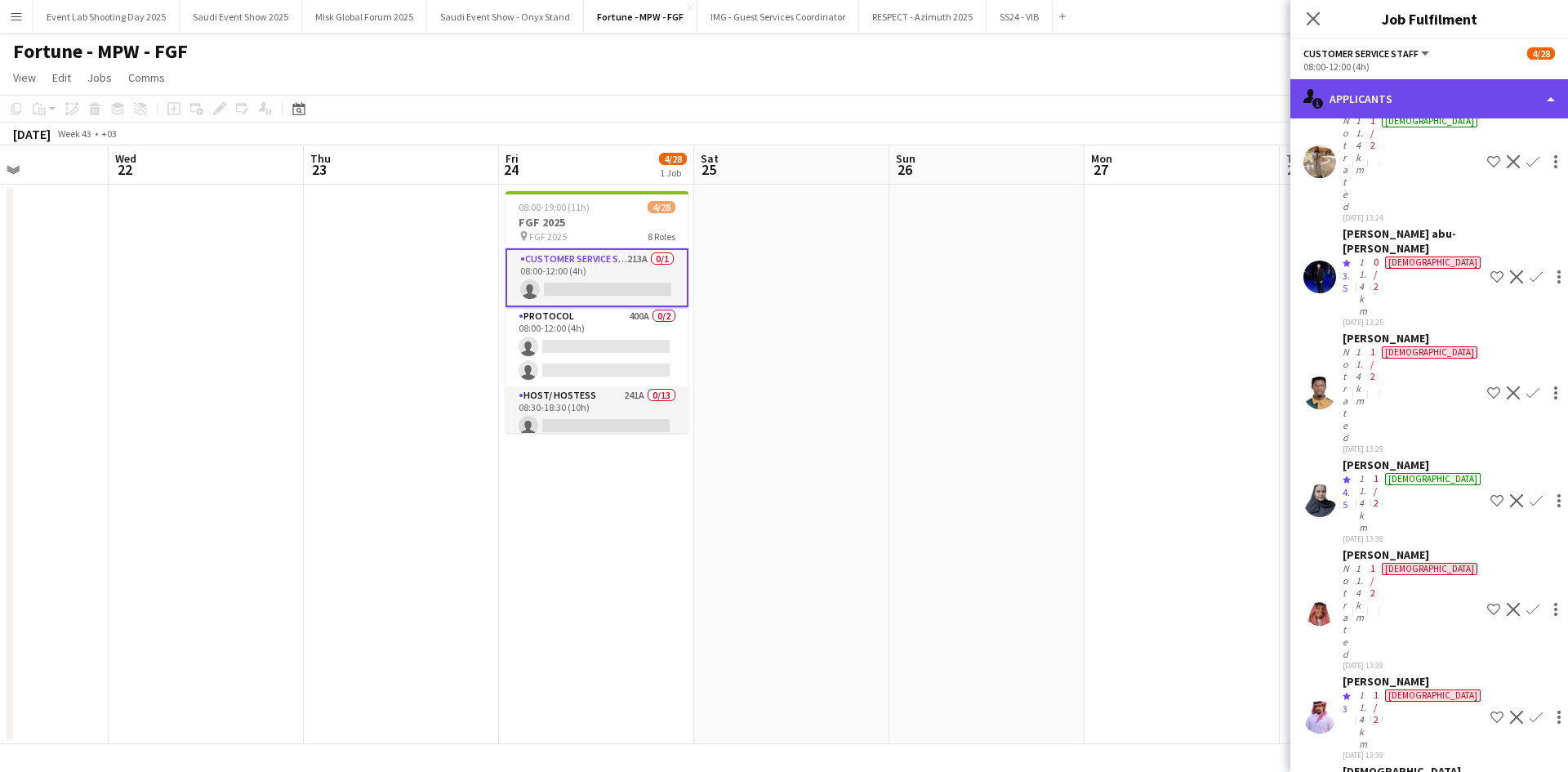
click at [1450, 96] on div "single-neutral-actions-information Applicants" at bounding box center [1428, 98] width 277 height 39
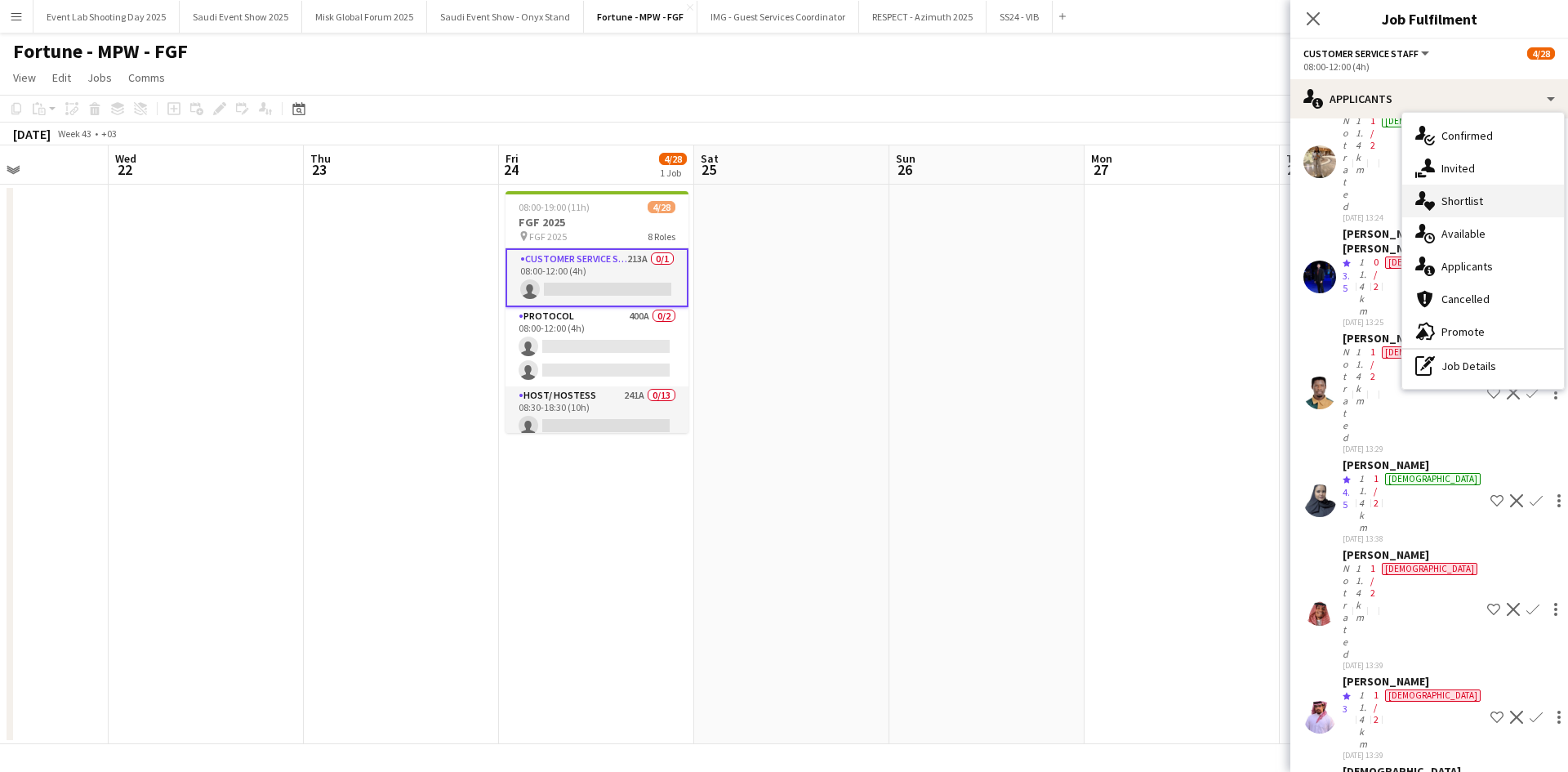
click at [1485, 203] on div "single-neutral-actions-heart Shortlist" at bounding box center [1483, 201] width 162 height 33
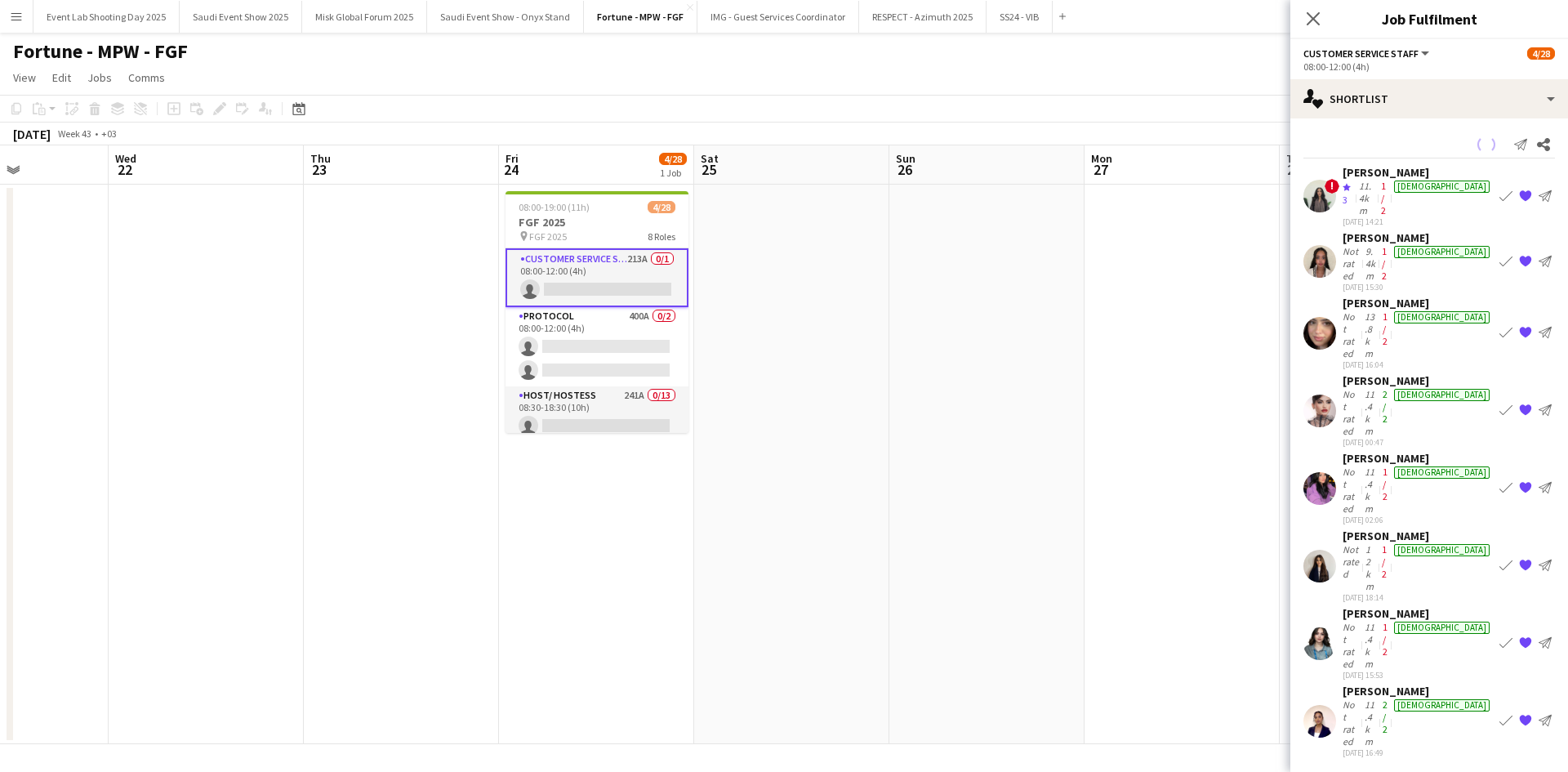
scroll to position [0, 0]
click at [1378, 230] on div "[PERSON_NAME]" at bounding box center [1418, 237] width 150 height 15
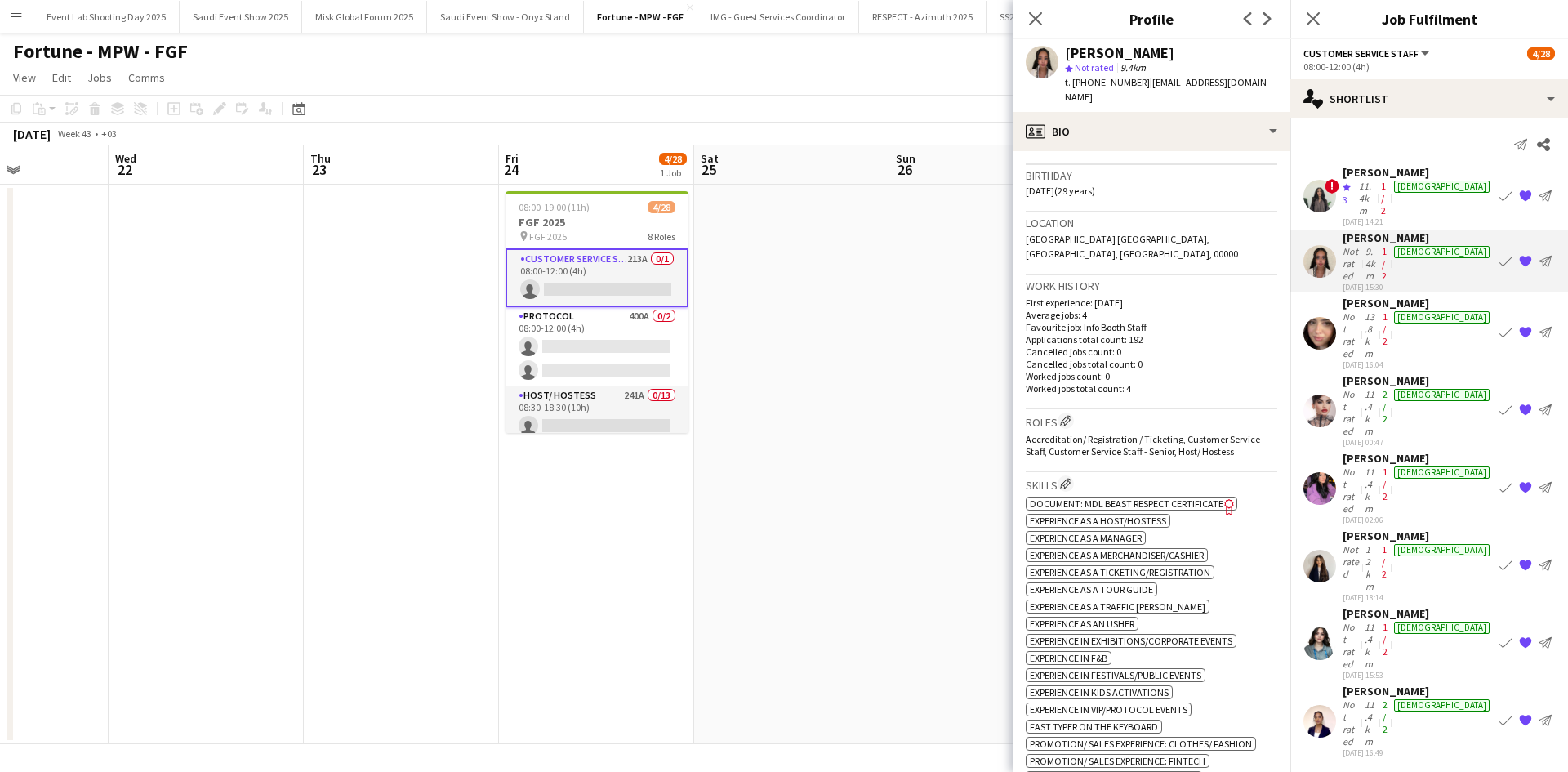
scroll to position [693, 0]
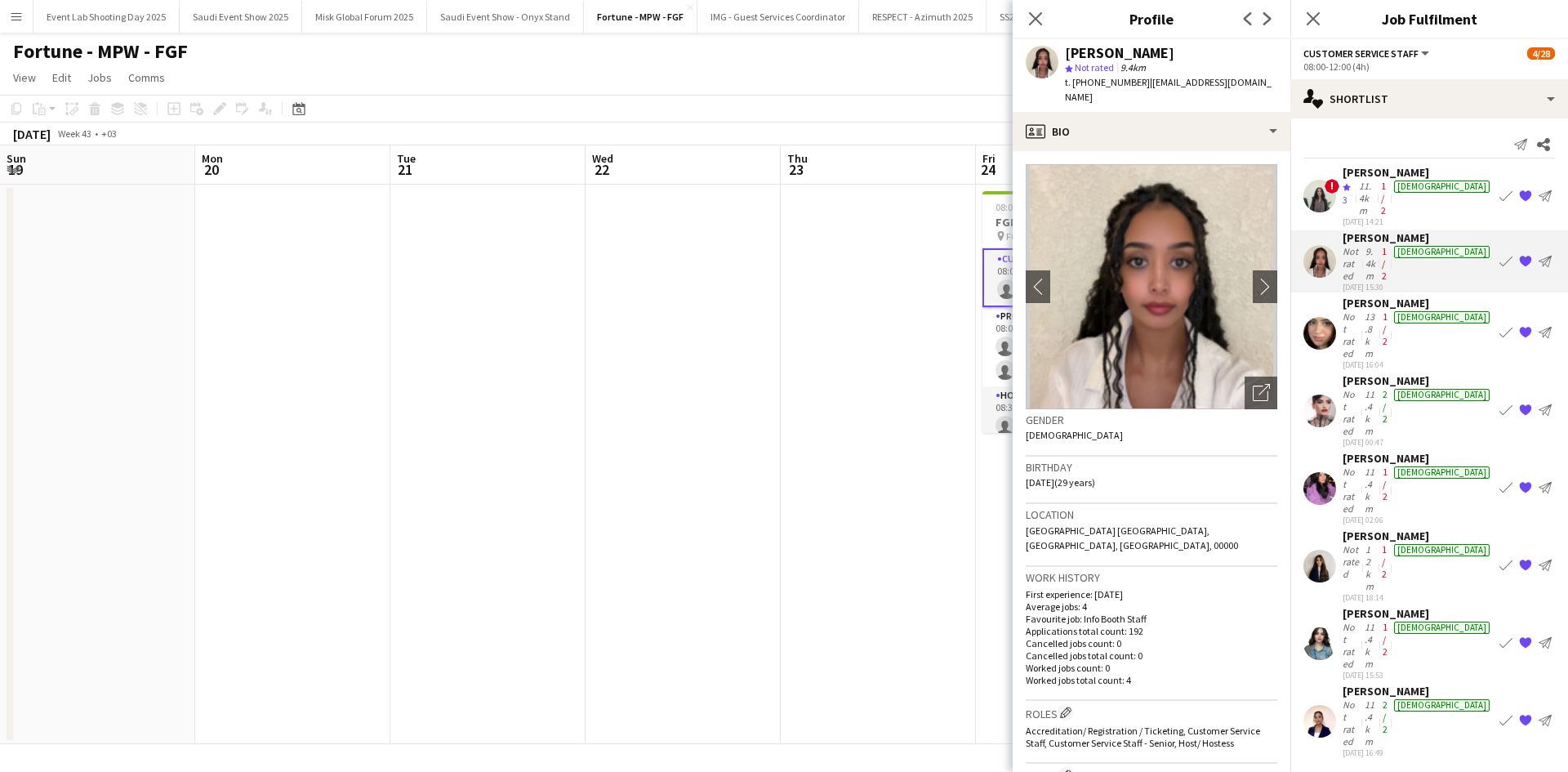
scroll to position [774, 0]
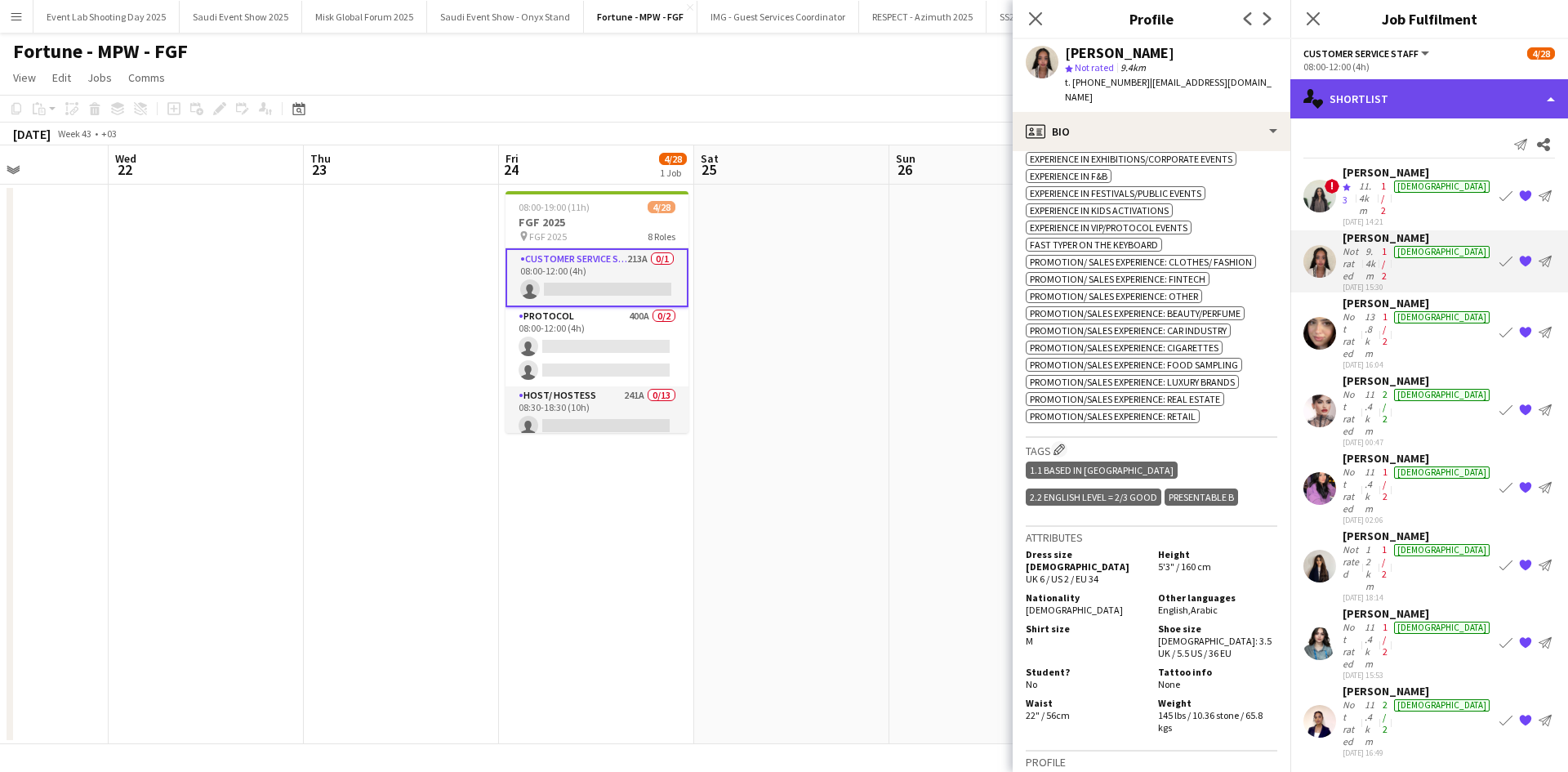
click at [1392, 112] on div "single-neutral-actions-heart Shortlist" at bounding box center [1428, 98] width 277 height 39
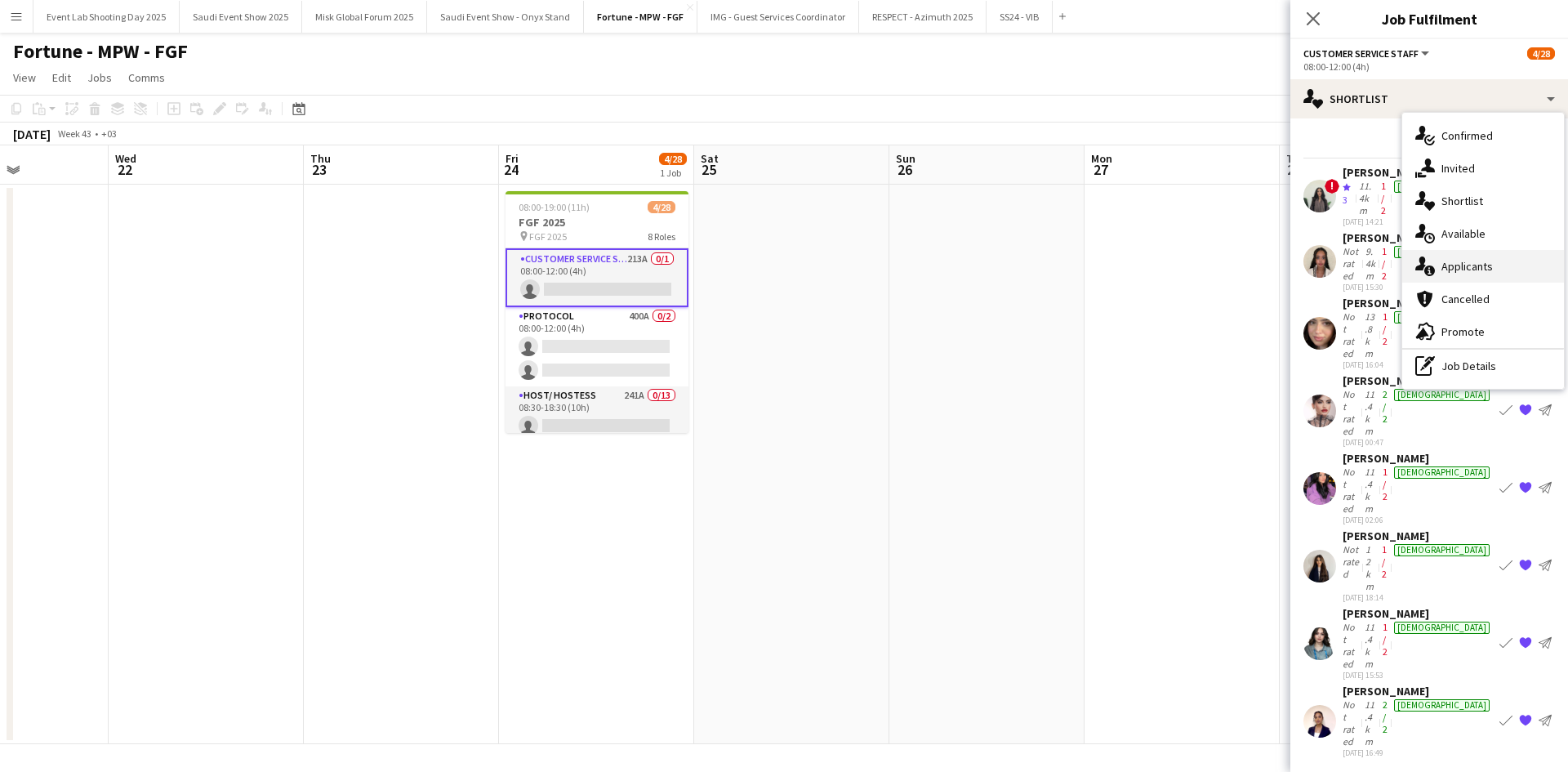
click at [1474, 263] on span "Applicants" at bounding box center [1466, 266] width 51 height 15
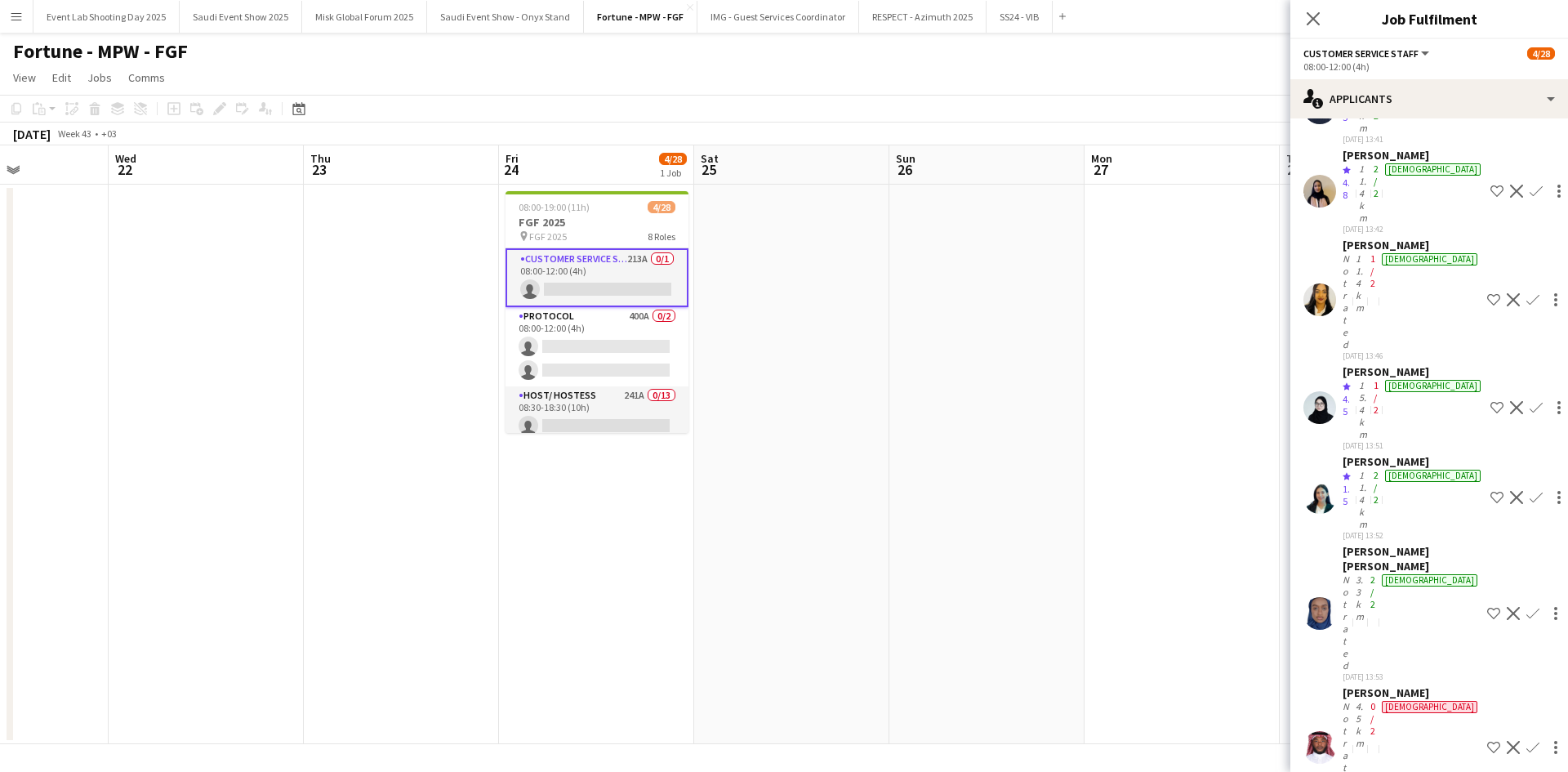
scroll to position [1164, 0]
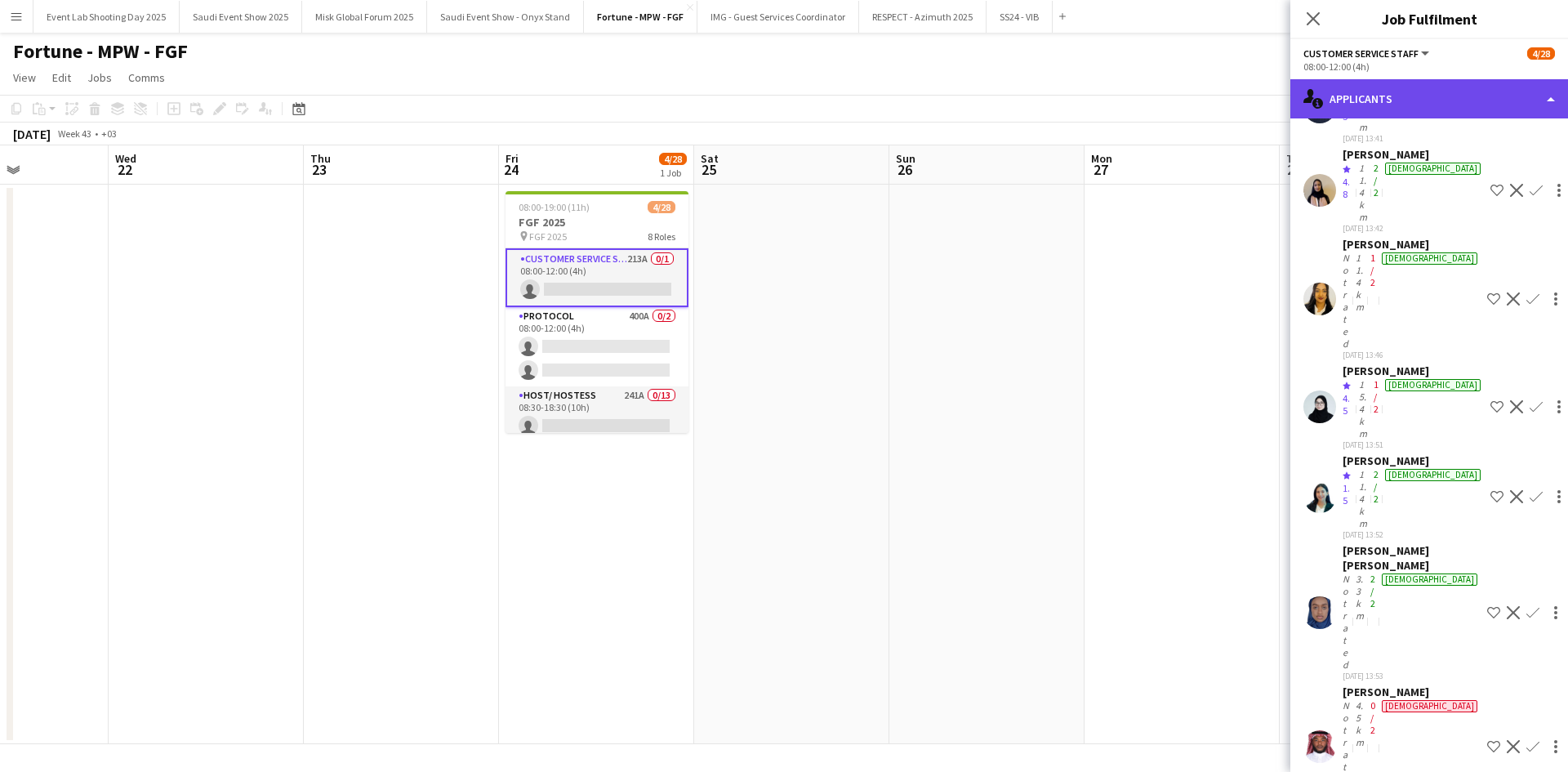
click at [1392, 113] on div "single-neutral-actions-information Applicants" at bounding box center [1428, 98] width 277 height 39
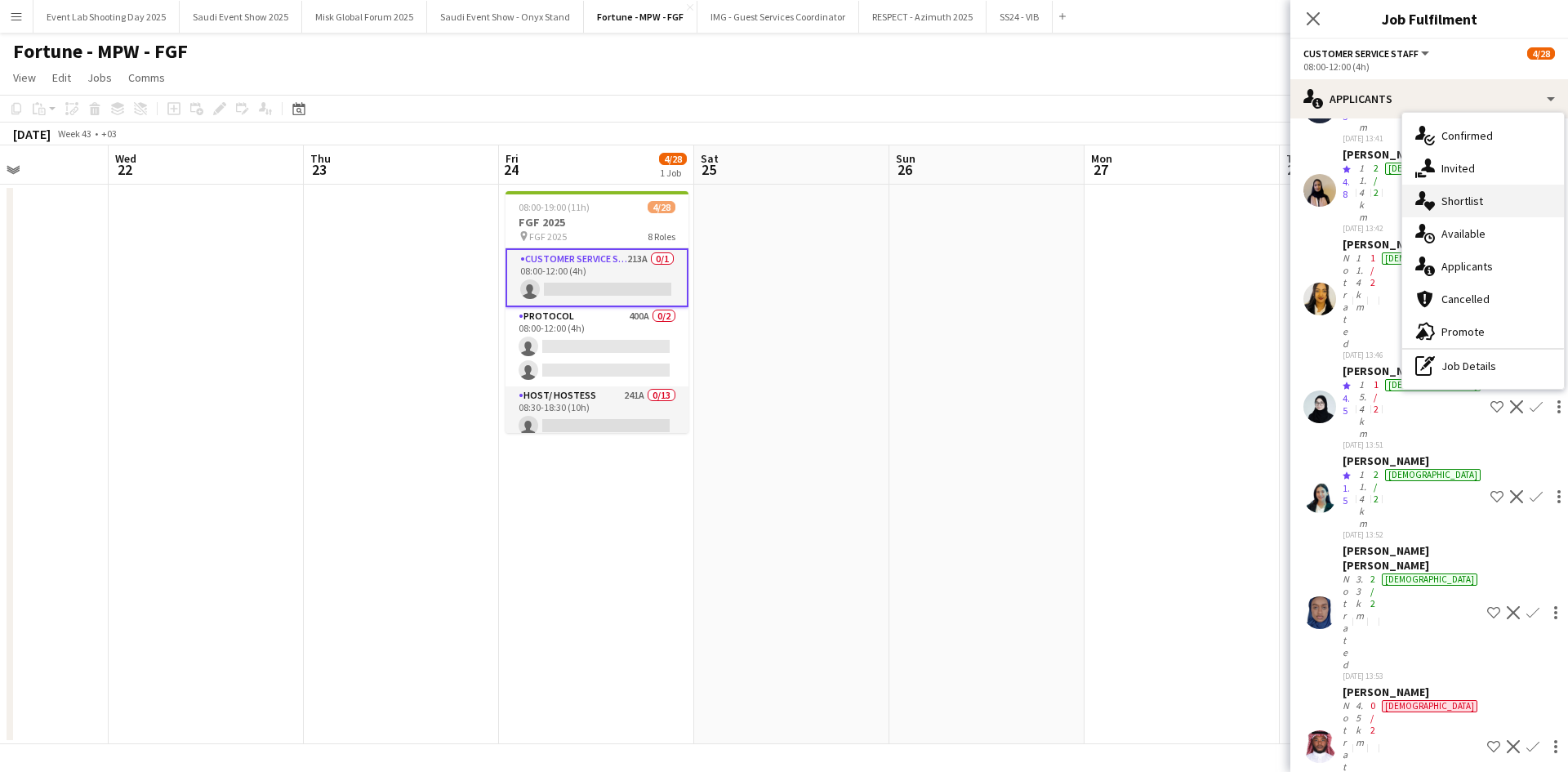
click at [1447, 195] on span "Shortlist" at bounding box center [1462, 201] width 42 height 15
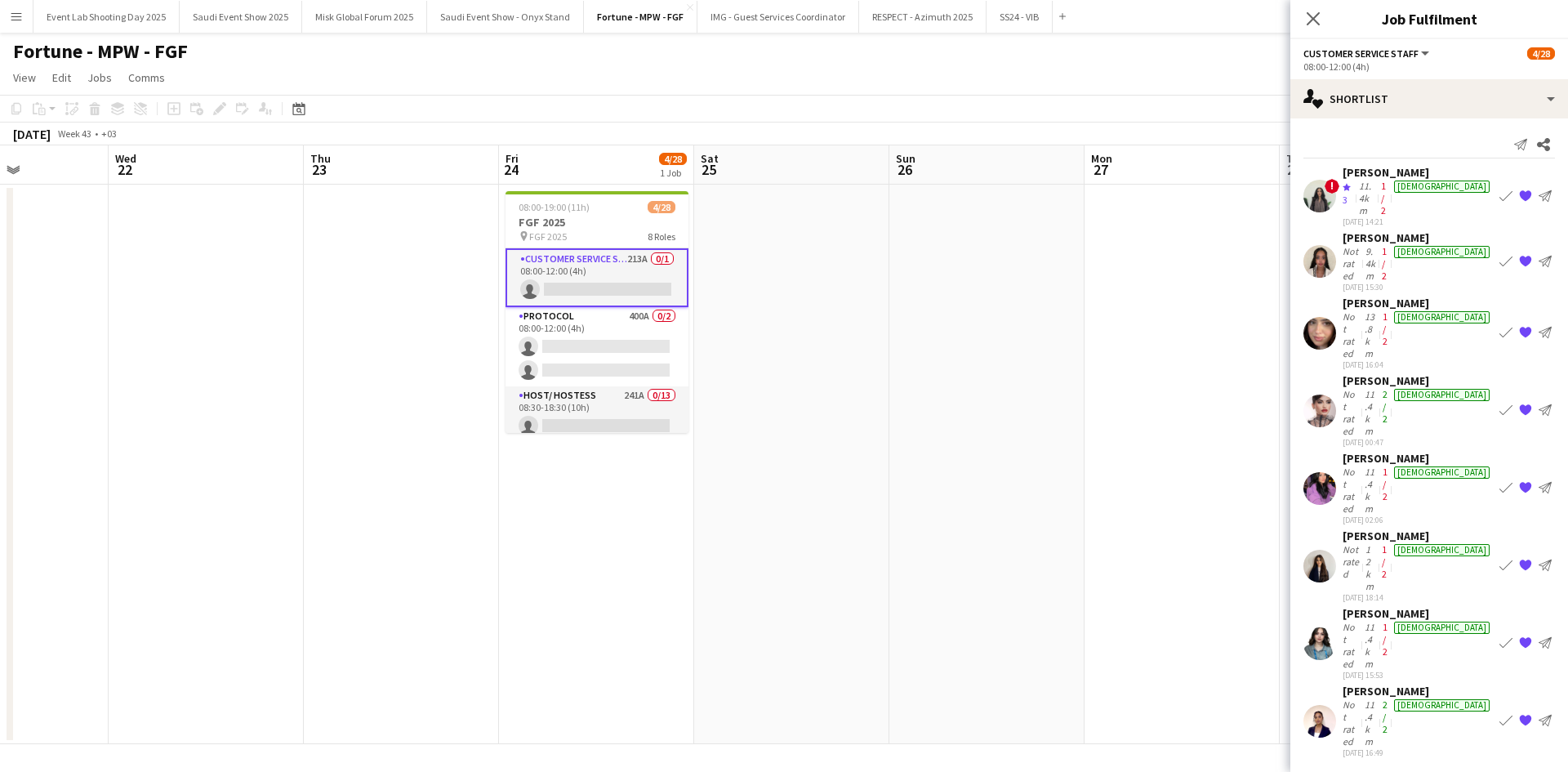
click at [1329, 472] on app-user-avatar at bounding box center [1319, 489] width 33 height 33
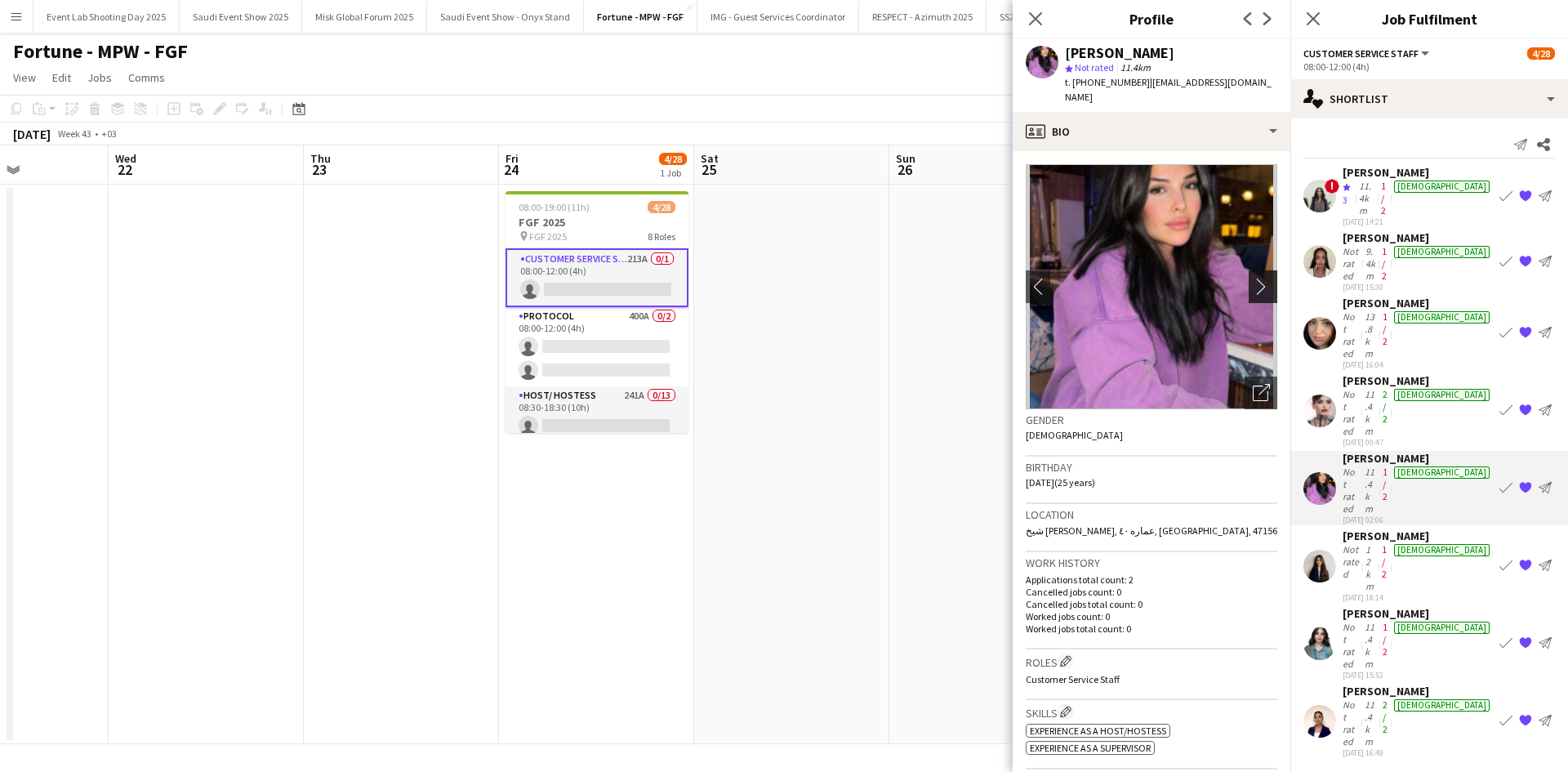
click at [1252, 277] on app-icon "chevron-right" at bounding box center [1265, 286] width 25 height 17
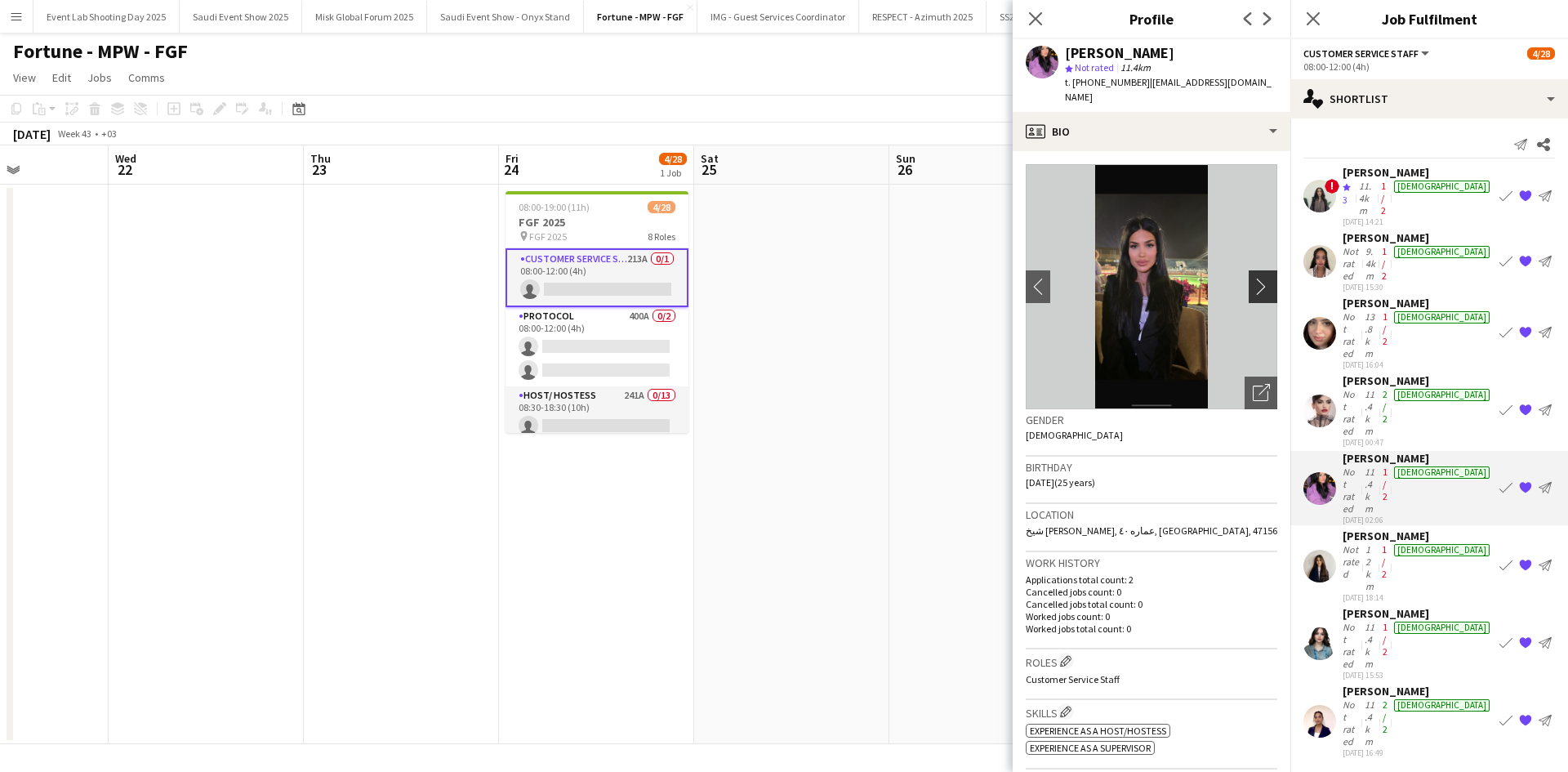
click at [1252, 277] on app-icon "chevron-right" at bounding box center [1265, 286] width 25 height 17
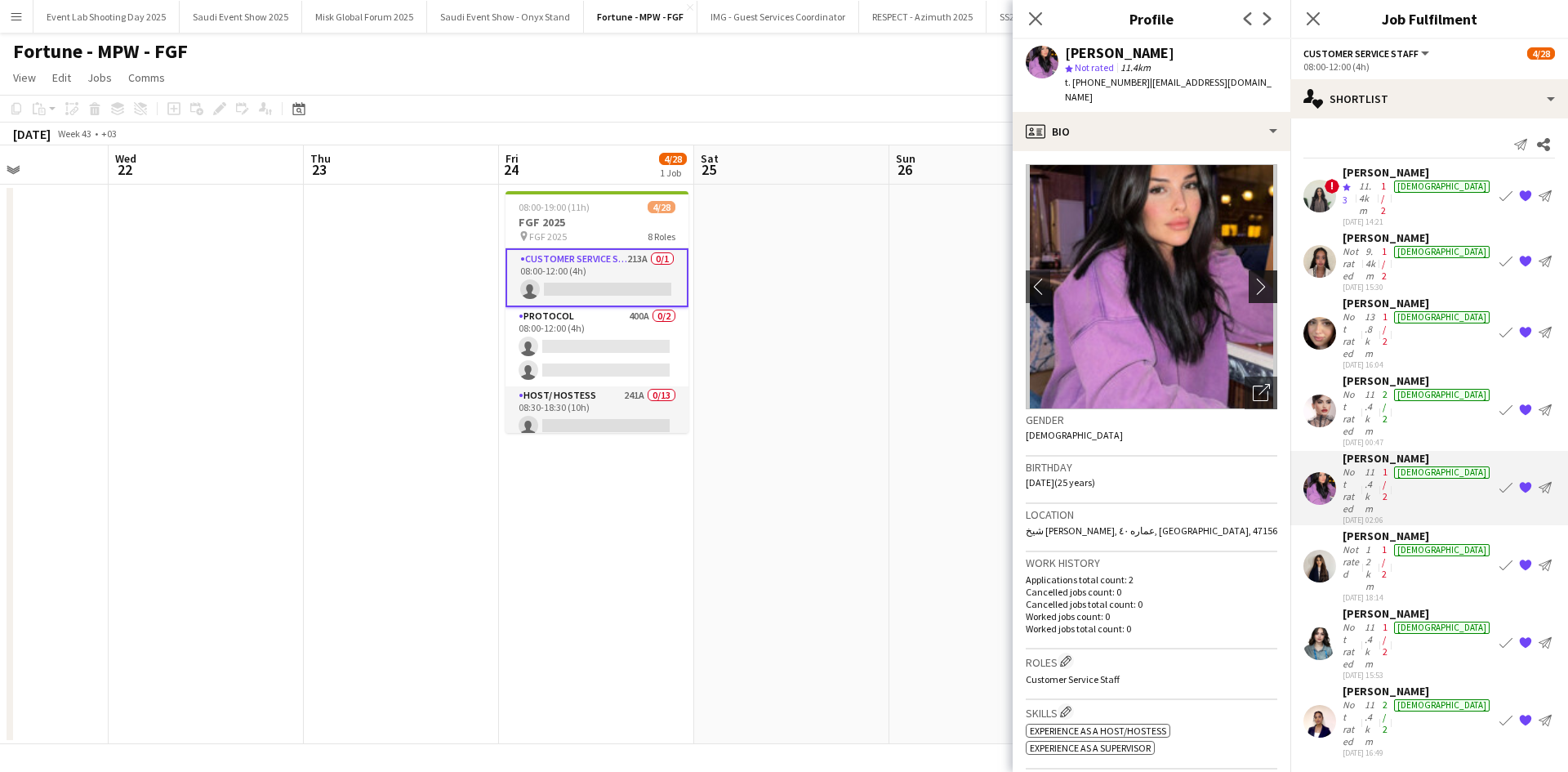
click at [1252, 277] on app-icon "chevron-right" at bounding box center [1265, 286] width 25 height 17
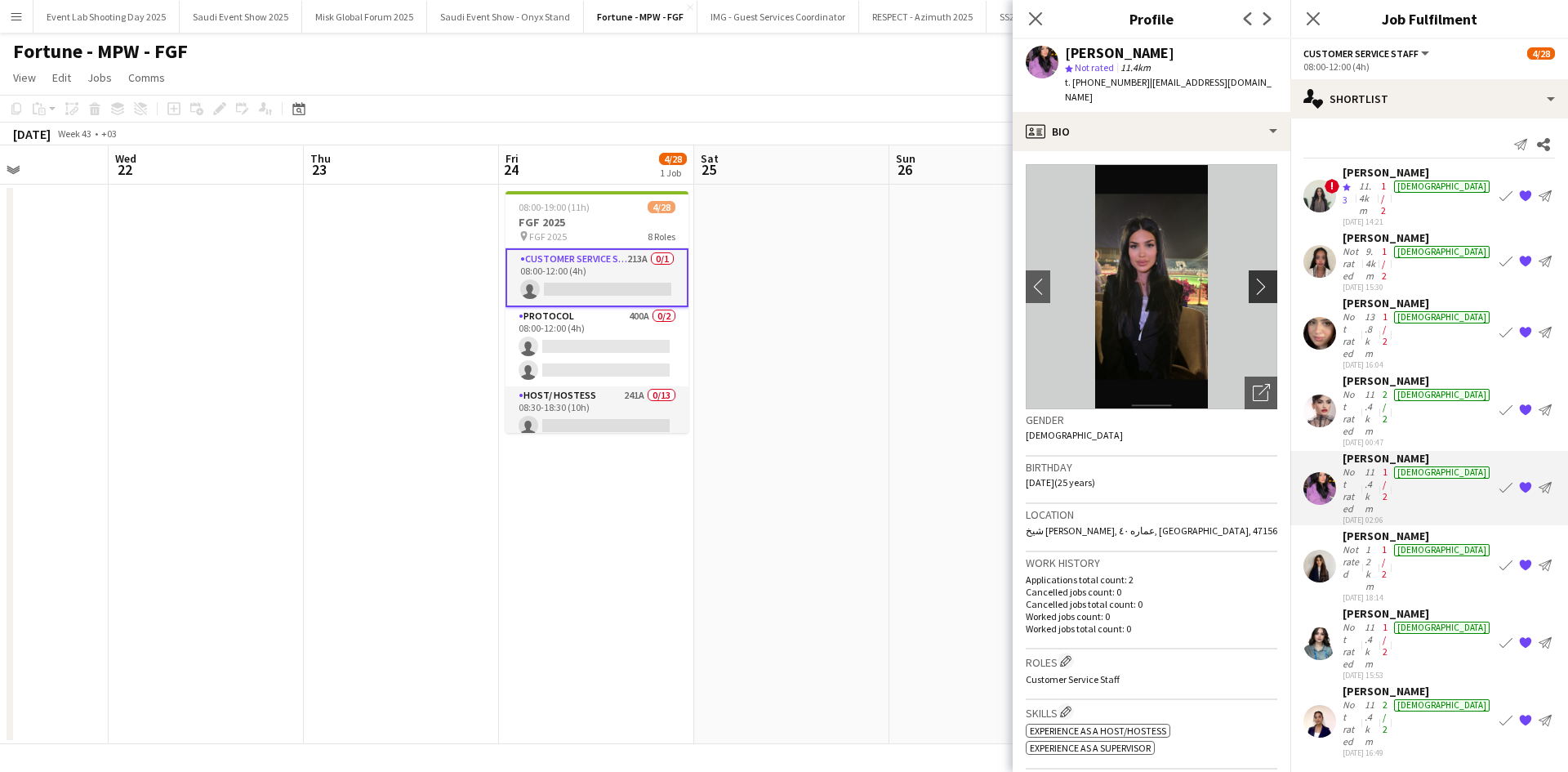
click at [1252, 277] on app-icon "chevron-right" at bounding box center [1265, 286] width 25 height 17
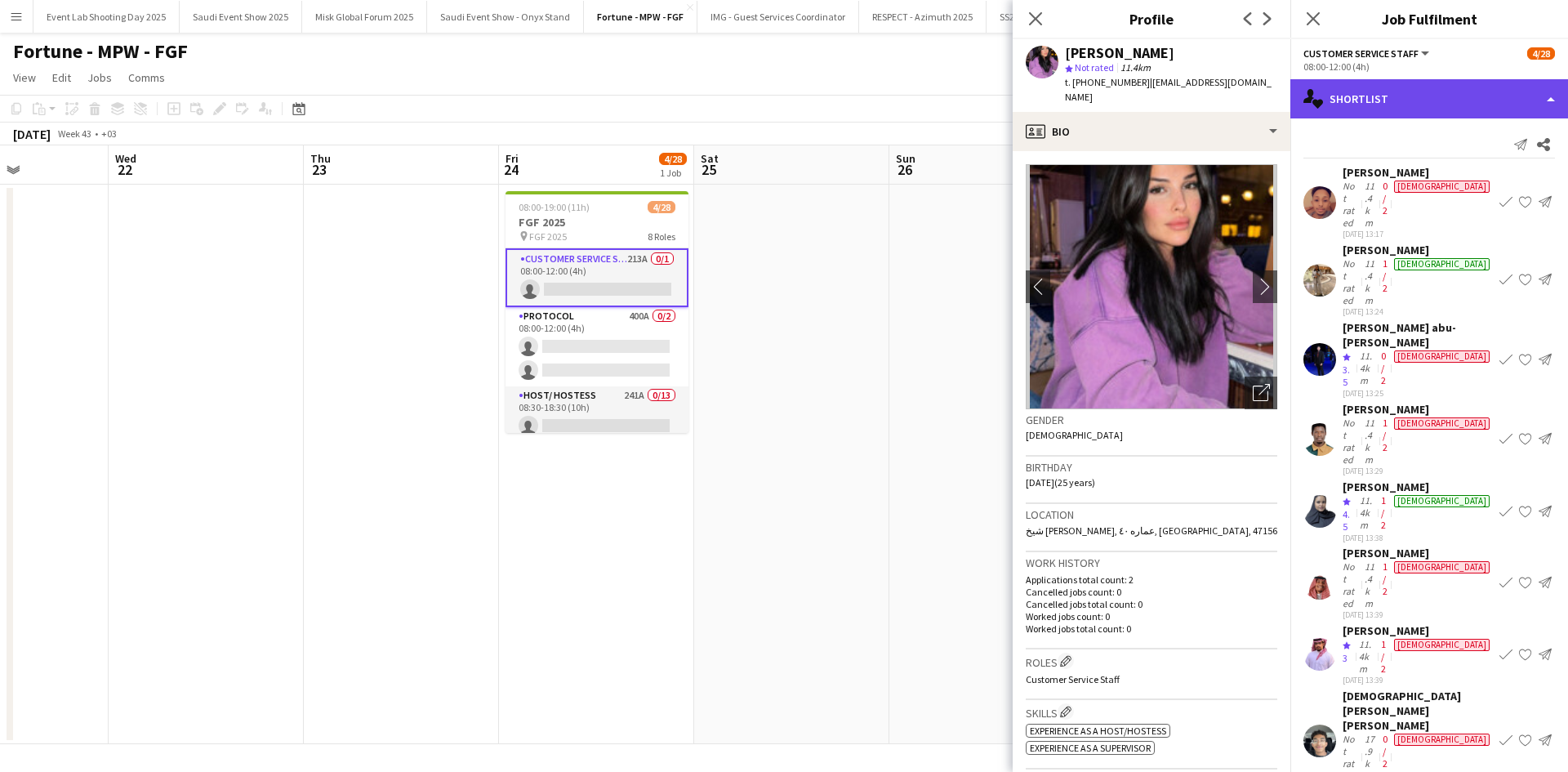
click at [1429, 85] on div "single-neutral-actions-heart Shortlist" at bounding box center [1428, 98] width 277 height 39
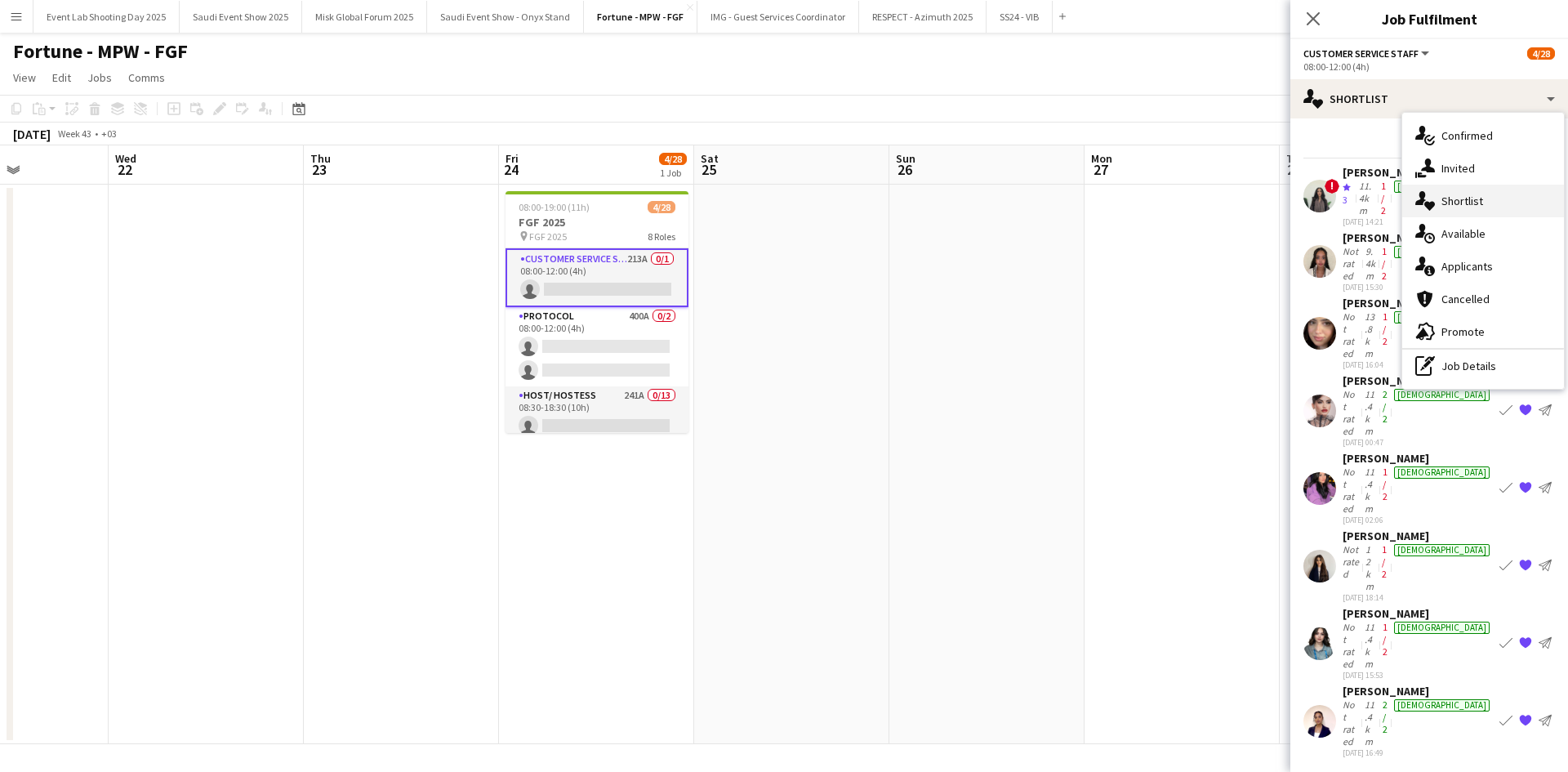
click at [1444, 203] on span "Shortlist" at bounding box center [1462, 201] width 42 height 15
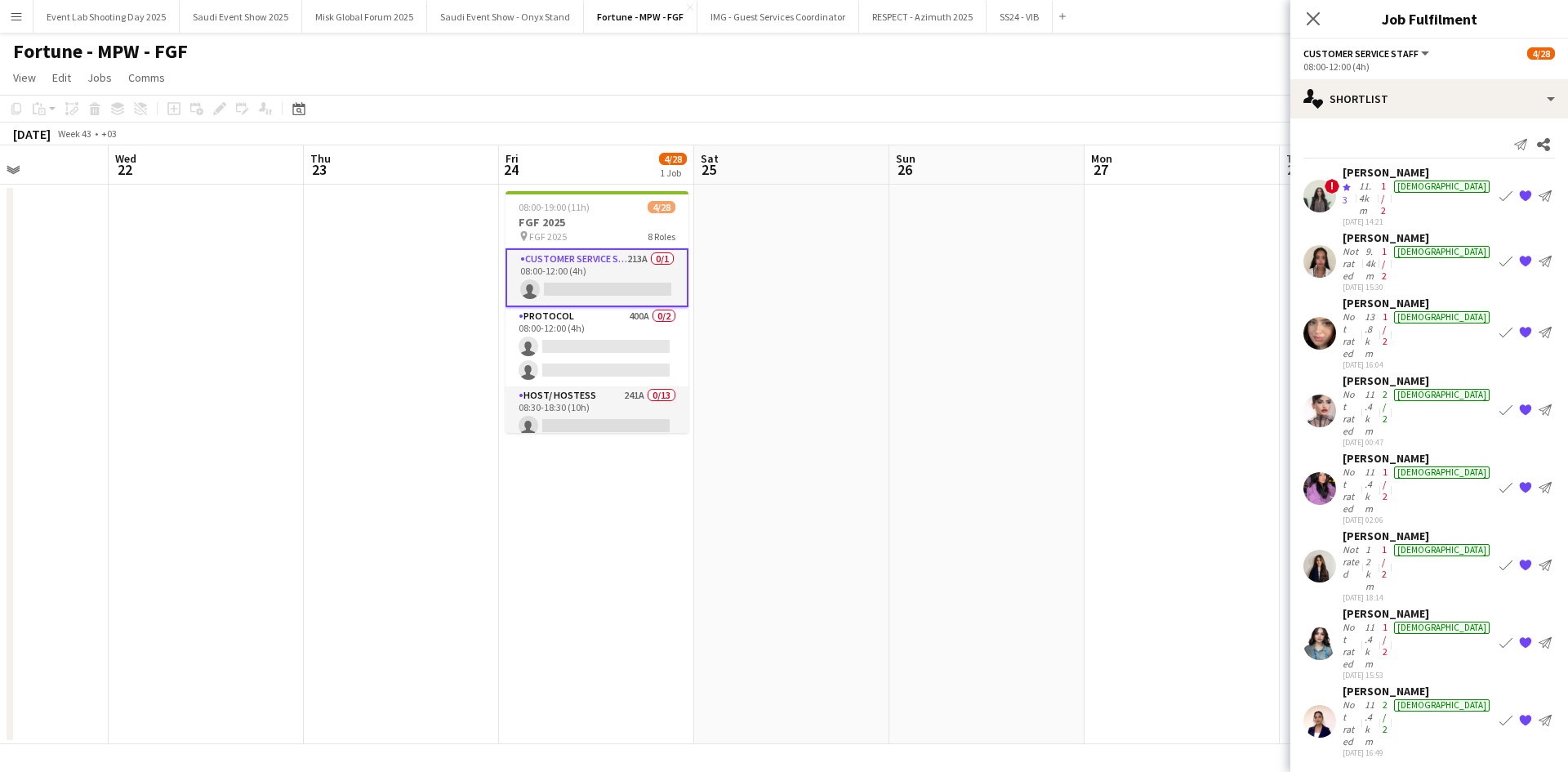
click at [1316, 317] on app-user-avatar at bounding box center [1319, 334] width 33 height 33
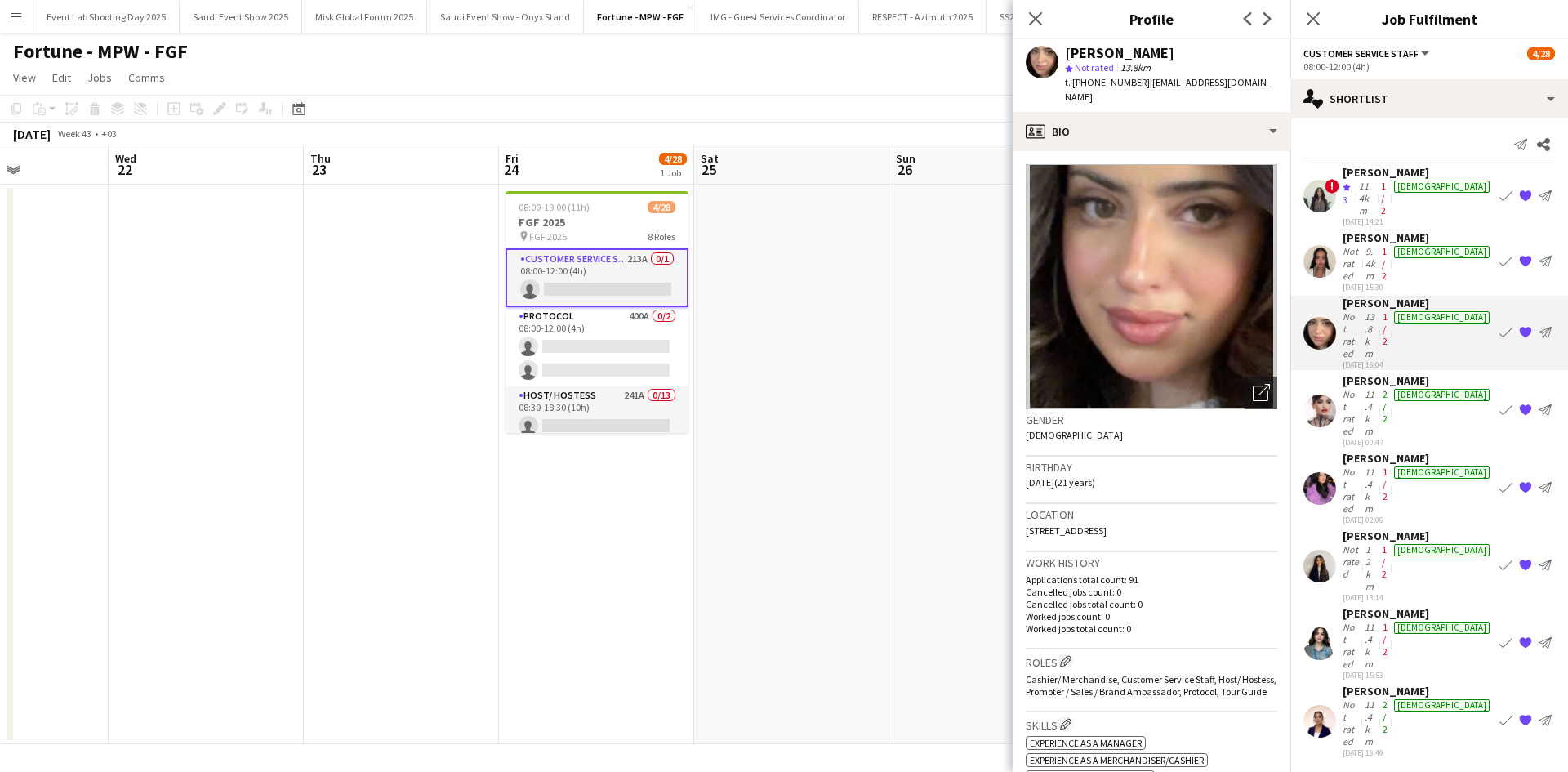
click at [1345, 621] on div "Not rated" at bounding box center [1352, 645] width 19 height 49
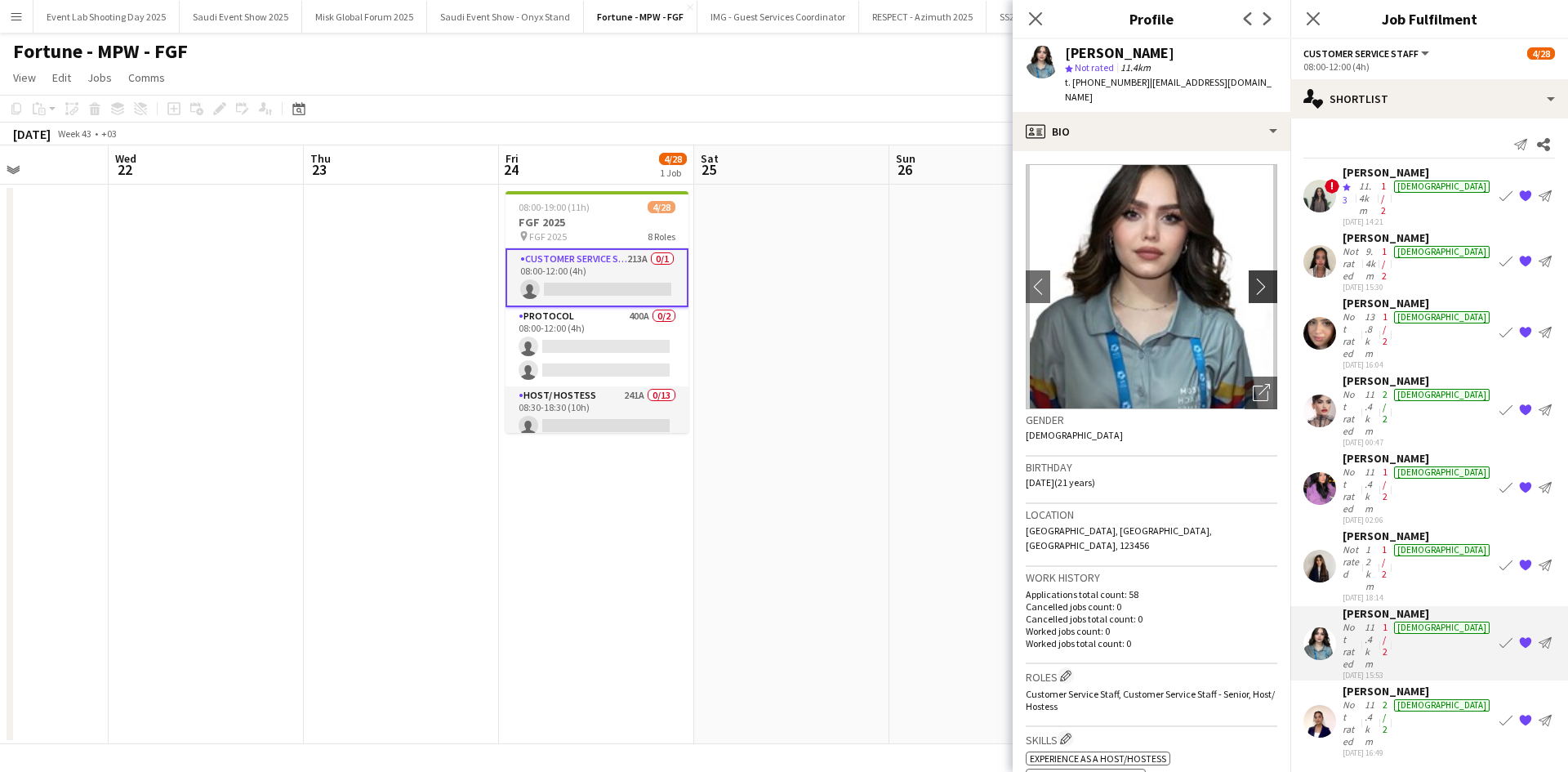
click at [1252, 277] on app-icon "chevron-right" at bounding box center [1265, 286] width 25 height 17
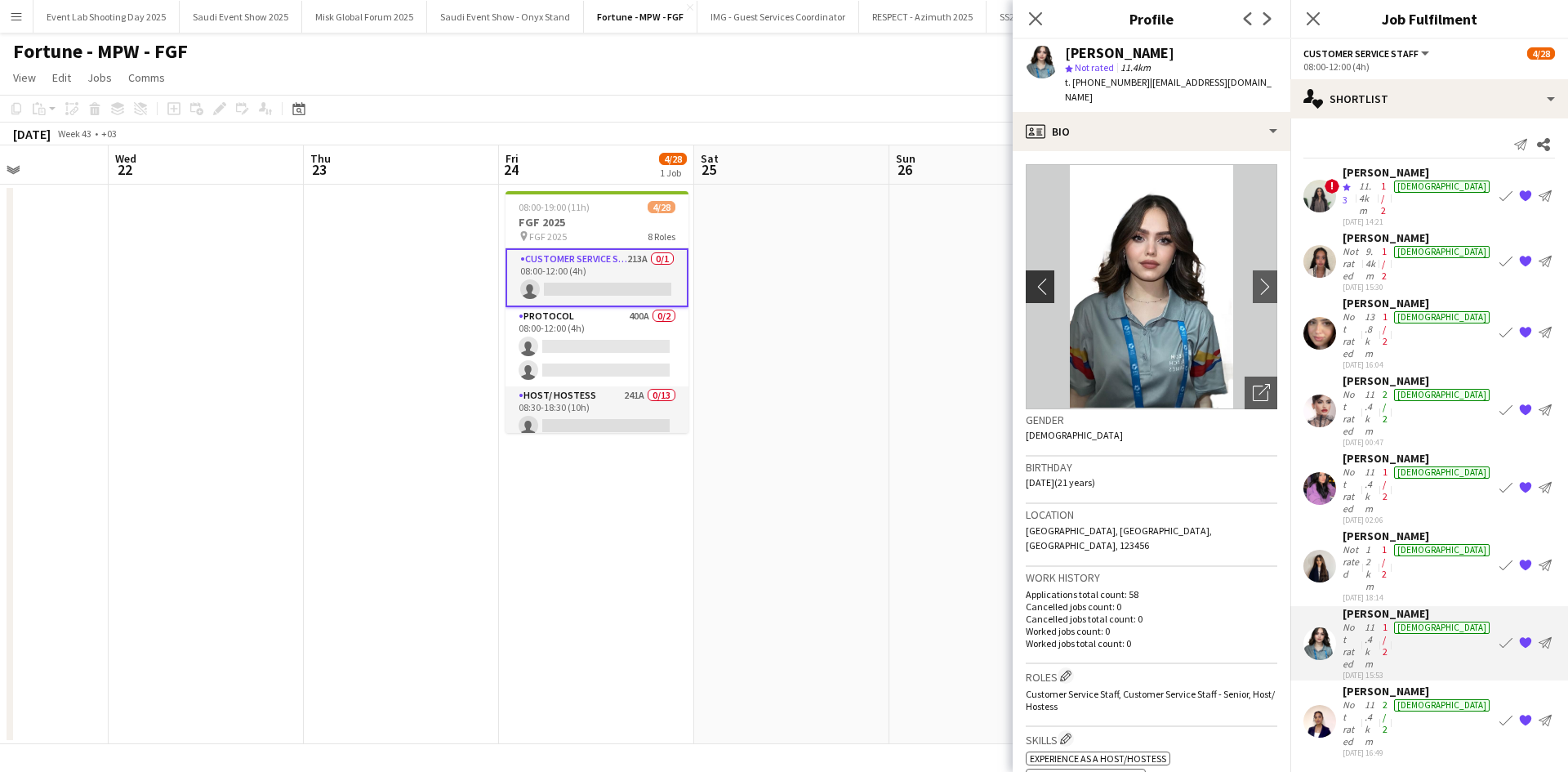
click at [1032, 277] on app-icon "chevron-left" at bounding box center [1038, 286] width 25 height 17
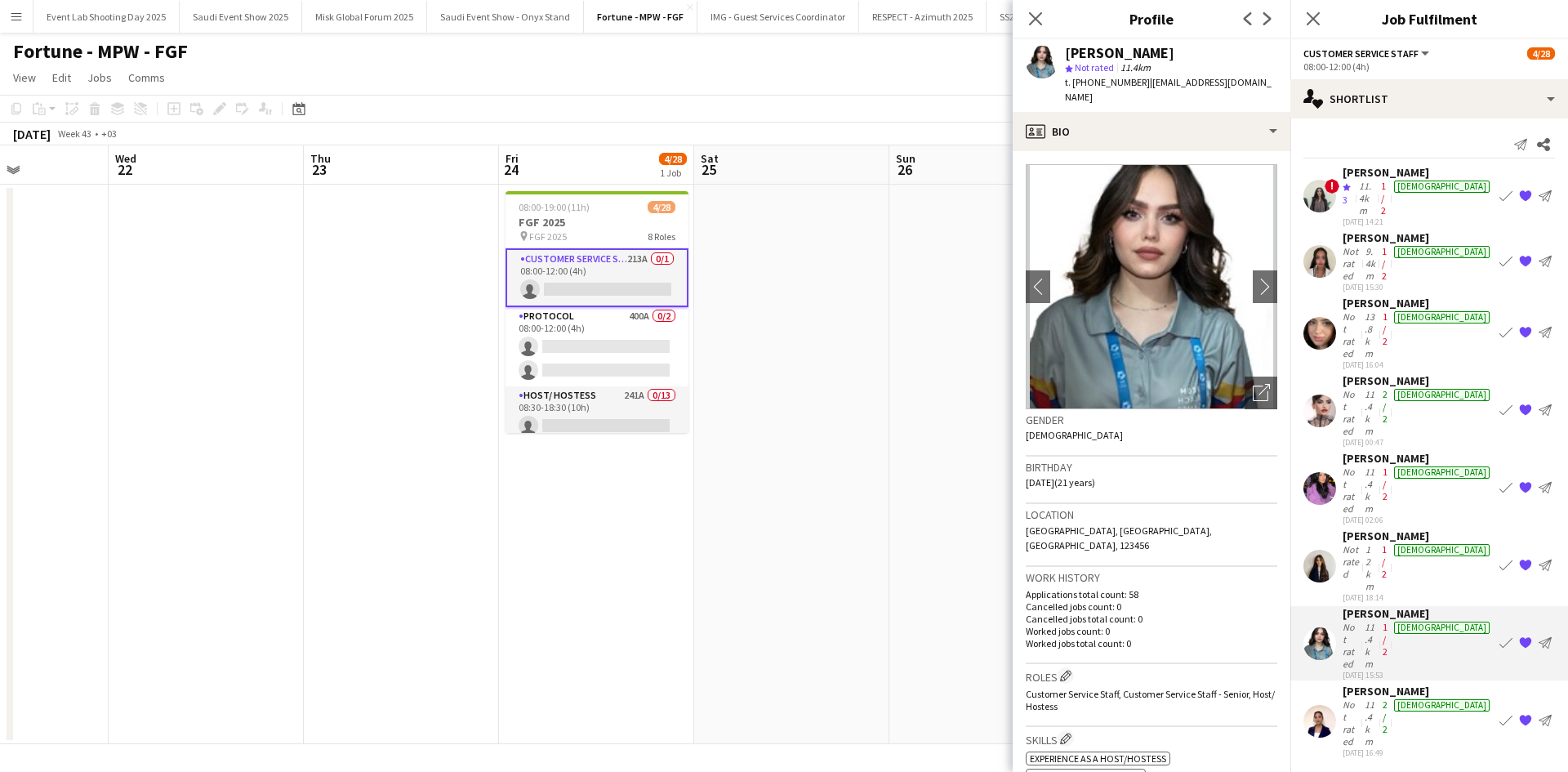
click at [1379, 698] on div "11.4km" at bounding box center [1370, 722] width 18 height 49
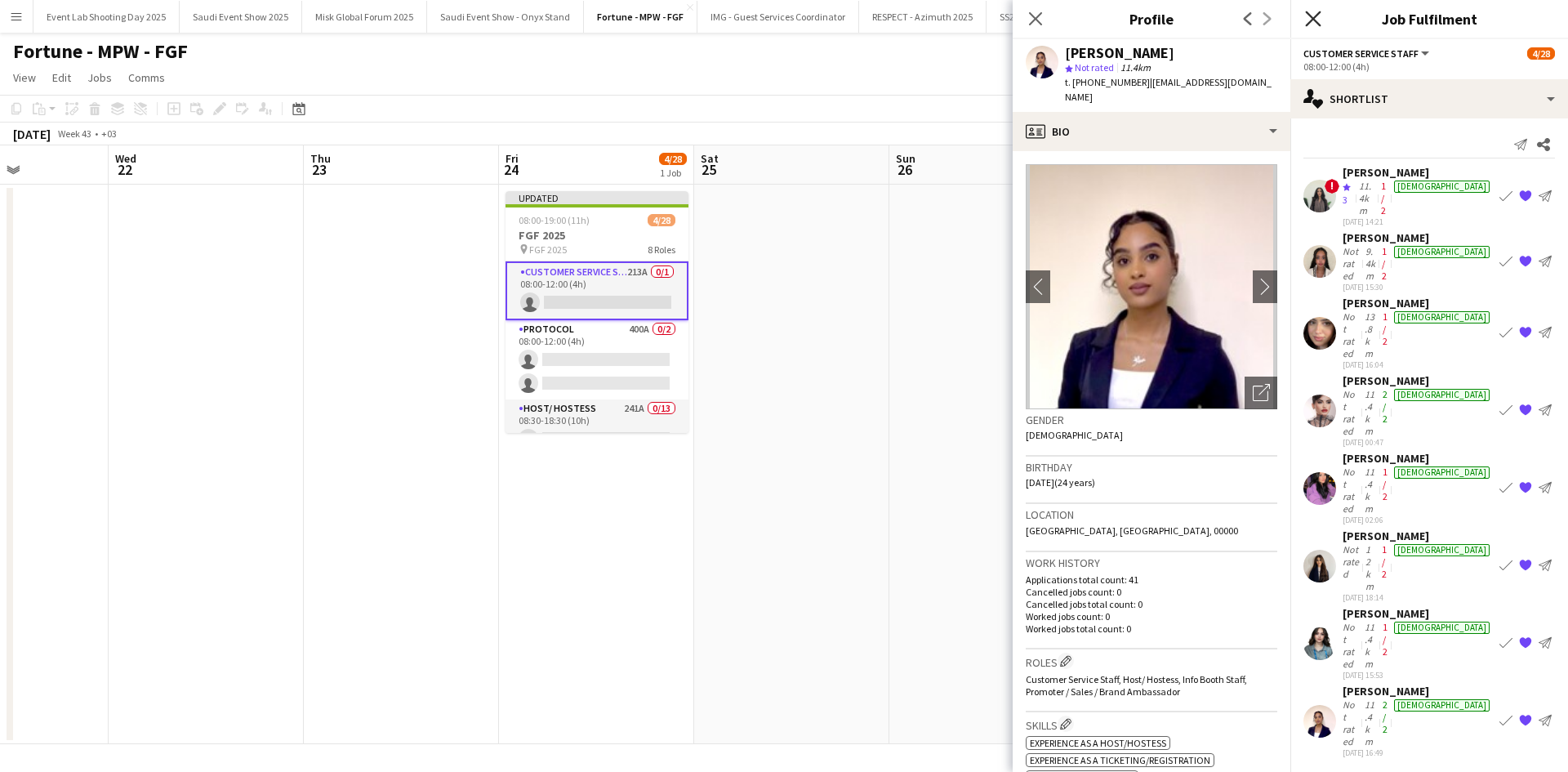
click at [1312, 20] on icon at bounding box center [1312, 18] width 16 height 16
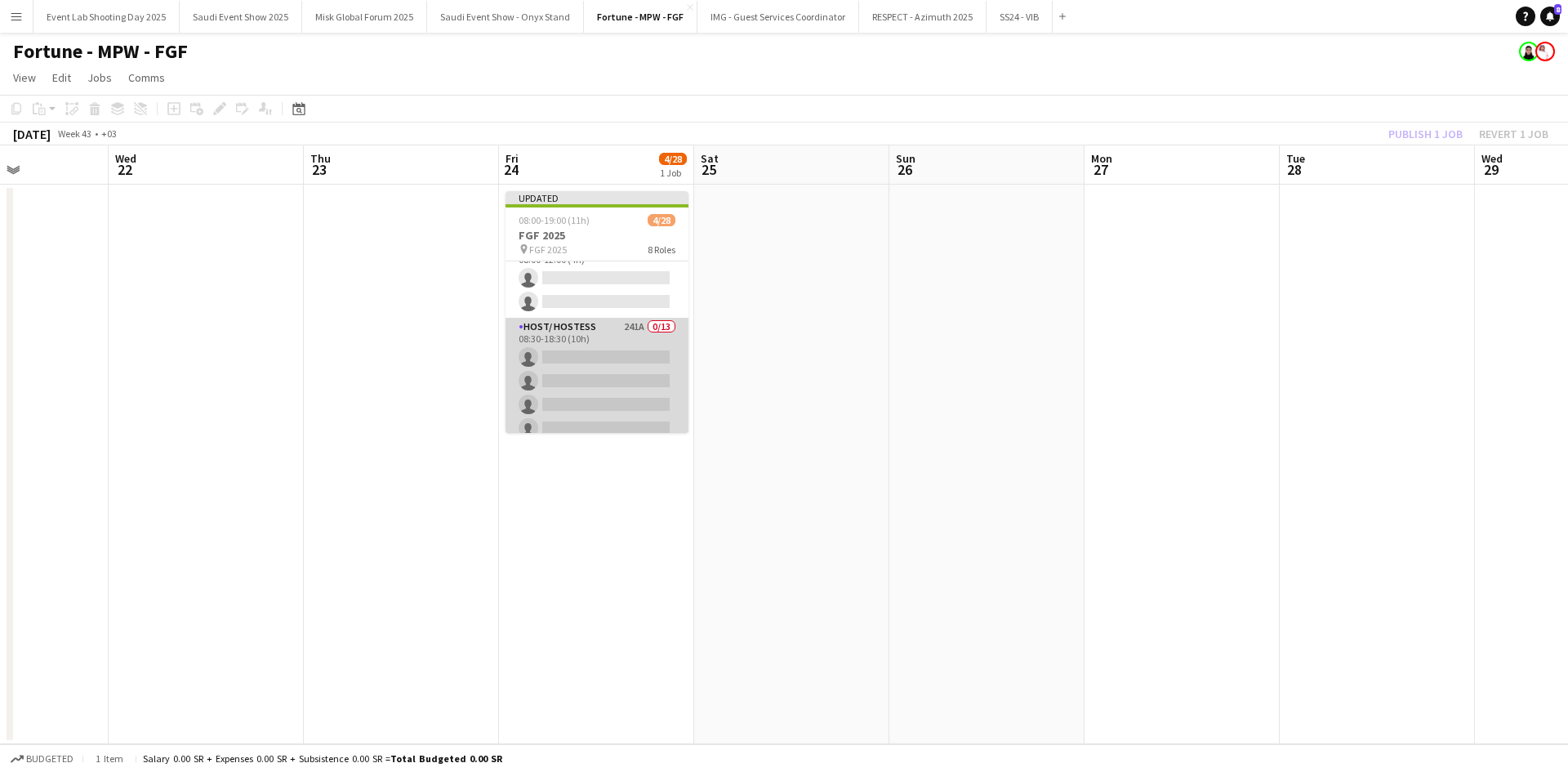
click at [588, 330] on app-card-role "Host/ Hostess 241A 0/13 08:30-18:30 (10h) single-neutral-actions single-neutral…" at bounding box center [597, 487] width 183 height 340
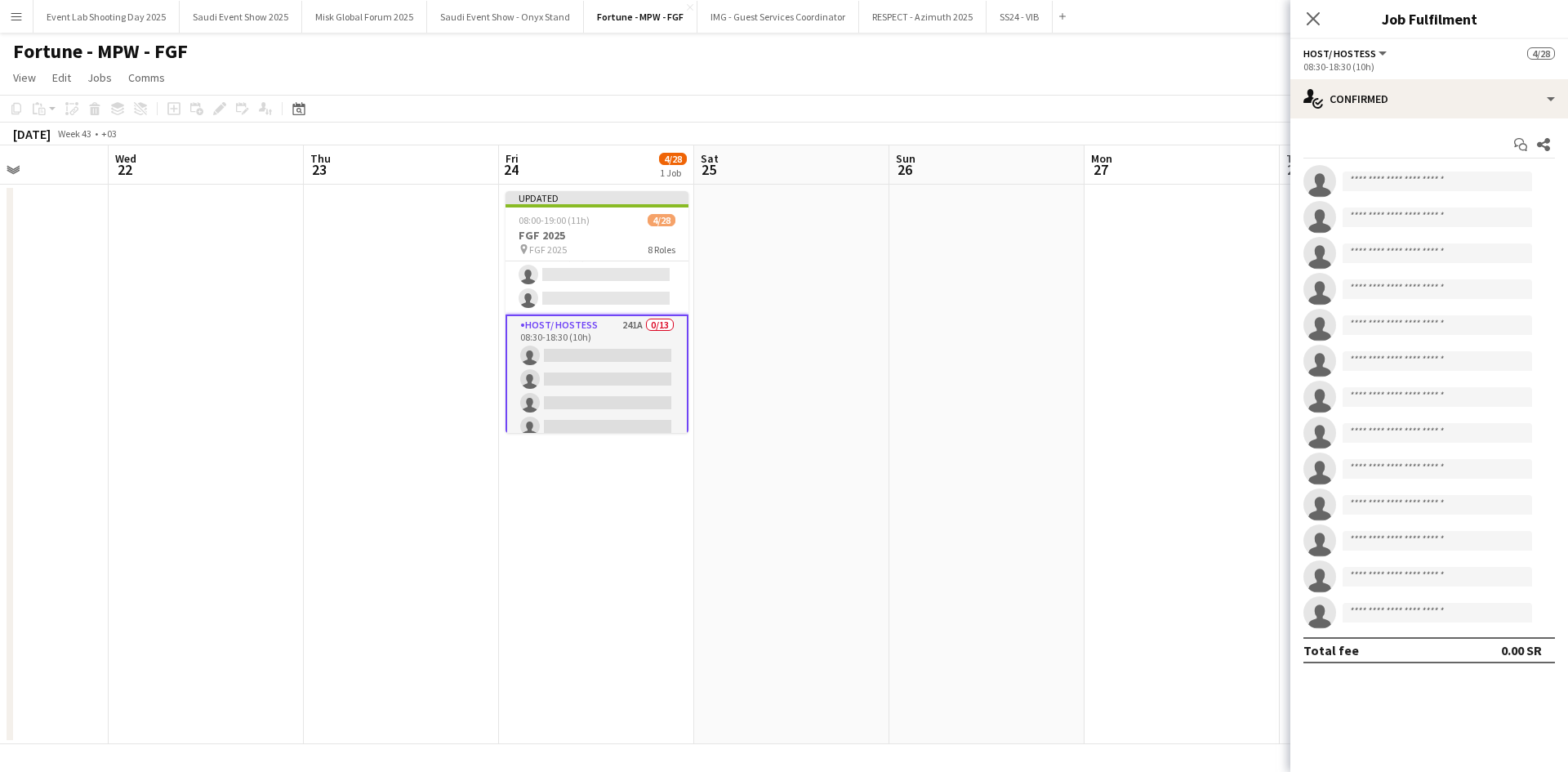
scroll to position [78, 0]
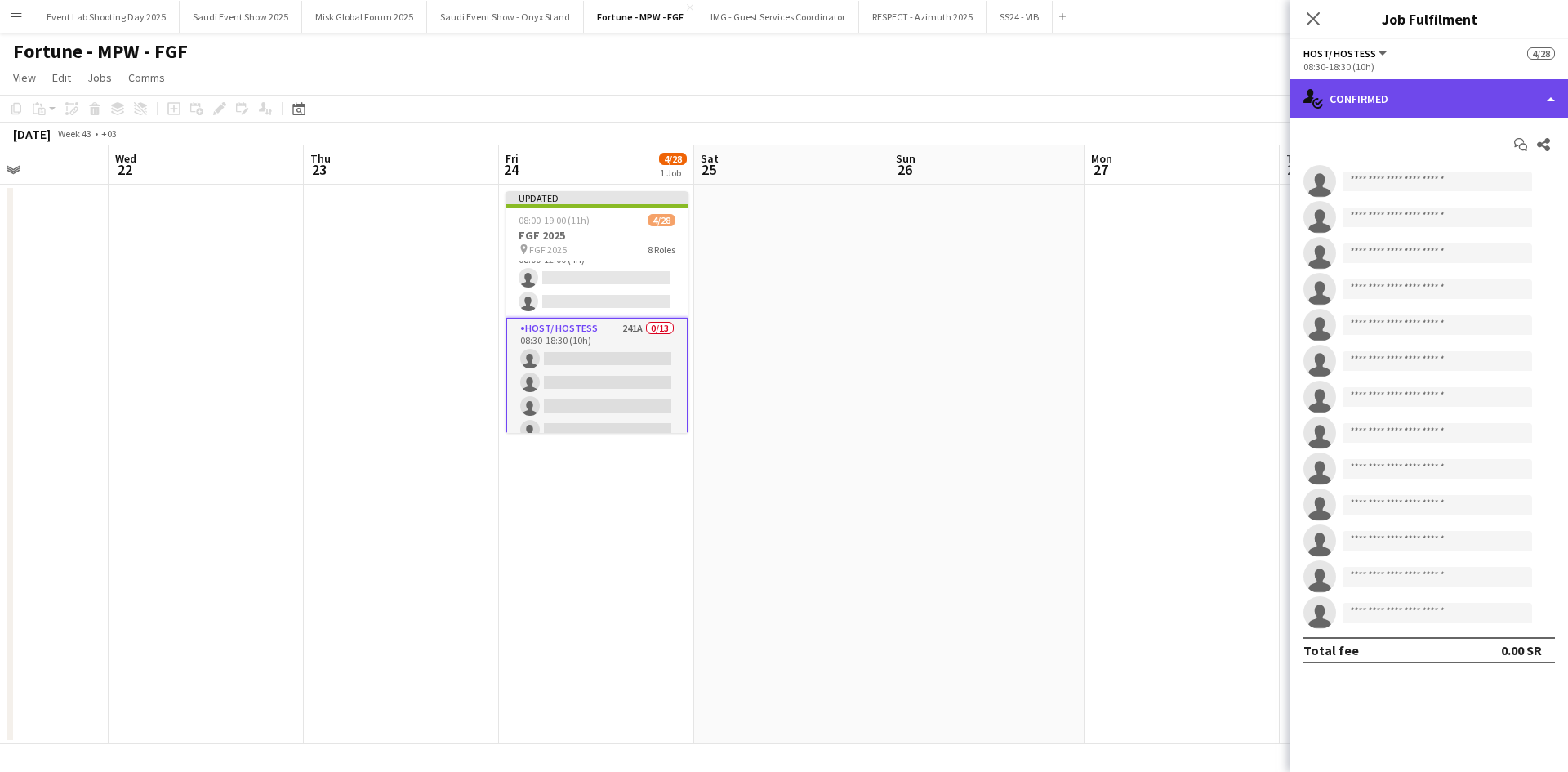
click at [1362, 98] on div "single-neutral-actions-check-2 Confirmed" at bounding box center [1428, 98] width 277 height 39
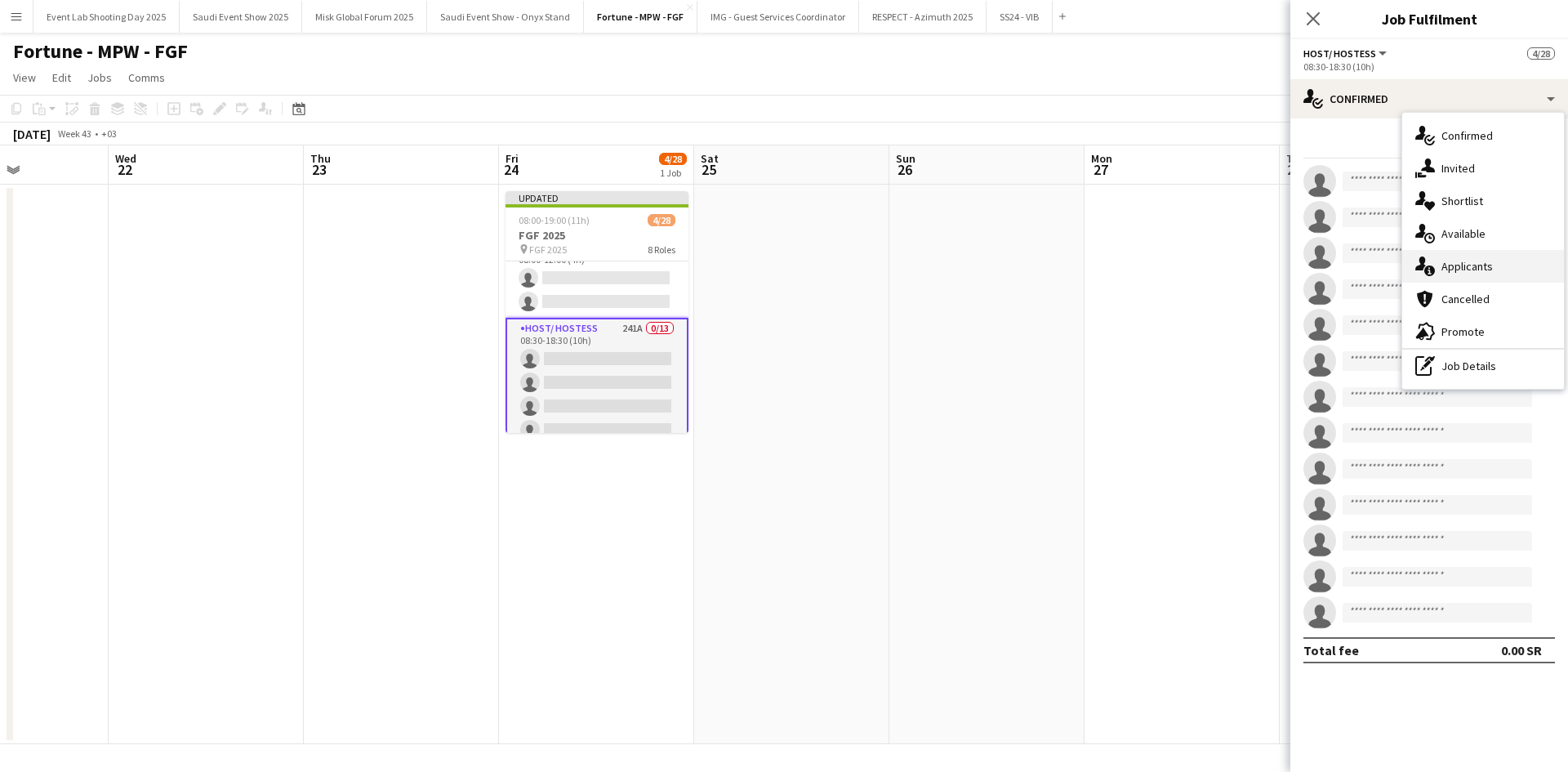
click at [1445, 264] on span "Applicants" at bounding box center [1466, 266] width 51 height 15
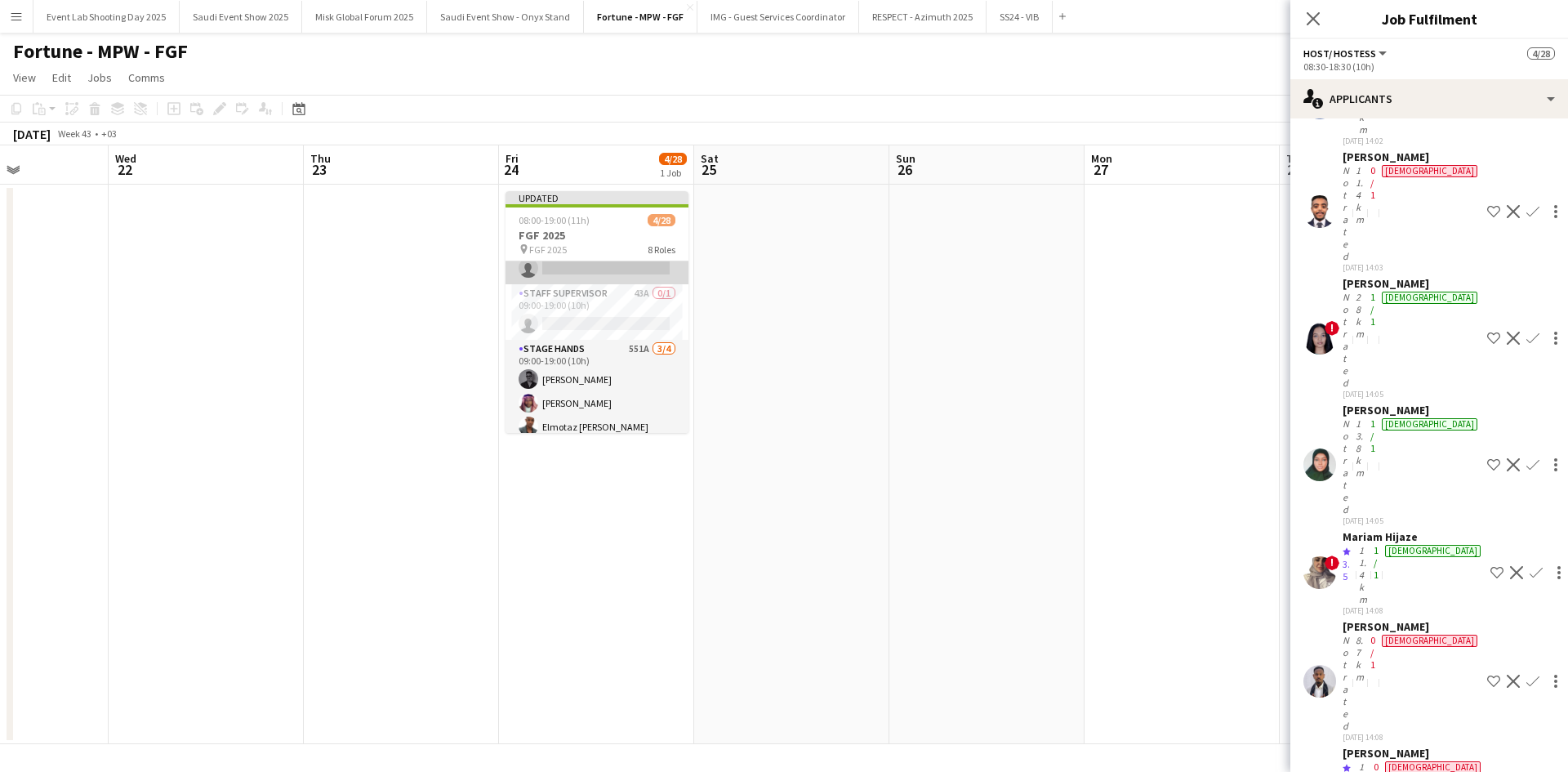
scroll to position [587, 0]
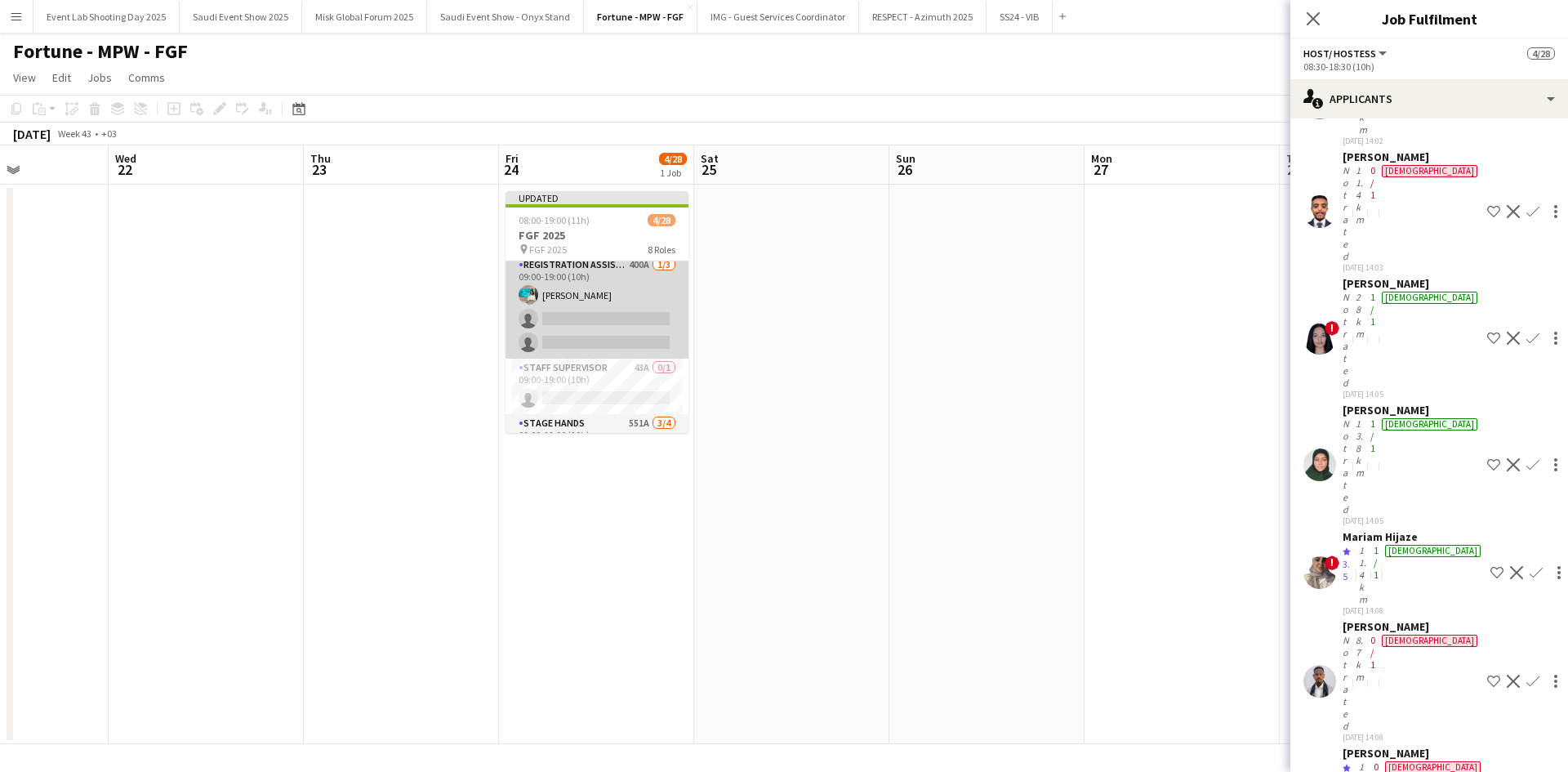
click at [621, 392] on app-card-role "Staff Supervisor 43A 0/1 09:00-19:00 (10h) single-neutral-actions" at bounding box center [597, 386] width 183 height 56
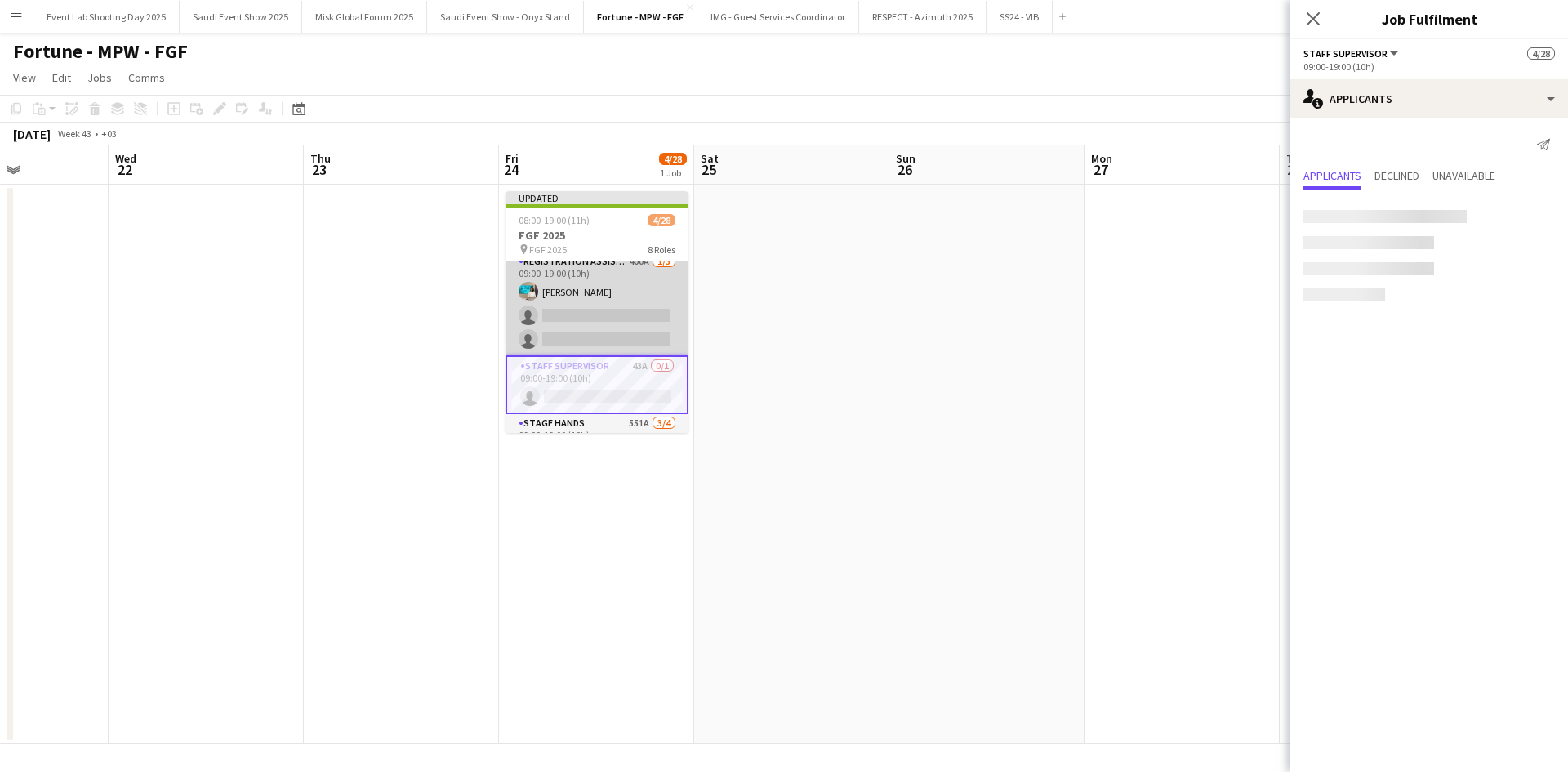
scroll to position [583, 0]
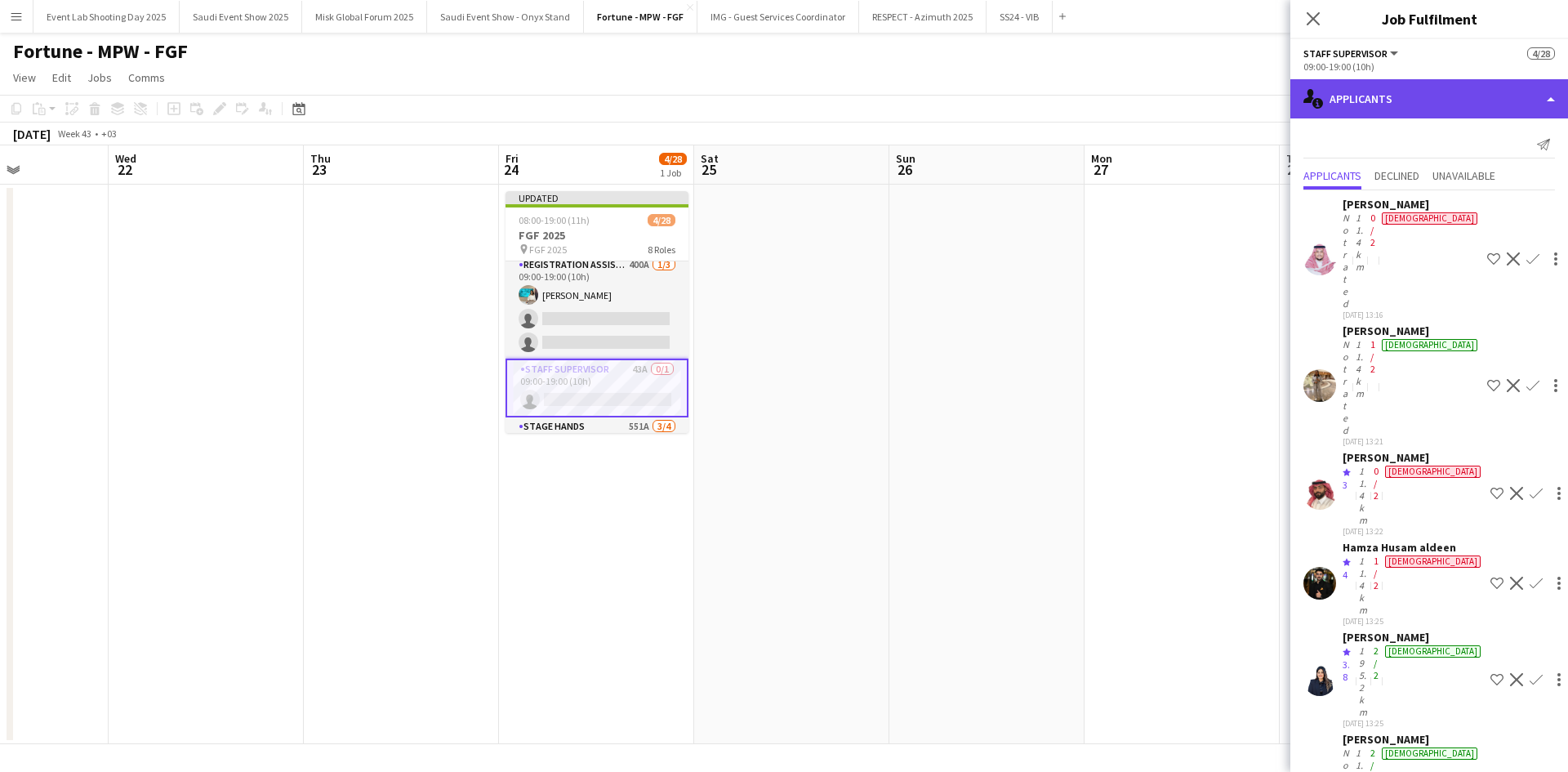
click at [1403, 113] on div "single-neutral-actions-information Applicants" at bounding box center [1428, 98] width 277 height 39
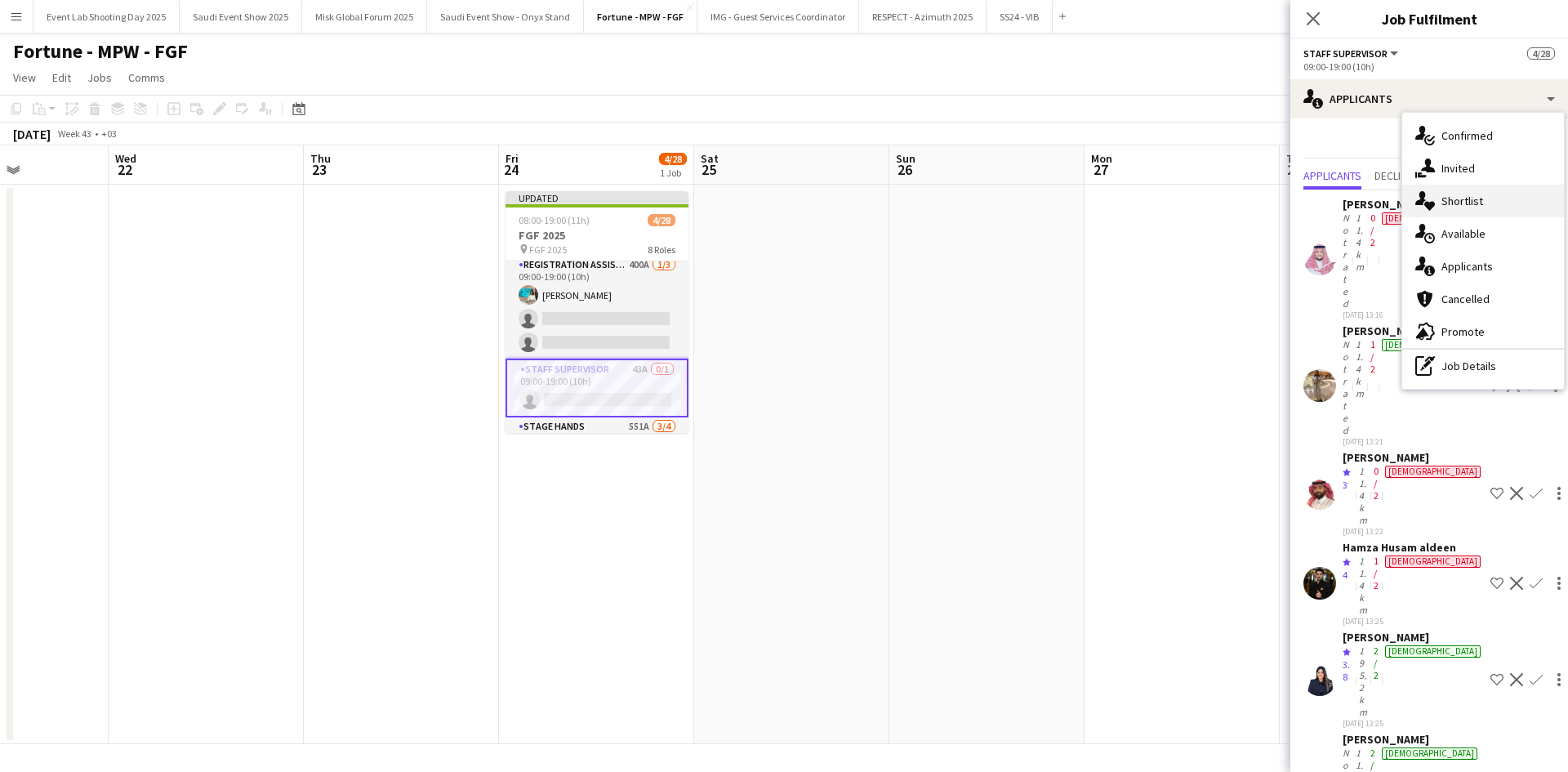
click at [1452, 196] on span "Shortlist" at bounding box center [1462, 201] width 42 height 15
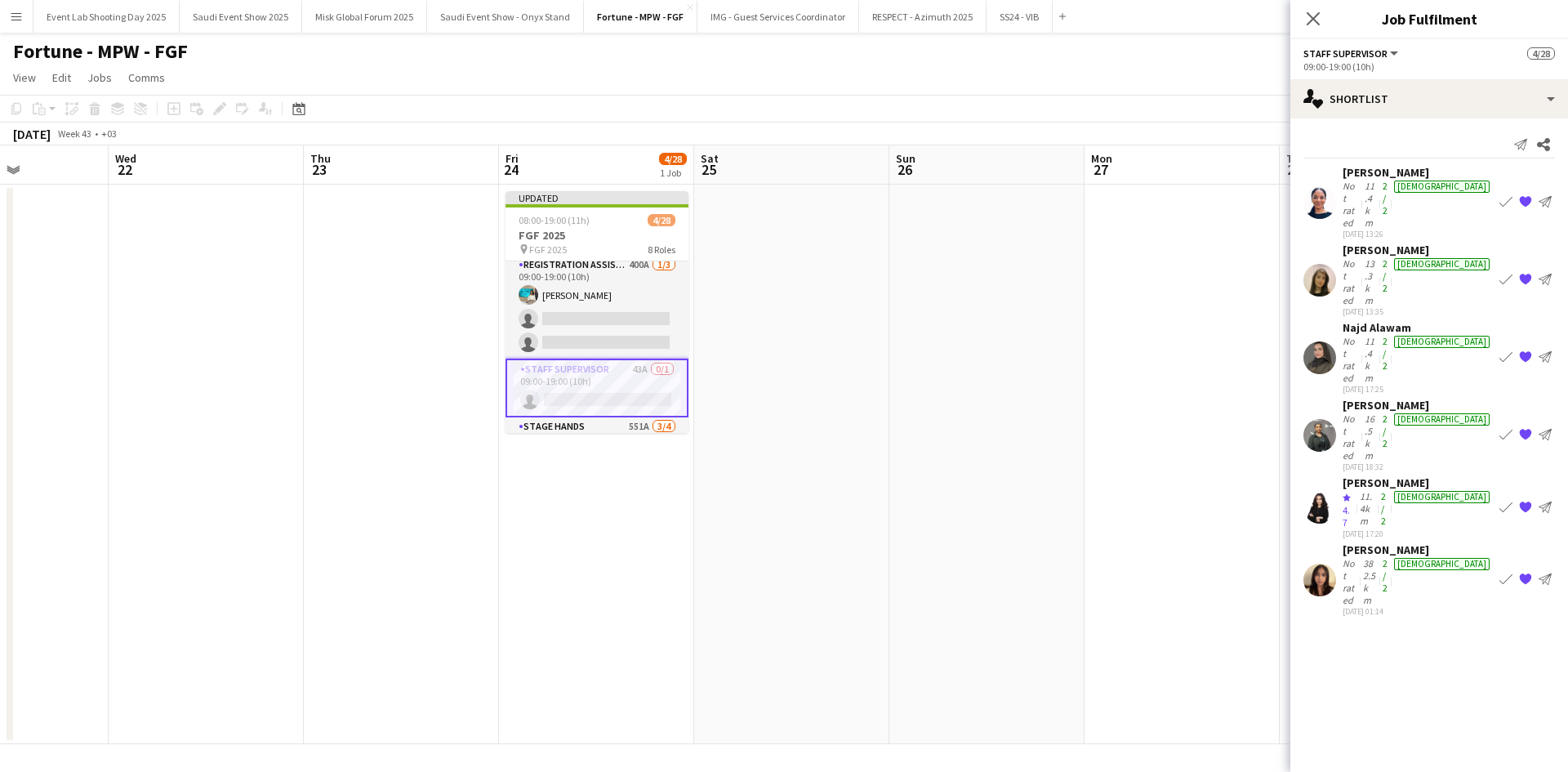
scroll to position [0, 0]
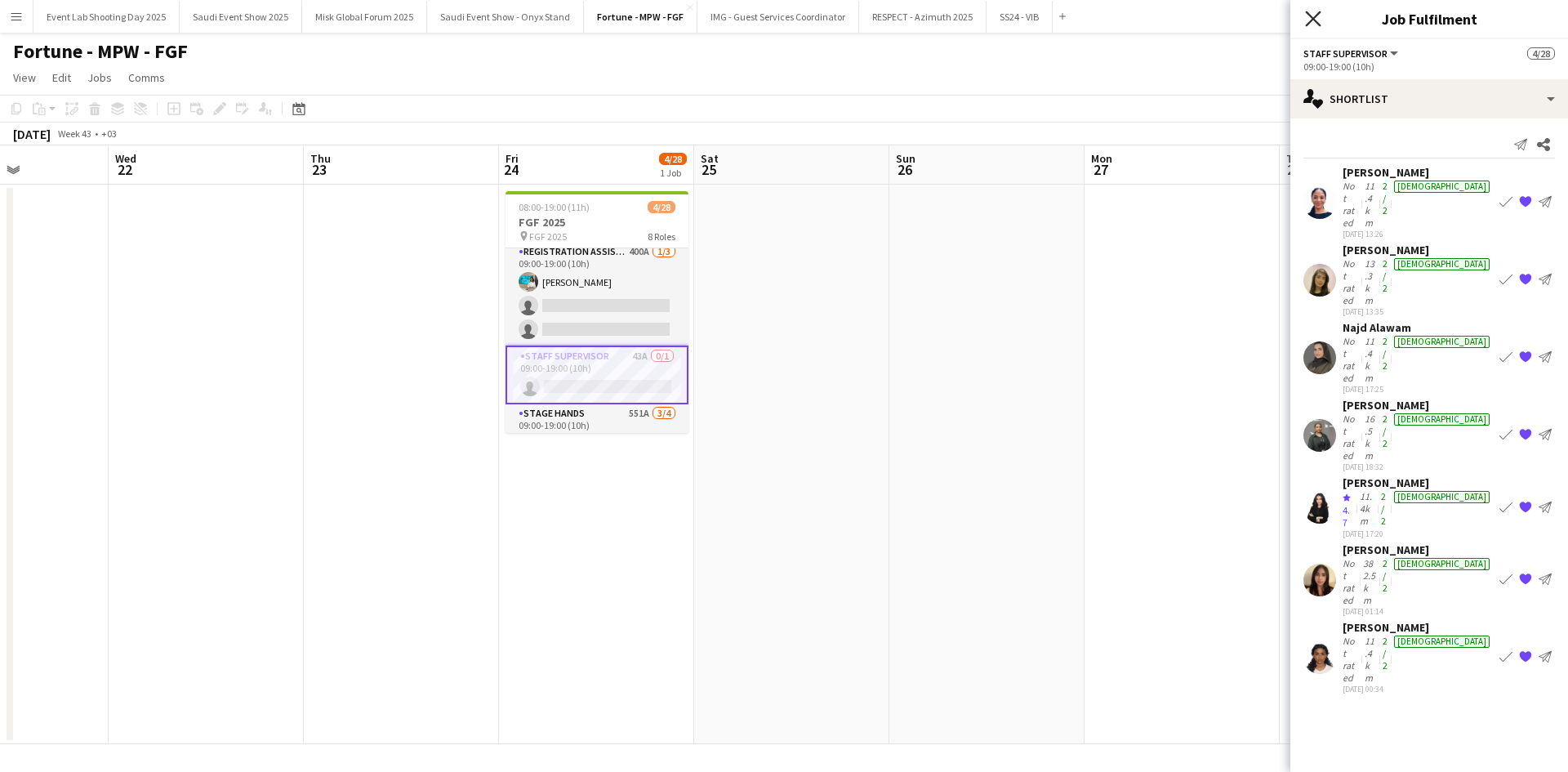
click at [1308, 15] on icon at bounding box center [1312, 18] width 16 height 16
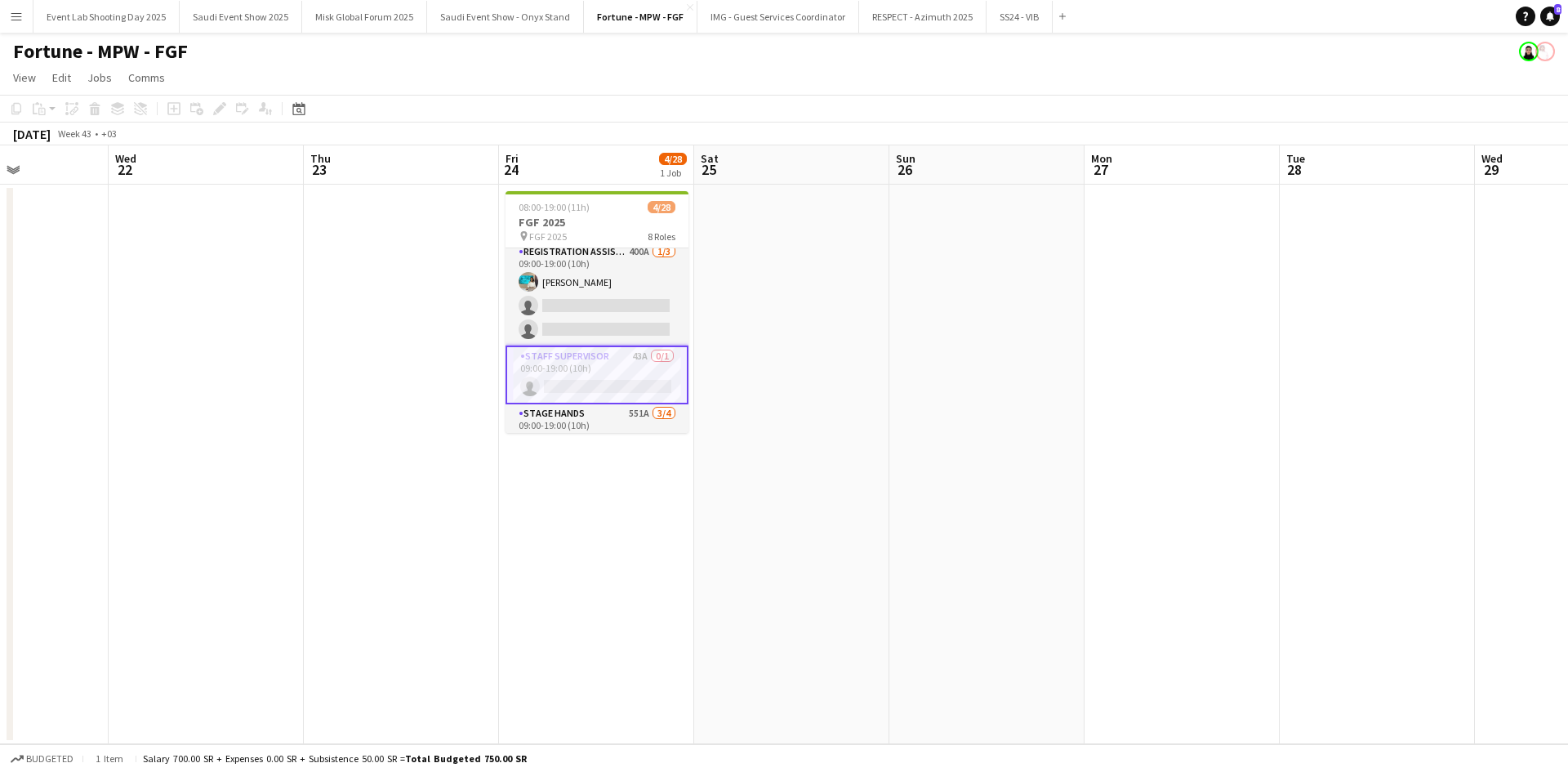
click at [628, 362] on app-card-role "Staff Supervisor 43A 0/1 09:00-19:00 (10h) single-neutral-actions" at bounding box center [597, 375] width 183 height 59
click at [608, 356] on app-card-role "Staff Supervisor 43A 0/1 09:00-19:00 (10h) single-neutral-actions" at bounding box center [597, 373] width 183 height 56
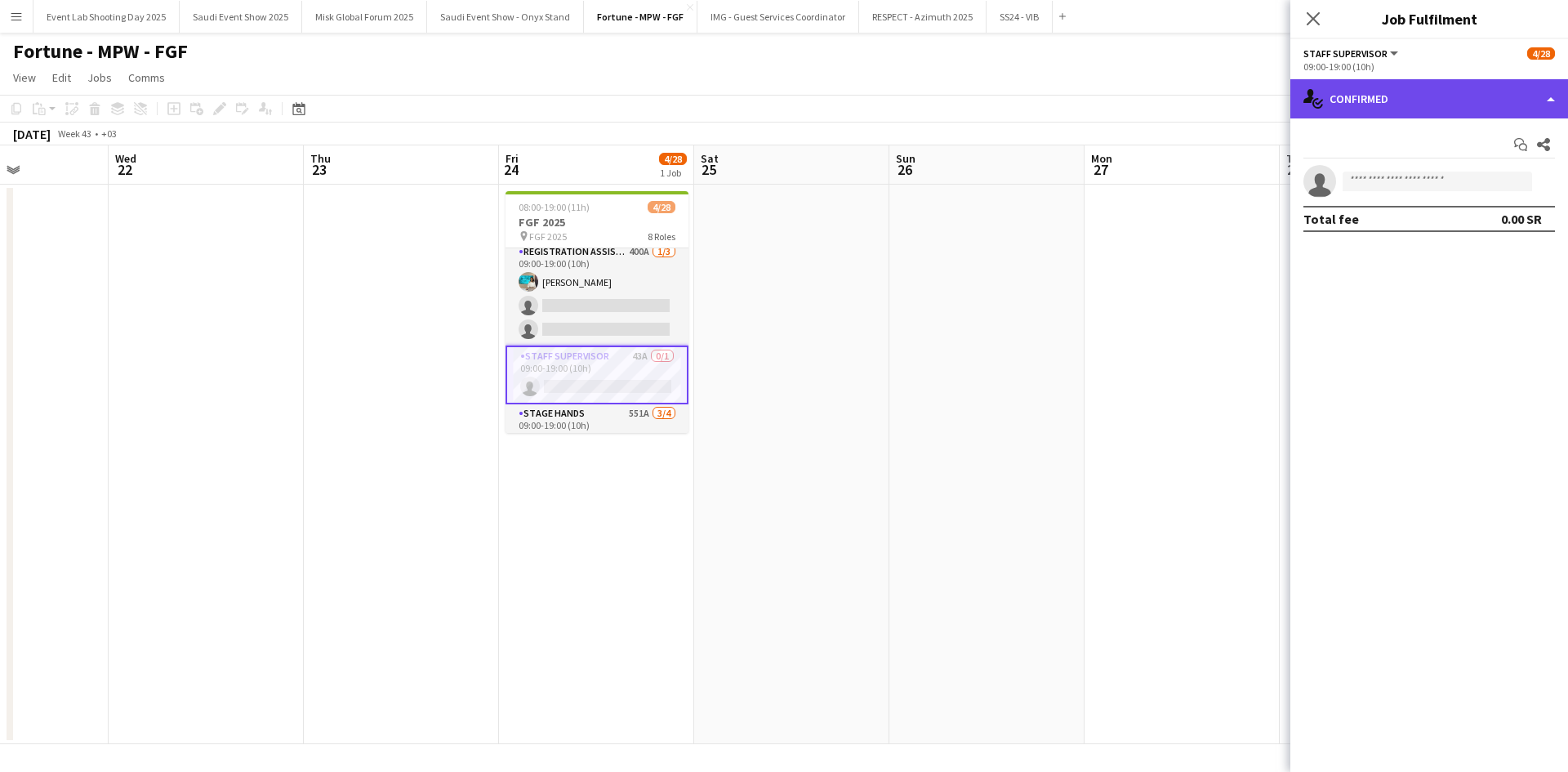
click at [1332, 96] on div "single-neutral-actions-check-2 Confirmed" at bounding box center [1428, 98] width 277 height 39
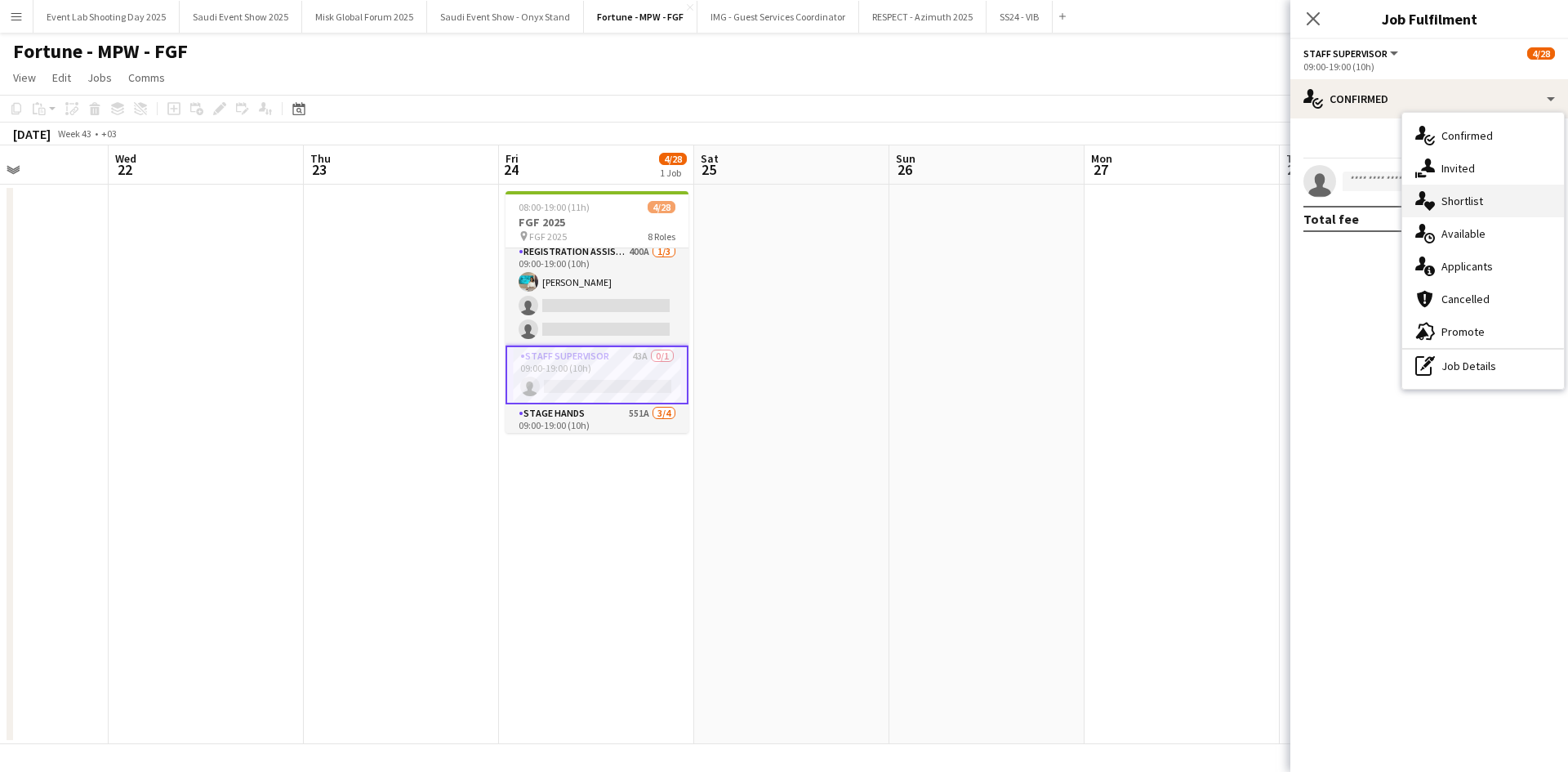
click at [1473, 196] on span "Shortlist" at bounding box center [1462, 201] width 42 height 15
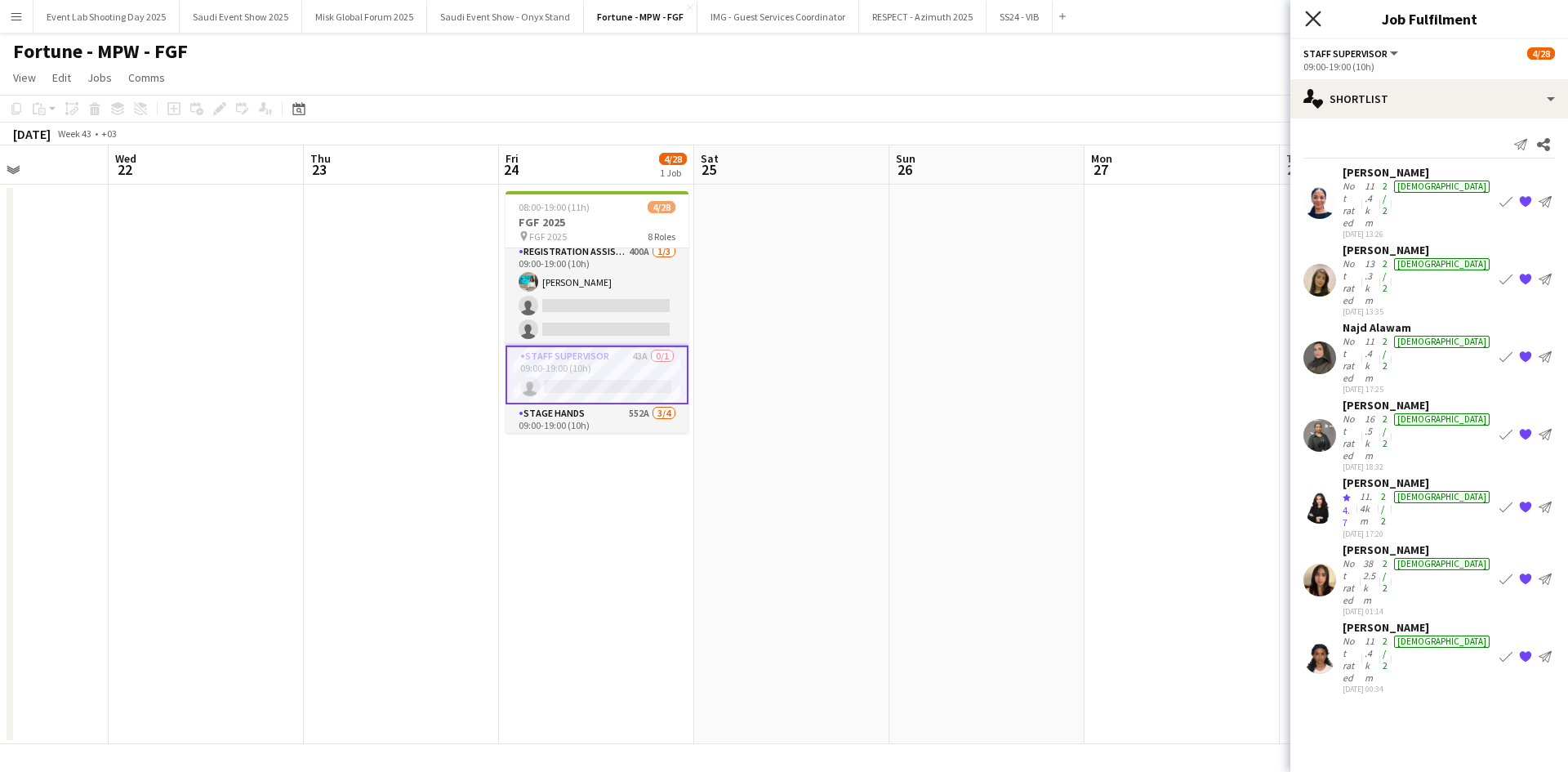
click at [1315, 13] on icon "Close pop-in" at bounding box center [1312, 18] width 16 height 16
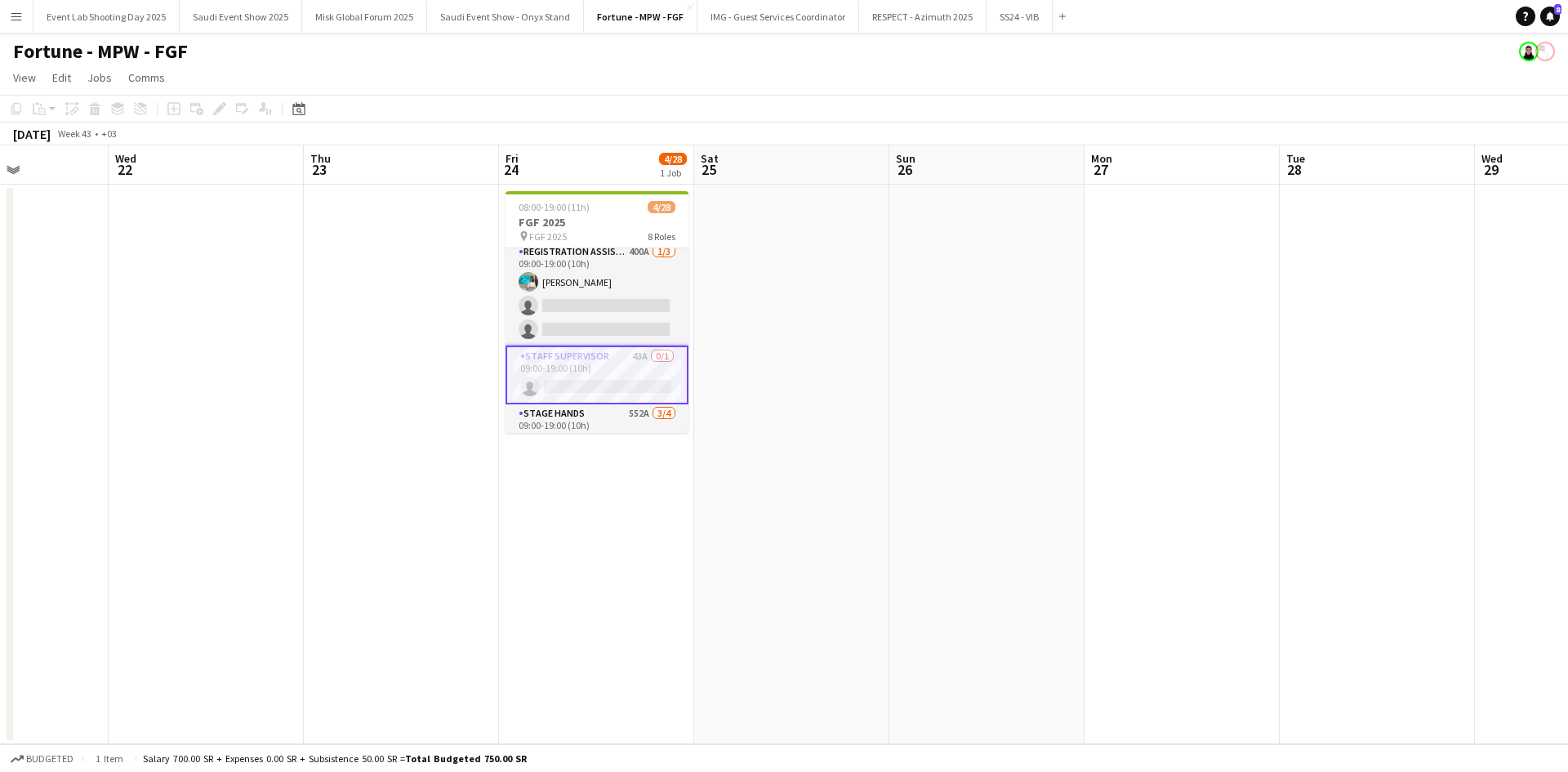
click at [633, 491] on app-date-cell "08:00-19:00 (11h) 4/28 FGF 2025 pin FGF 2025 8 Roles Customer Service Staff 213…" at bounding box center [596, 464] width 196 height 560
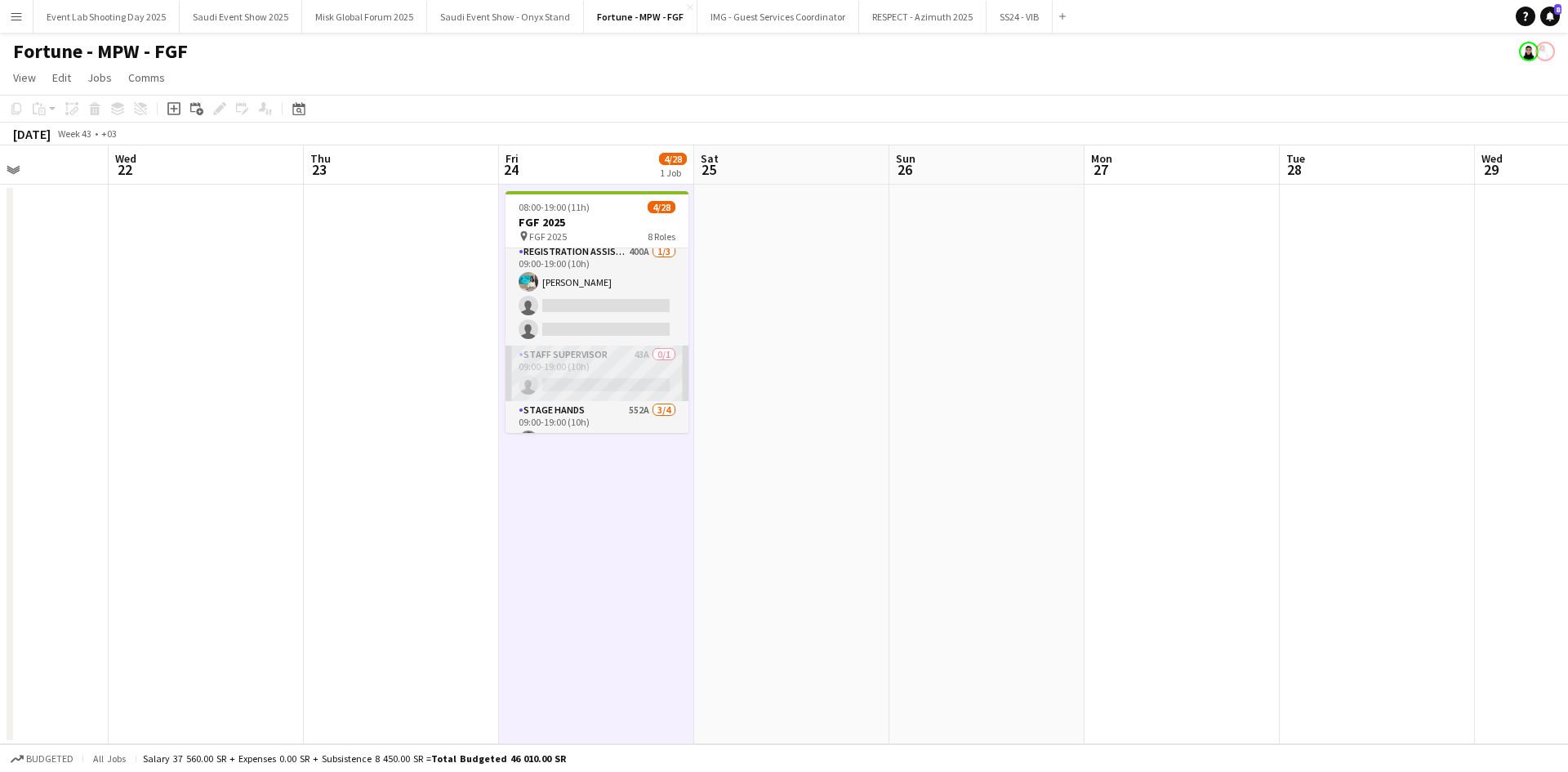
click at [604, 371] on app-card-role "Staff Supervisor 43A 0/1 09:00-19:00 (10h) single-neutral-actions" at bounding box center [597, 373] width 183 height 56
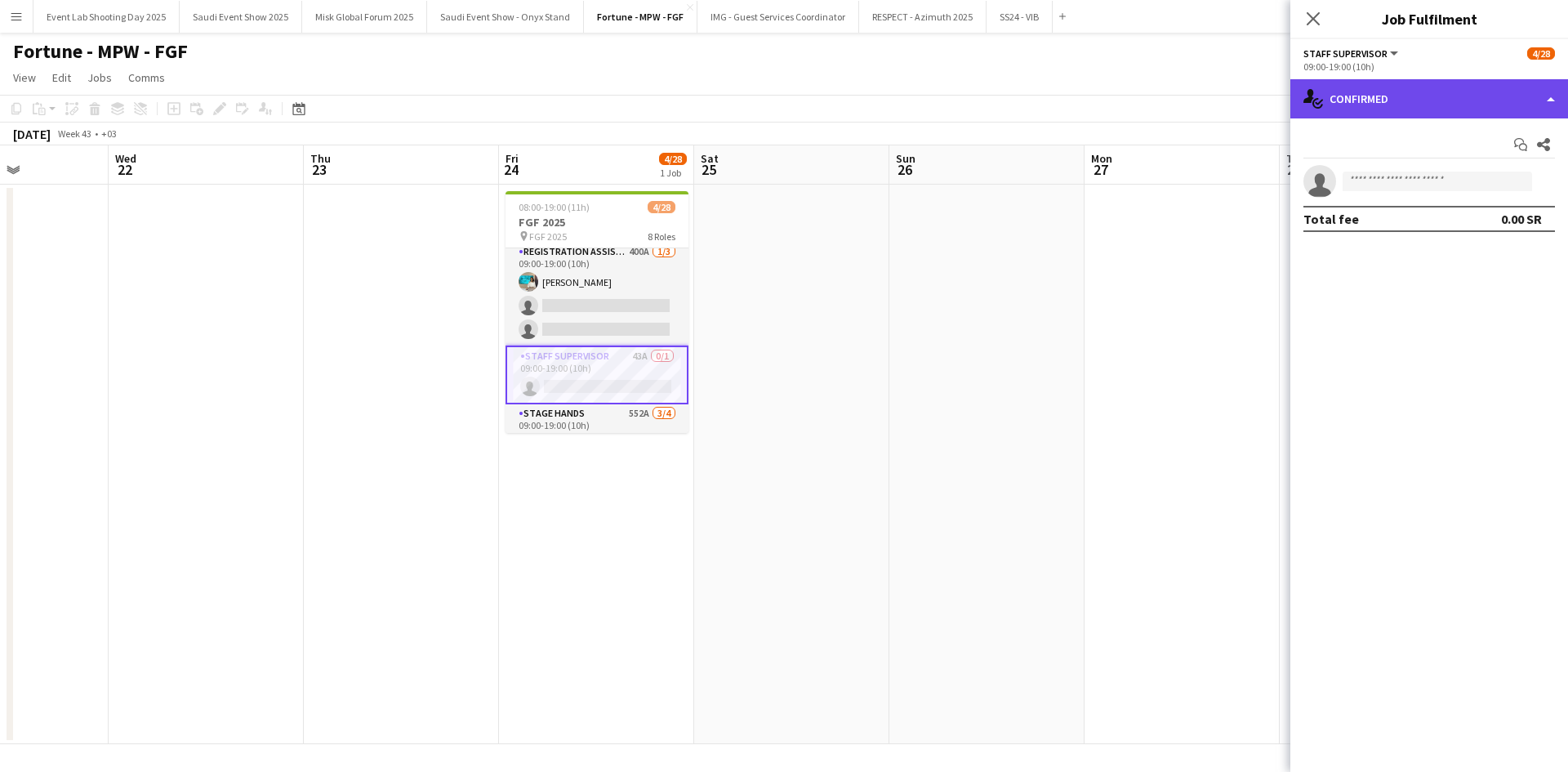
click at [1372, 99] on div "single-neutral-actions-check-2 Confirmed" at bounding box center [1428, 98] width 277 height 39
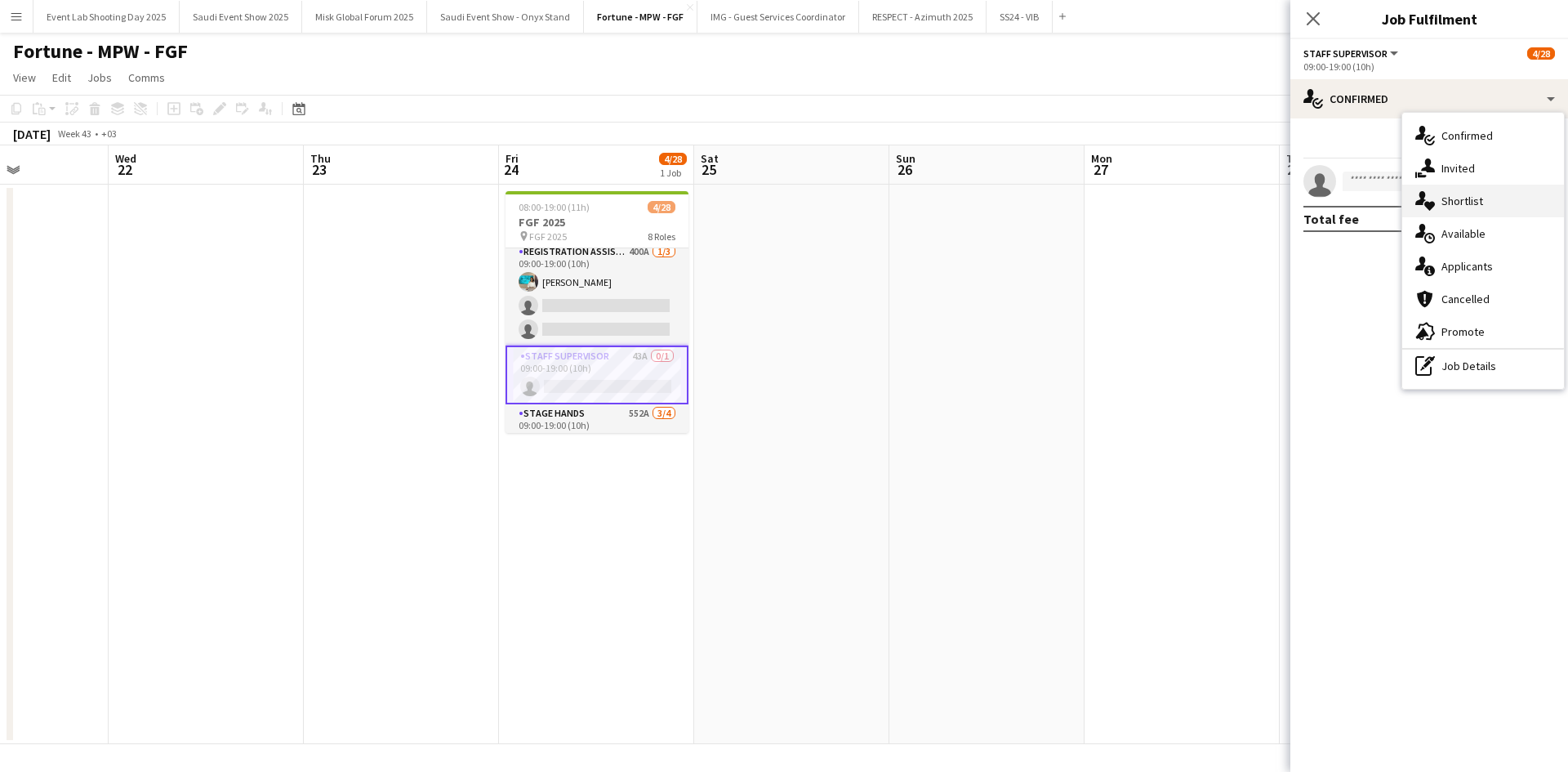
click at [1465, 216] on div "single-neutral-actions-heart Shortlist" at bounding box center [1483, 201] width 162 height 33
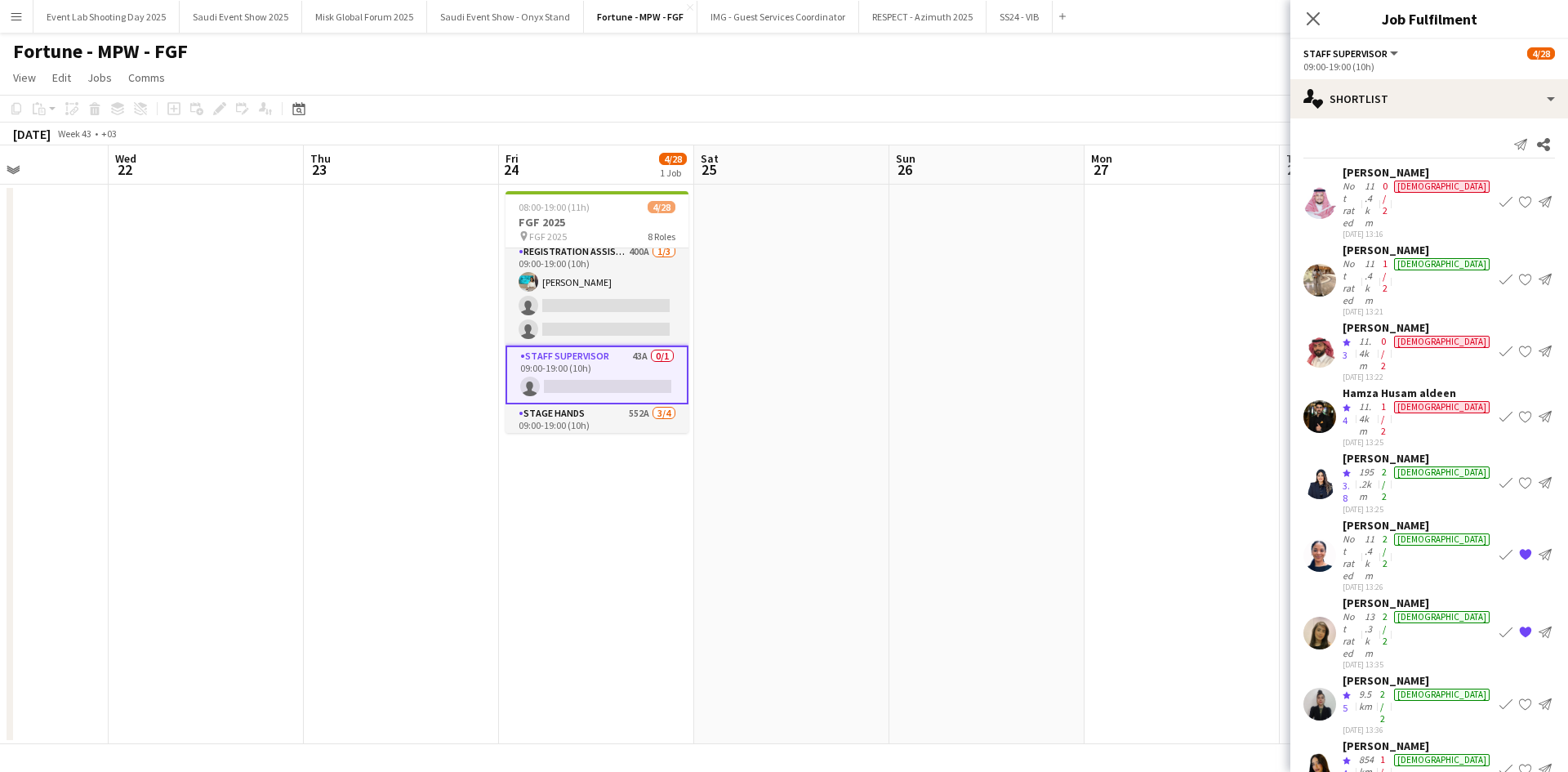
click at [590, 573] on app-date-cell "08:00-19:00 (11h) 4/28 FGF 2025 pin FGF 2025 8 Roles Customer Service Staff 213…" at bounding box center [596, 464] width 196 height 560
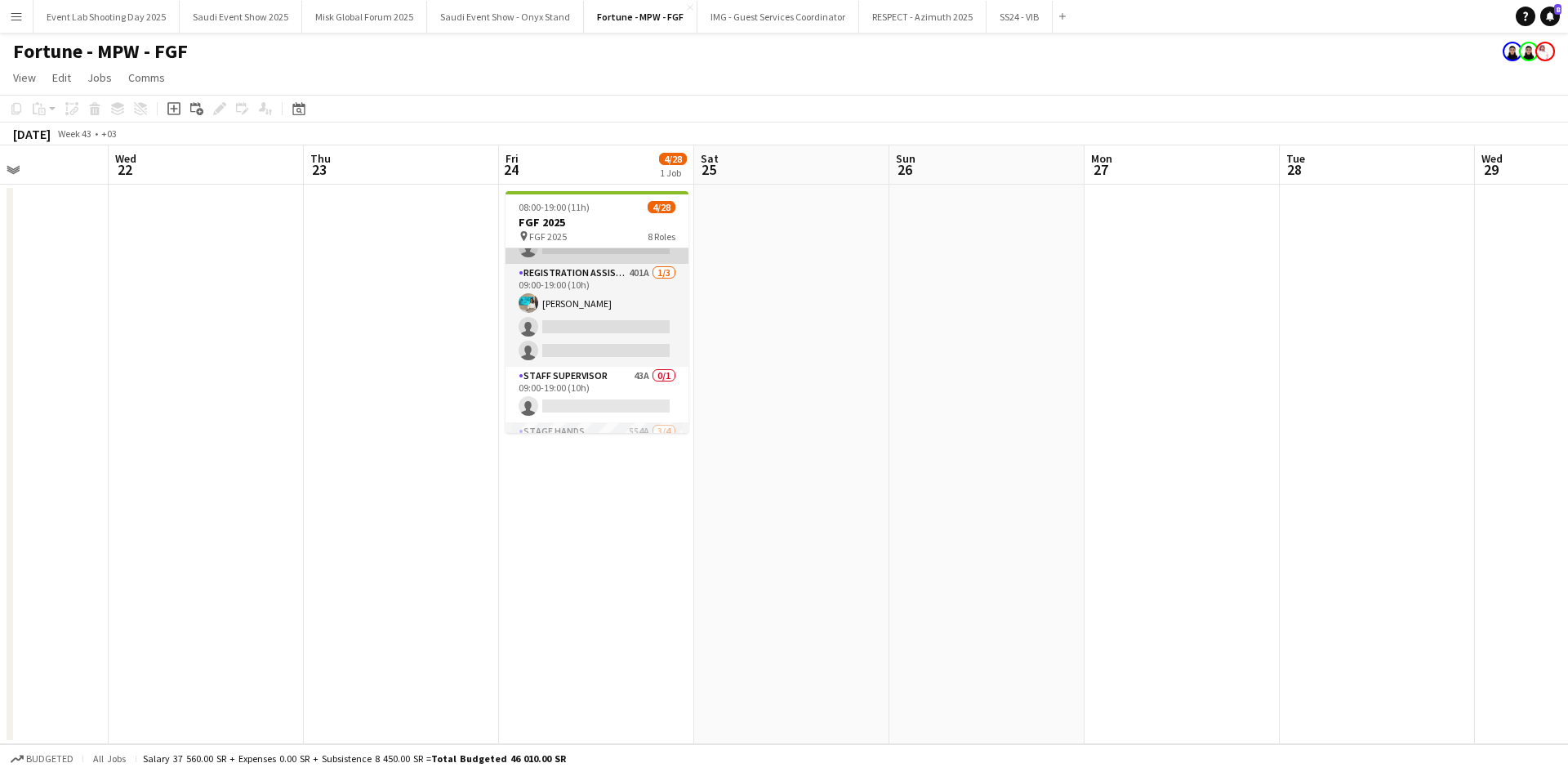
scroll to position [564, 0]
click at [593, 407] on app-card-role "Staff Supervisor 43A 0/1 09:00-19:00 (10h) single-neutral-actions" at bounding box center [597, 392] width 183 height 56
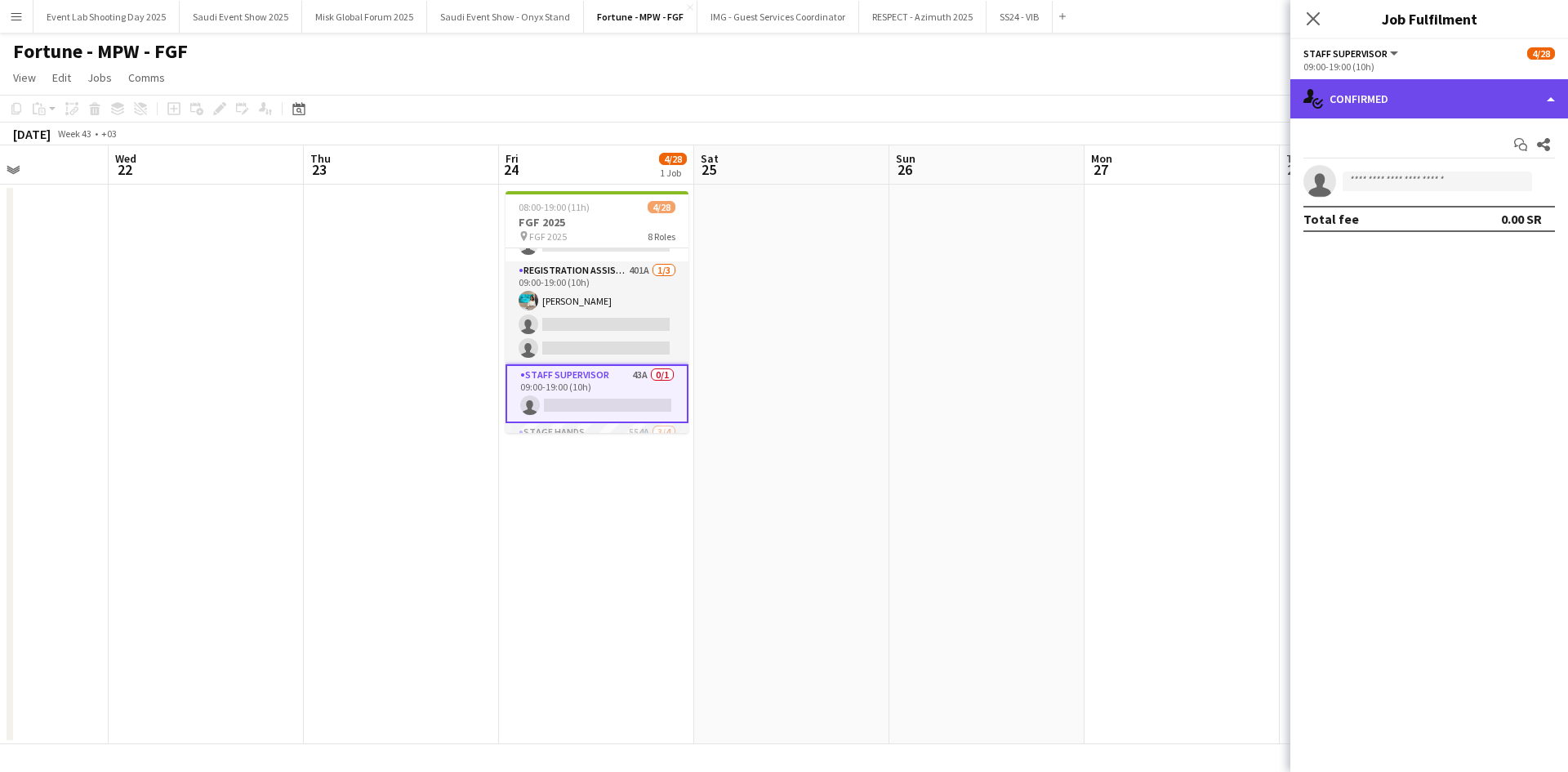
click at [1335, 90] on div "single-neutral-actions-check-2 Confirmed" at bounding box center [1428, 98] width 277 height 39
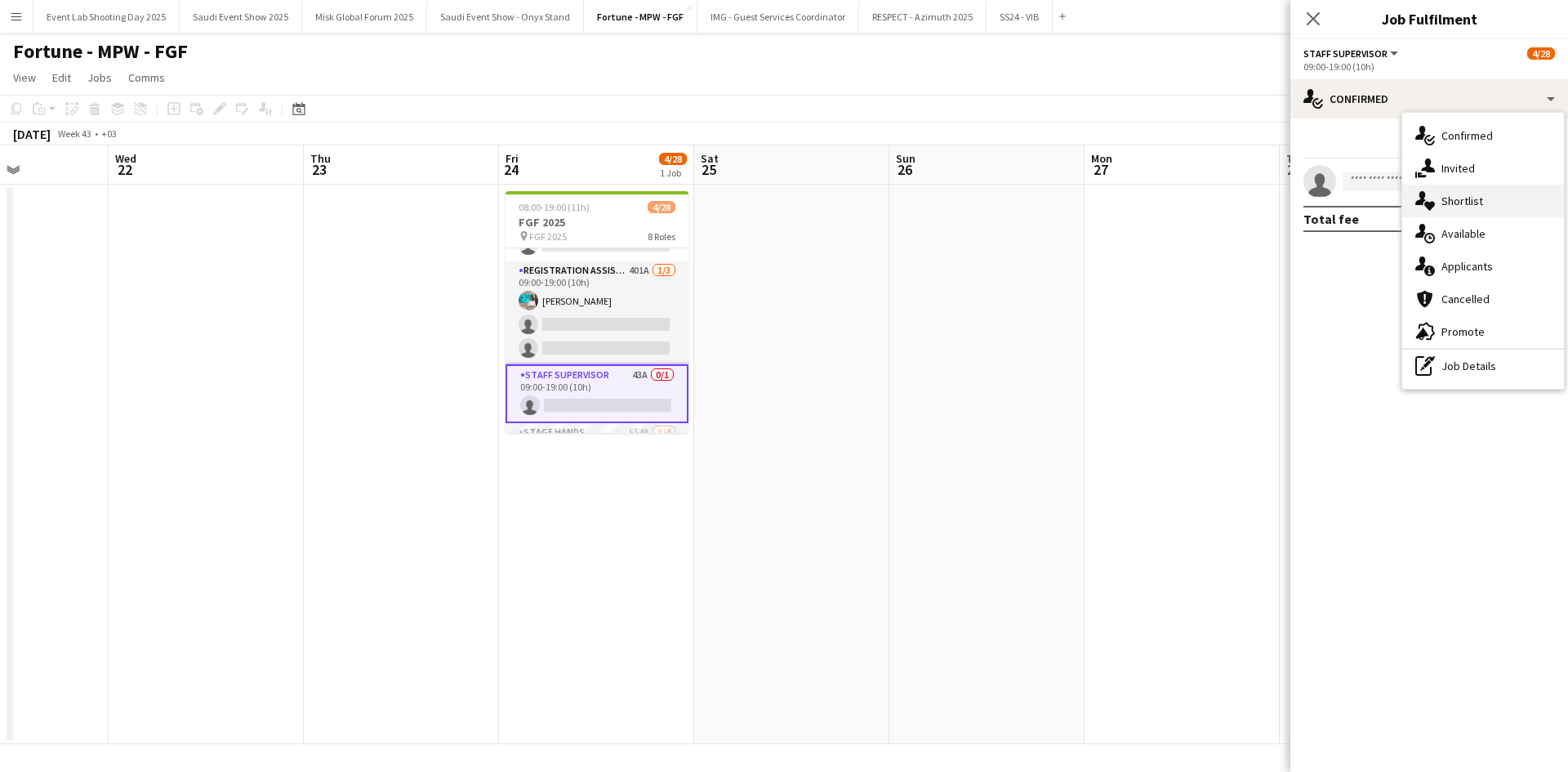
click at [1456, 209] on span "Shortlist" at bounding box center [1462, 201] width 42 height 15
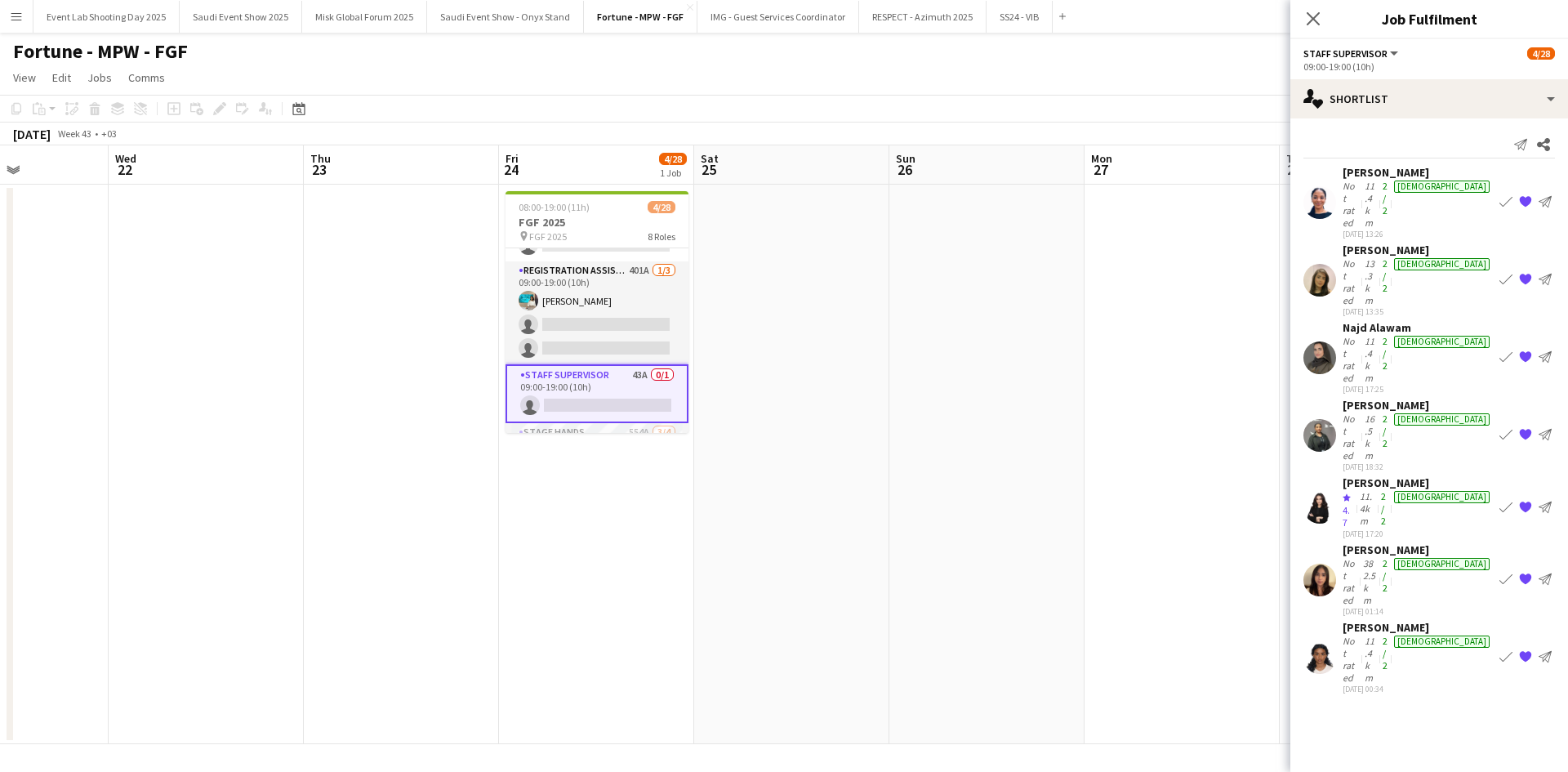
click at [1318, 263] on app-user-avatar at bounding box center [1319, 280] width 33 height 33
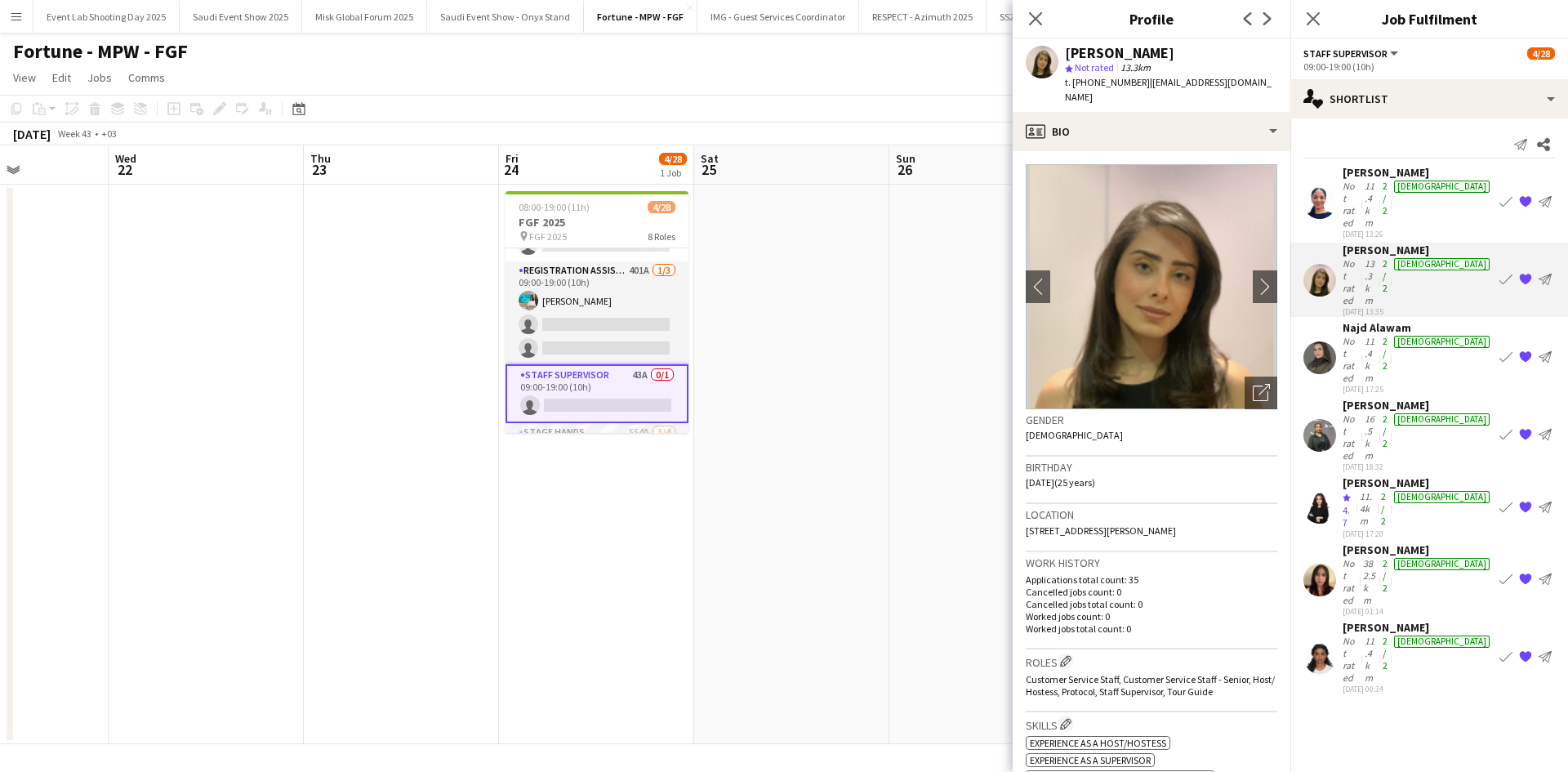
click at [1359, 229] on div "11-09-2025 13:26" at bounding box center [1418, 234] width 150 height 10
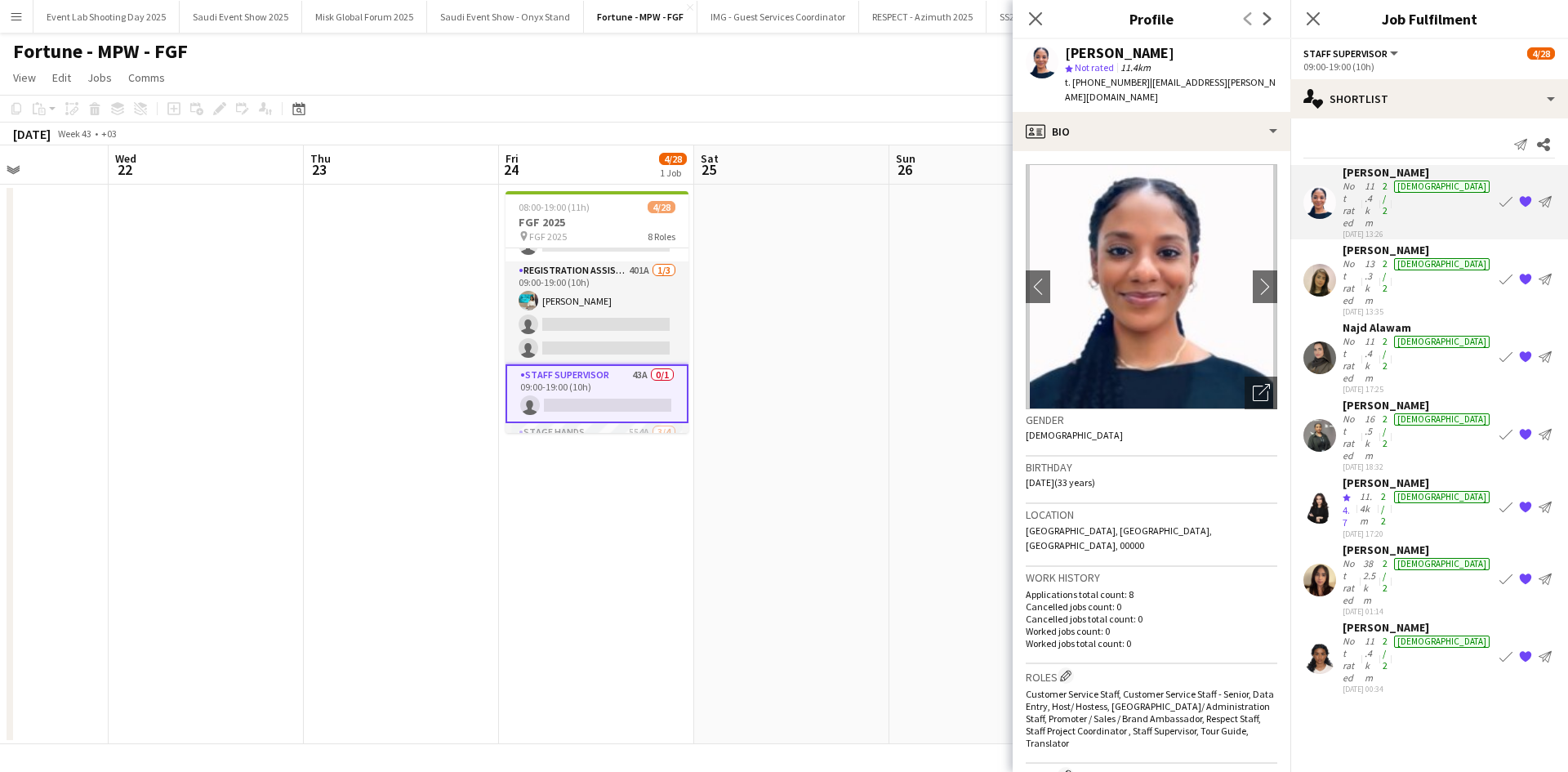
click at [1332, 419] on app-user-avatar at bounding box center [1319, 436] width 33 height 33
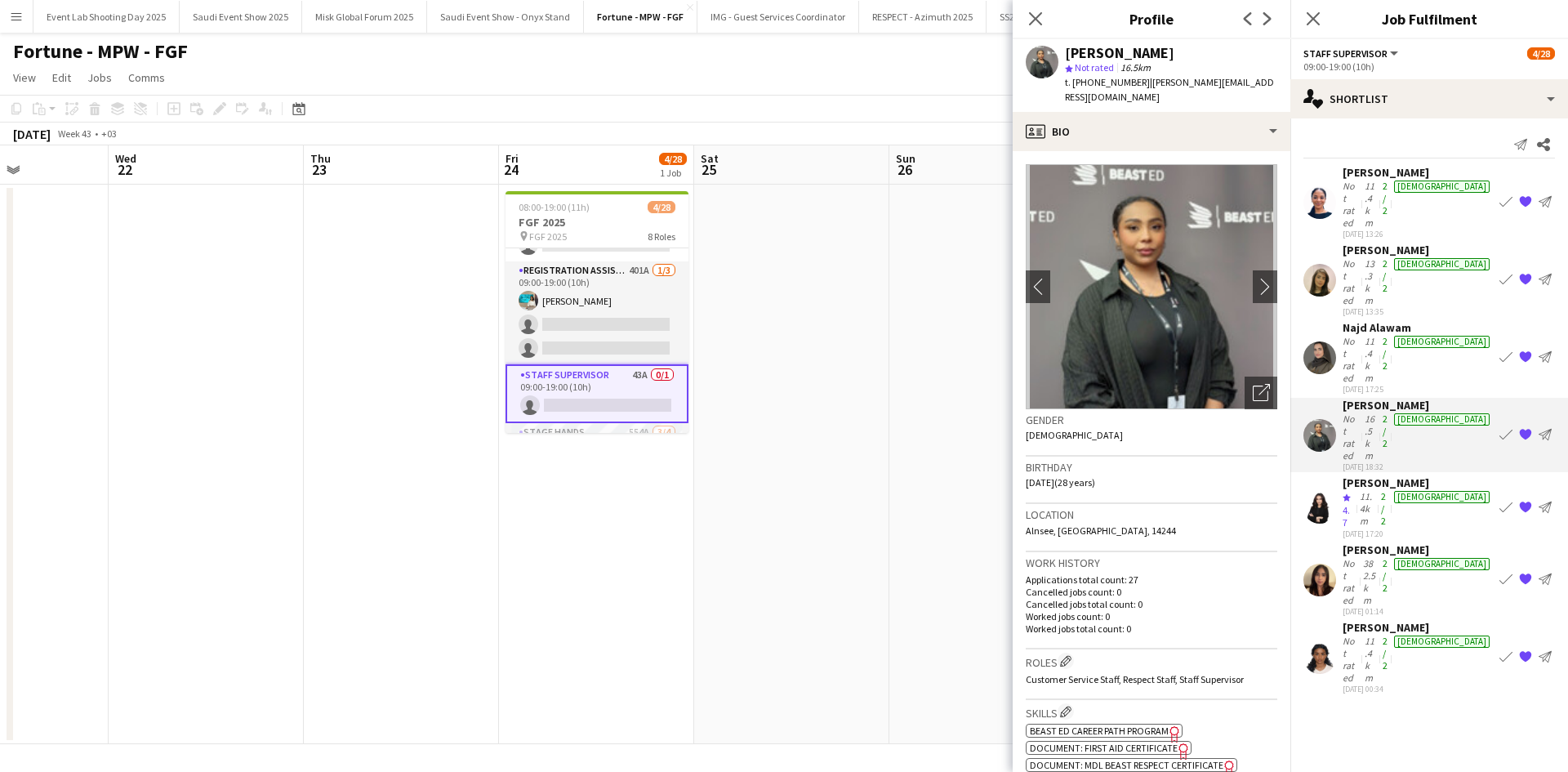
click at [1335, 491] on div at bounding box center [1319, 508] width 33 height 33
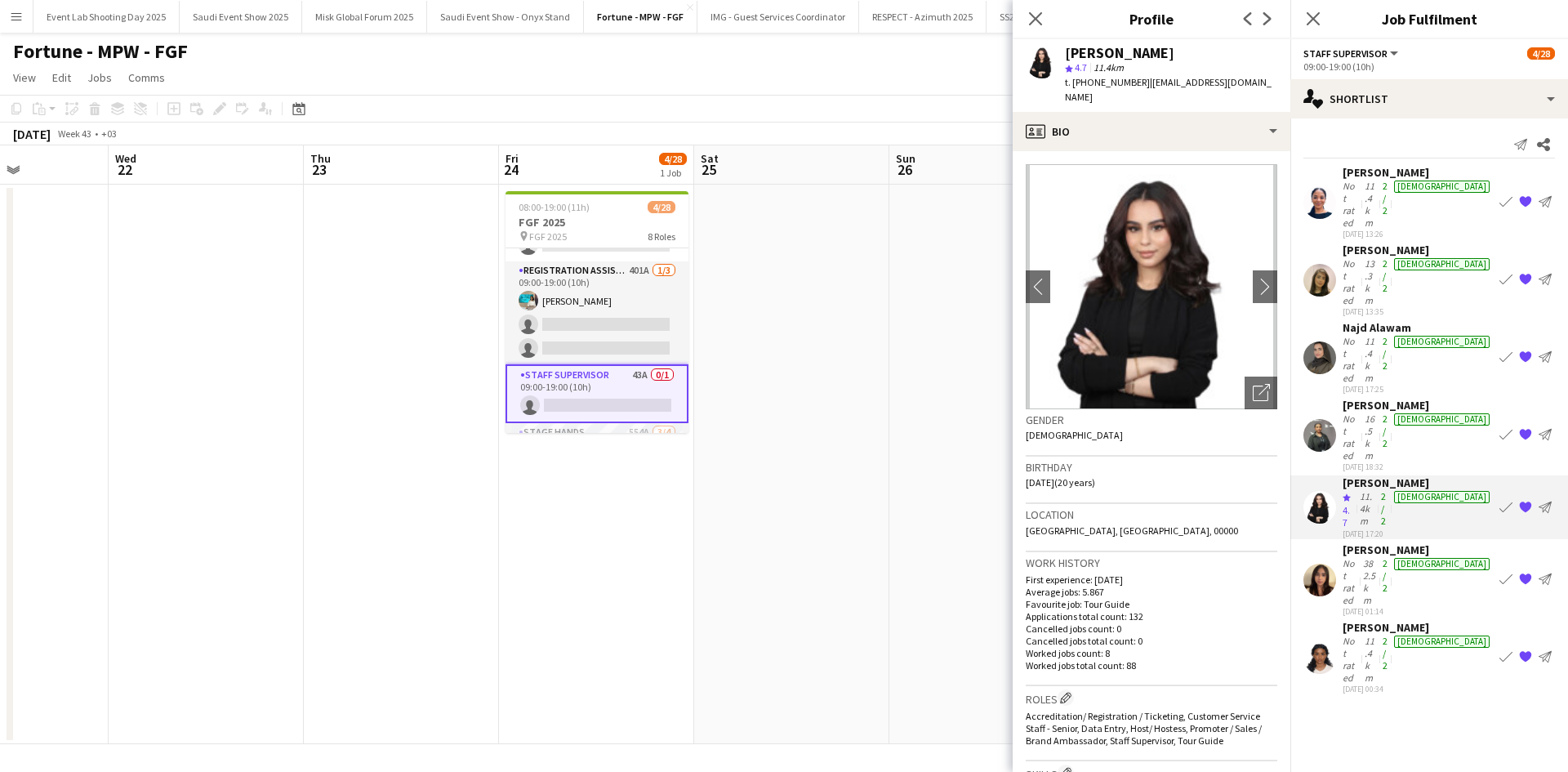
click at [1357, 542] on div "Rawan Sumayli" at bounding box center [1418, 549] width 150 height 15
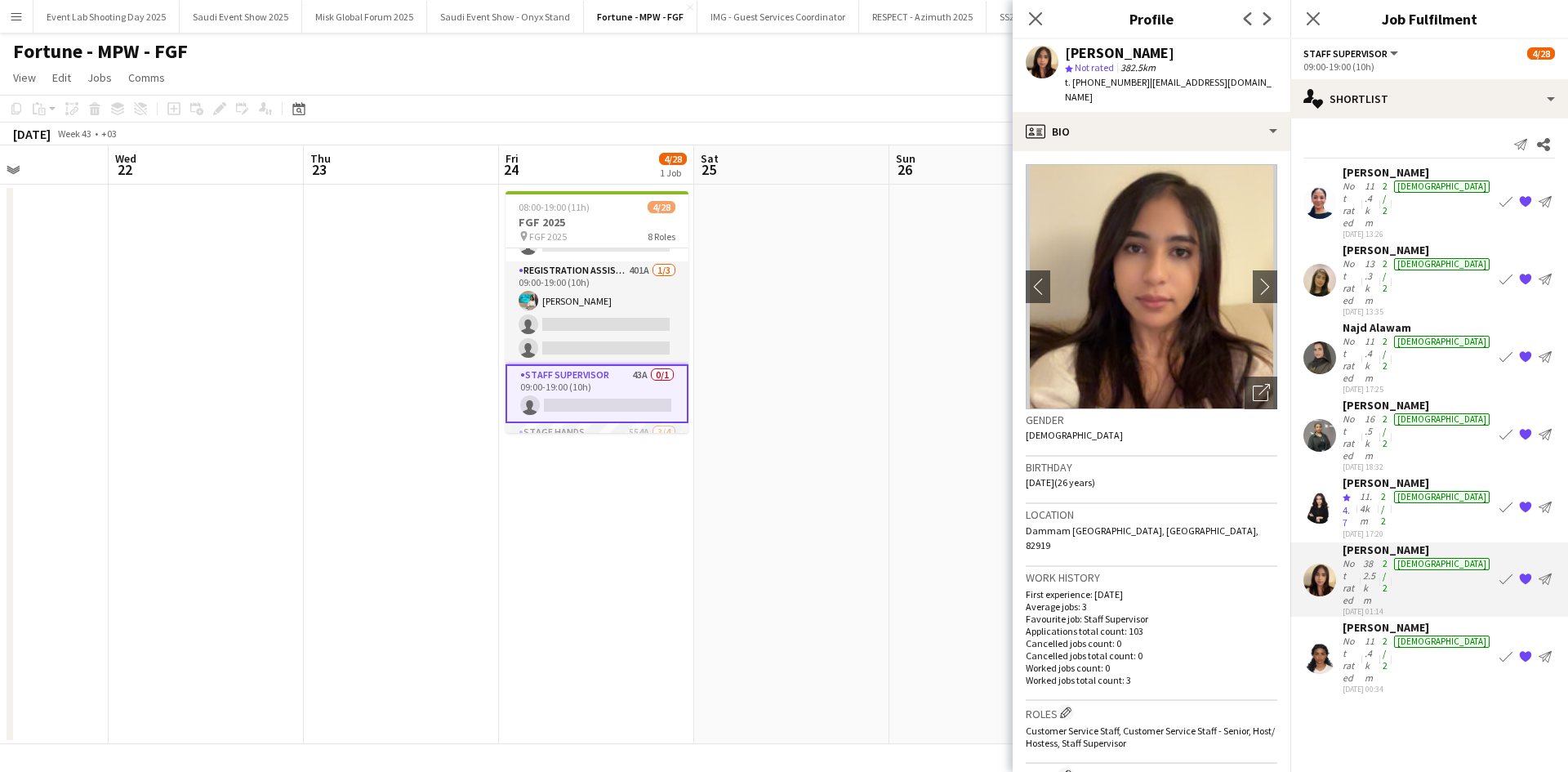
click at [1356, 620] on div "Hayaa Kader" at bounding box center [1418, 627] width 150 height 15
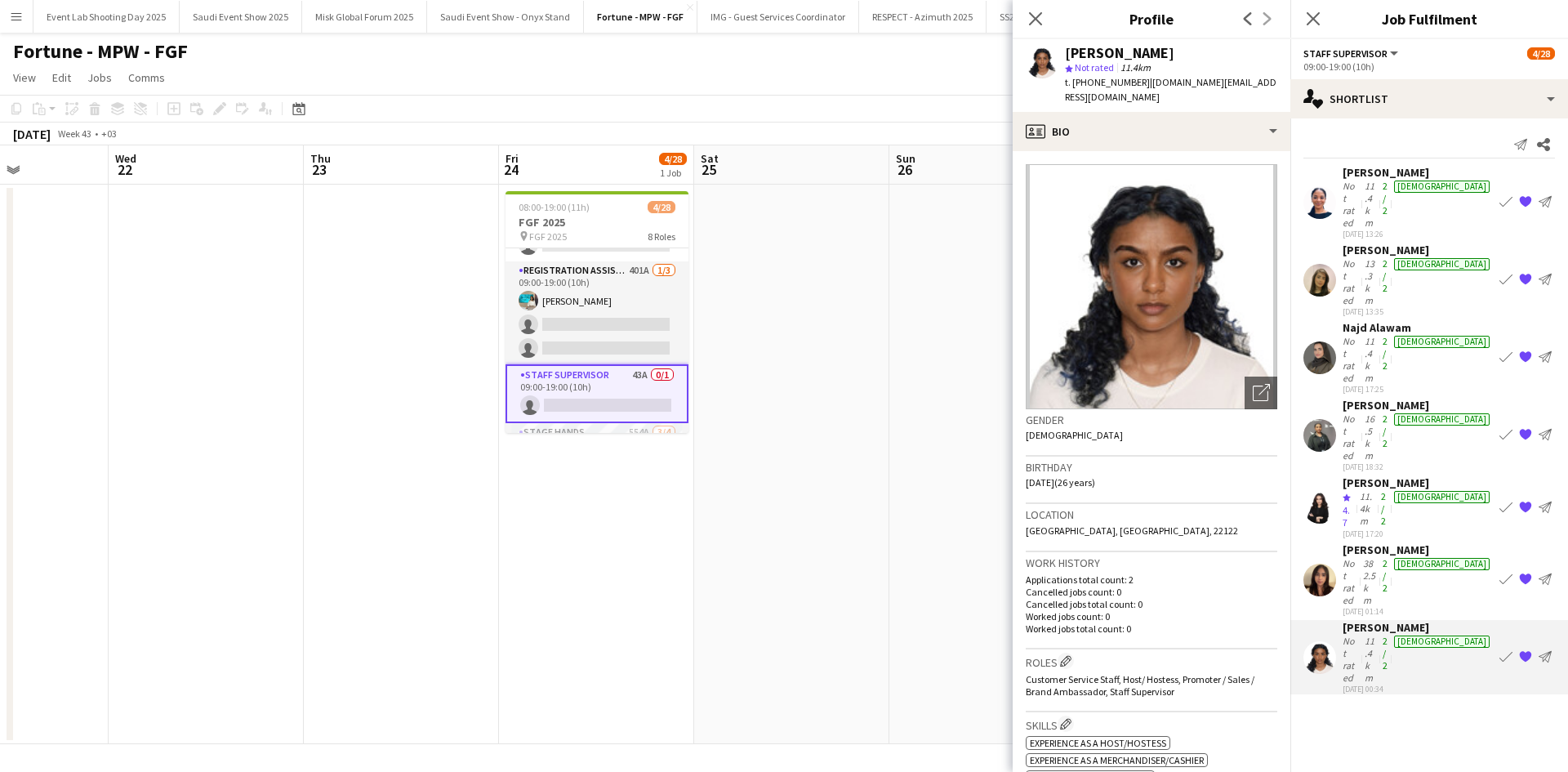
click at [1349, 557] on div "Not rated" at bounding box center [1352, 582] width 17 height 49
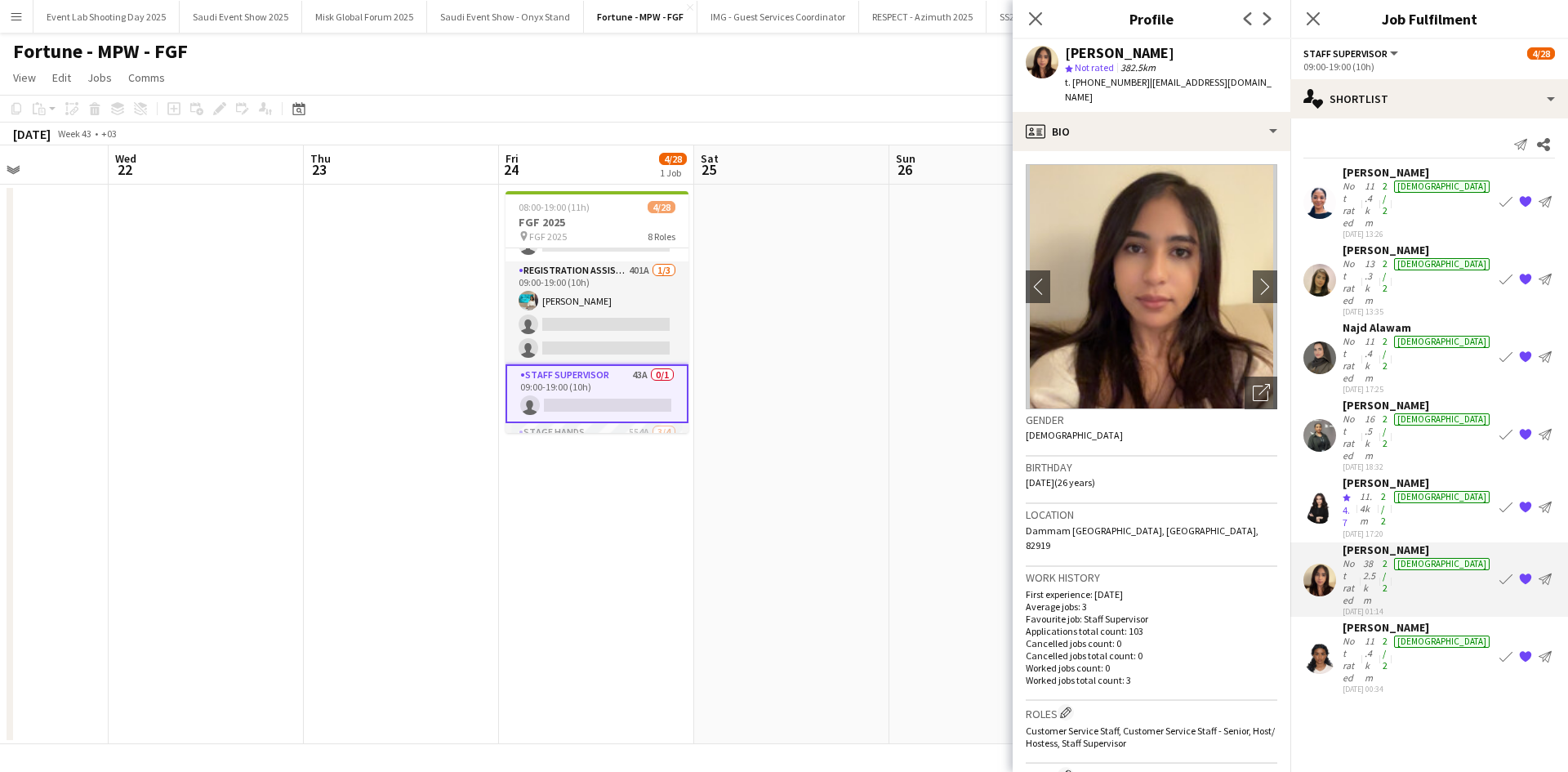
click at [1319, 186] on app-user-avatar at bounding box center [1319, 203] width 33 height 33
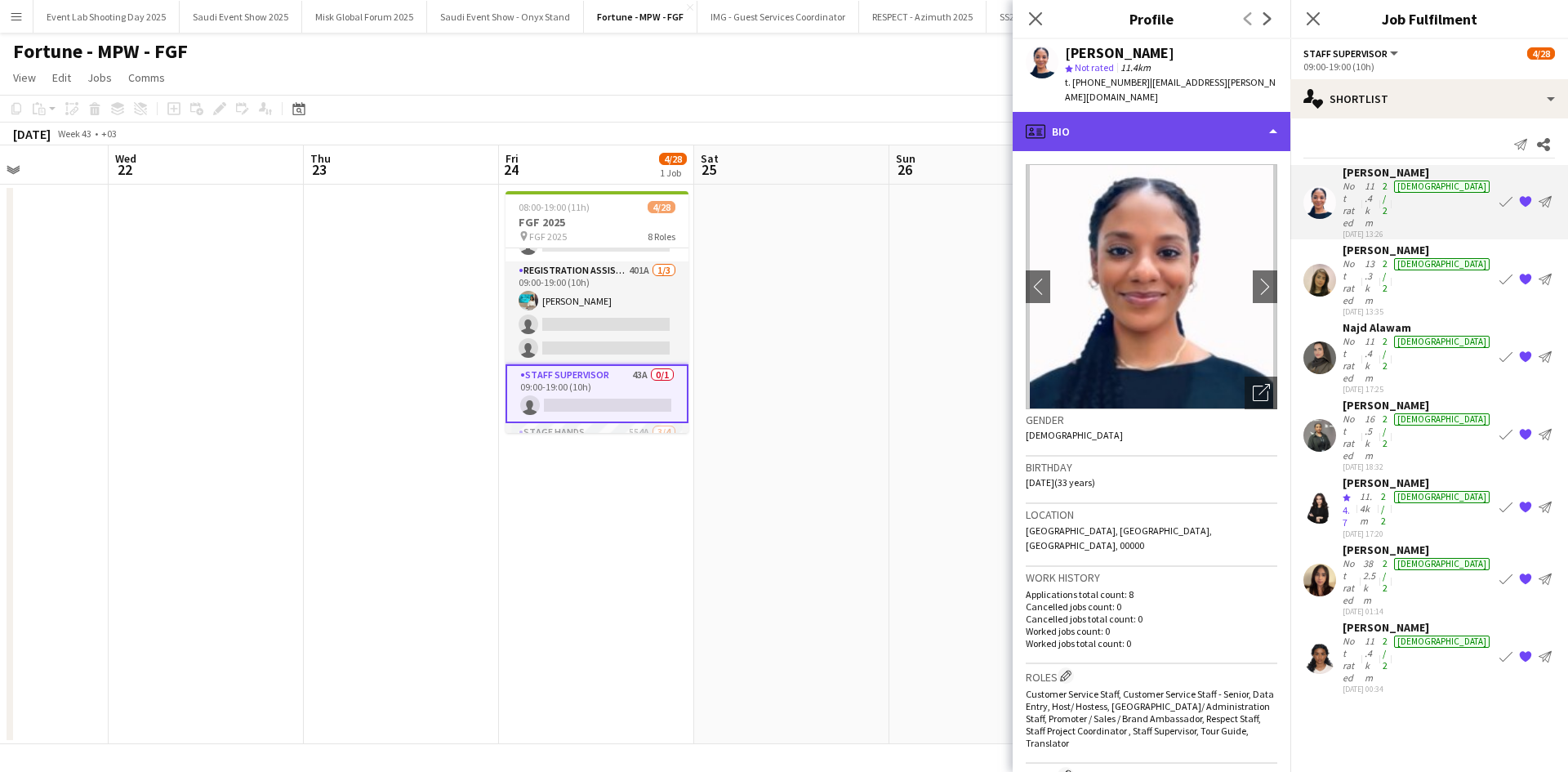
click at [1153, 123] on div "profile Bio" at bounding box center [1151, 131] width 277 height 39
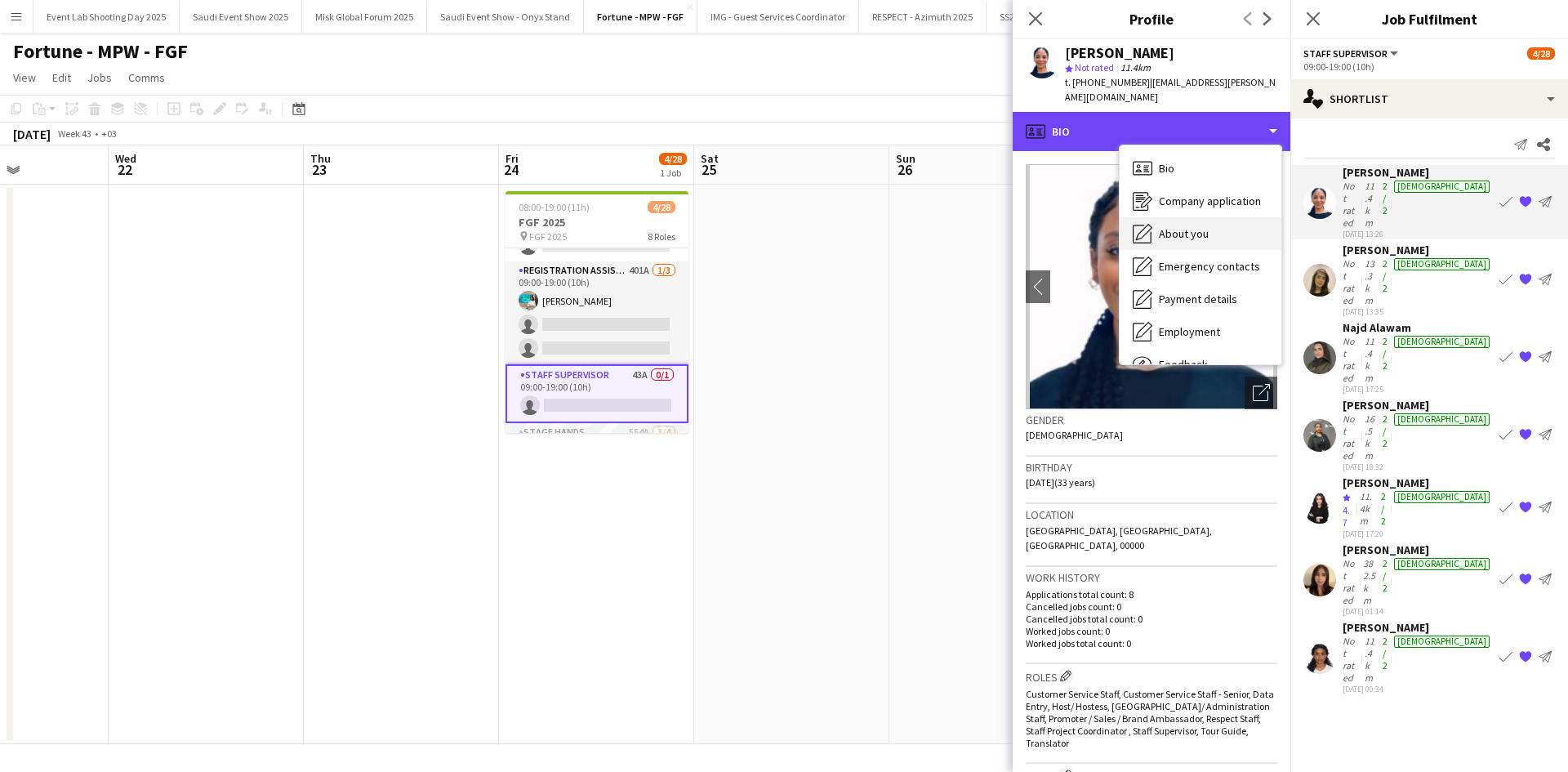
scroll to position [56, 0]
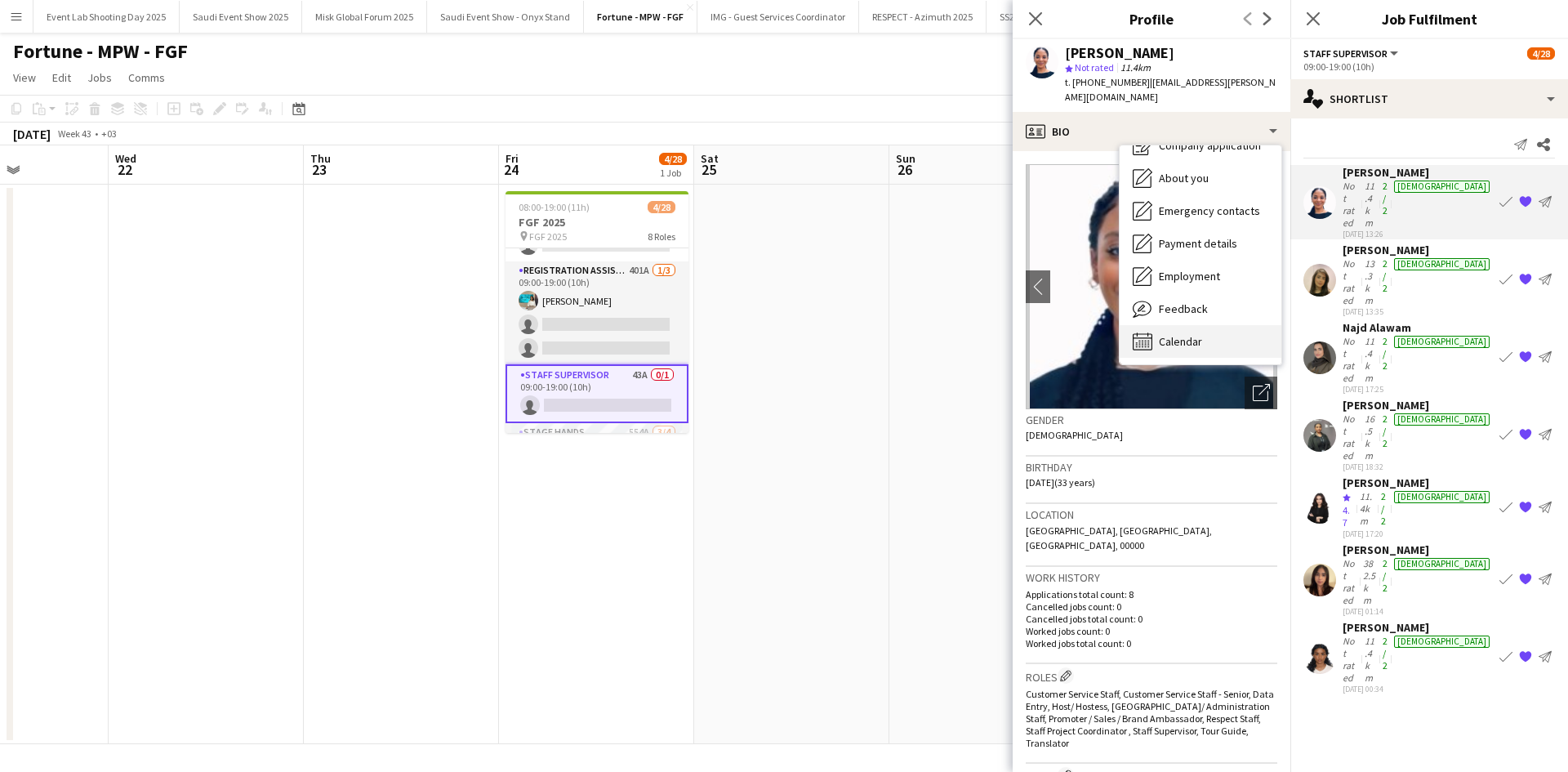
click at [1189, 334] on span "Calendar" at bounding box center [1180, 341] width 43 height 15
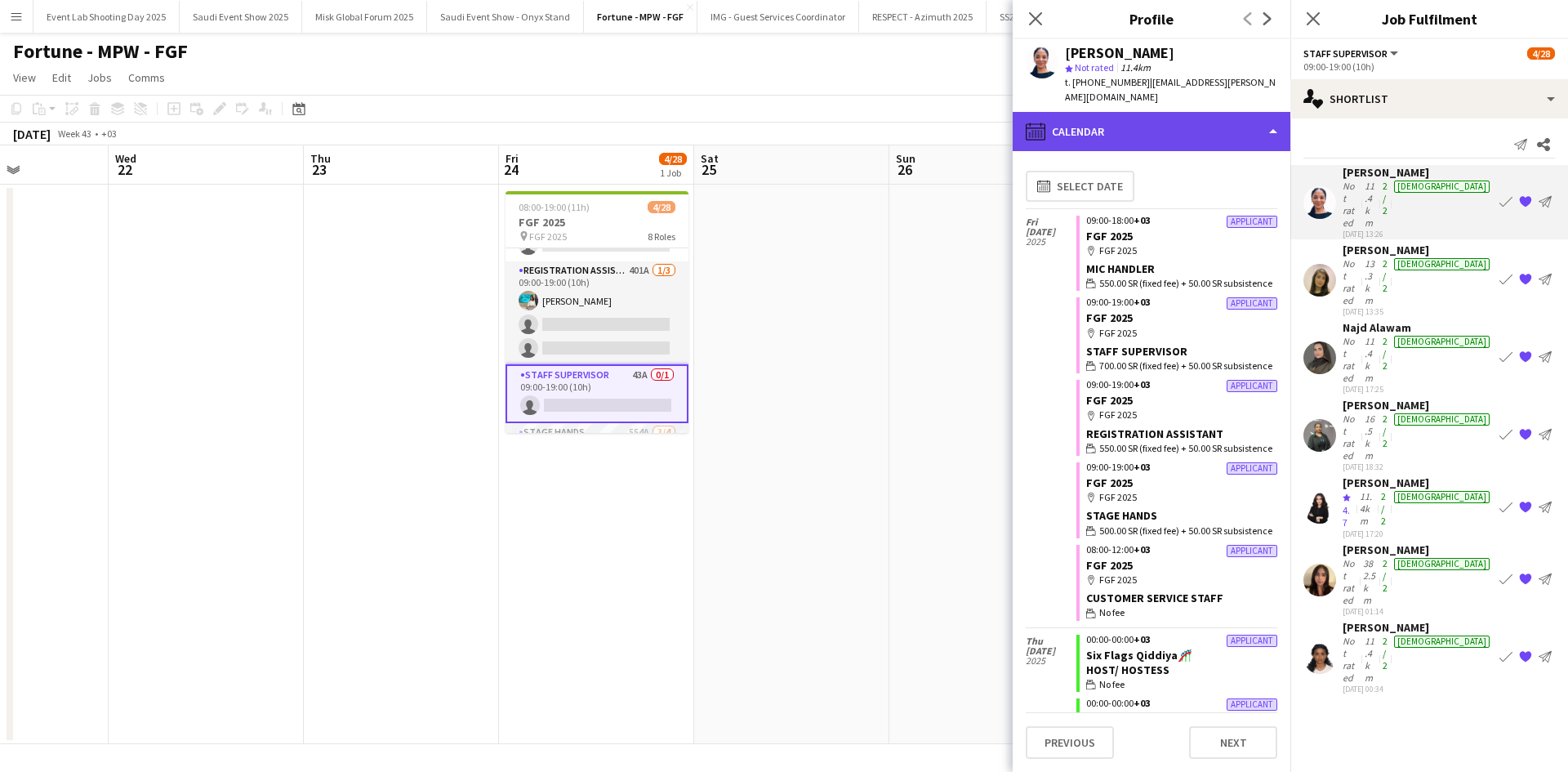
click at [1159, 118] on div "calendar-full Calendar" at bounding box center [1151, 131] width 277 height 39
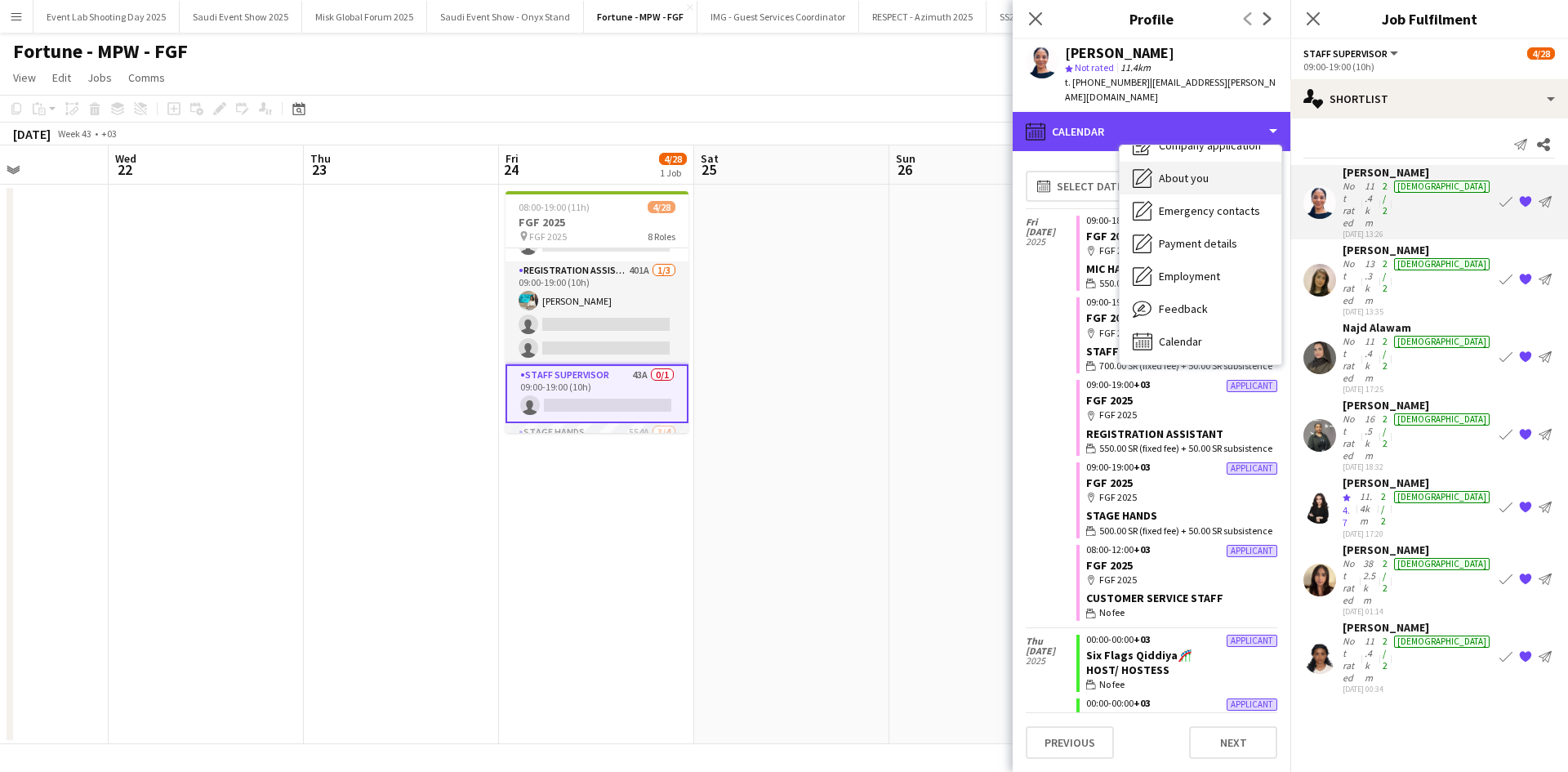
scroll to position [0, 0]
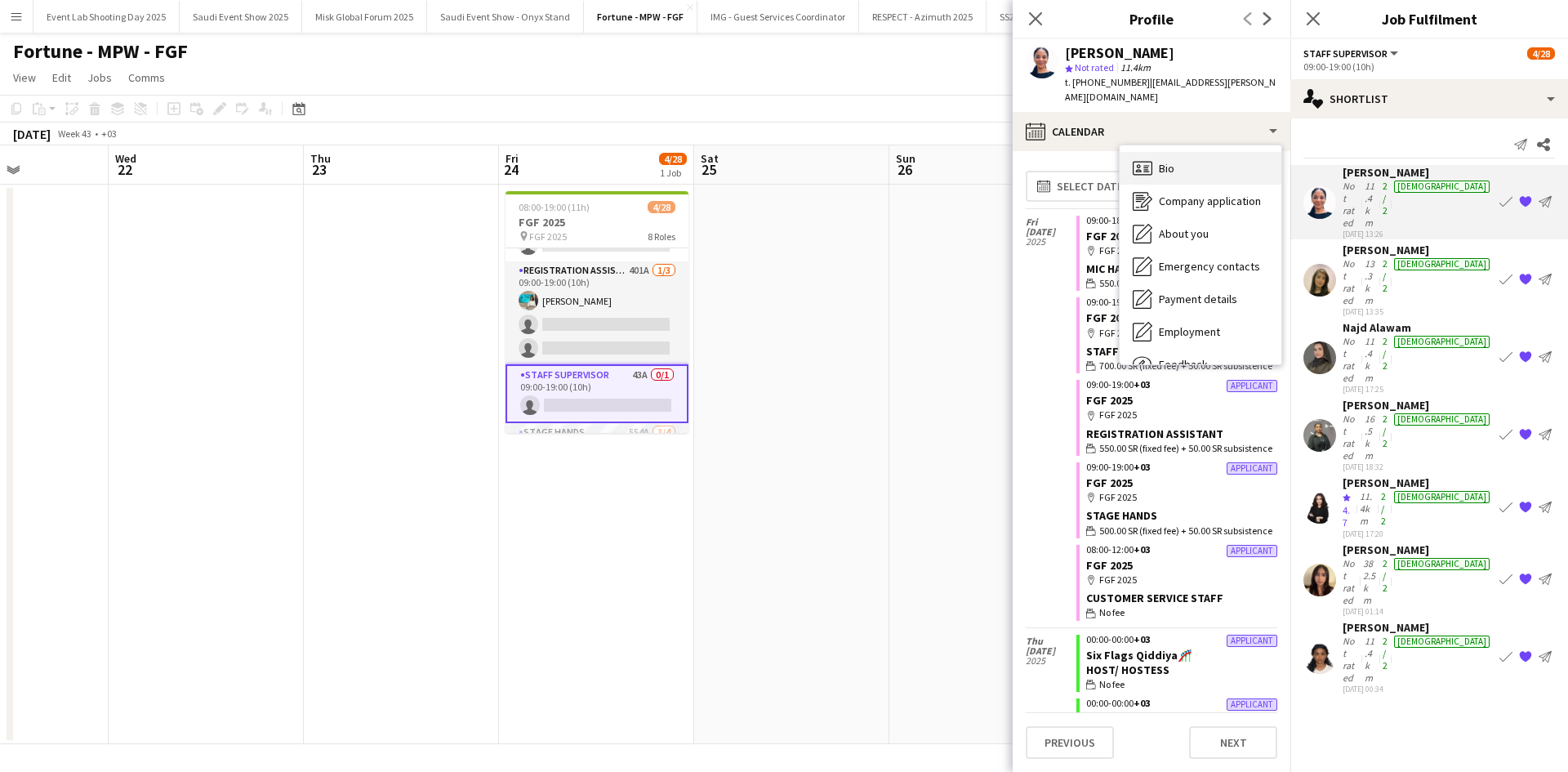
click at [1172, 161] on span "Bio" at bounding box center [1166, 168] width 16 height 15
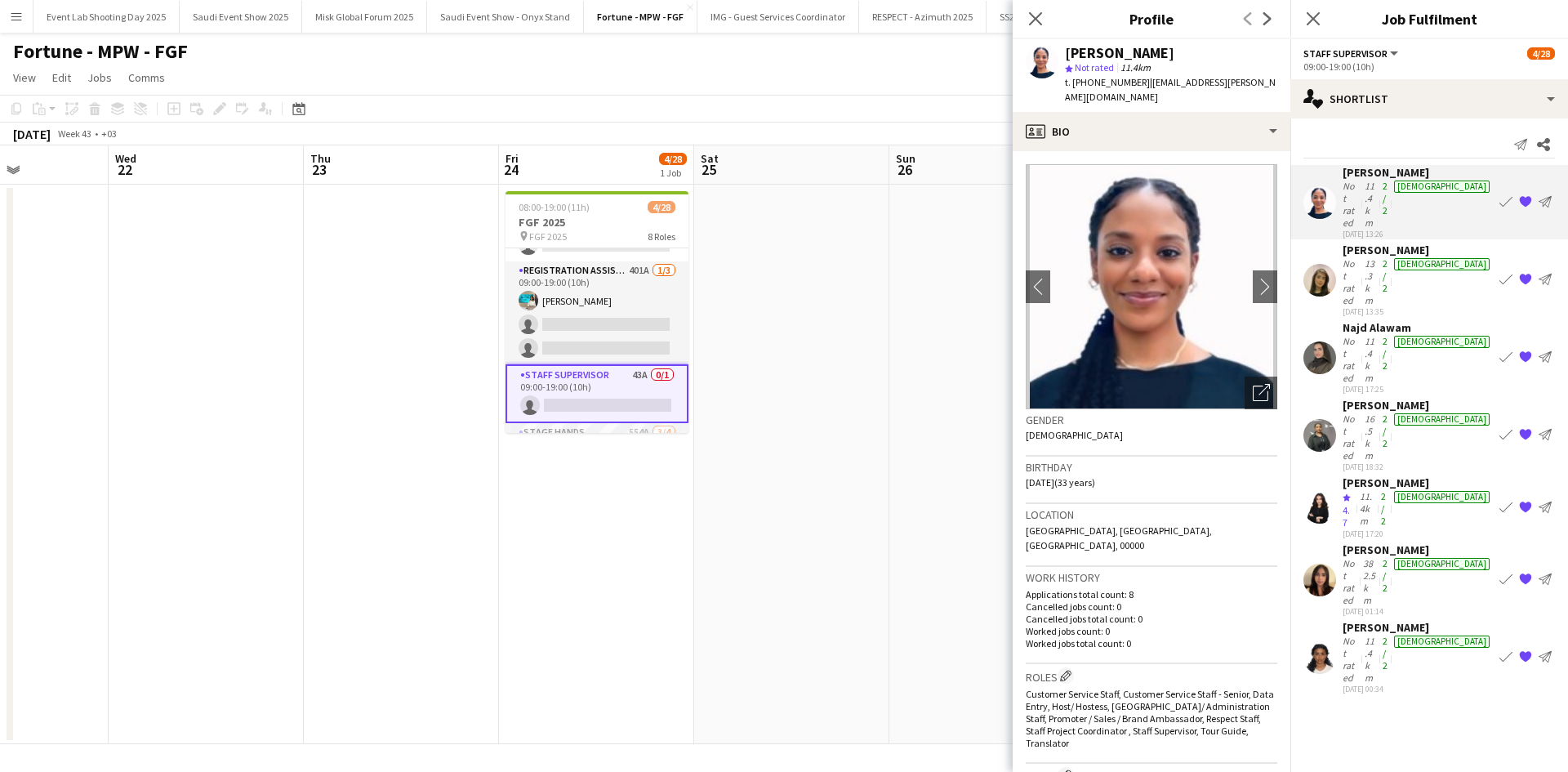
click at [1315, 419] on app-user-avatar at bounding box center [1319, 436] width 33 height 33
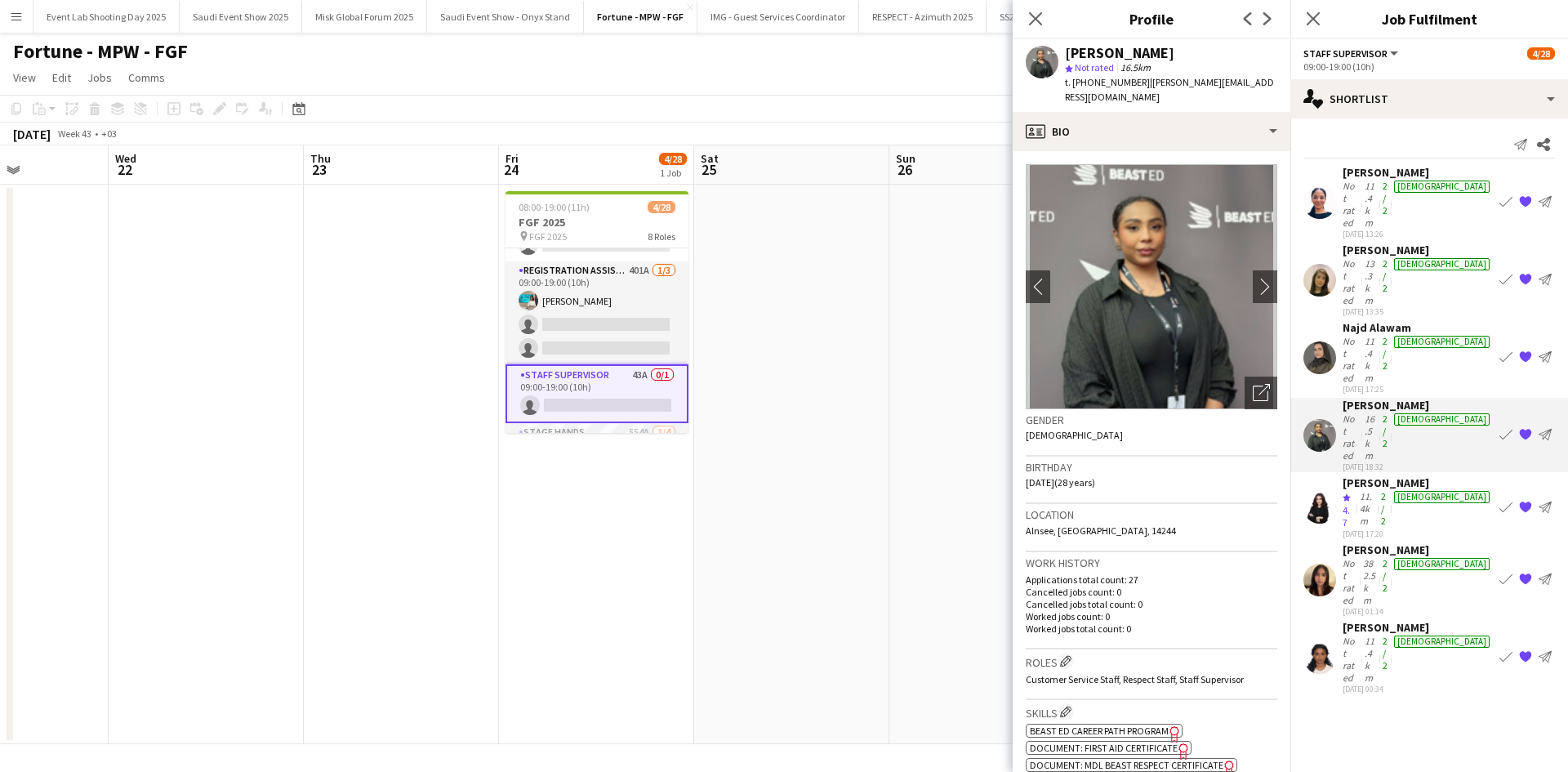
click at [1379, 635] on div "11.4km" at bounding box center [1370, 659] width 18 height 49
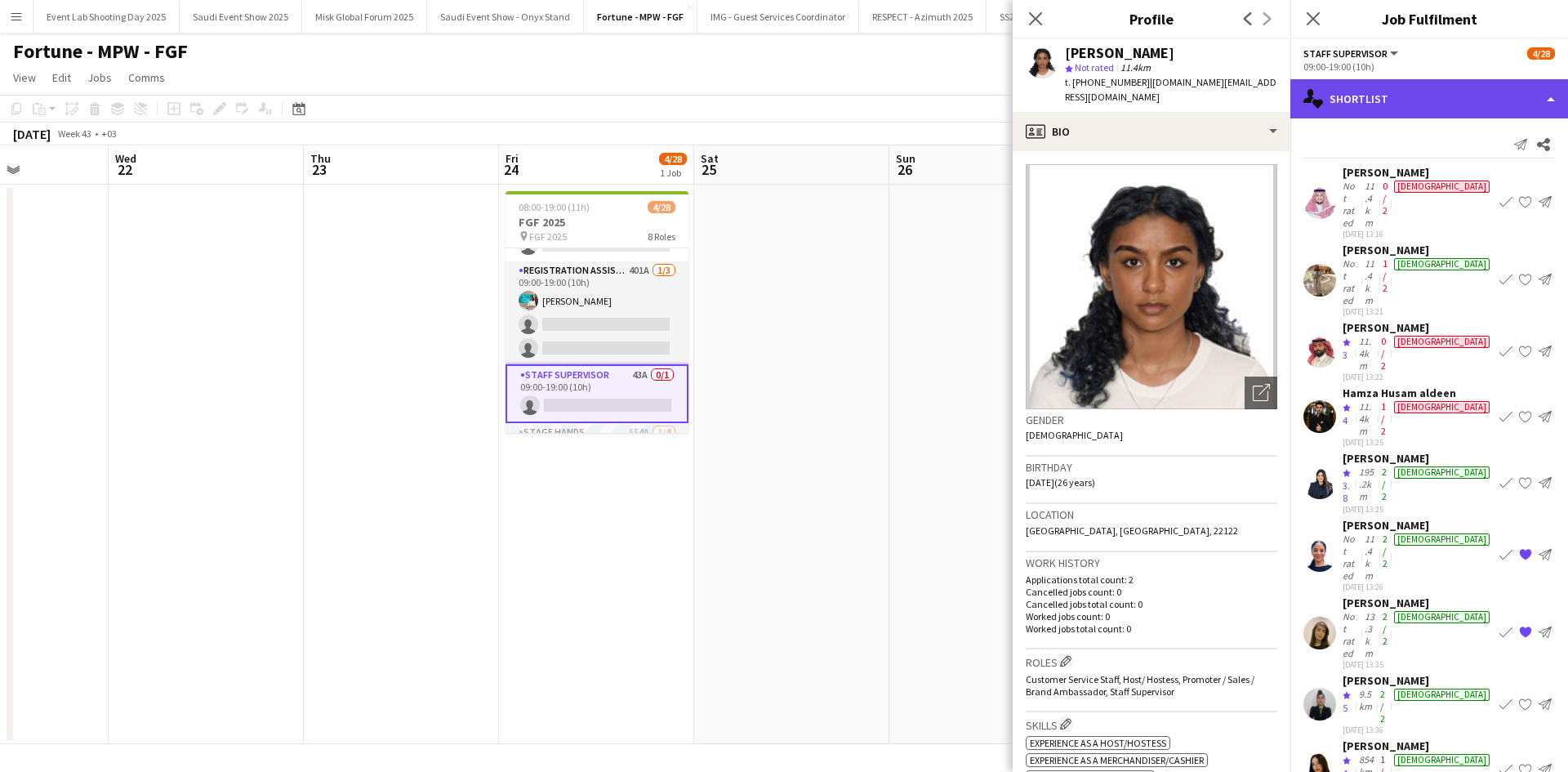
click at [1426, 86] on div "single-neutral-actions-heart Shortlist" at bounding box center [1428, 98] width 277 height 39
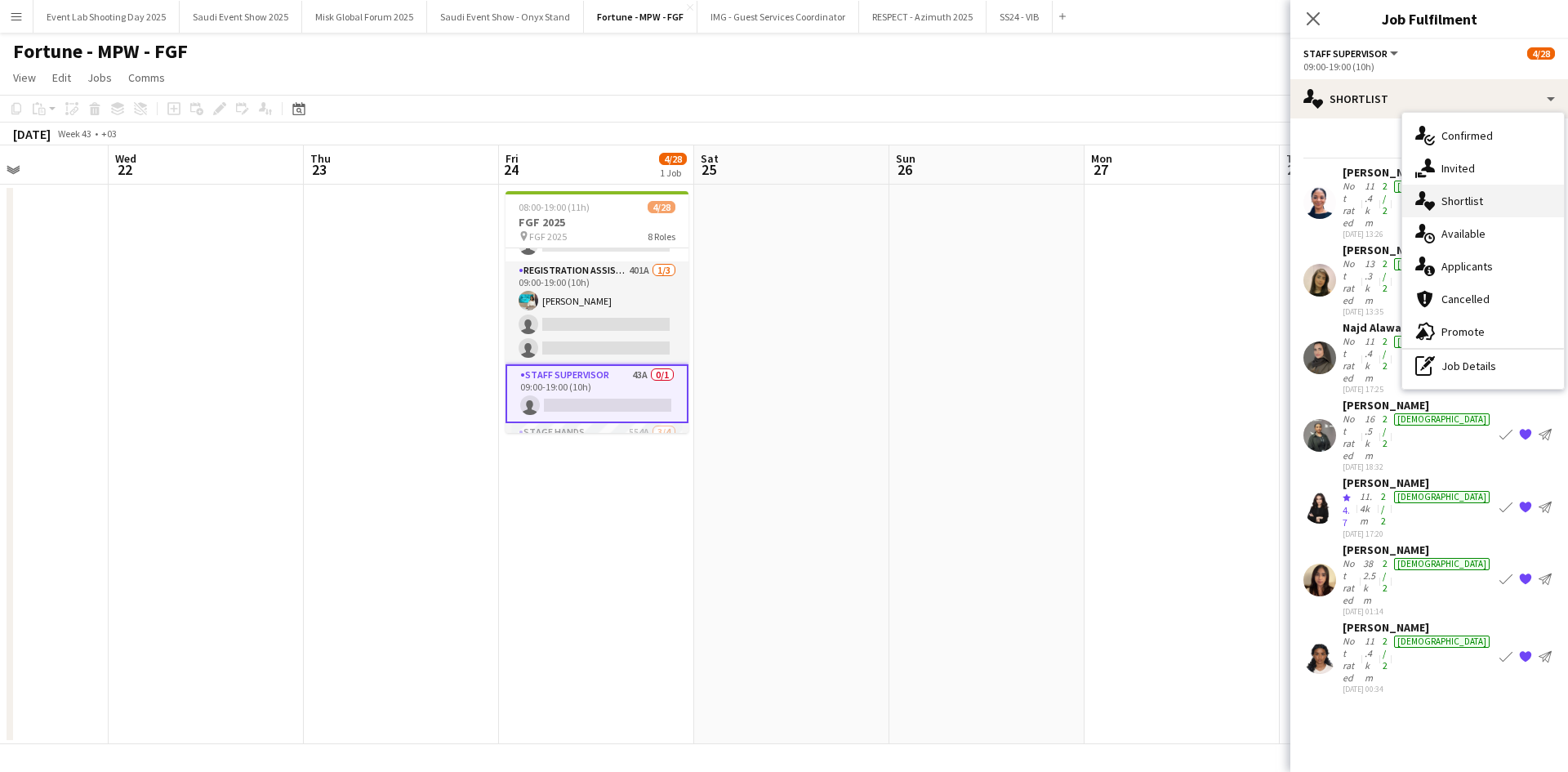
click at [1474, 184] on div "single-neutral-actions-heart Shortlist" at bounding box center [1483, 201] width 162 height 33
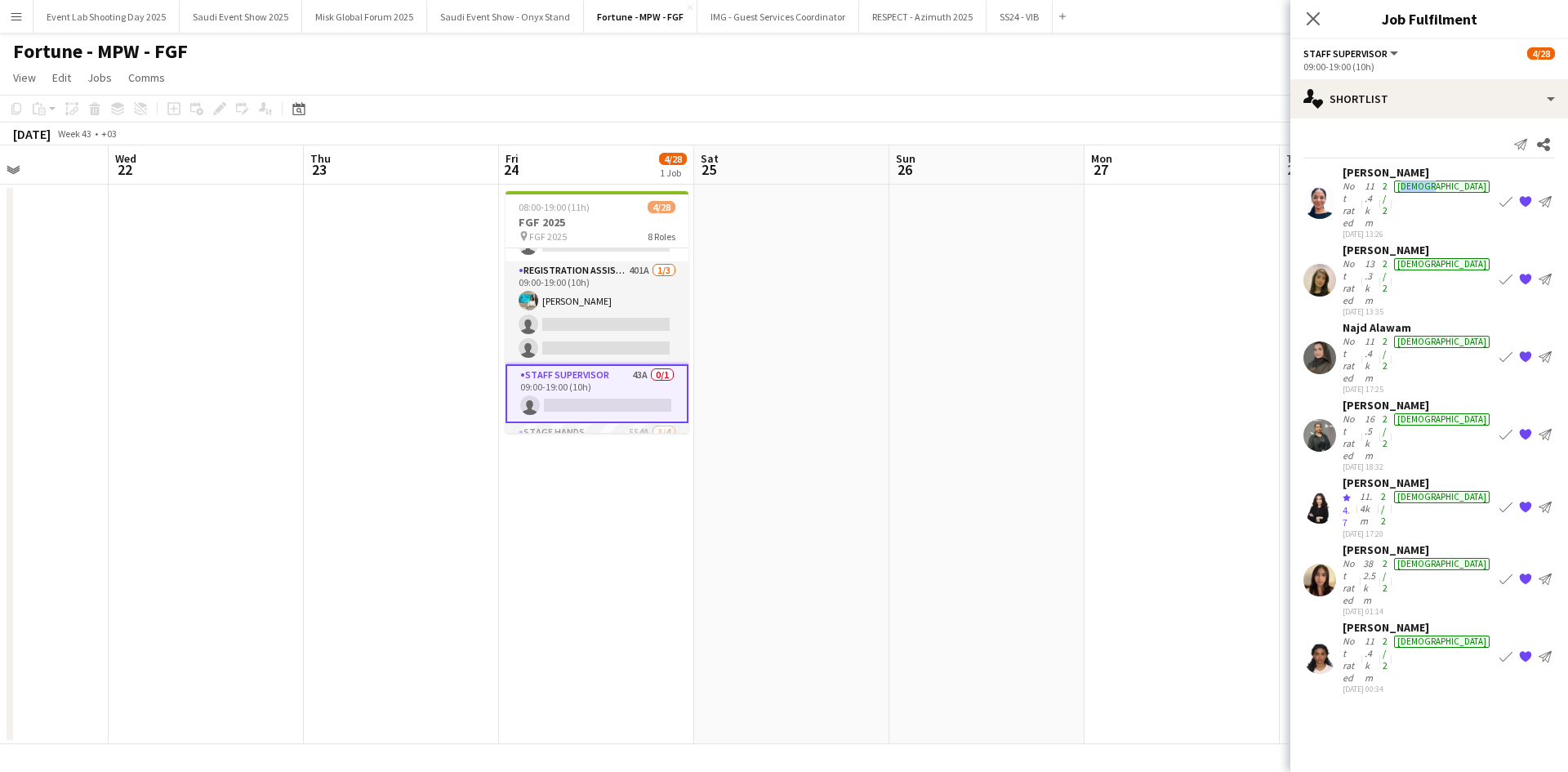
click at [1474, 184] on div "[DEMOGRAPHIC_DATA]" at bounding box center [1442, 187] width 96 height 12
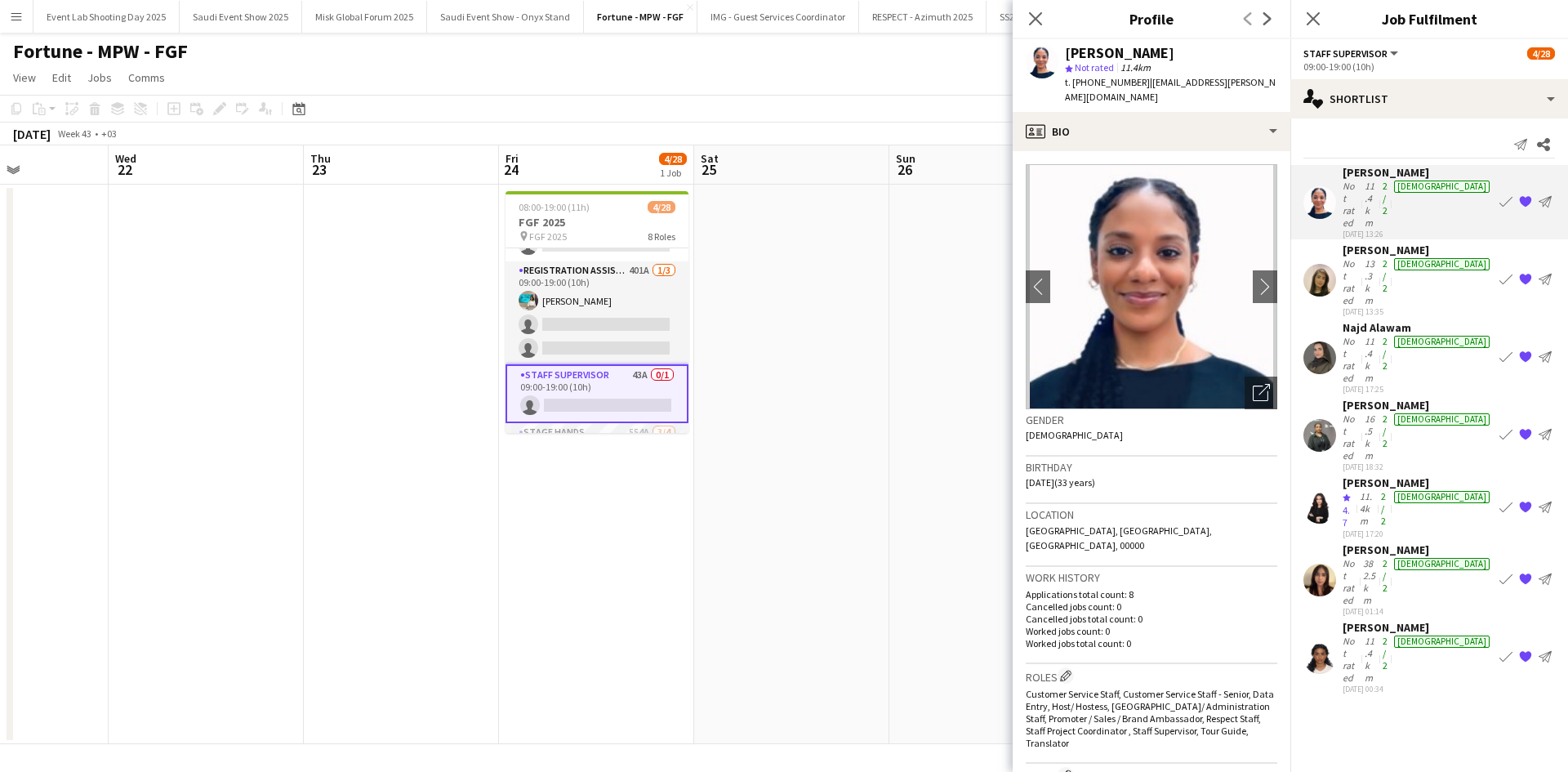
click at [1433, 137] on div "Send notification Share" at bounding box center [1428, 144] width 251 height 27
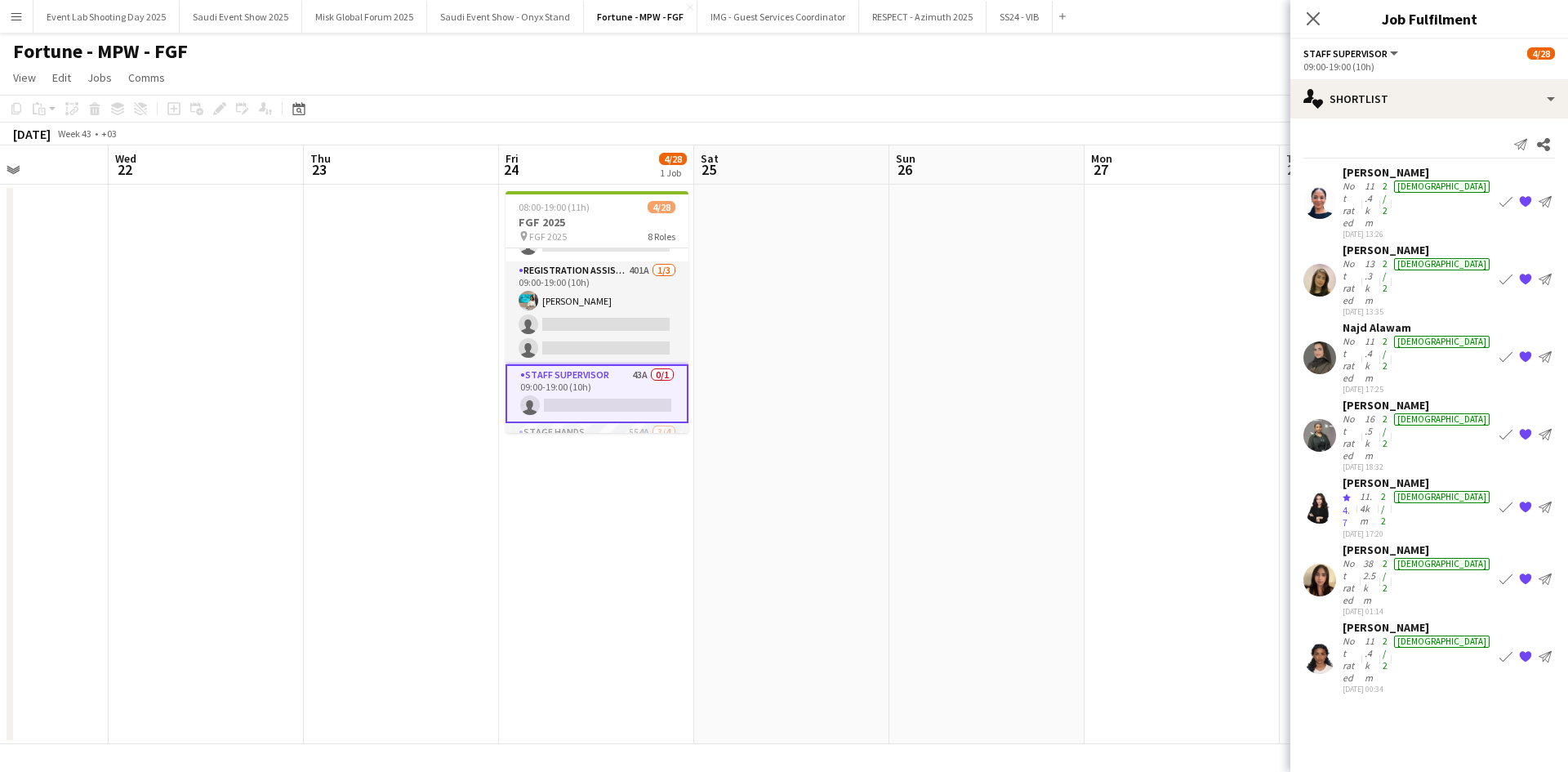
click at [1412, 243] on div "Haneen Alshoukairy" at bounding box center [1418, 250] width 150 height 15
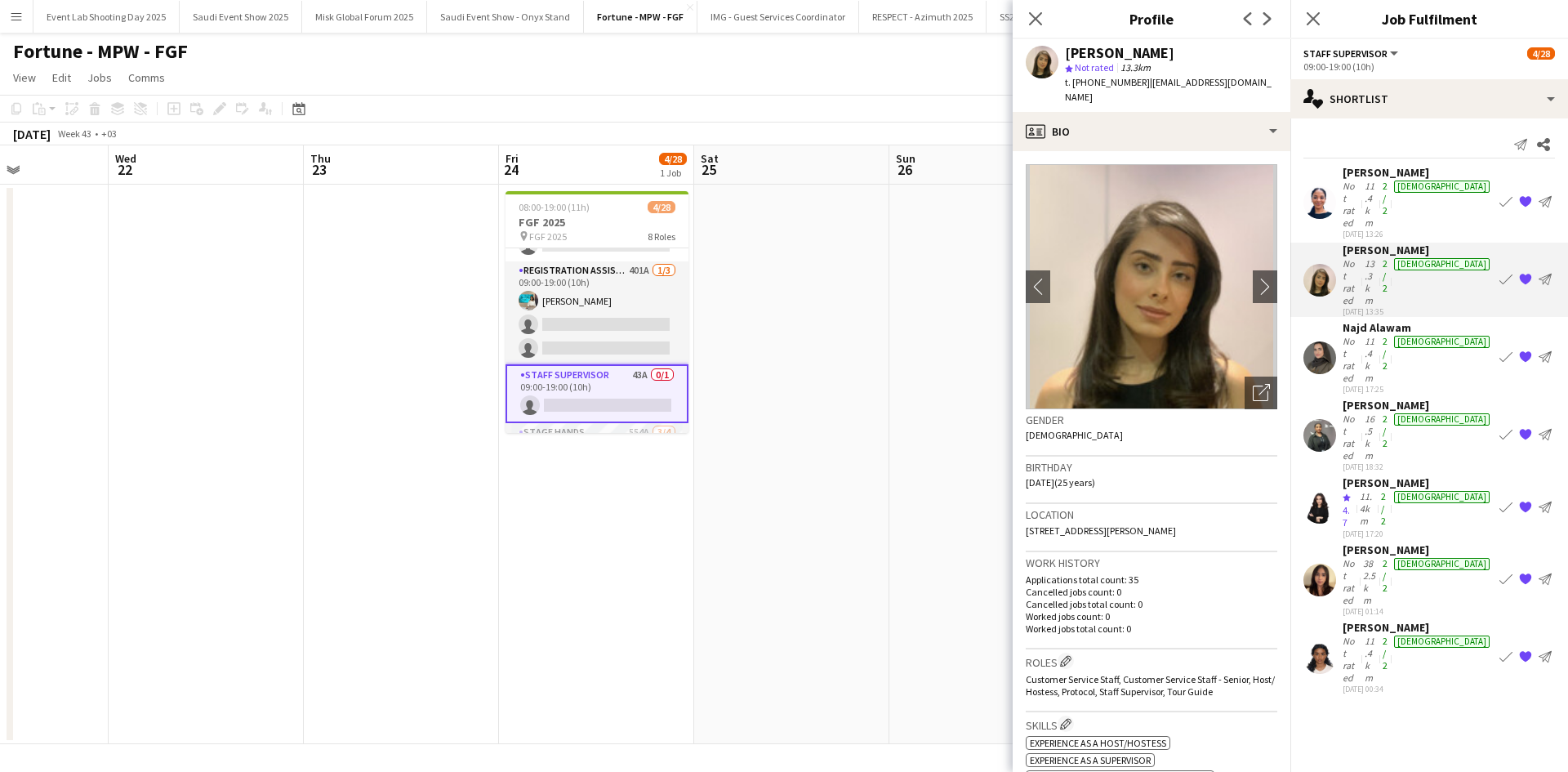
click at [1316, 419] on app-user-avatar at bounding box center [1319, 436] width 33 height 33
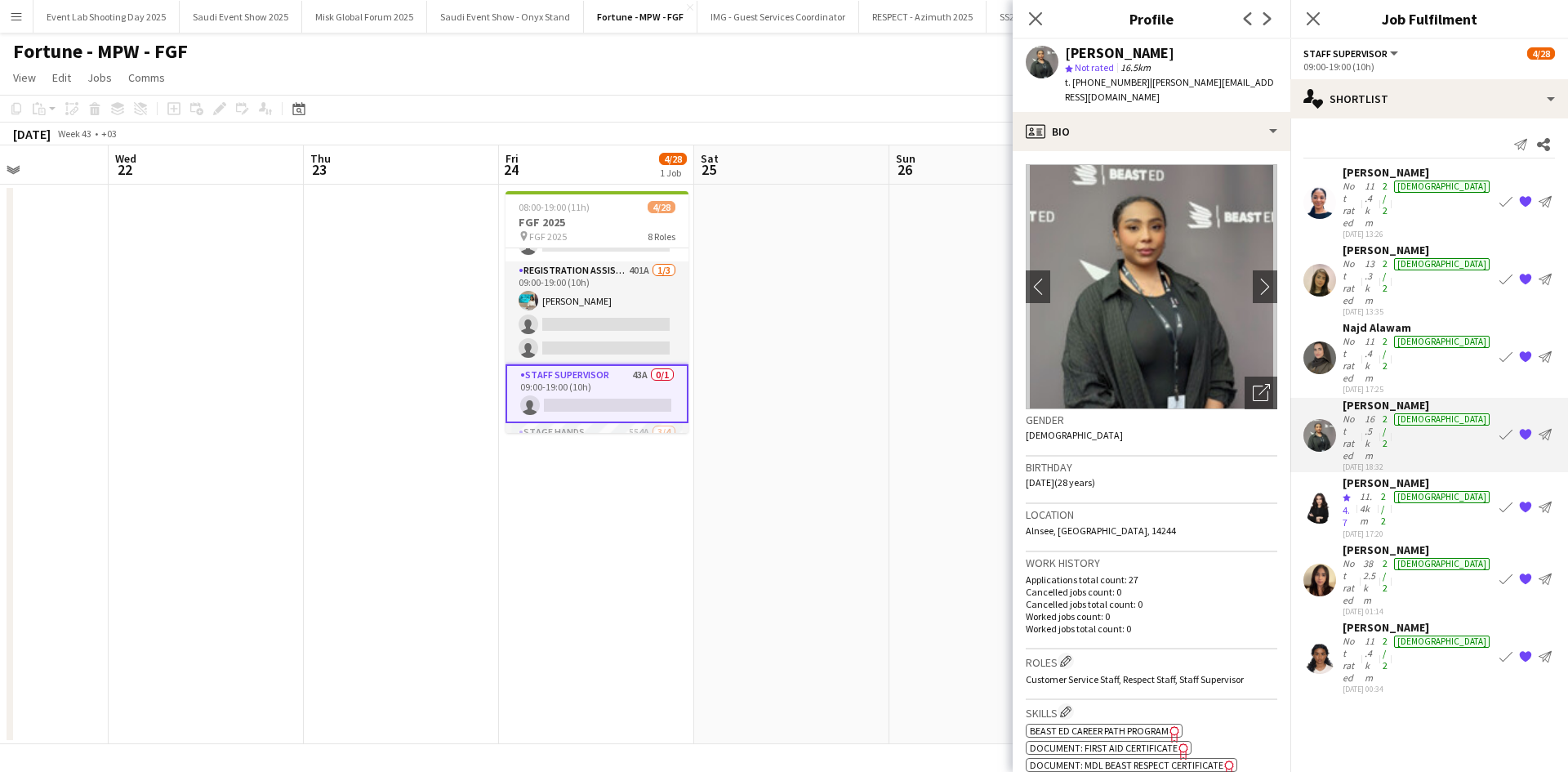
click at [1355, 243] on div "Haneen Alshoukairy" at bounding box center [1418, 250] width 150 height 15
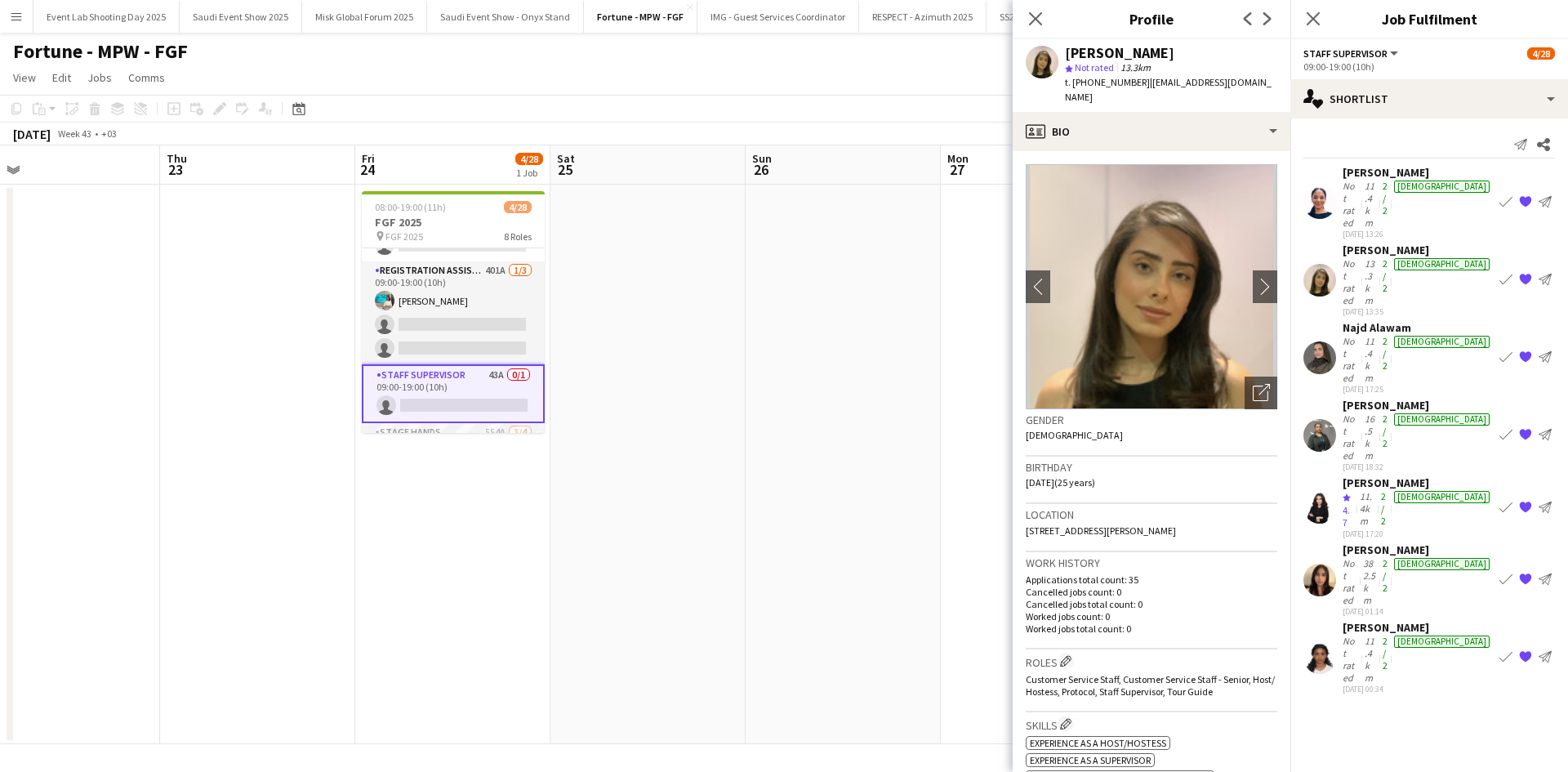
scroll to position [0, 624]
